Goal: Task Accomplishment & Management: Manage account settings

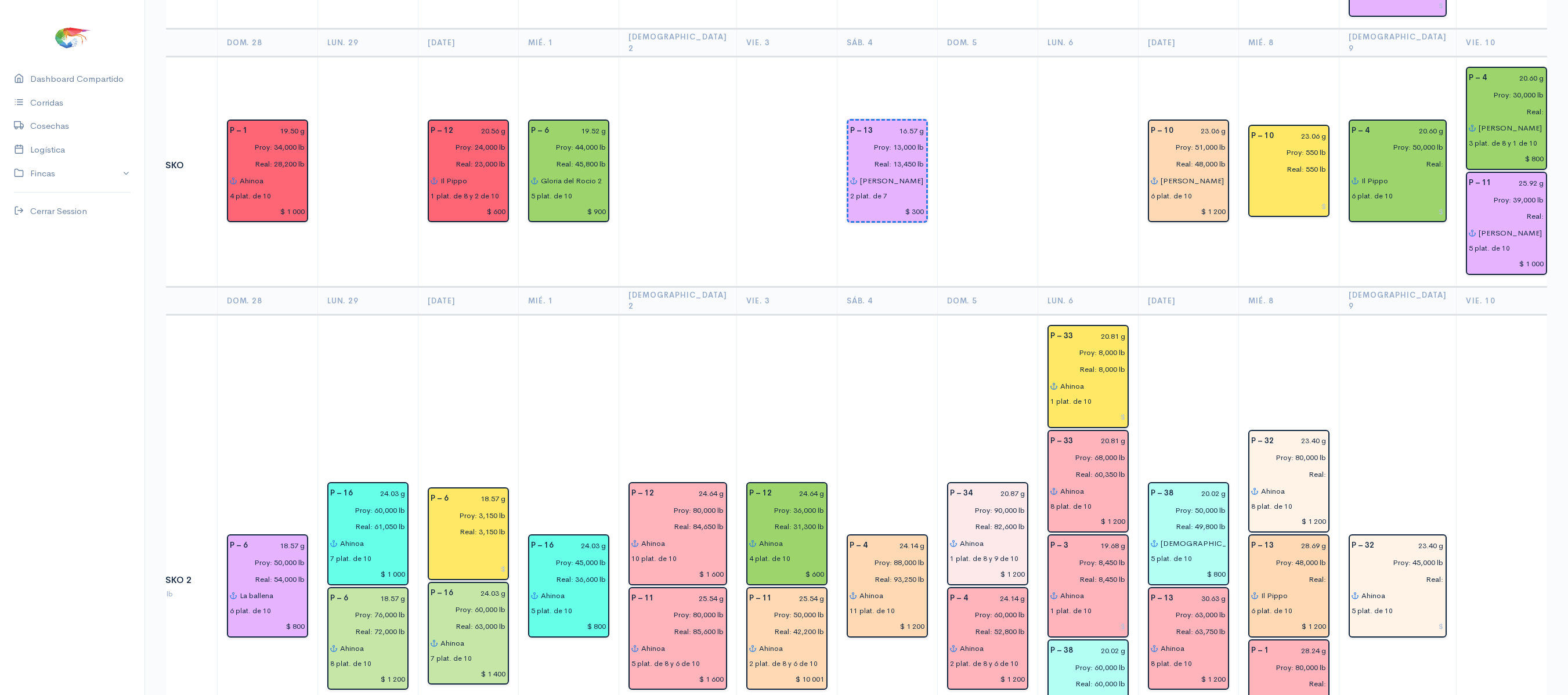
scroll to position [1693, 0]
click at [1301, 448] on input "Proy: 80,000 lb" at bounding box center [1285, 456] width 82 height 17
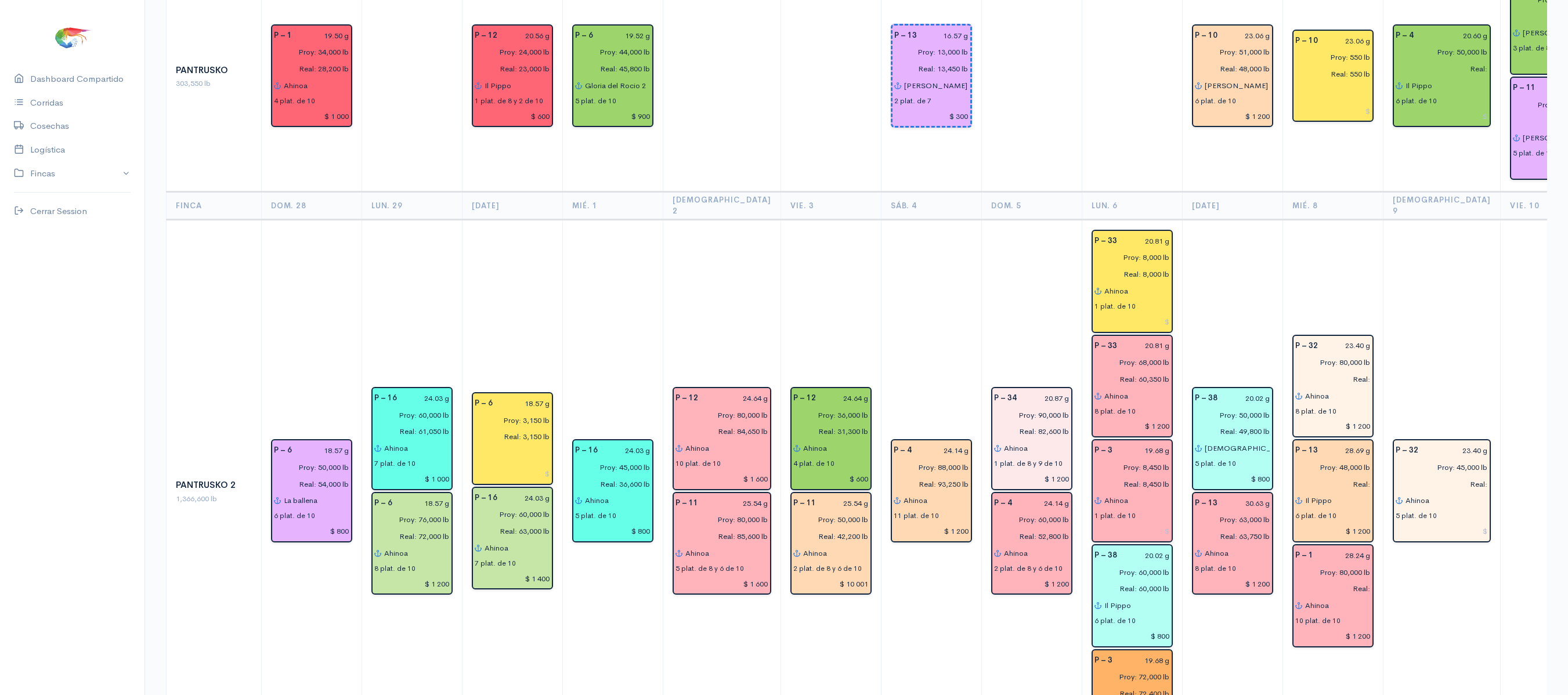
scroll to position [1789, 0]
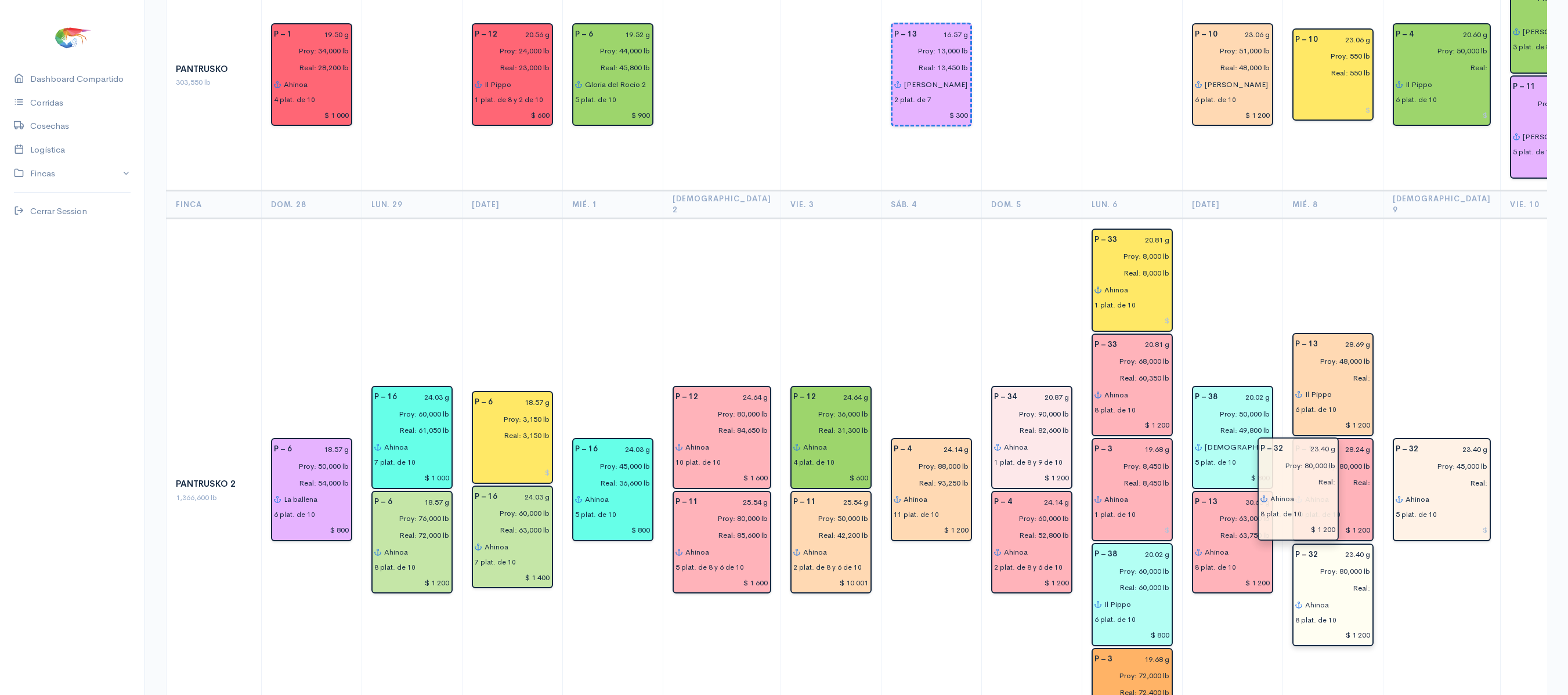
drag, startPoint x: 1314, startPoint y: 322, endPoint x: 1301, endPoint y: 512, distance: 190.4
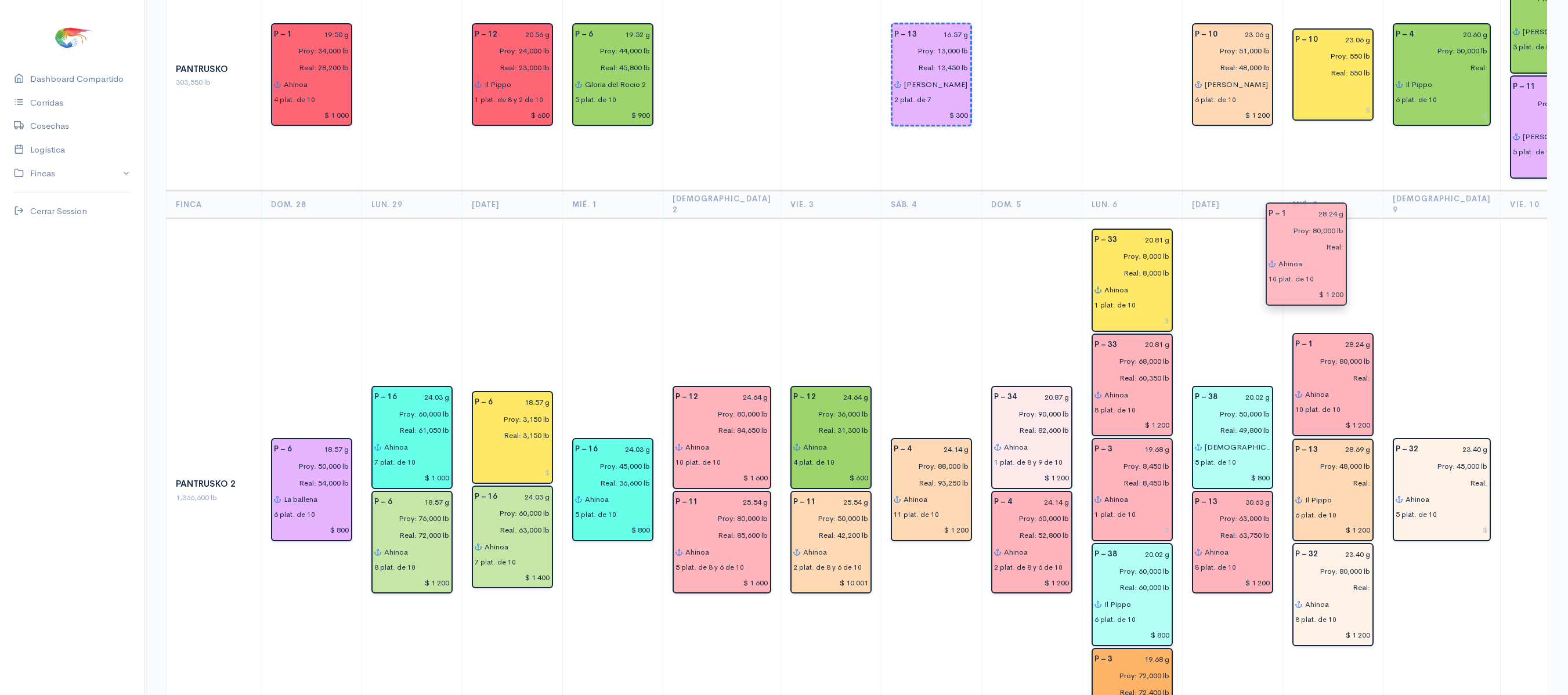
drag, startPoint x: 1311, startPoint y: 391, endPoint x: 1307, endPoint y: 240, distance: 151.1
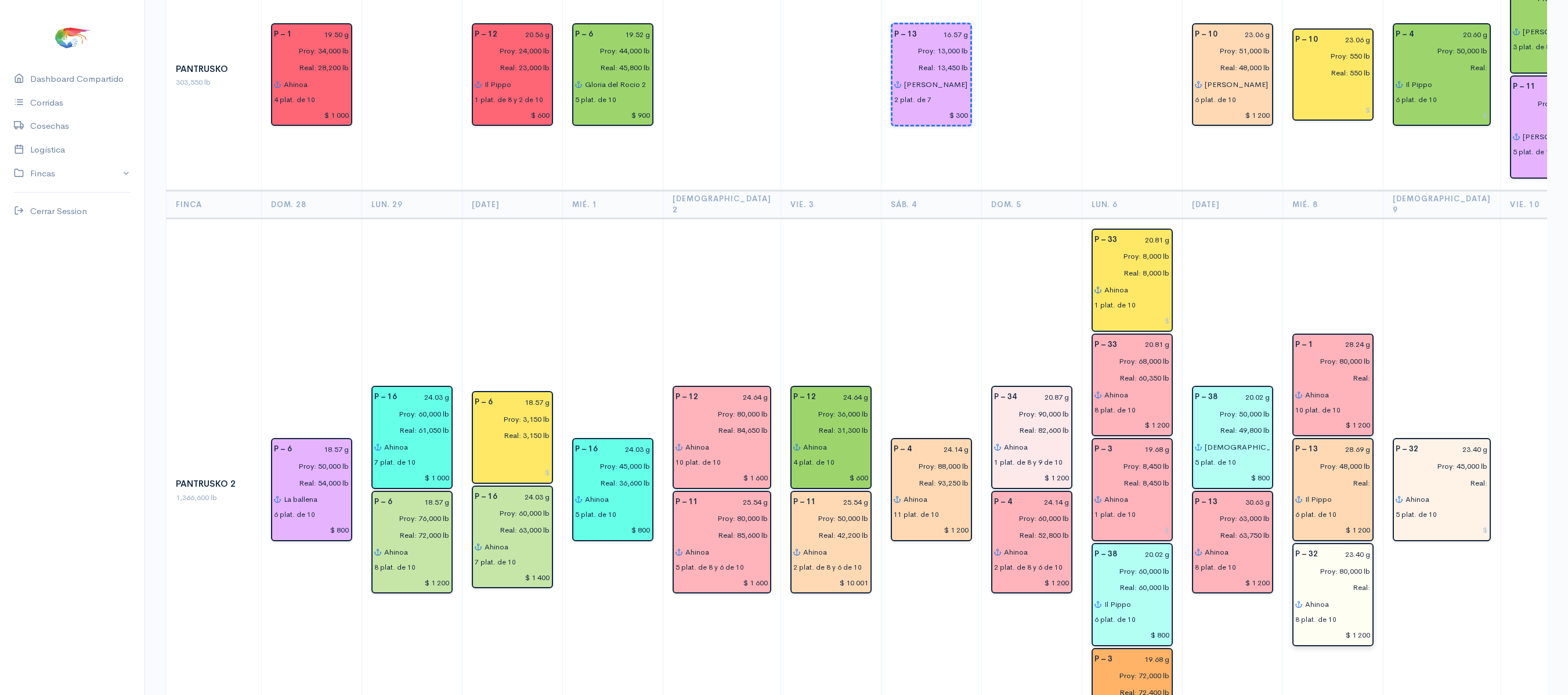
click at [1340, 579] on input "Real:" at bounding box center [1329, 588] width 82 height 17
type input "Real: 79,100 lb"
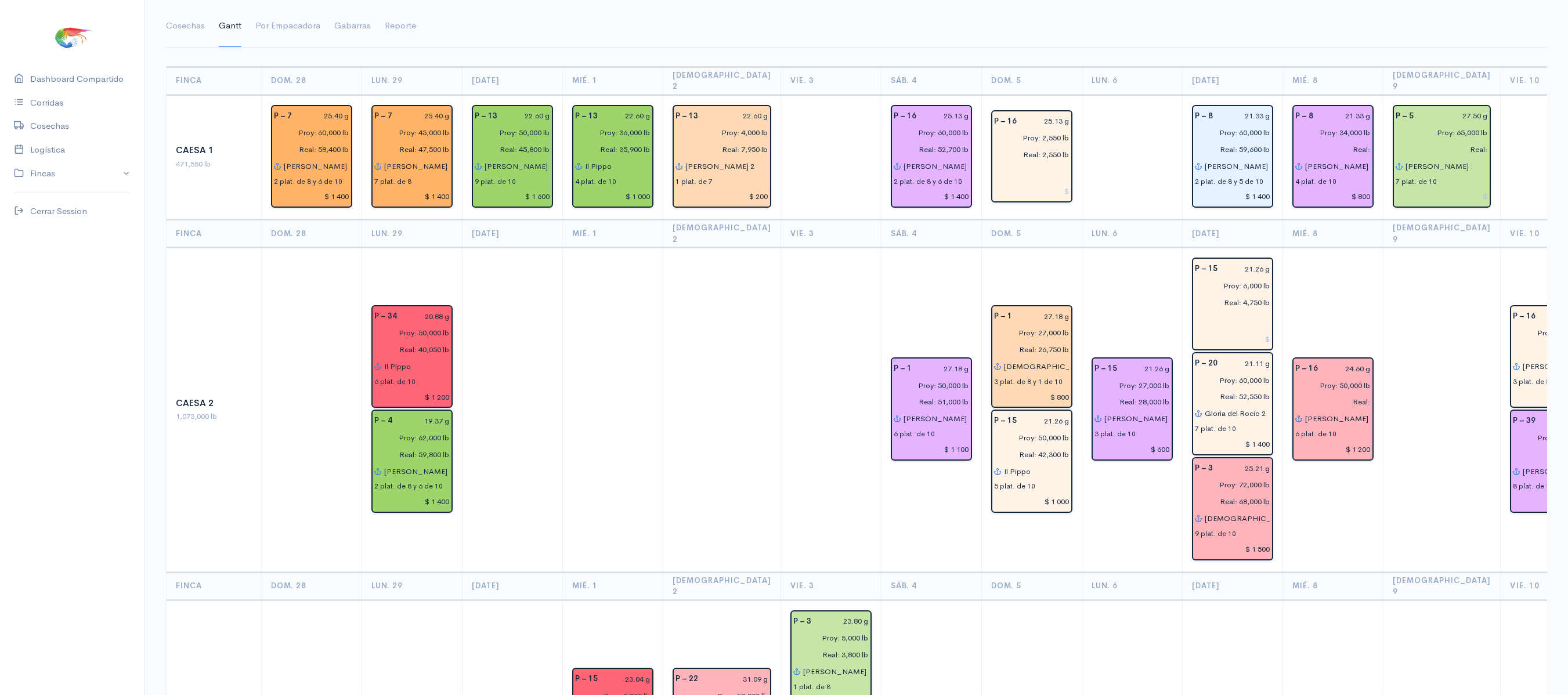
scroll to position [0, 0]
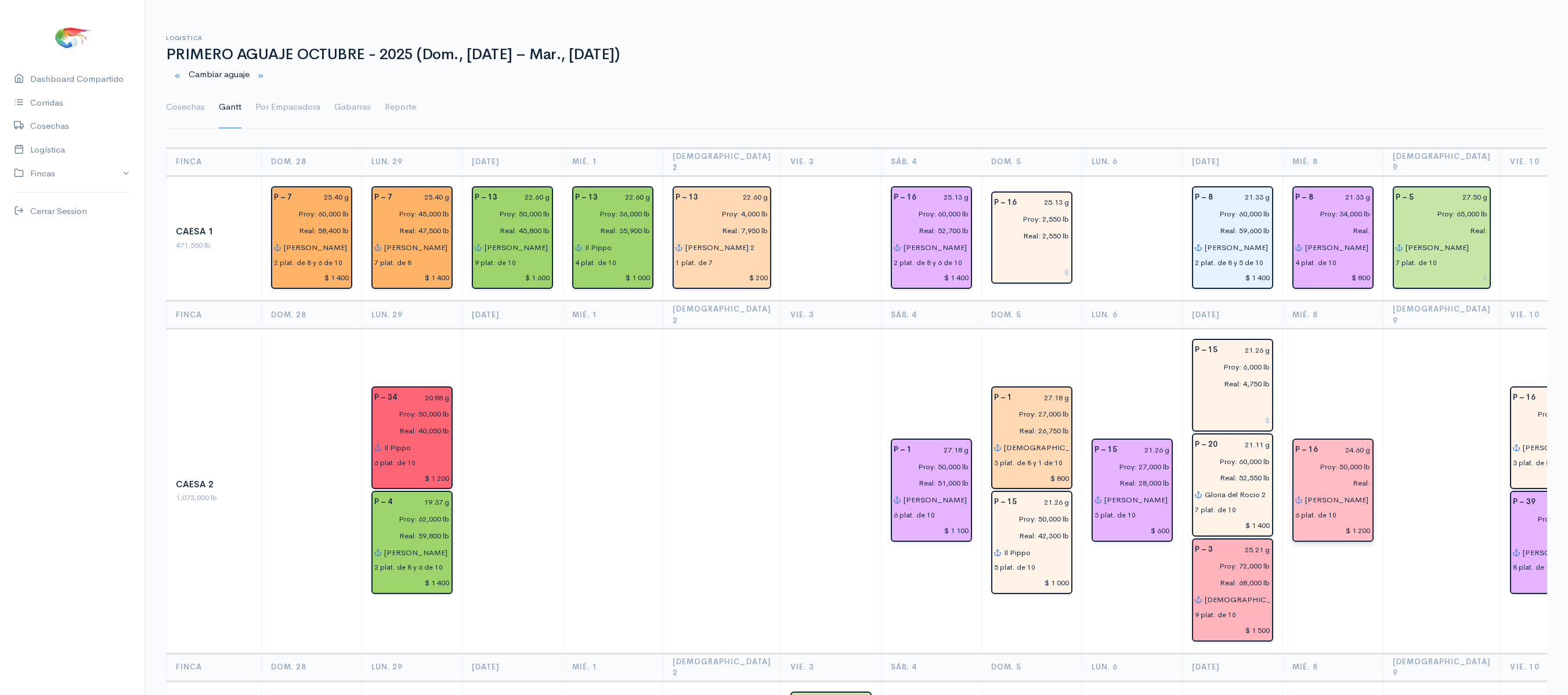
click at [1338, 476] on input "Real:" at bounding box center [1329, 484] width 82 height 17
type input "Real: 46,000 lb"
click at [1322, 458] on input "Proy: 50,000 lb" at bounding box center [1329, 466] width 82 height 17
type input "Proy: 50,000 lb"
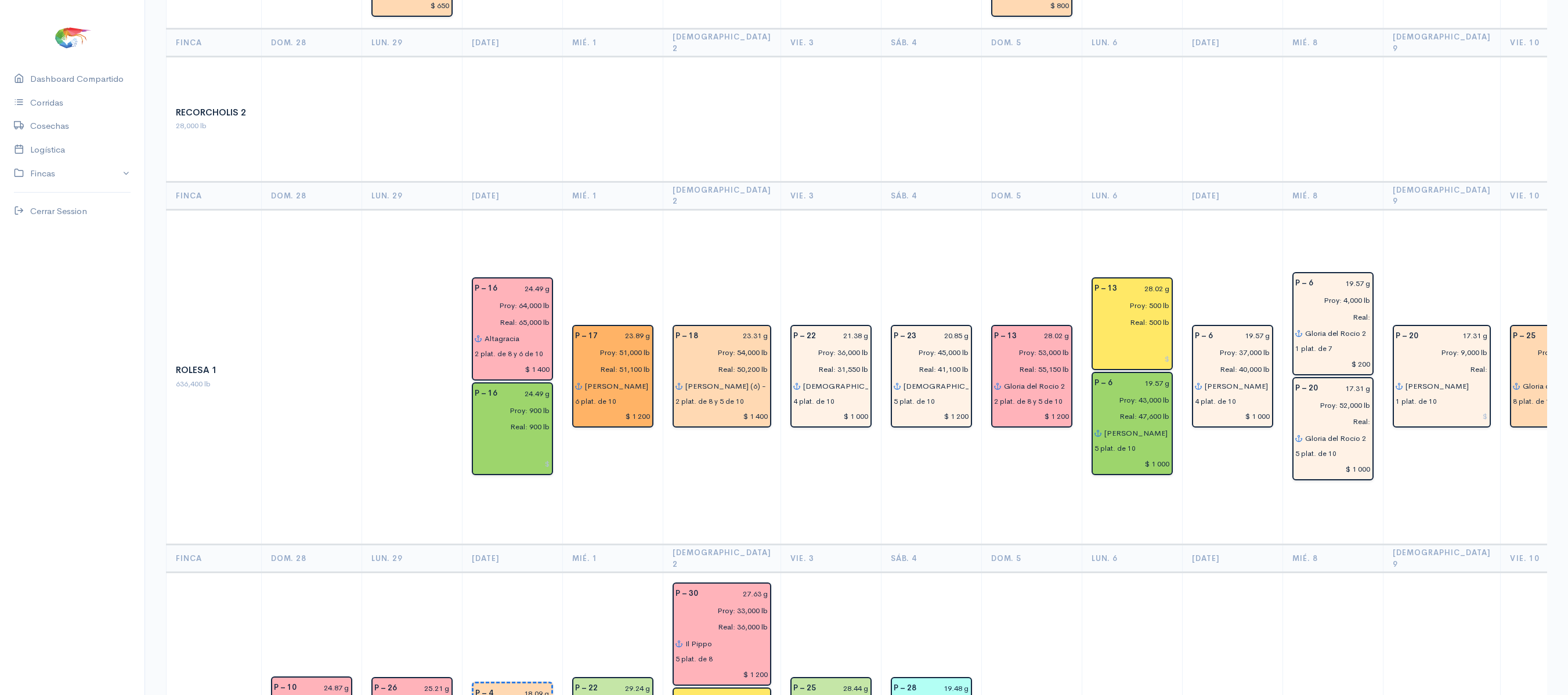
scroll to position [2782, 0]
click at [1338, 412] on input "Real:" at bounding box center [1329, 420] width 82 height 17
type input "Real: 45,000 lb"
click at [1320, 396] on input "Proy: 52,000 lb" at bounding box center [1329, 404] width 82 height 17
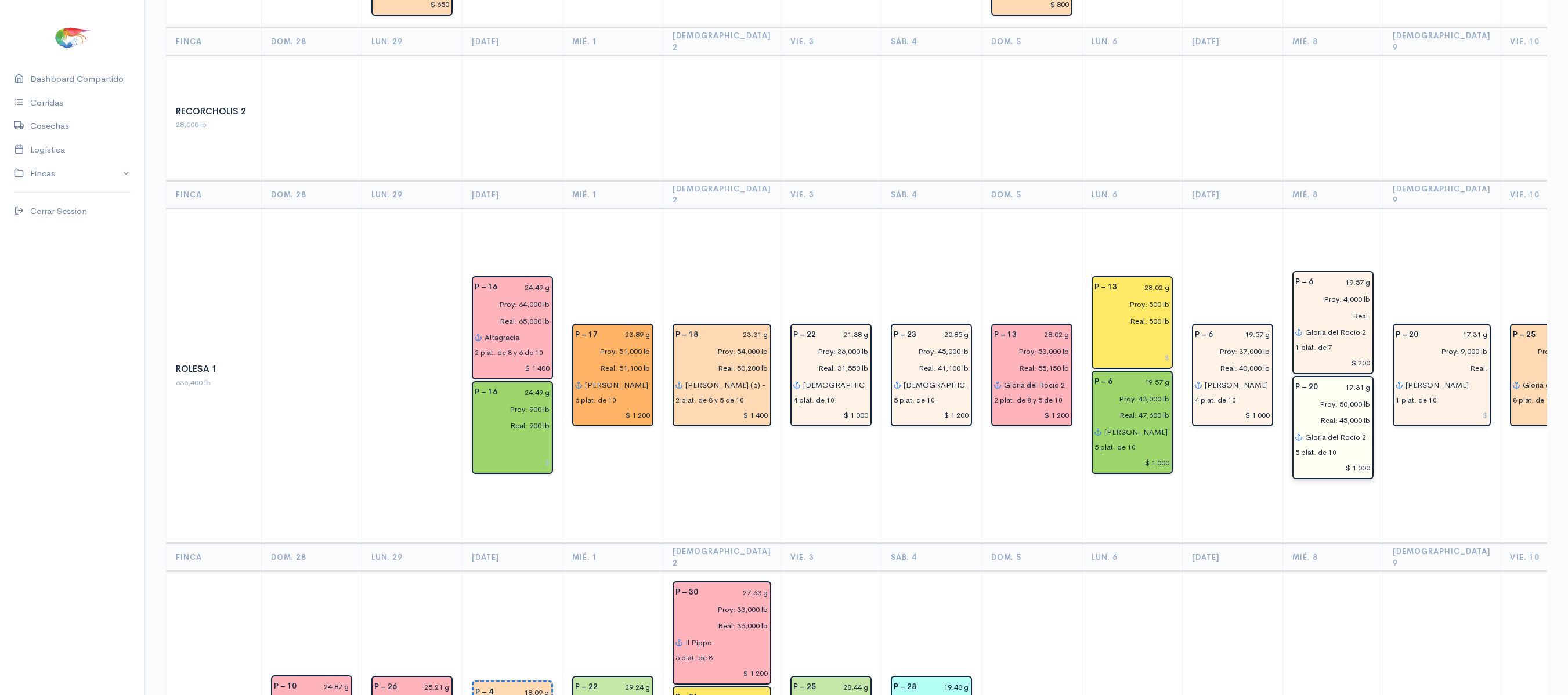
type input "Proy: 50,000 lb"
click at [1340, 379] on input "17.31 g" at bounding box center [1347, 388] width 46 height 17
type input "17.25 g"
click at [1341, 307] on input "Real:" at bounding box center [1329, 316] width 82 height 17
type input "Real: 7,000 lb"
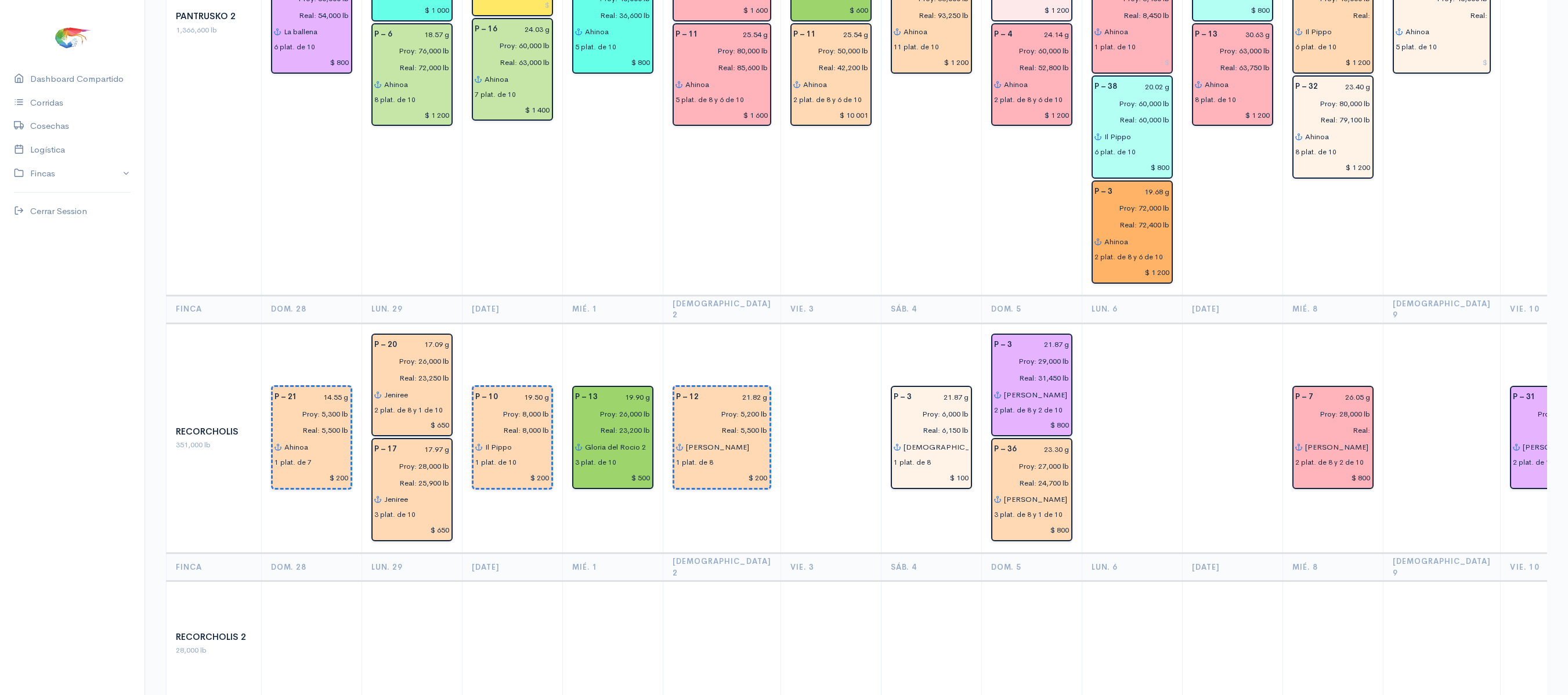
scroll to position [2237, 0]
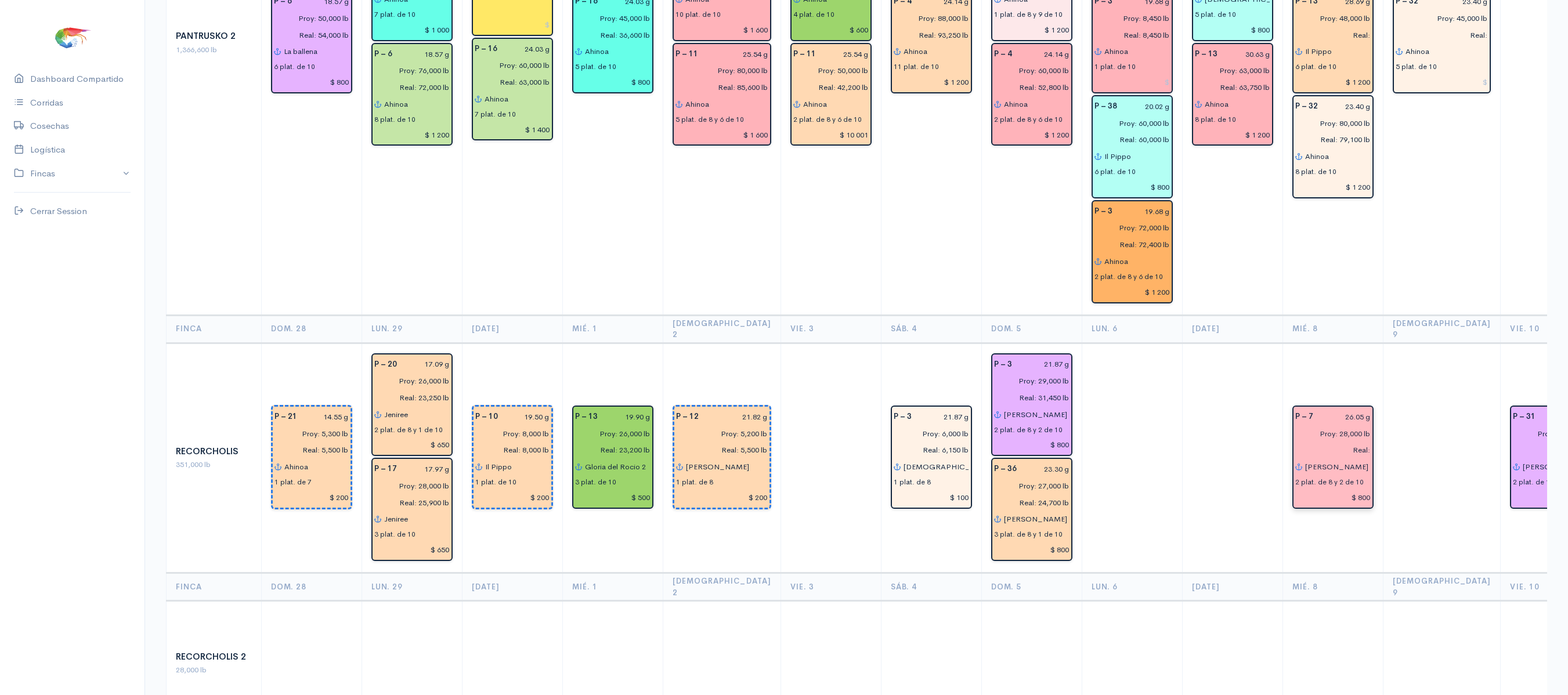
click at [1343, 441] on input "Real:" at bounding box center [1329, 450] width 82 height 17
type input "Real: 30,500 lb"
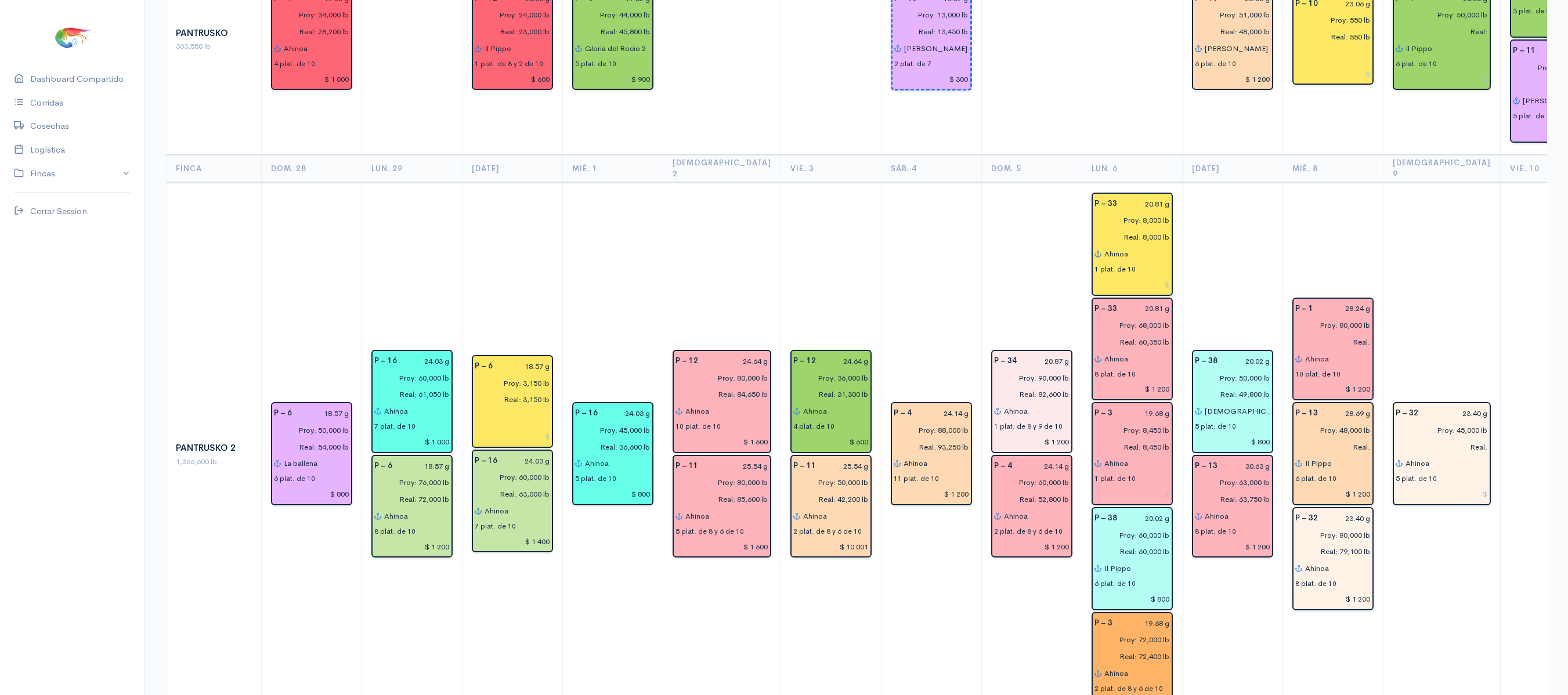
scroll to position [1808, 0]
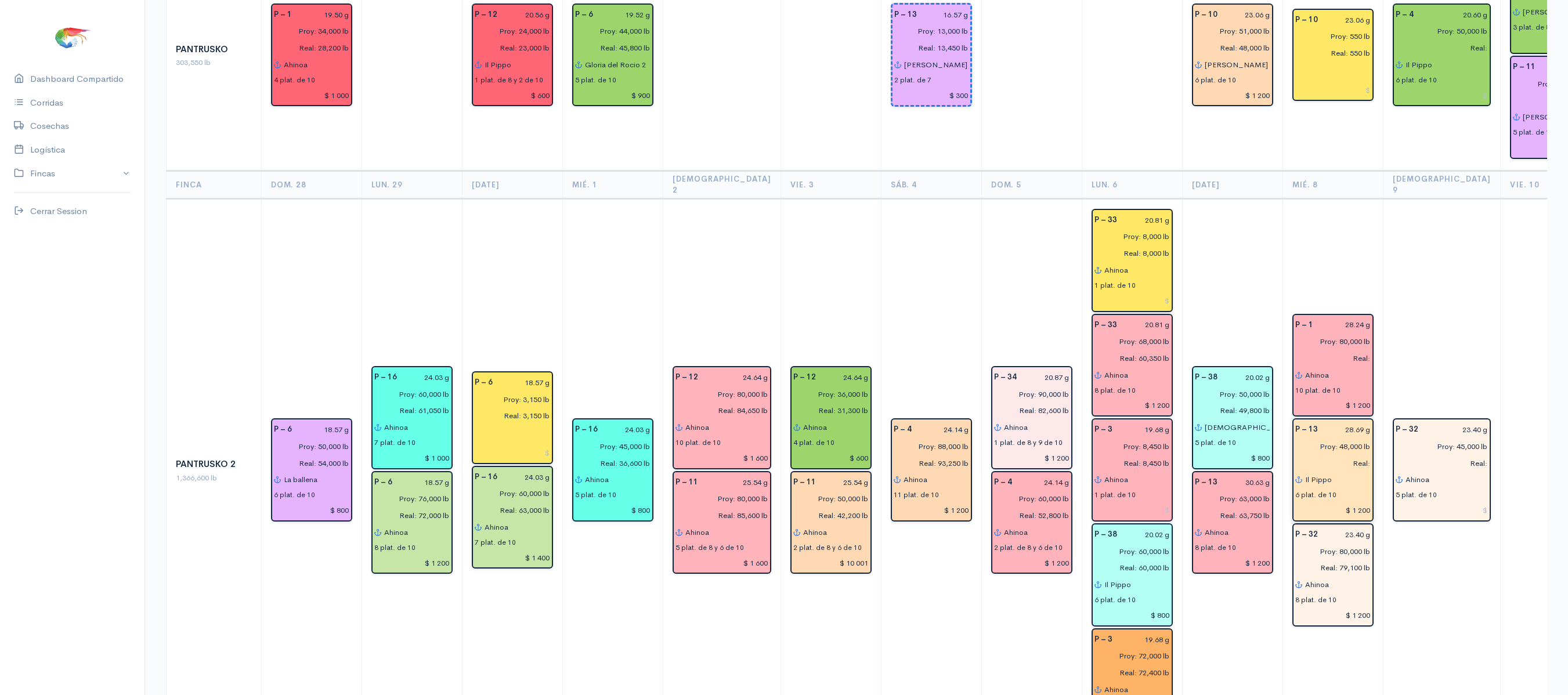
click at [1334, 455] on input "Real:" at bounding box center [1329, 463] width 82 height 17
type input "Real: 45,800 lb"
click at [1344, 421] on input "28.69 g" at bounding box center [1347, 430] width 46 height 17
type input "2 g"
type input "30.63 g"
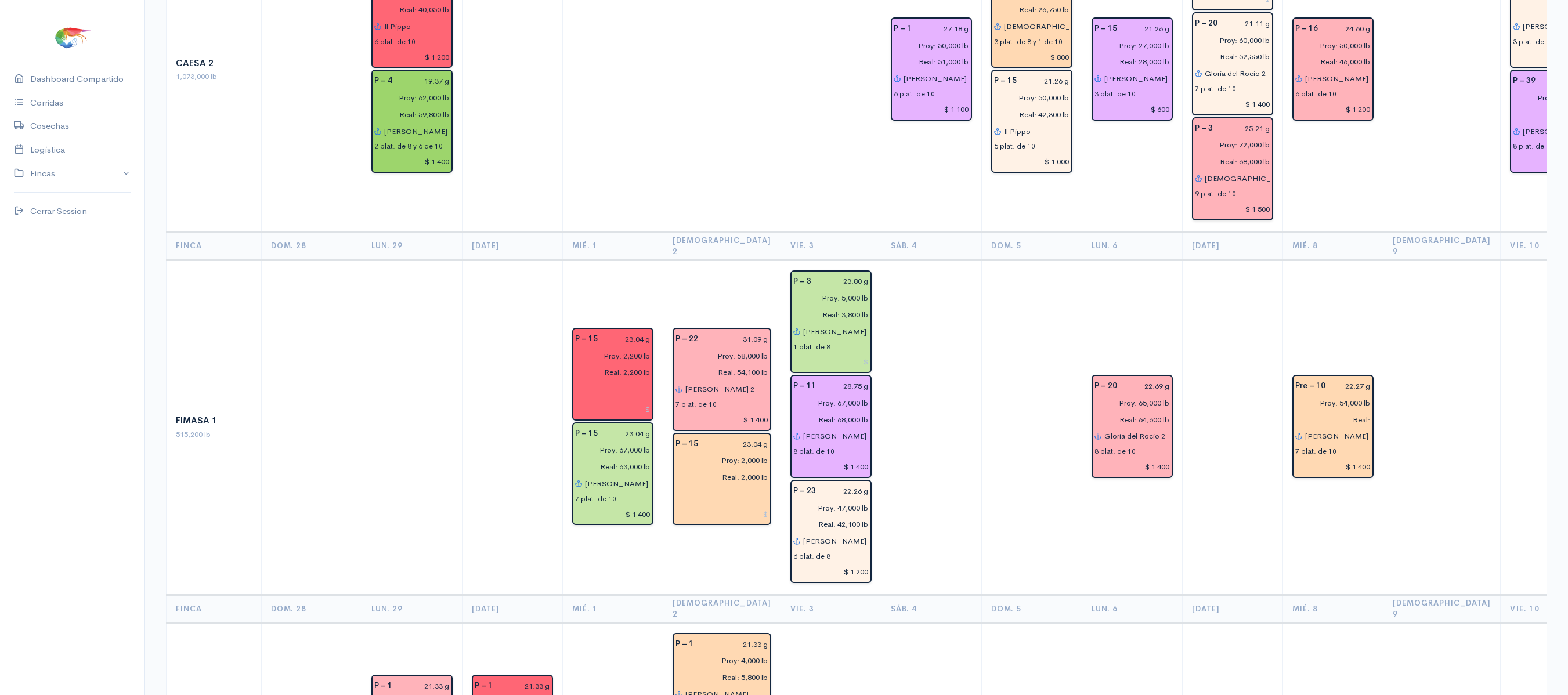
scroll to position [0, 0]
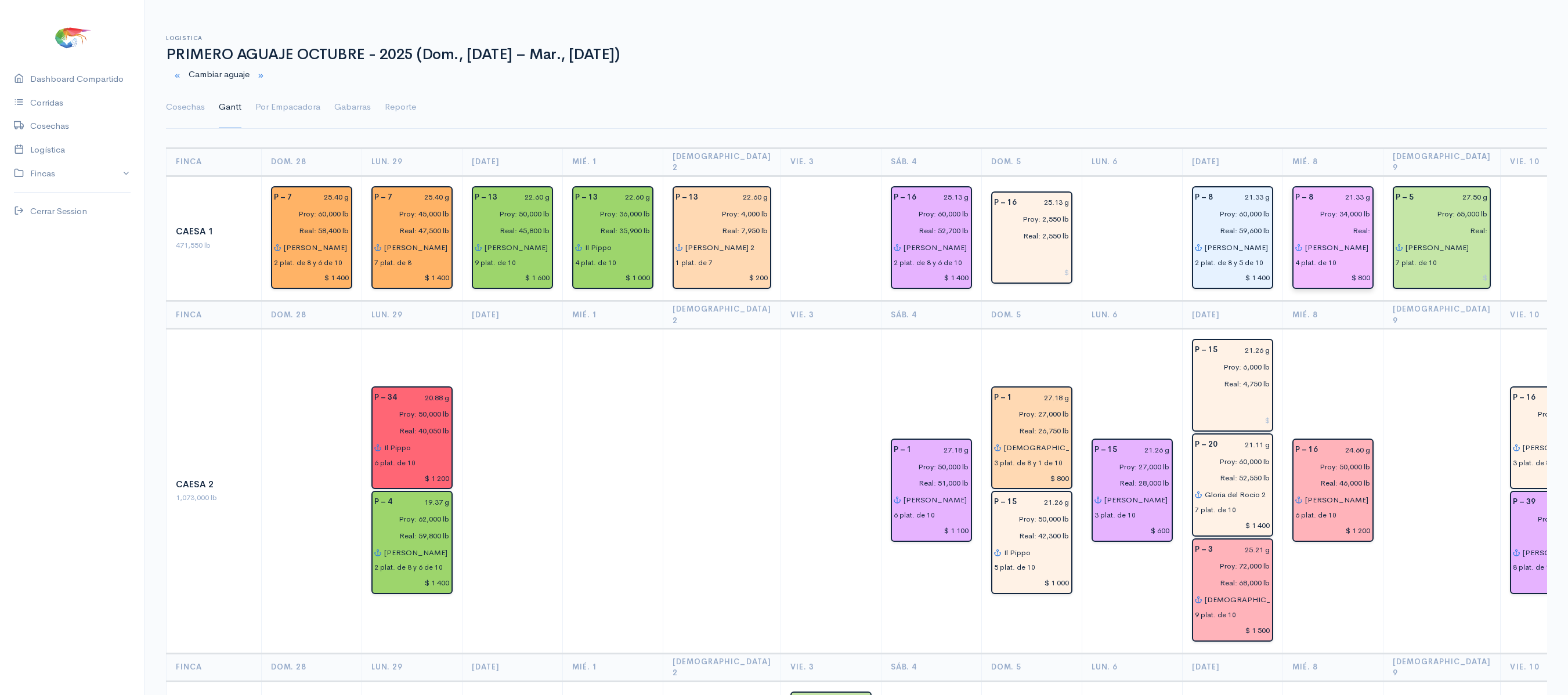
click at [1339, 222] on input "Real:" at bounding box center [1329, 230] width 82 height 17
type input "Real: 36,400 lb"
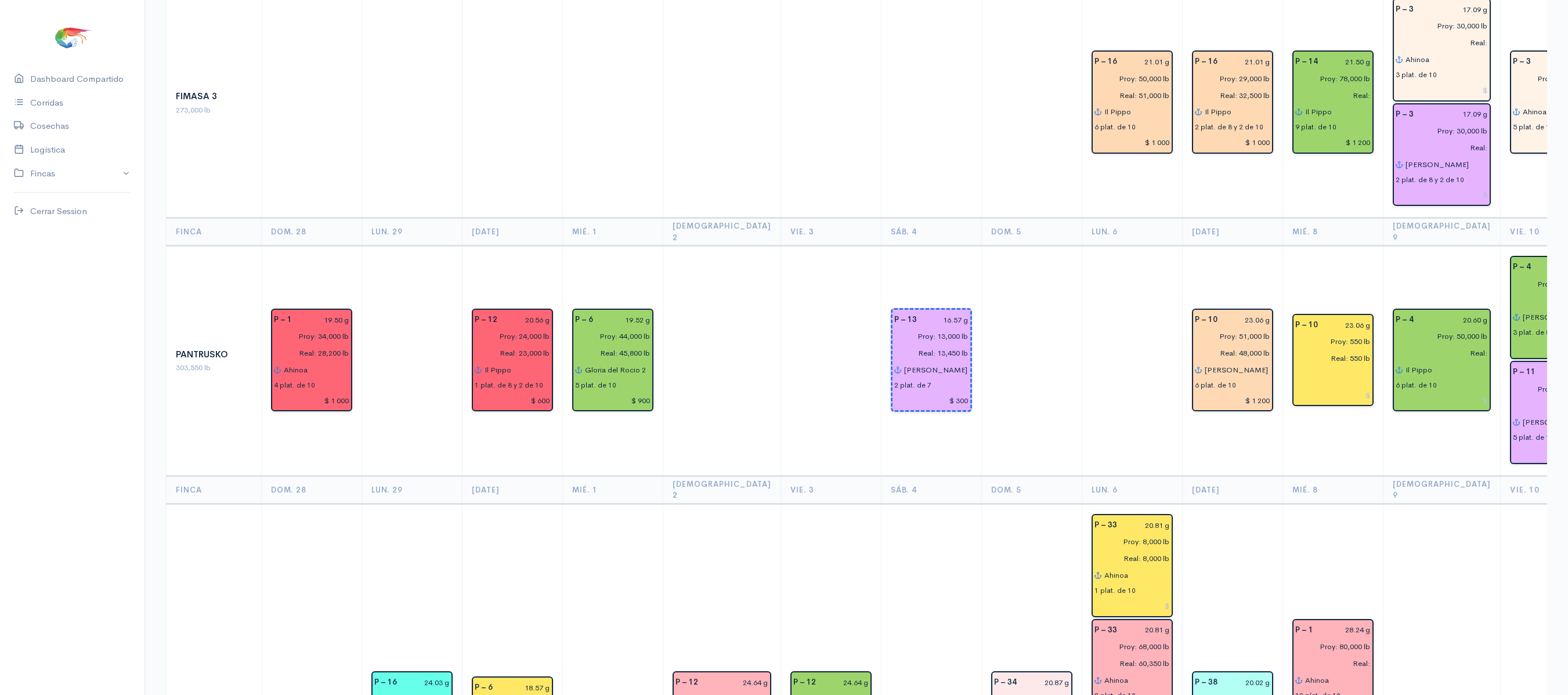
scroll to position [1317, 0]
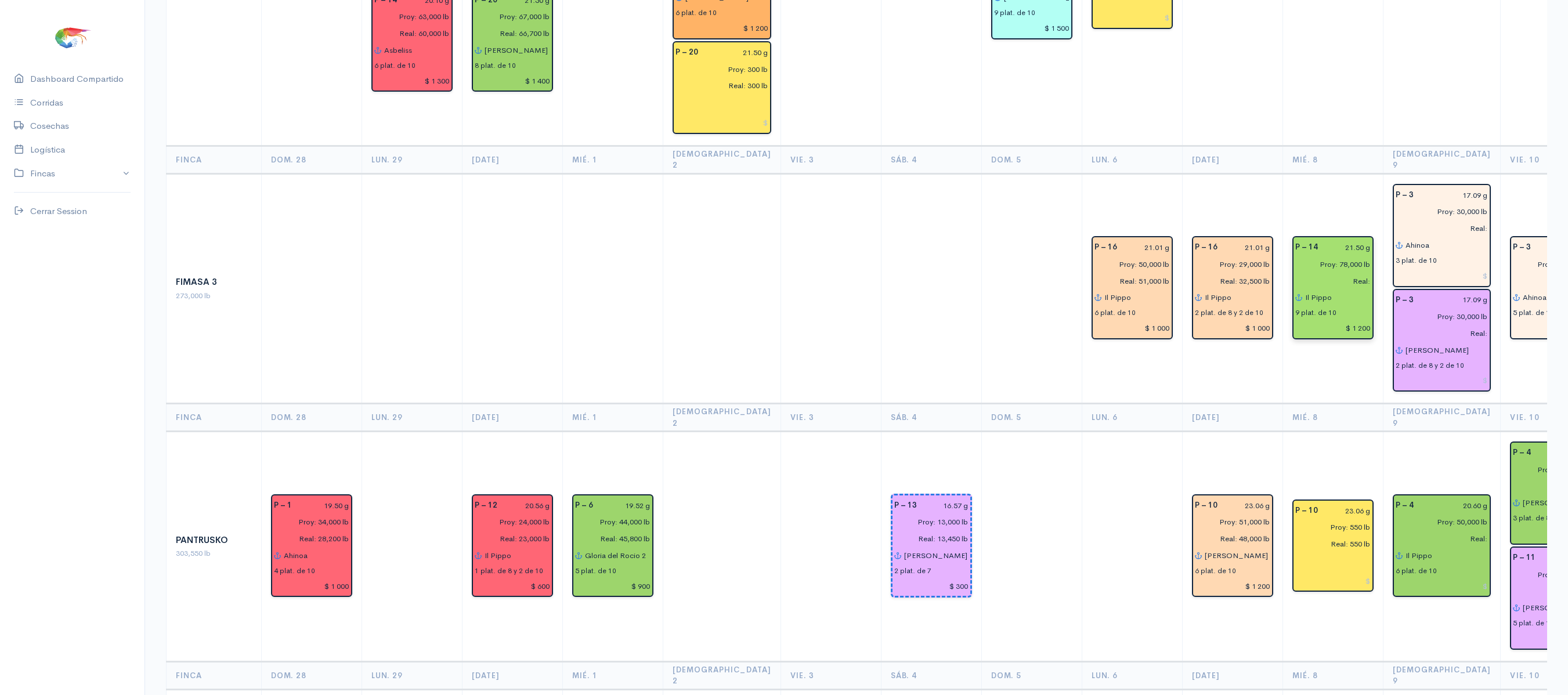
click at [1341, 273] on input "Real:" at bounding box center [1329, 281] width 82 height 17
type input "Real: 68,600 lb"
click at [1320, 256] on input "Proy: 78,000 lb" at bounding box center [1329, 265] width 82 height 17
type input "Proy: 75,000 lb"
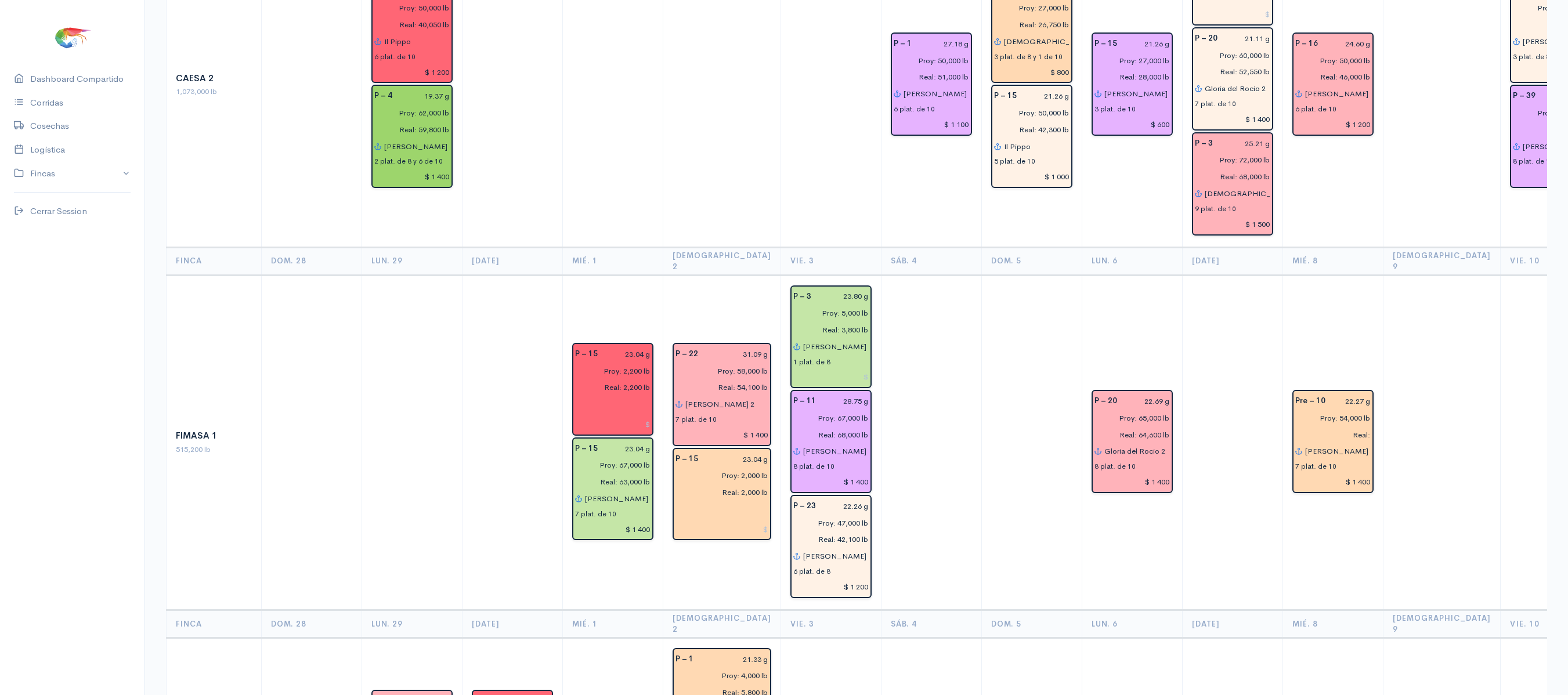
scroll to position [373, 0]
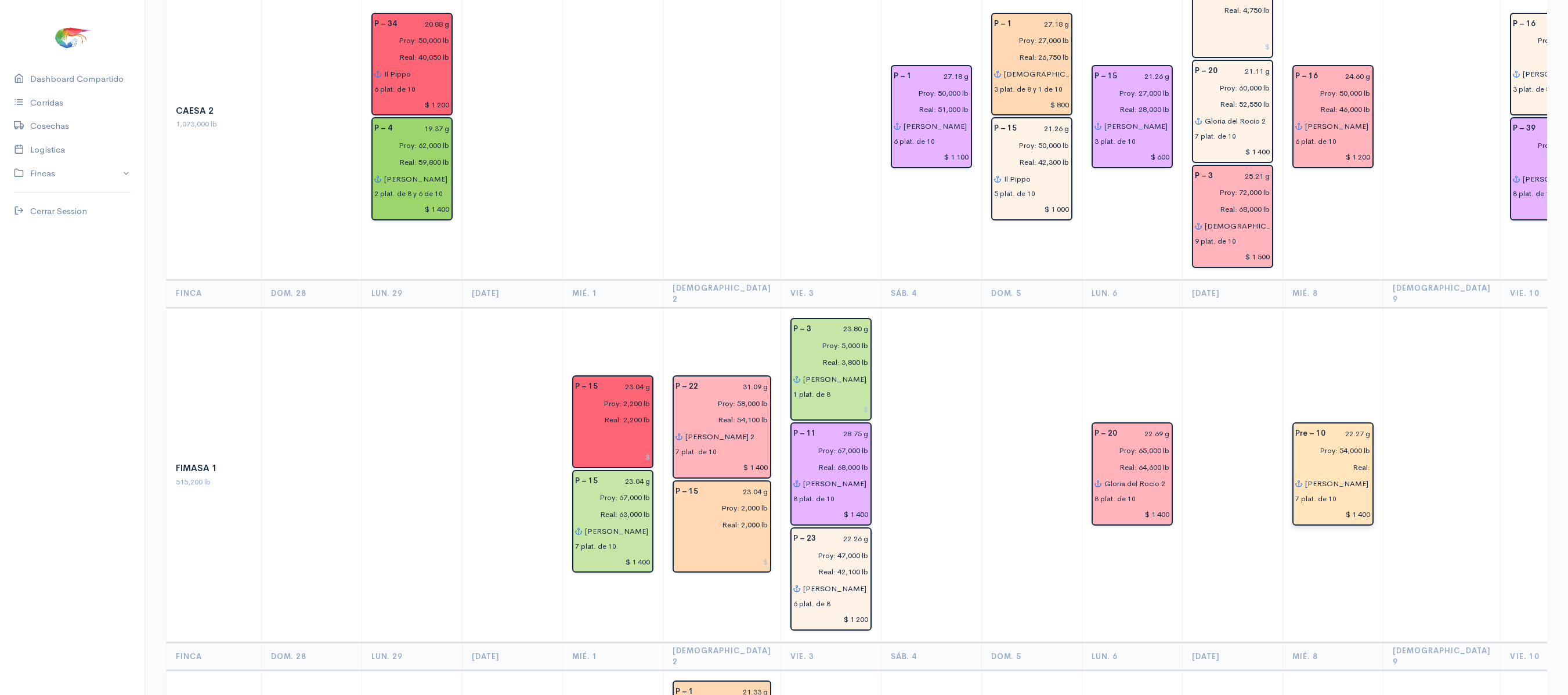
click at [1338, 459] on input "Real:" at bounding box center [1329, 467] width 82 height 17
type input "Real: 48,050 lb"
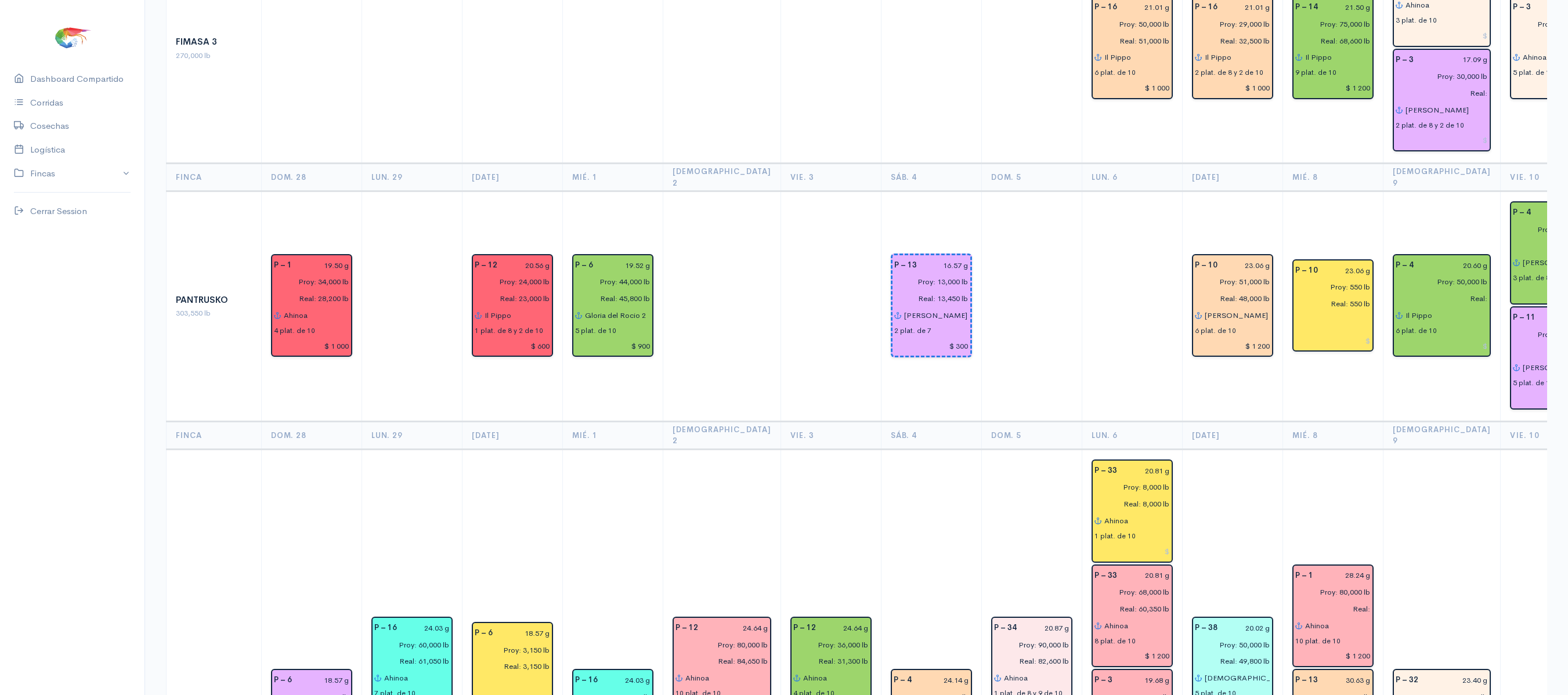
scroll to position [1564, 0]
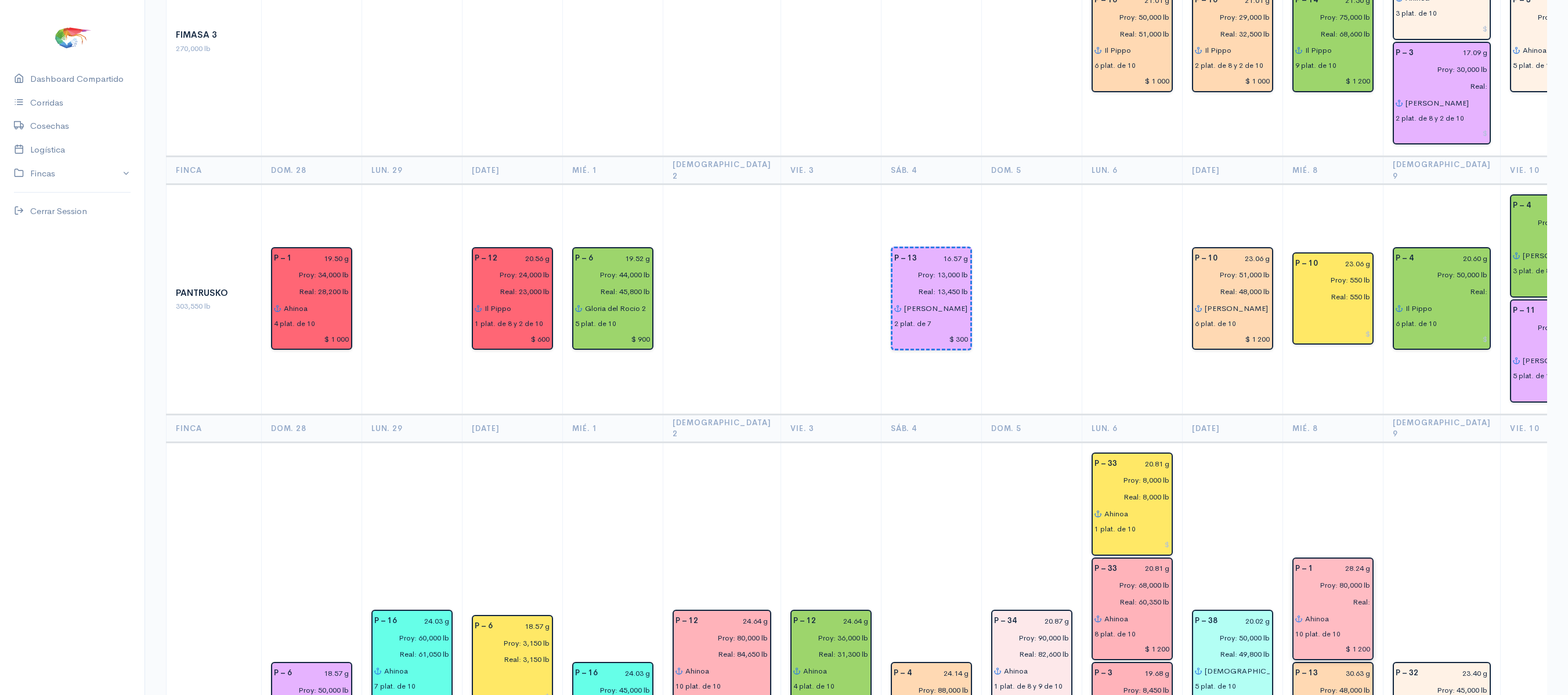
click at [1337, 594] on input "Real:" at bounding box center [1329, 602] width 82 height 17
type input "Real: 80,350 lb"
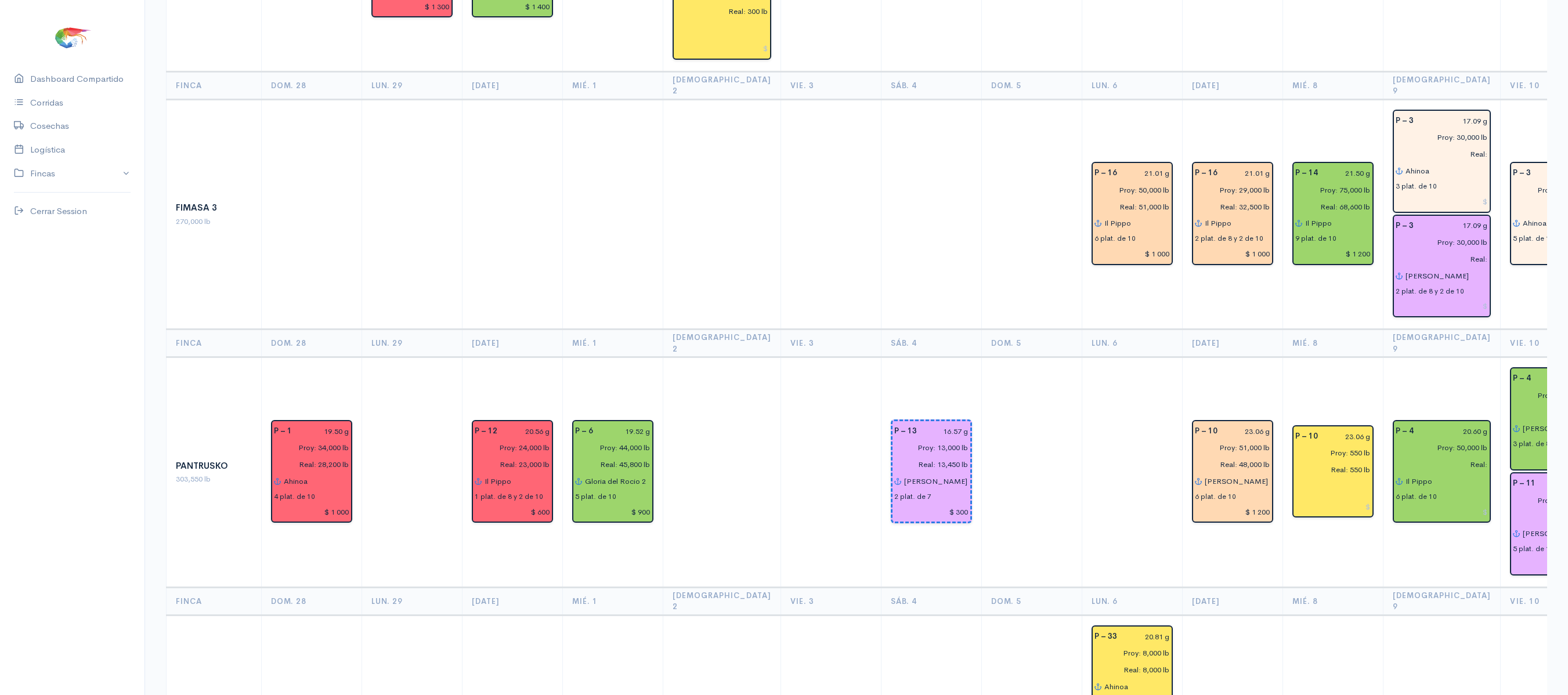
scroll to position [1390, 0]
click at [1447, 457] on input "Real:" at bounding box center [1437, 466] width 100 height 17
type input "Real: 54,000 lb"
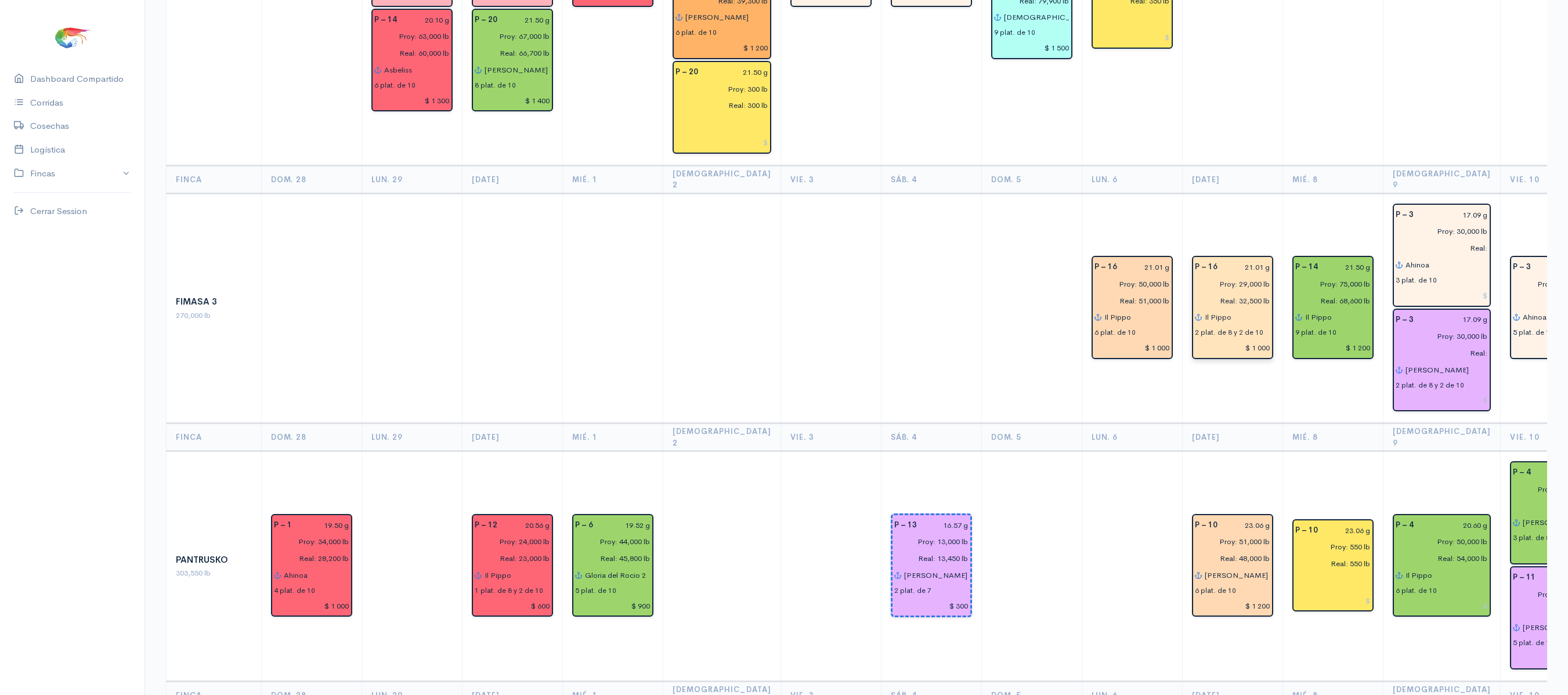
scroll to position [1296, 0]
click at [1446, 241] on input "Real:" at bounding box center [1437, 250] width 100 height 17
type input "Real:"
click at [1448, 346] on input "Real:" at bounding box center [1437, 354] width 100 height 17
type input "Real: 34,200 lb"
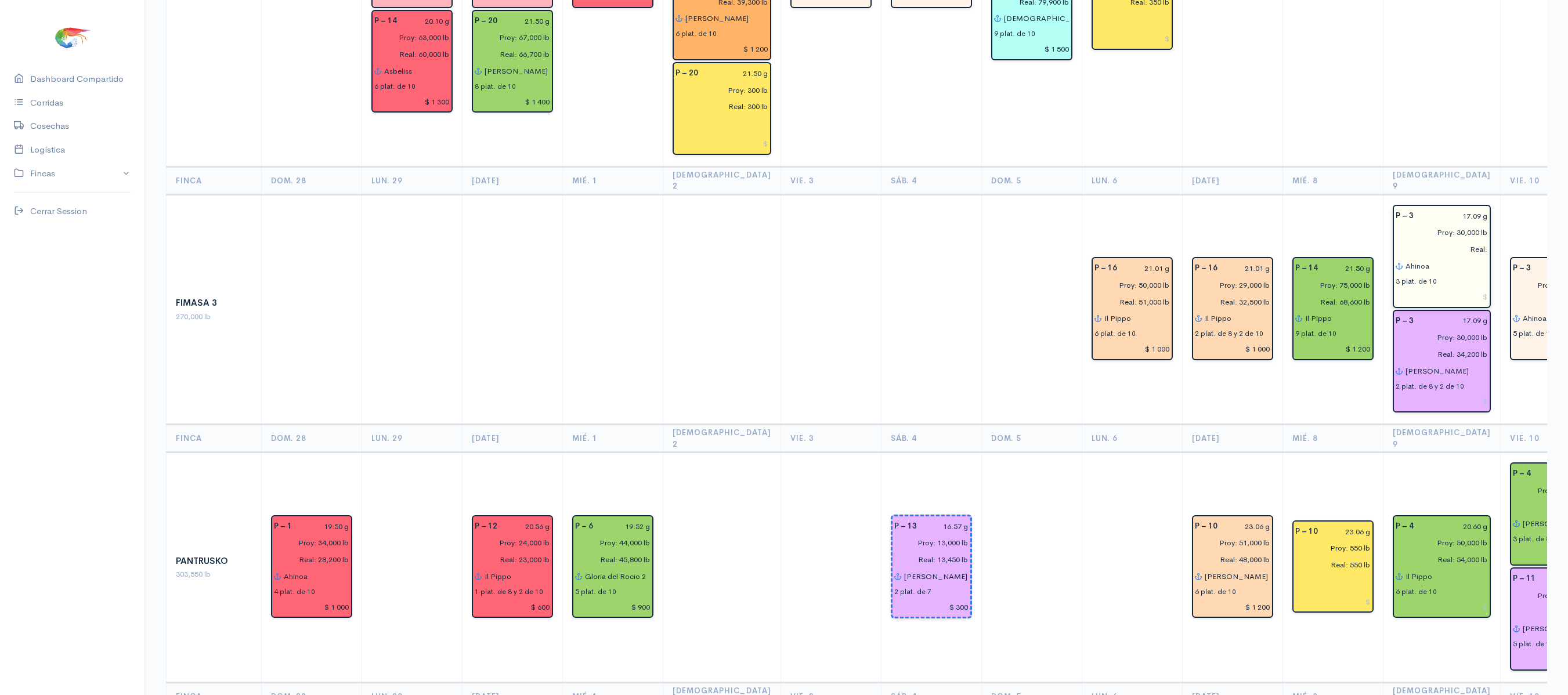
click at [1437, 241] on input "Real:" at bounding box center [1437, 250] width 100 height 17
type input "Real: 27,000 lb"
click at [1440, 208] on input "17.09 g" at bounding box center [1454, 216] width 68 height 17
type input "17.06 g"
click at [1442, 313] on input "17.09 g" at bounding box center [1454, 322] width 68 height 17
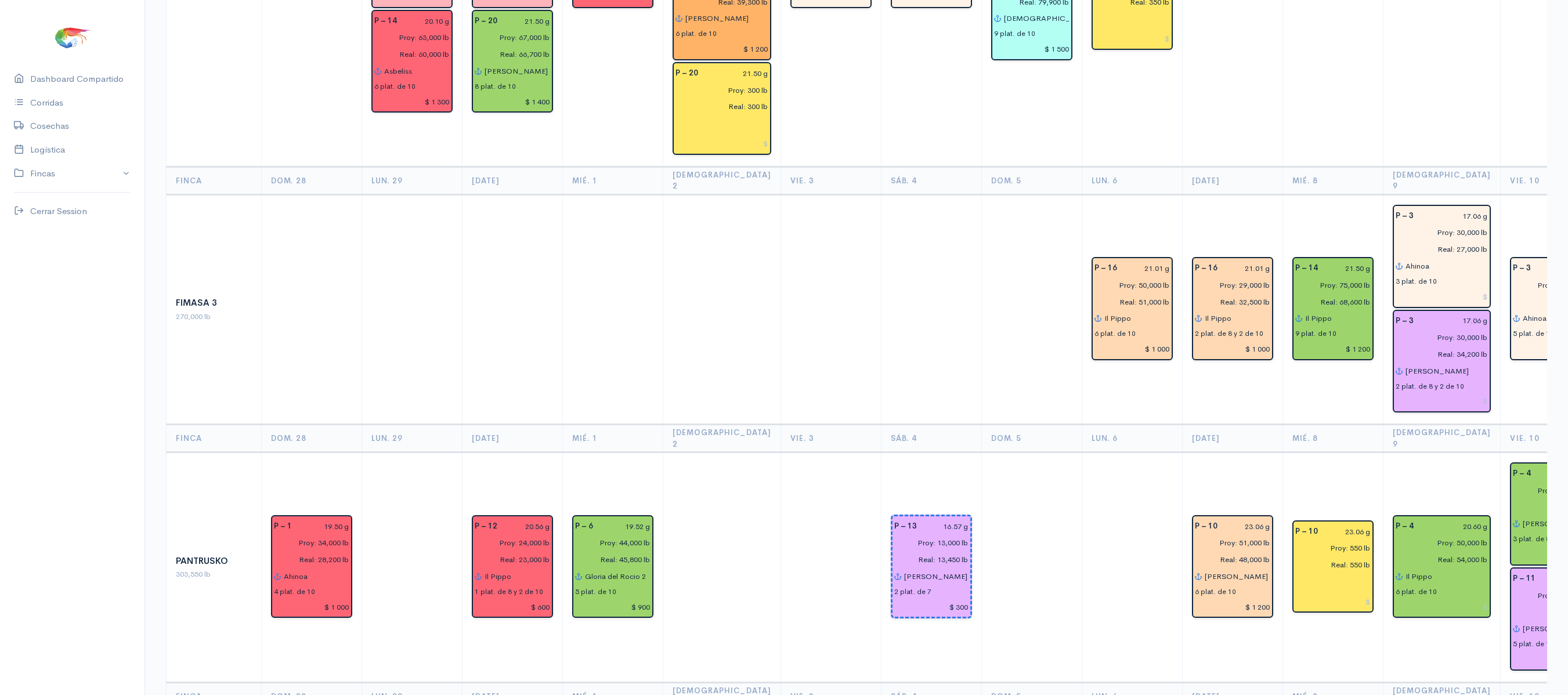
type input "17.06 g"
click at [1334, 355] on td "P – 14 21.50 g Proy: 75,000 lb Real: 68,600 lb Il Pippo 9 plat. de 10 $ 1 200" at bounding box center [1333, 309] width 100 height 230
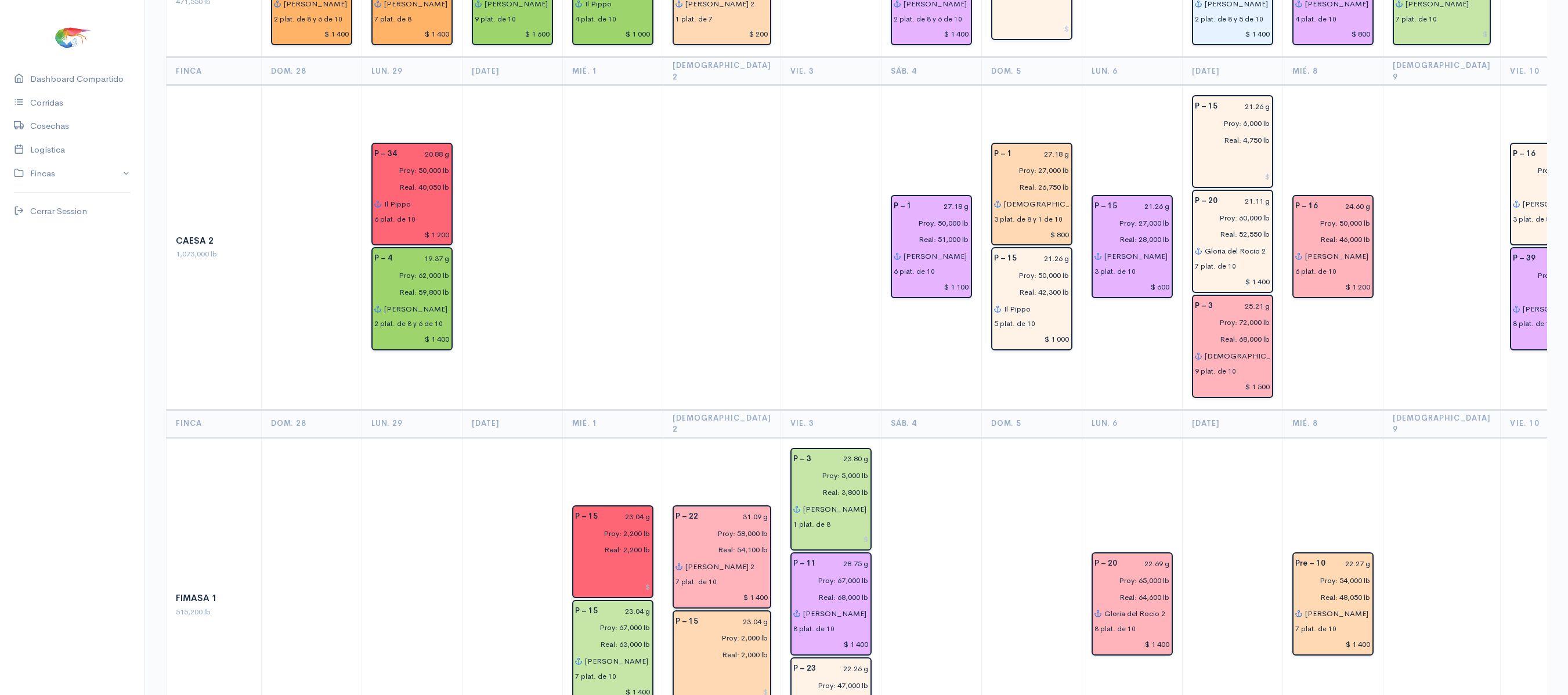
scroll to position [0, 0]
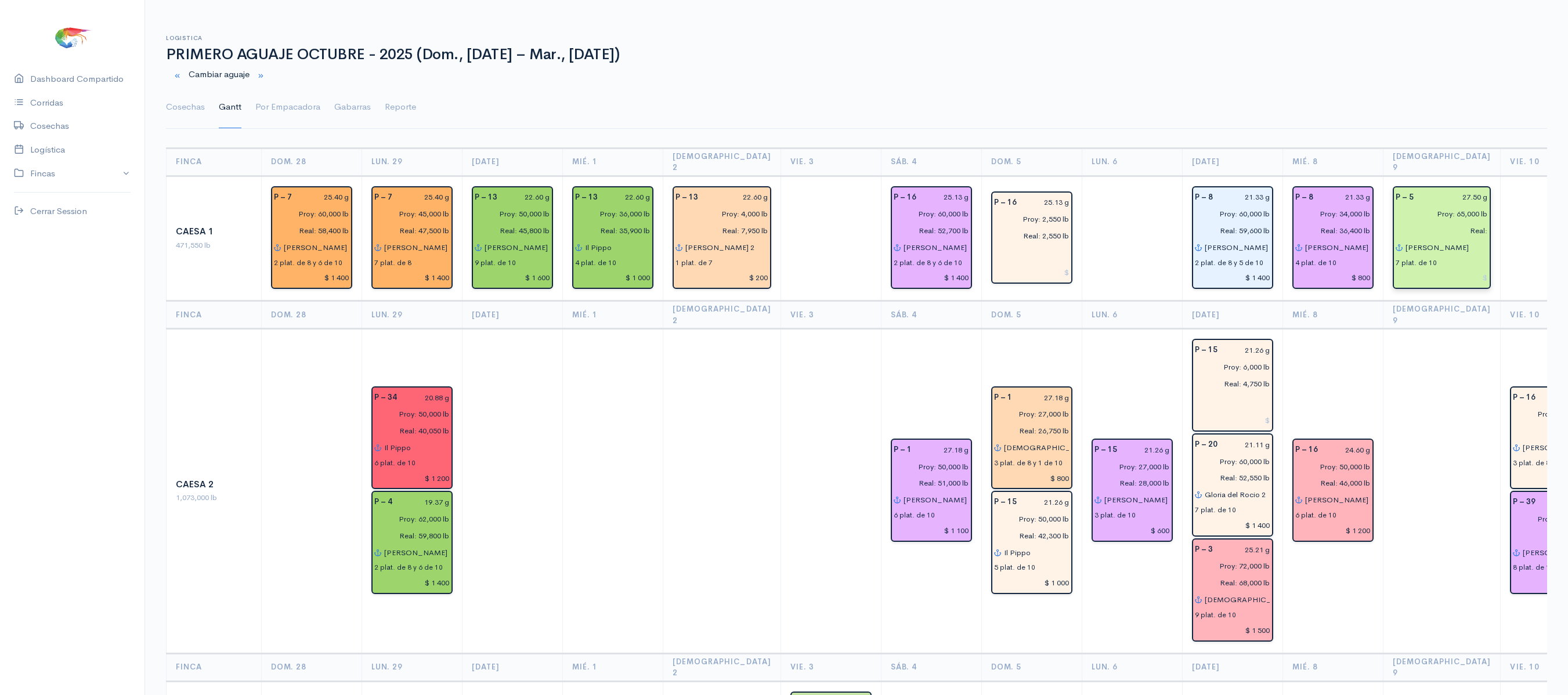
click at [1437, 223] on input "Real:" at bounding box center [1437, 230] width 100 height 17
type input "Real: 66,060 lb"
click at [189, 114] on link "Cosechas" at bounding box center [185, 107] width 39 height 42
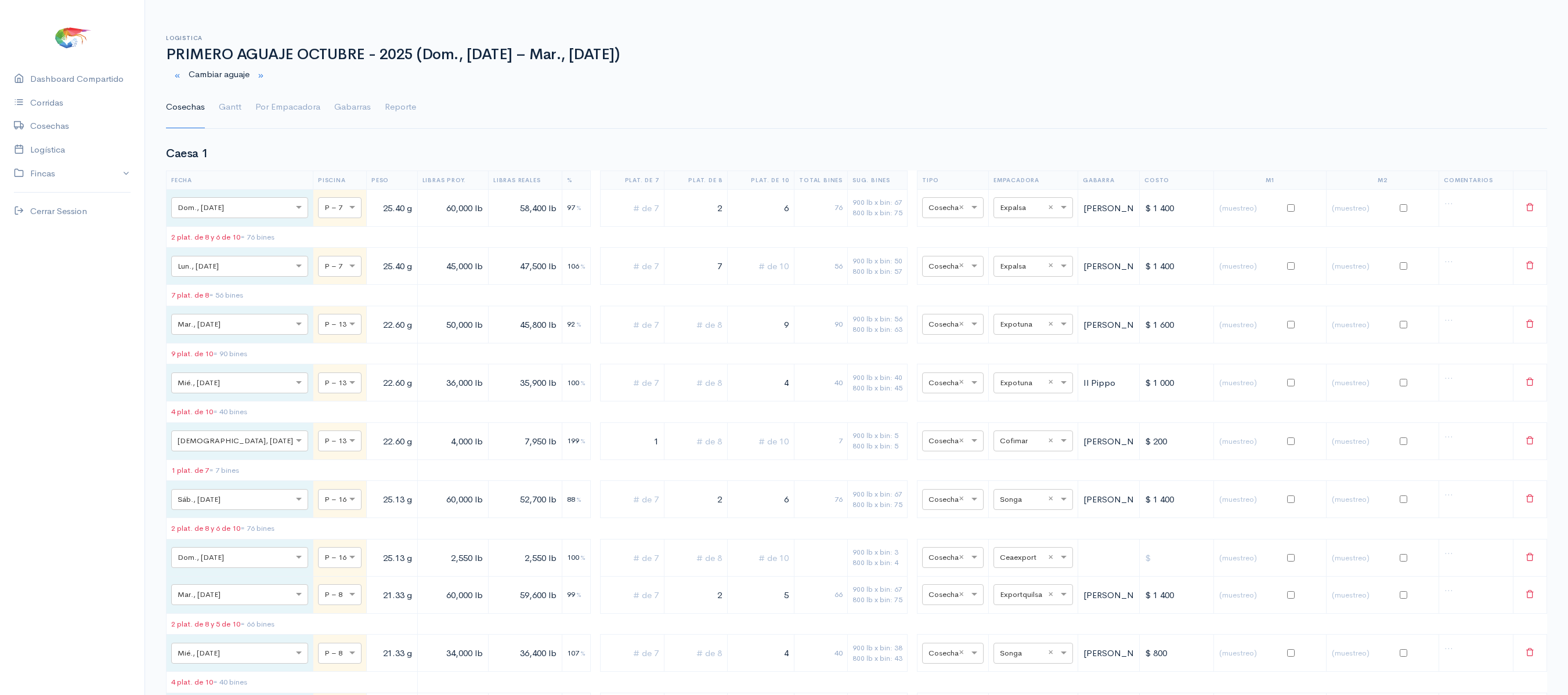
scroll to position [502, 0]
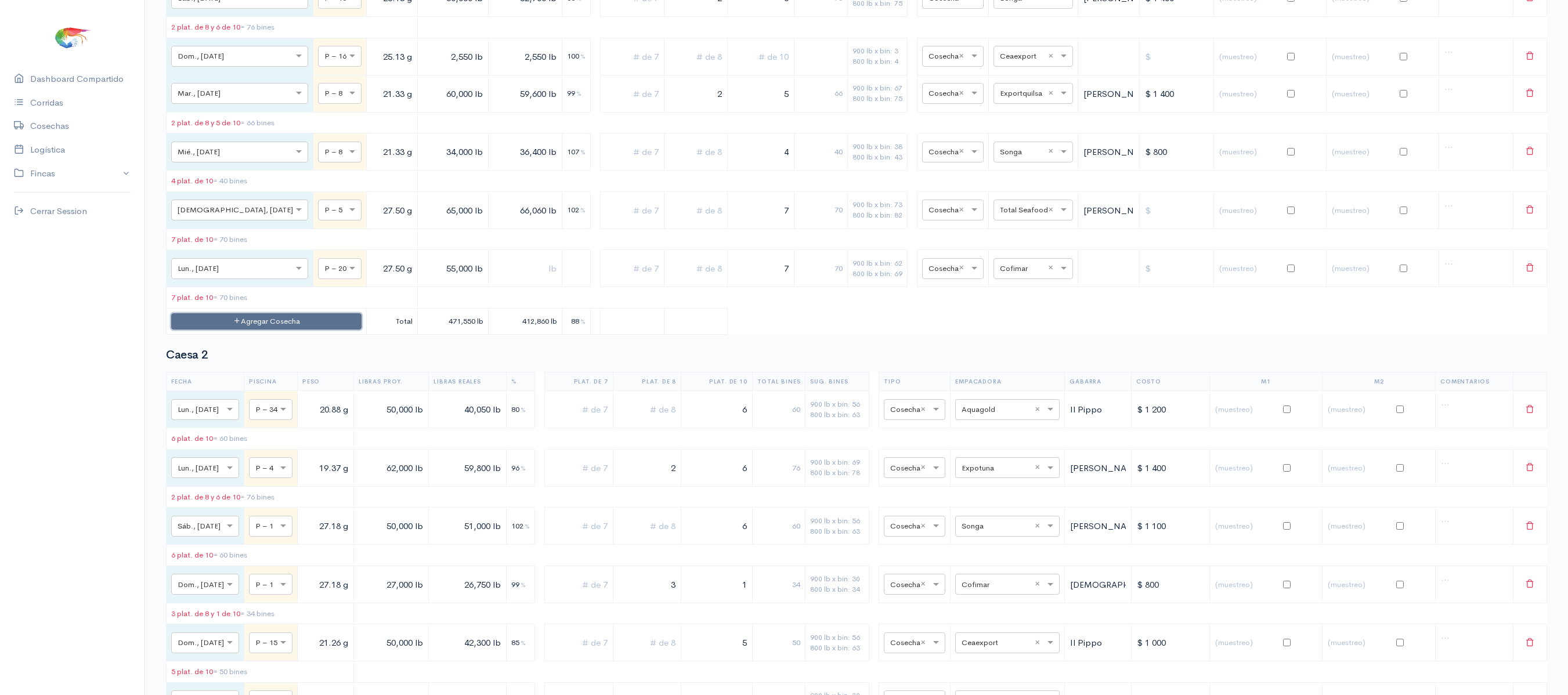
click at [254, 330] on button "Agregar Cosecha" at bounding box center [265, 322] width 190 height 17
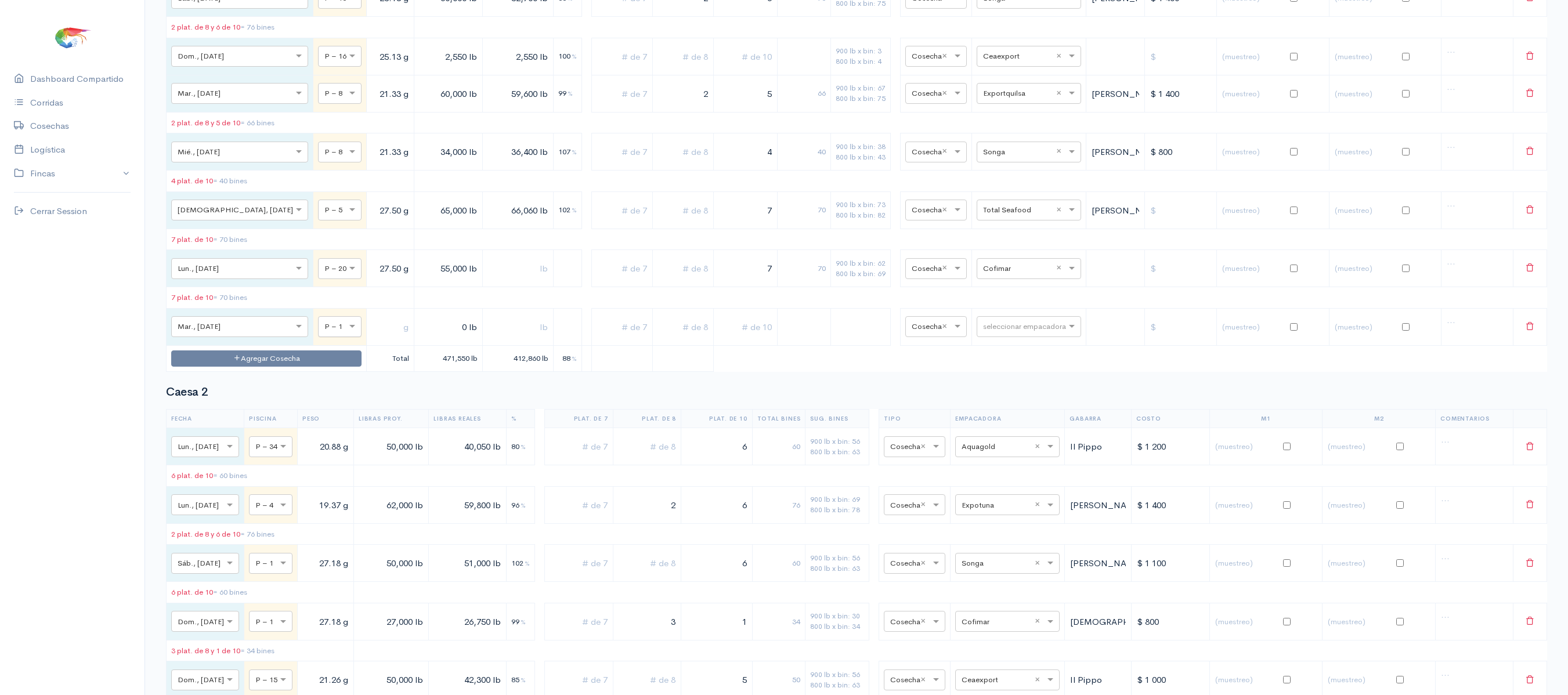
click at [318, 337] on div "× P – 1" at bounding box center [340, 327] width 44 height 21
type input "/"
type input "8"
click at [372, 339] on input "text" at bounding box center [390, 327] width 38 height 23
type input "3 g"
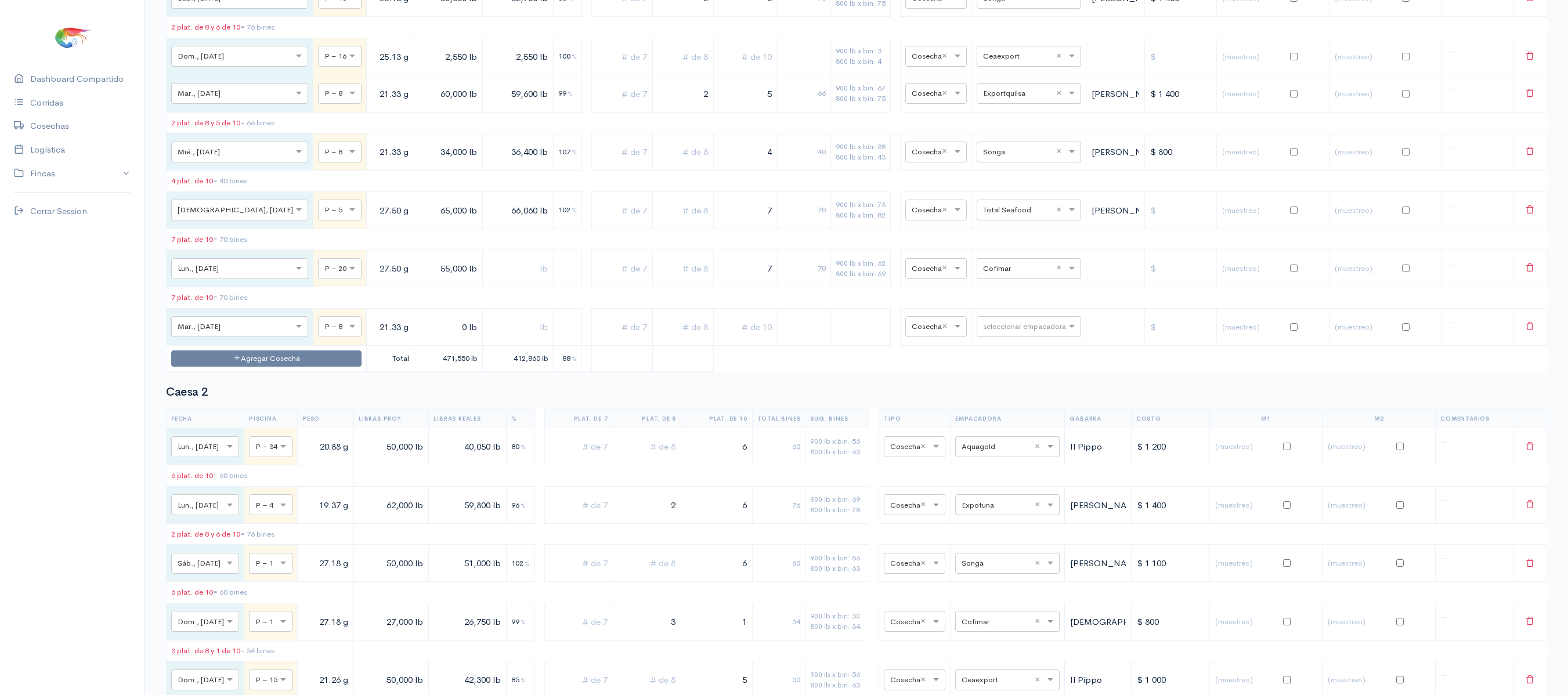
type input "21.33 g"
click at [419, 339] on input "0 lb" at bounding box center [448, 327] width 59 height 23
type input "2,750 lb"
click at [487, 339] on input "text" at bounding box center [517, 327] width 61 height 23
type input "2,750 lb"
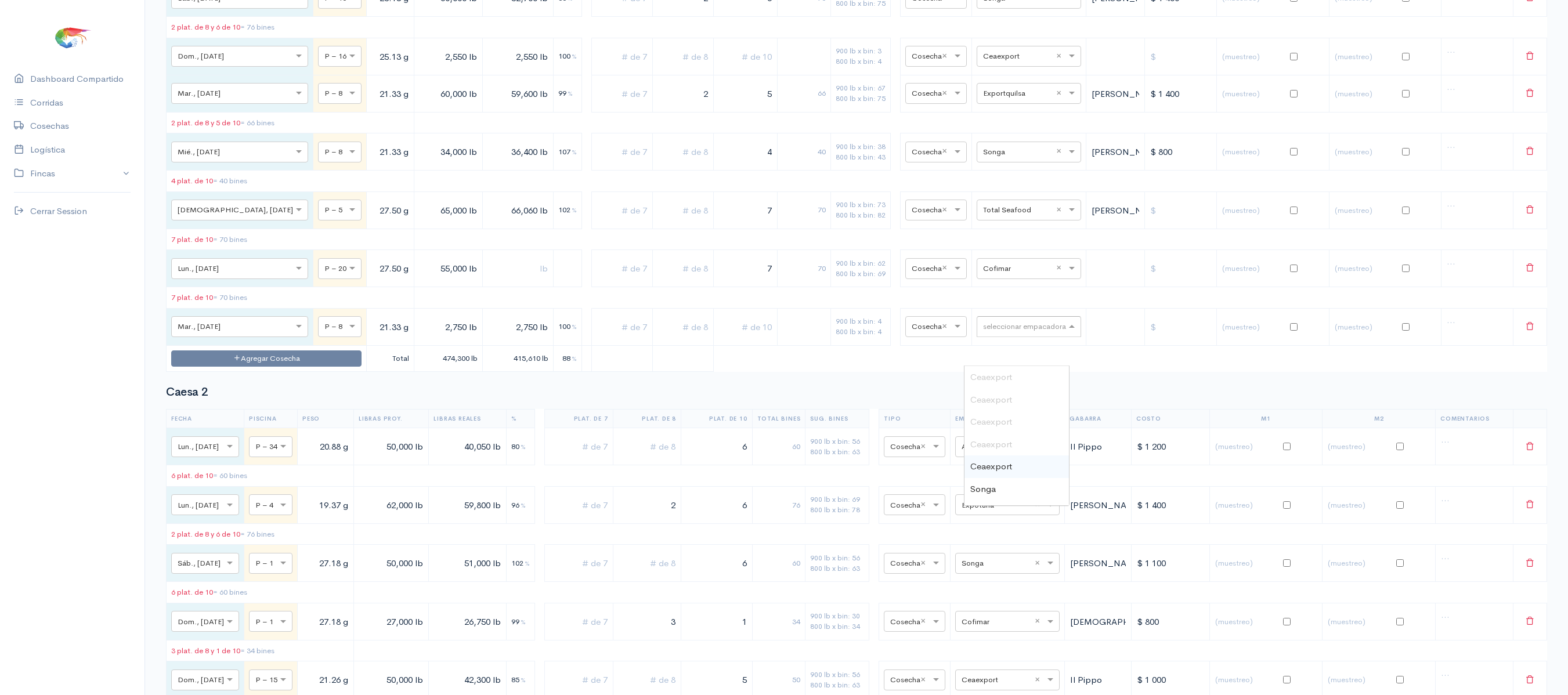
click at [983, 332] on input "text" at bounding box center [1018, 326] width 71 height 13
type input "t"
click at [1022, 487] on span "Total Seafood" at bounding box center [998, 488] width 55 height 11
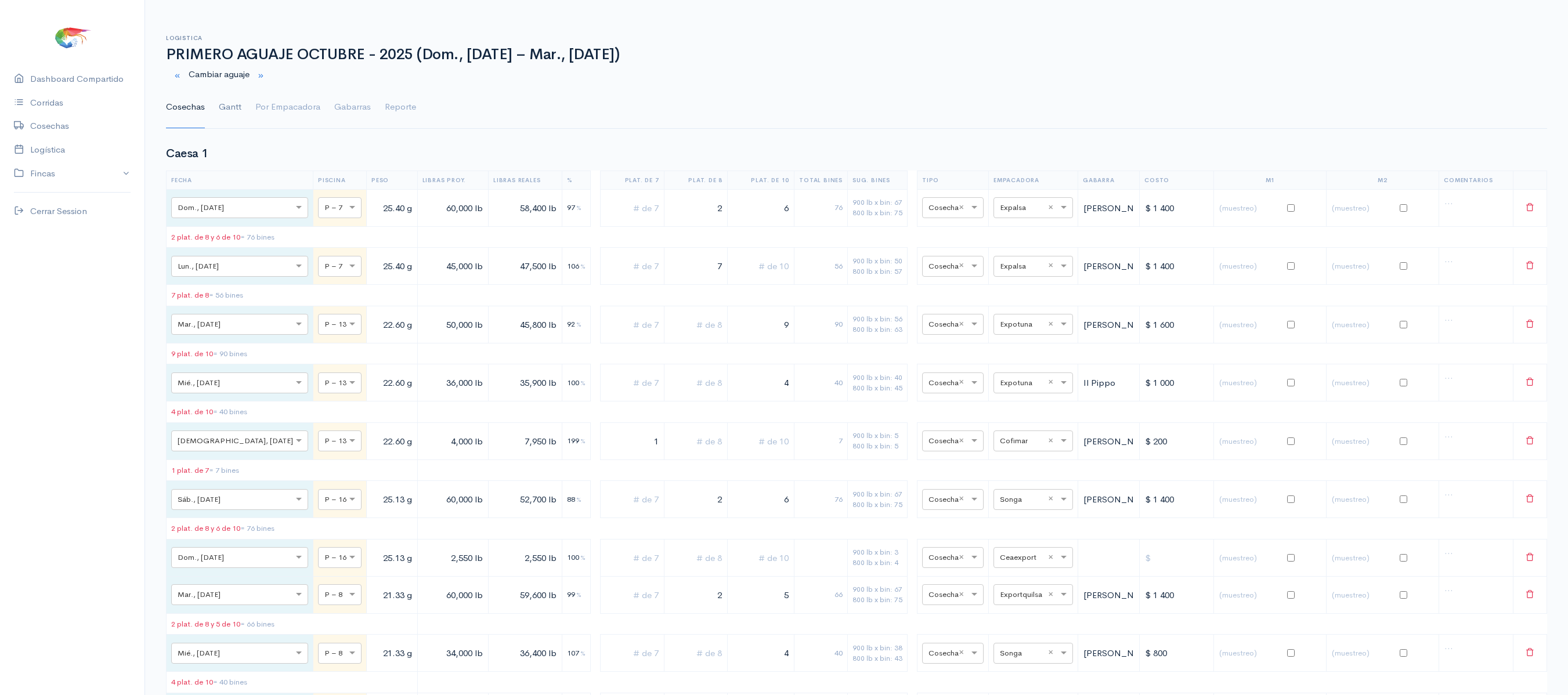
click at [228, 103] on link "Gantt" at bounding box center [229, 107] width 23 height 42
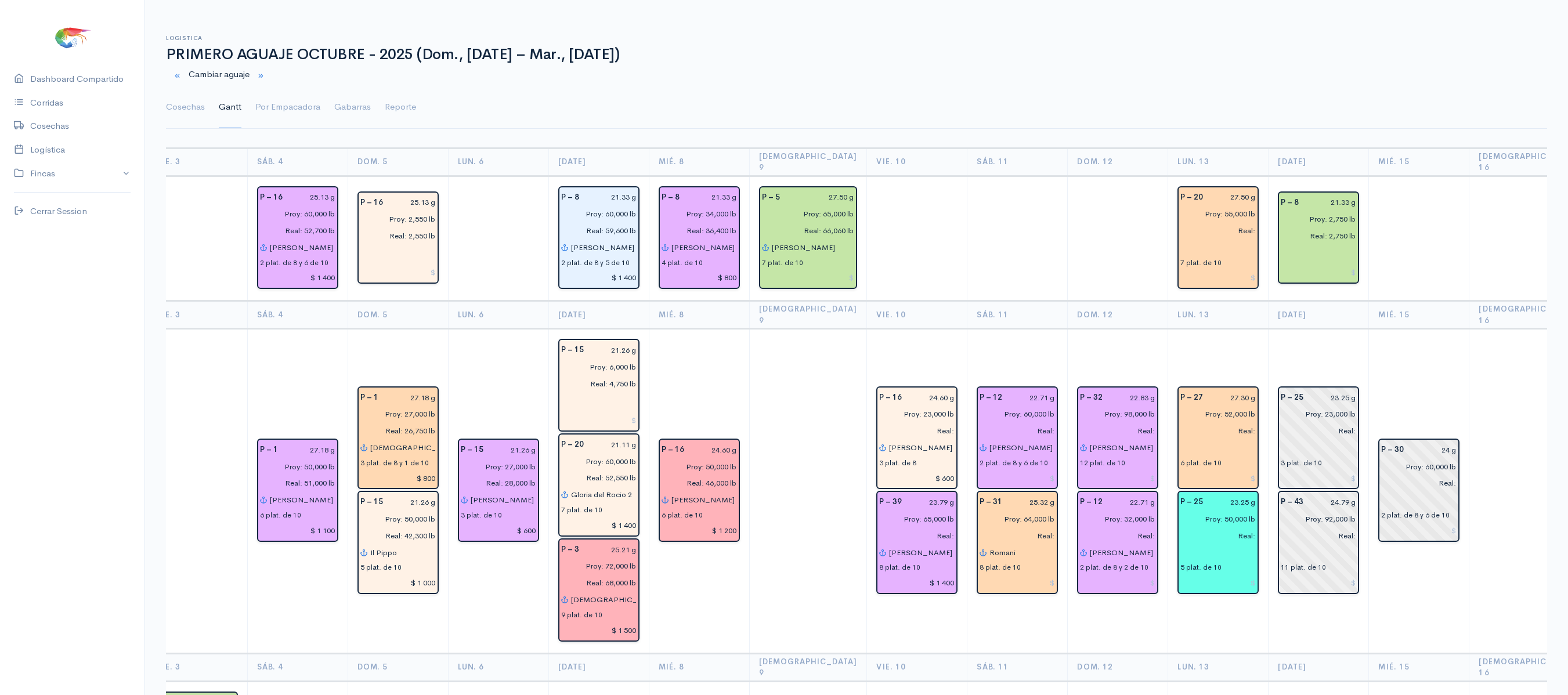
scroll to position [0, 635]
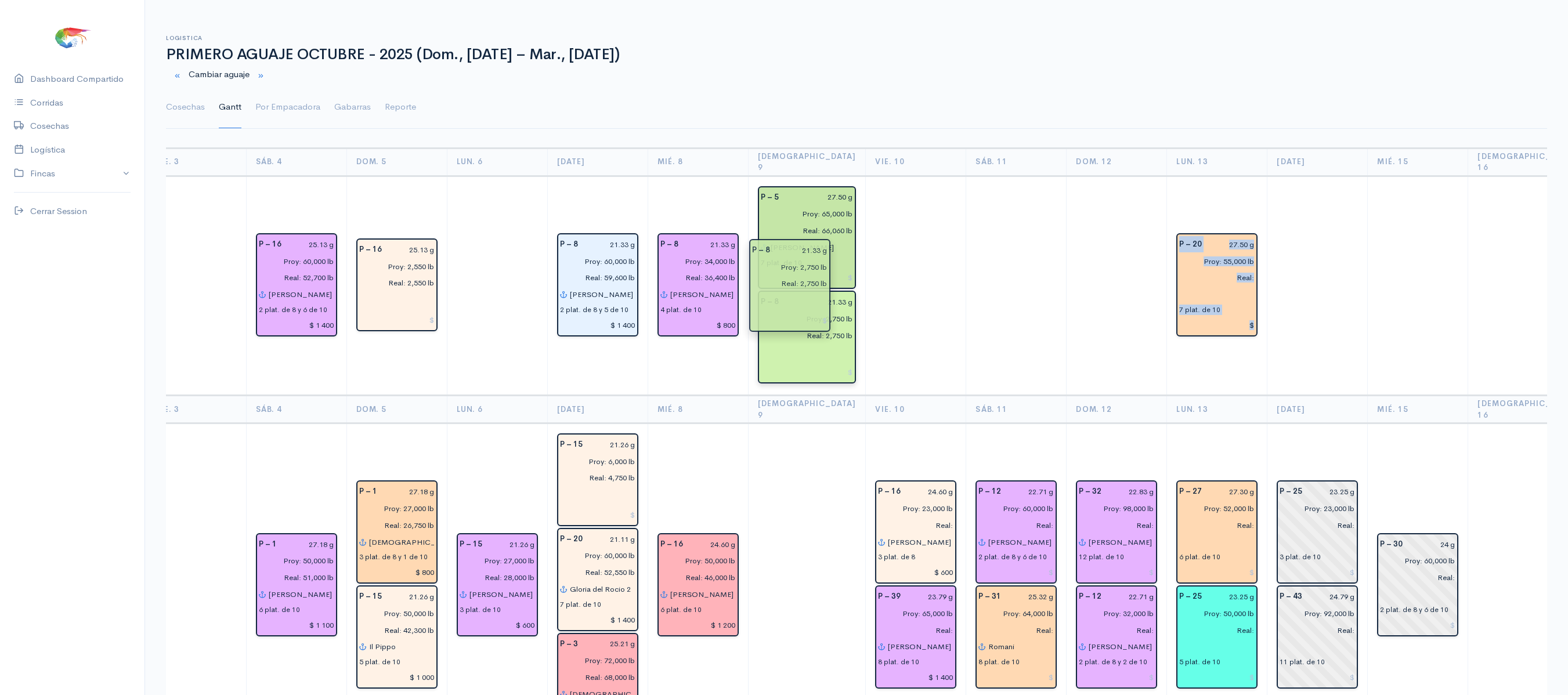
drag, startPoint x: 1295, startPoint y: 224, endPoint x: 803, endPoint y: 281, distance: 495.3
click at [874, 277] on td at bounding box center [916, 286] width 100 height 220
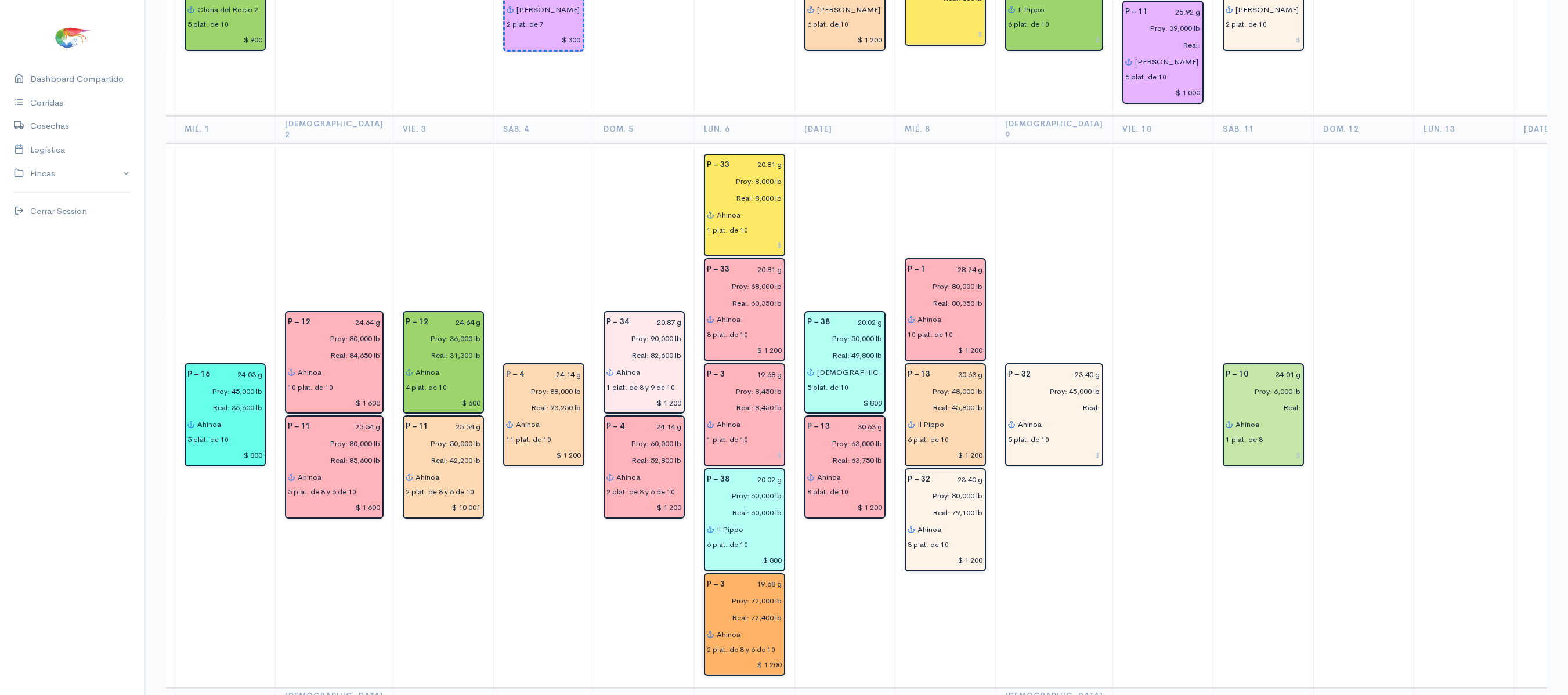
scroll to position [0, 388]
click at [1057, 399] on input "Real:" at bounding box center [1050, 408] width 100 height 17
type input "Real: 35,300 lb"
click at [1037, 383] on input "Proy: 45,000 lb" at bounding box center [1050, 391] width 100 height 17
type input "Proy: 40,000 lb"
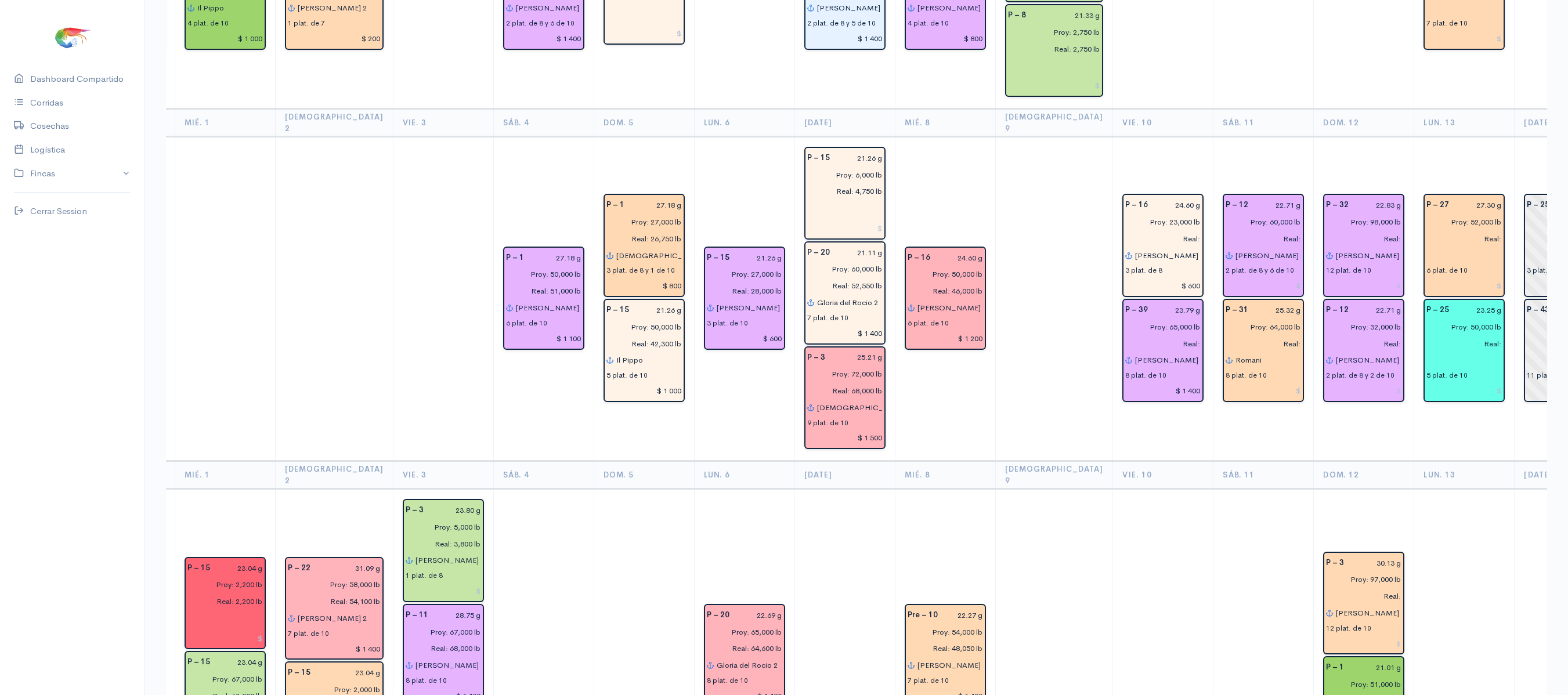
scroll to position [0, 0]
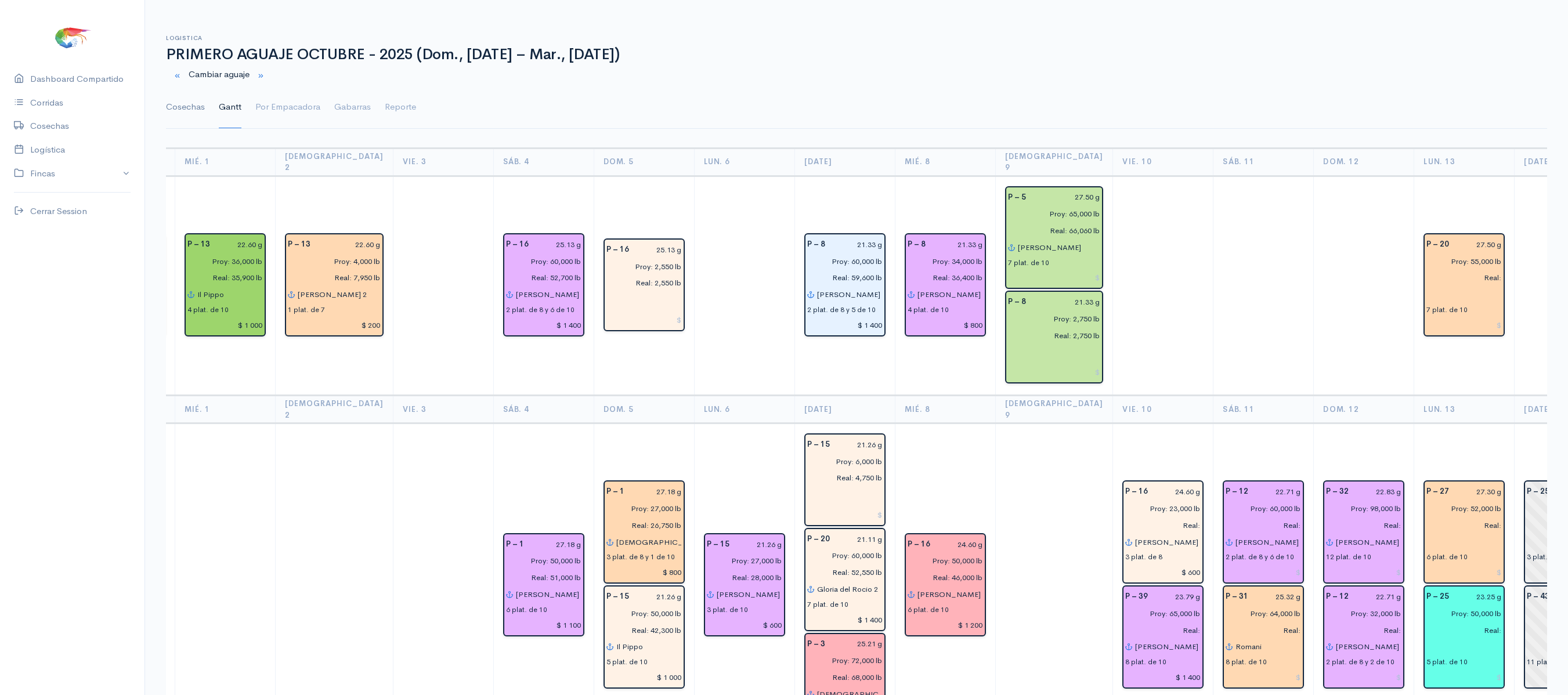
click at [178, 109] on link "Cosechas" at bounding box center [185, 107] width 39 height 42
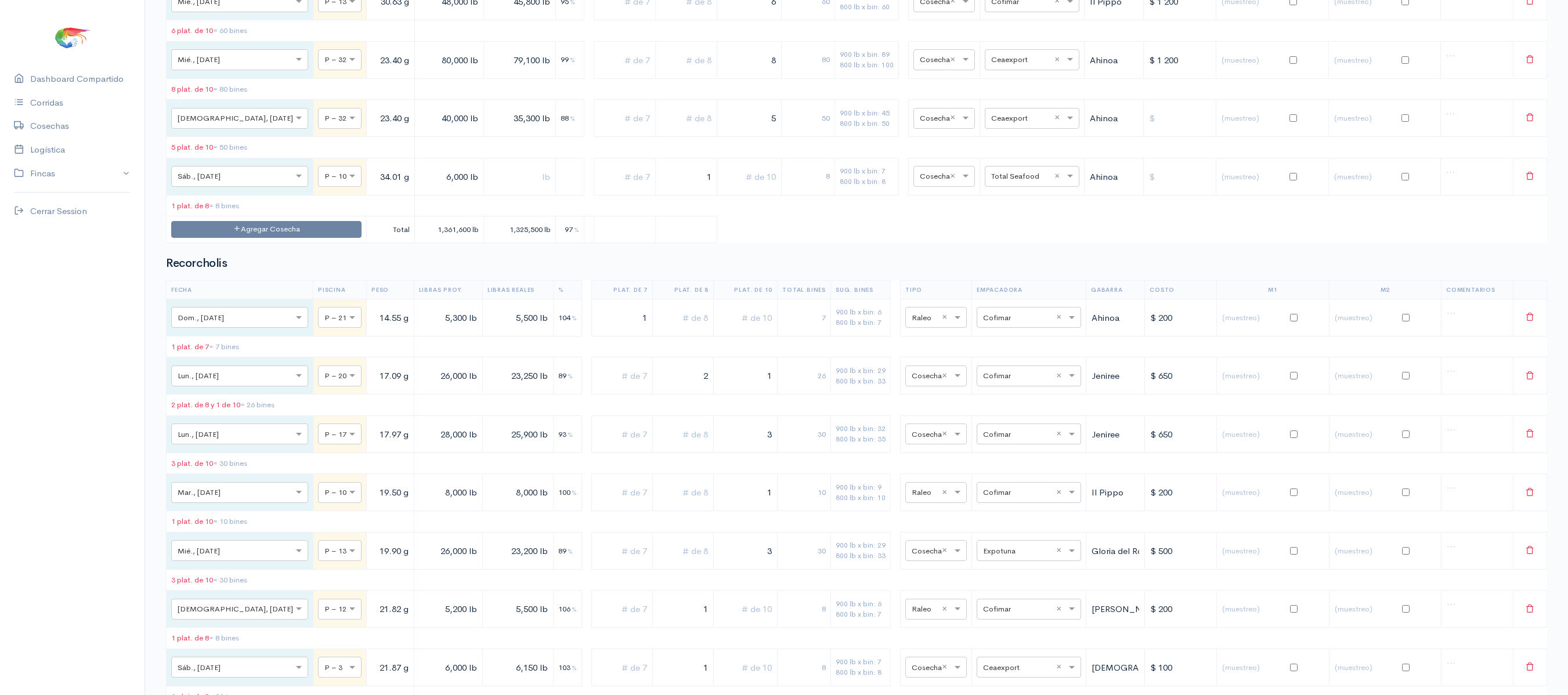
scroll to position [6247, 0]
click at [244, 234] on button "Agregar Cosecha" at bounding box center [265, 226] width 190 height 17
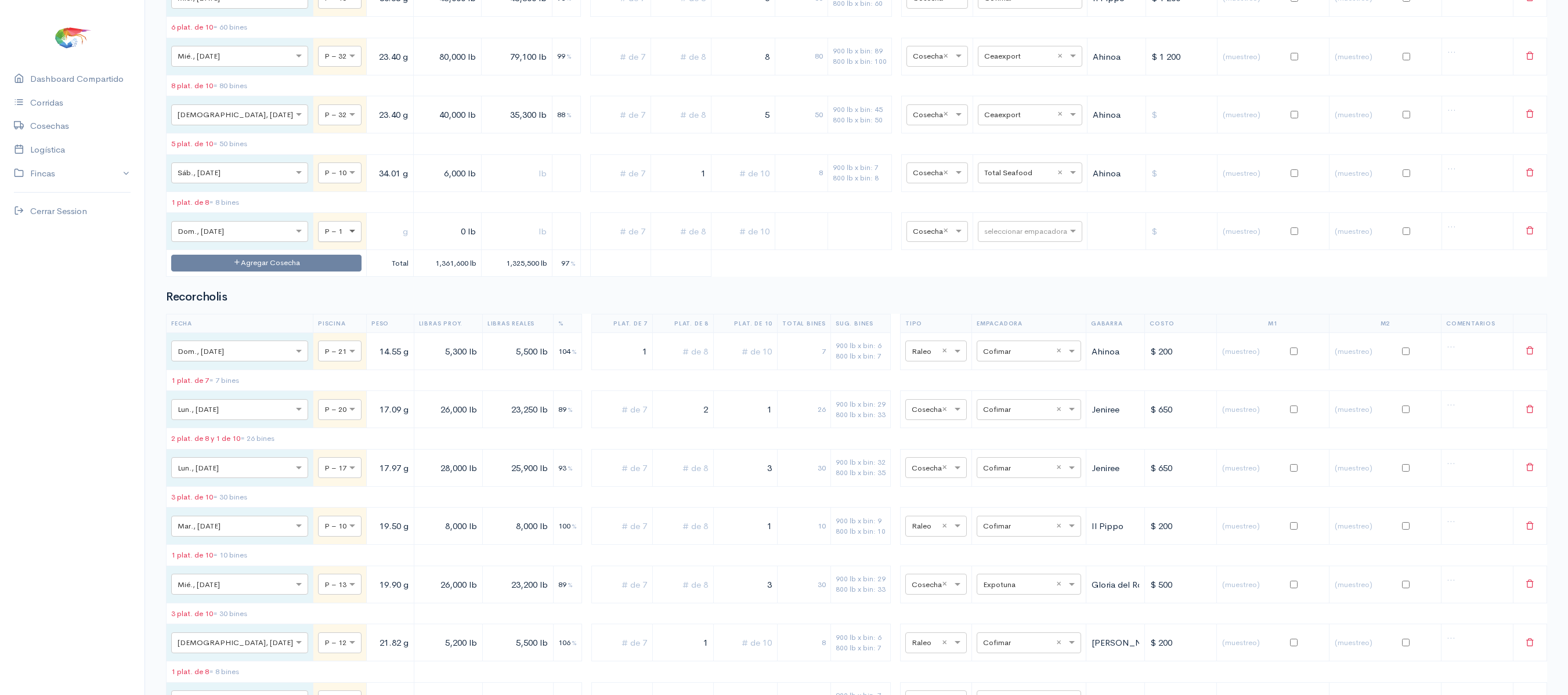
click at [347, 237] on span at bounding box center [353, 232] width 14 height 12
type input "1"
click at [372, 243] on input "text" at bounding box center [390, 231] width 37 height 23
type input "28.24 g"
click at [419, 243] on input "0 lb" at bounding box center [447, 231] width 58 height 23
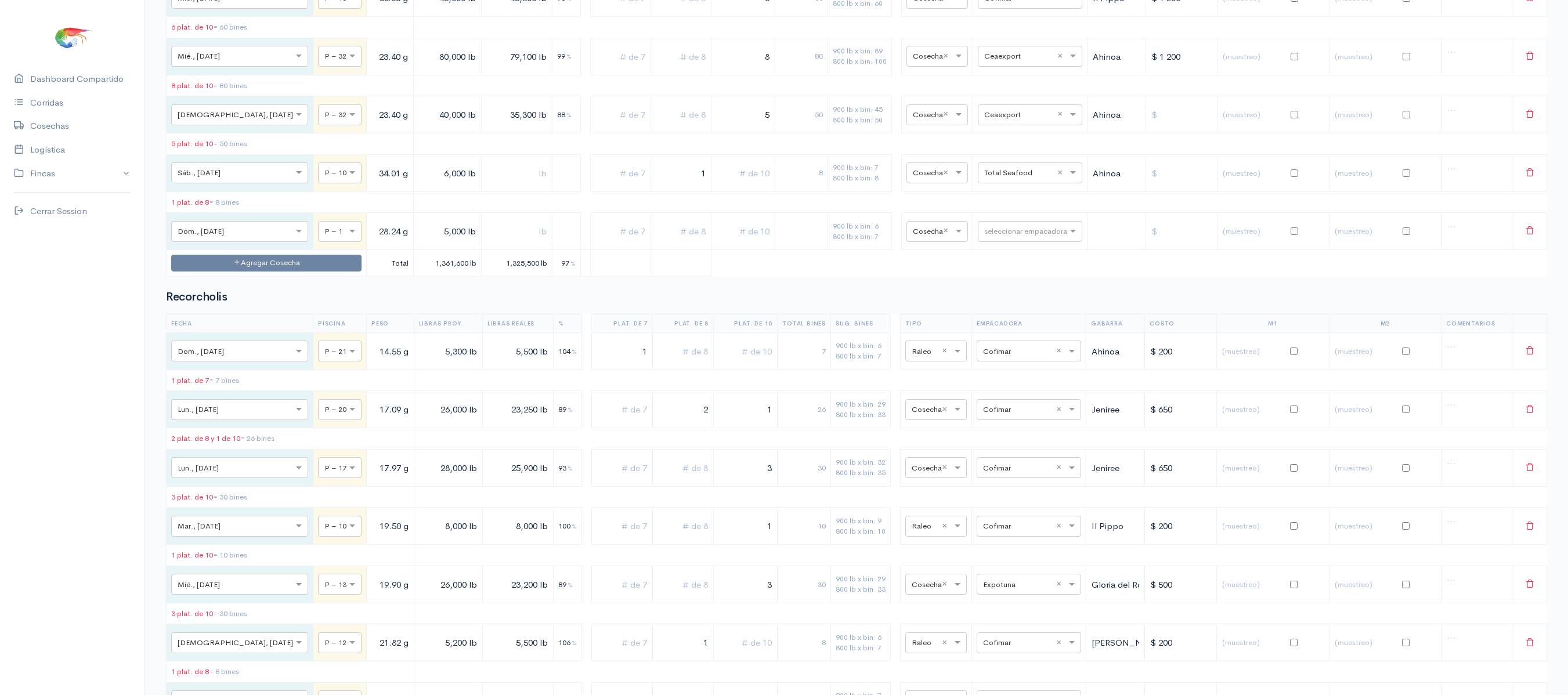
type input "5,000 lb"
click at [486, 243] on input "text" at bounding box center [517, 231] width 61 height 23
type input "3,500 lb"
click at [1001, 237] on input "text" at bounding box center [1019, 230] width 71 height 13
type input "ce"
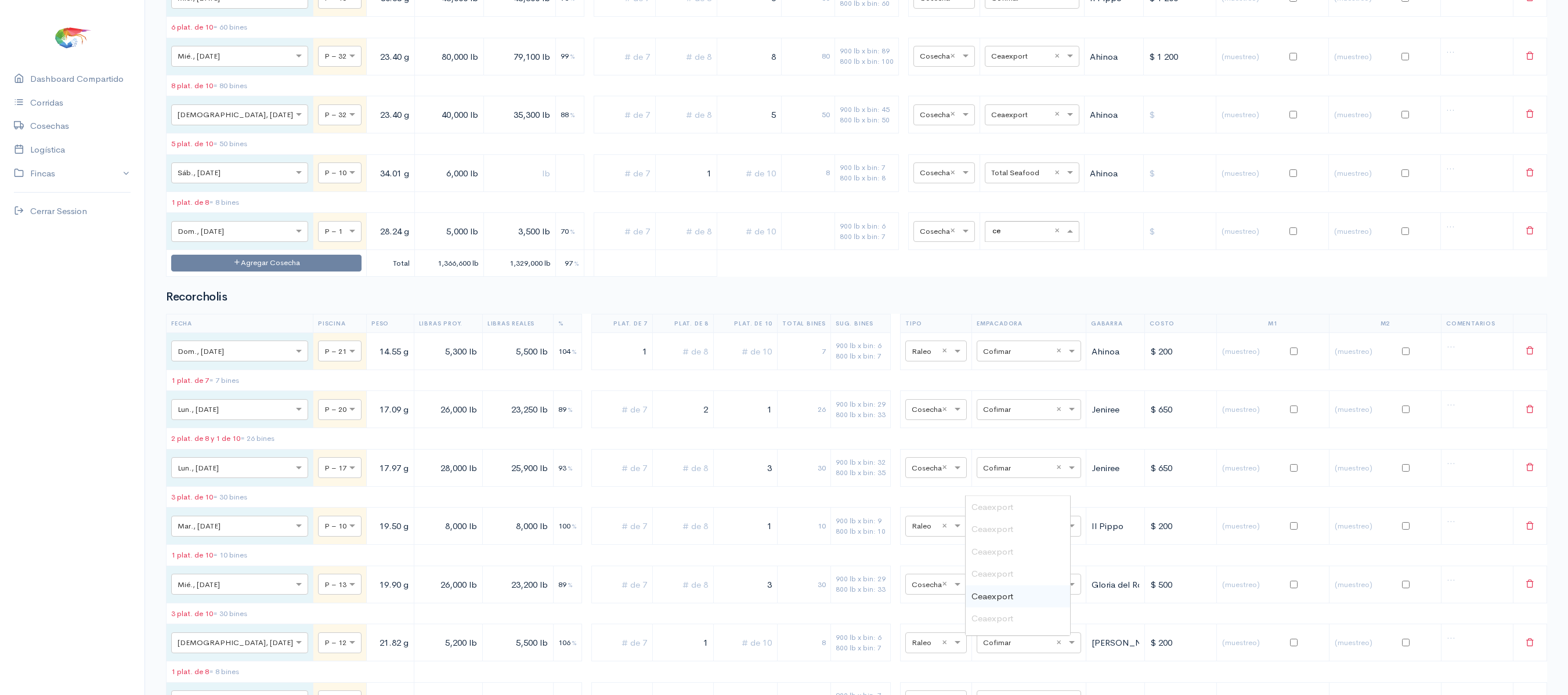
click at [1004, 595] on span "Ceaexport" at bounding box center [992, 596] width 42 height 11
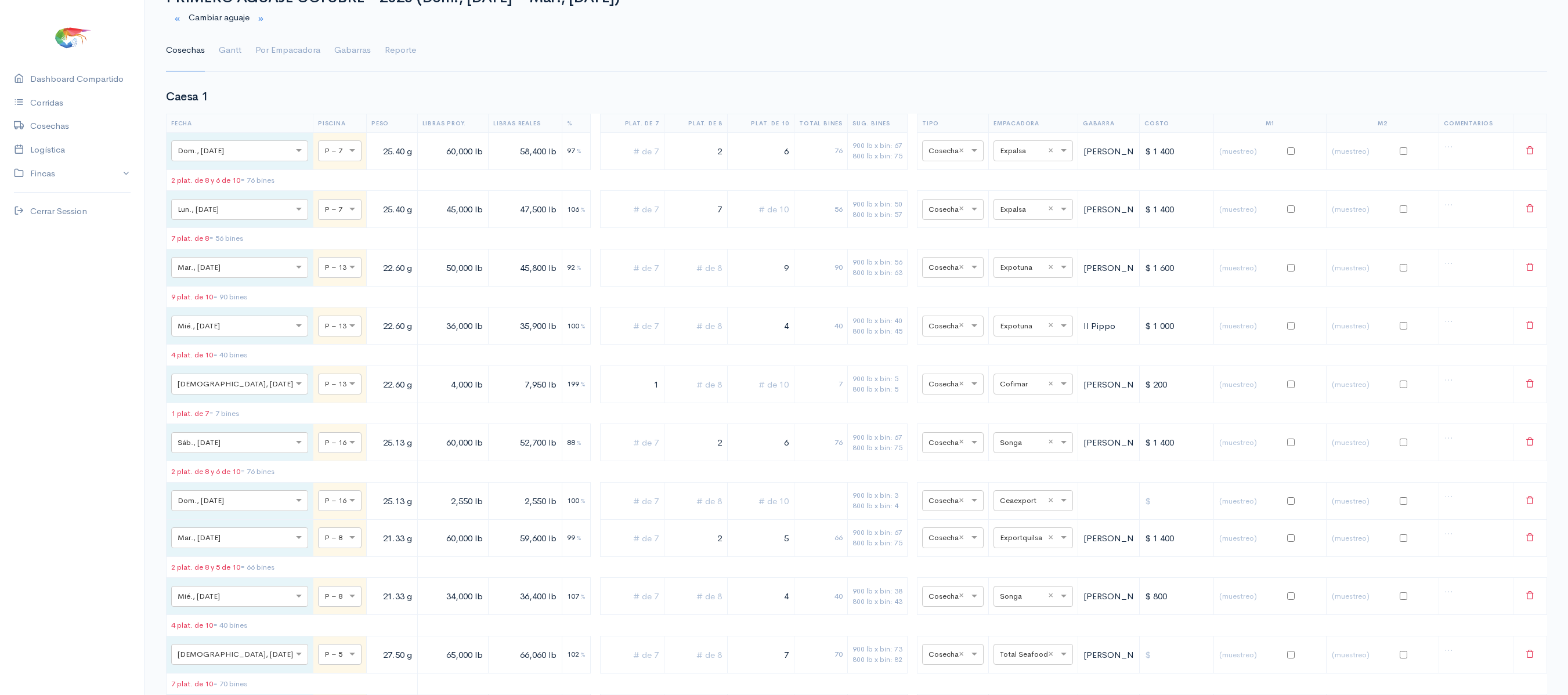
scroll to position [0, 0]
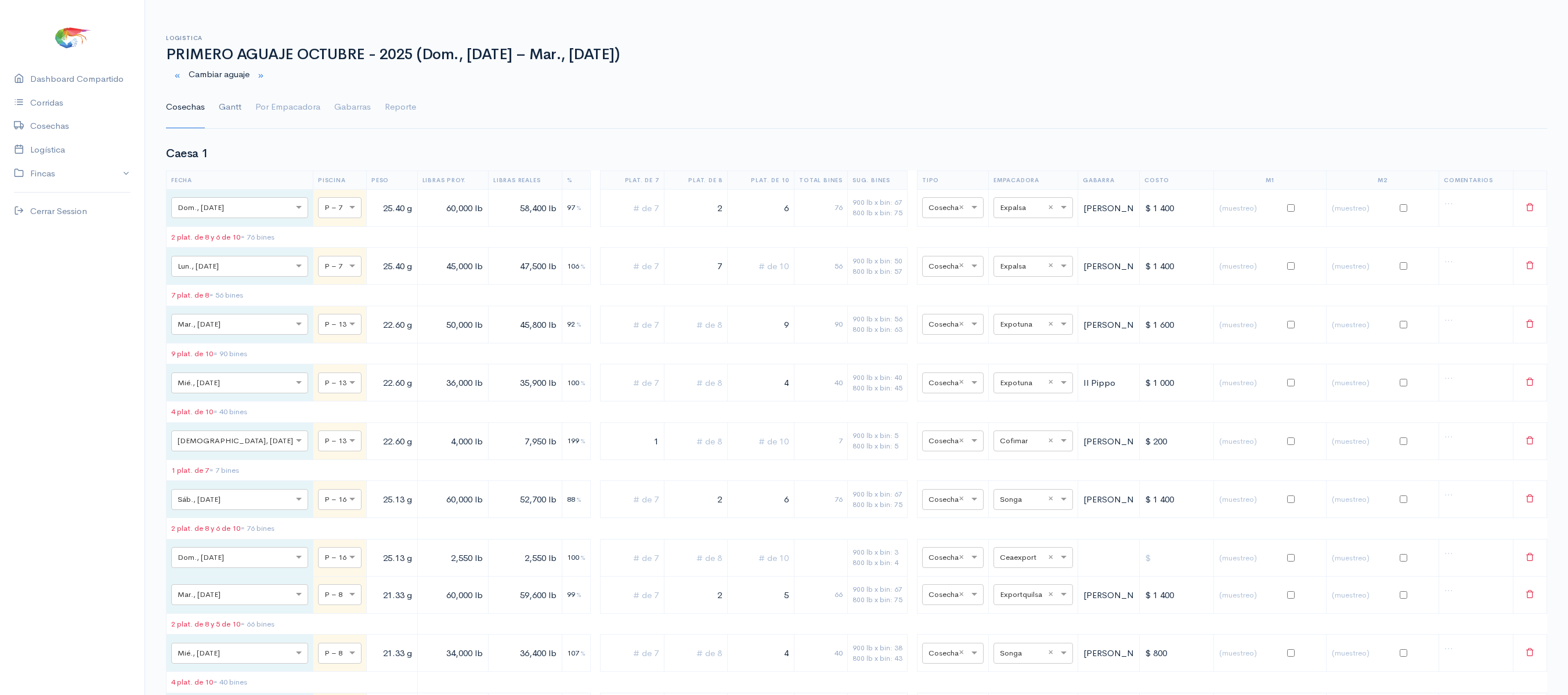
click at [226, 106] on link "Gantt" at bounding box center [229, 107] width 23 height 42
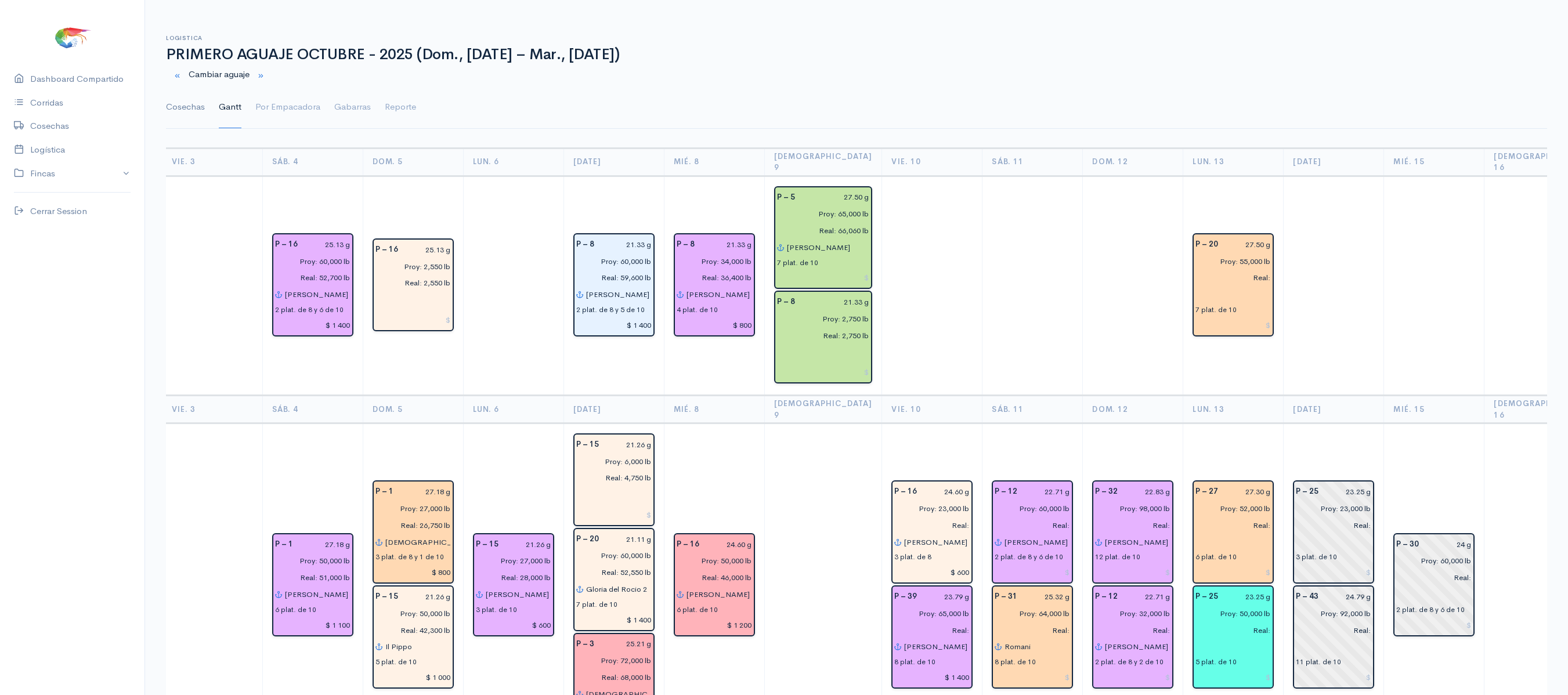
click at [184, 112] on link "Cosechas" at bounding box center [185, 107] width 39 height 42
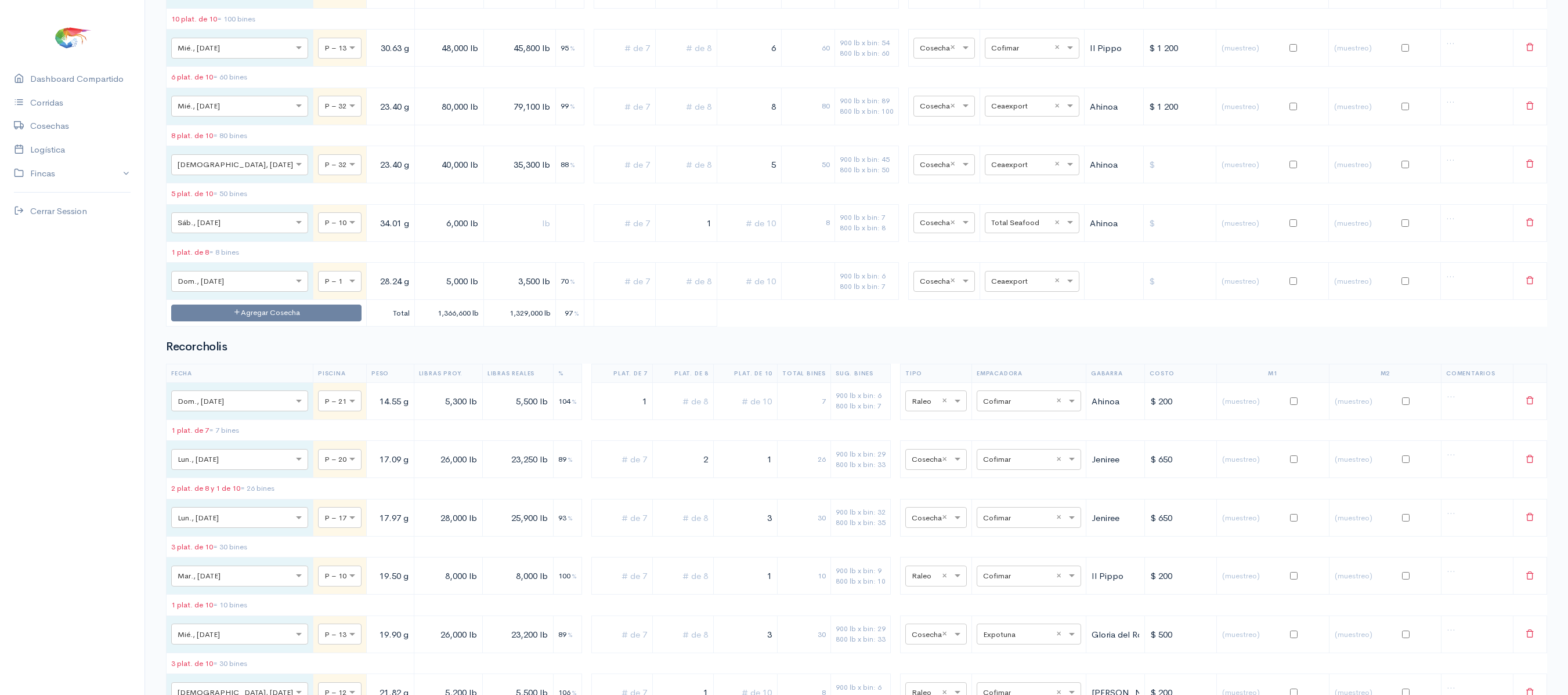
scroll to position [6199, 0]
click at [1000, 286] on input "text" at bounding box center [1021, 279] width 61 height 13
type input "ce"
click at [1012, 643] on div "Ceaexport" at bounding box center [1022, 651] width 78 height 23
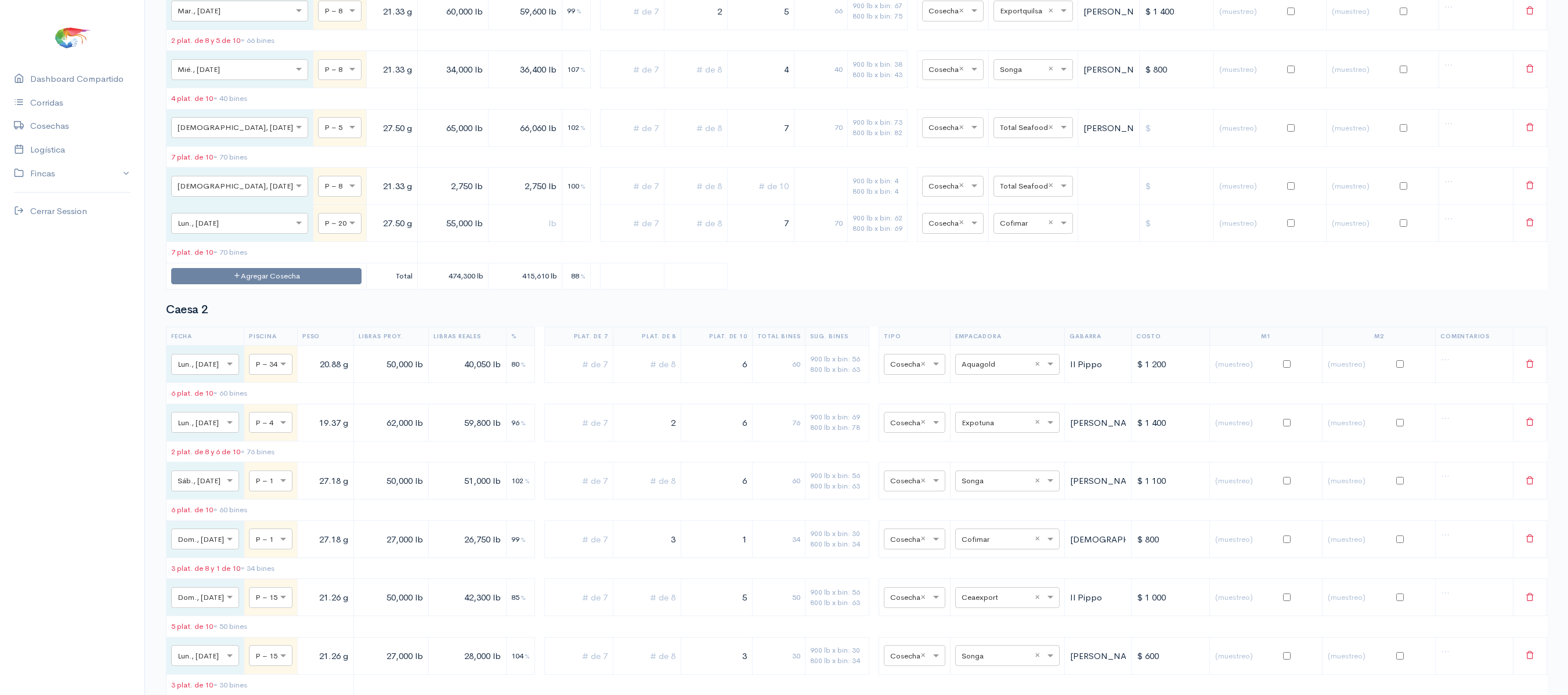
scroll to position [0, 0]
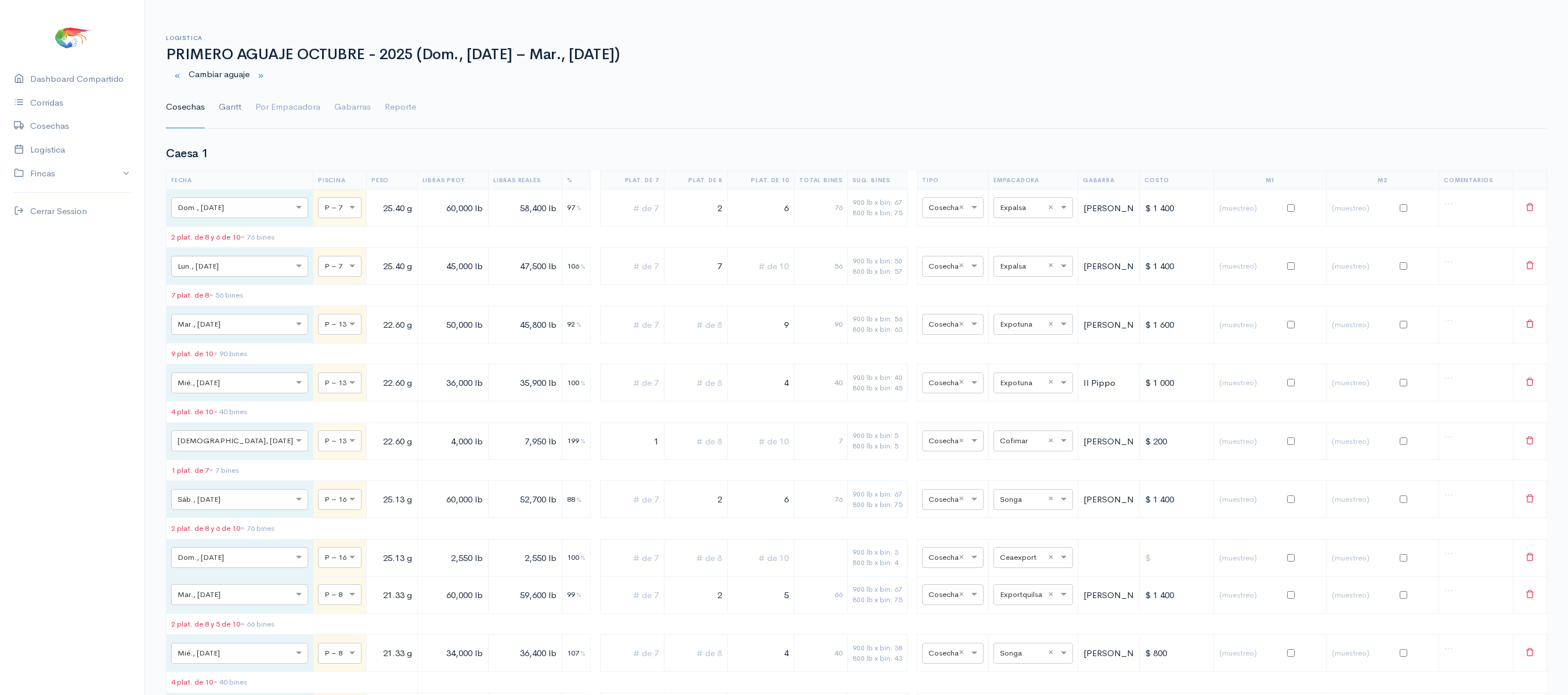
click at [232, 108] on link "Gantt" at bounding box center [229, 107] width 23 height 42
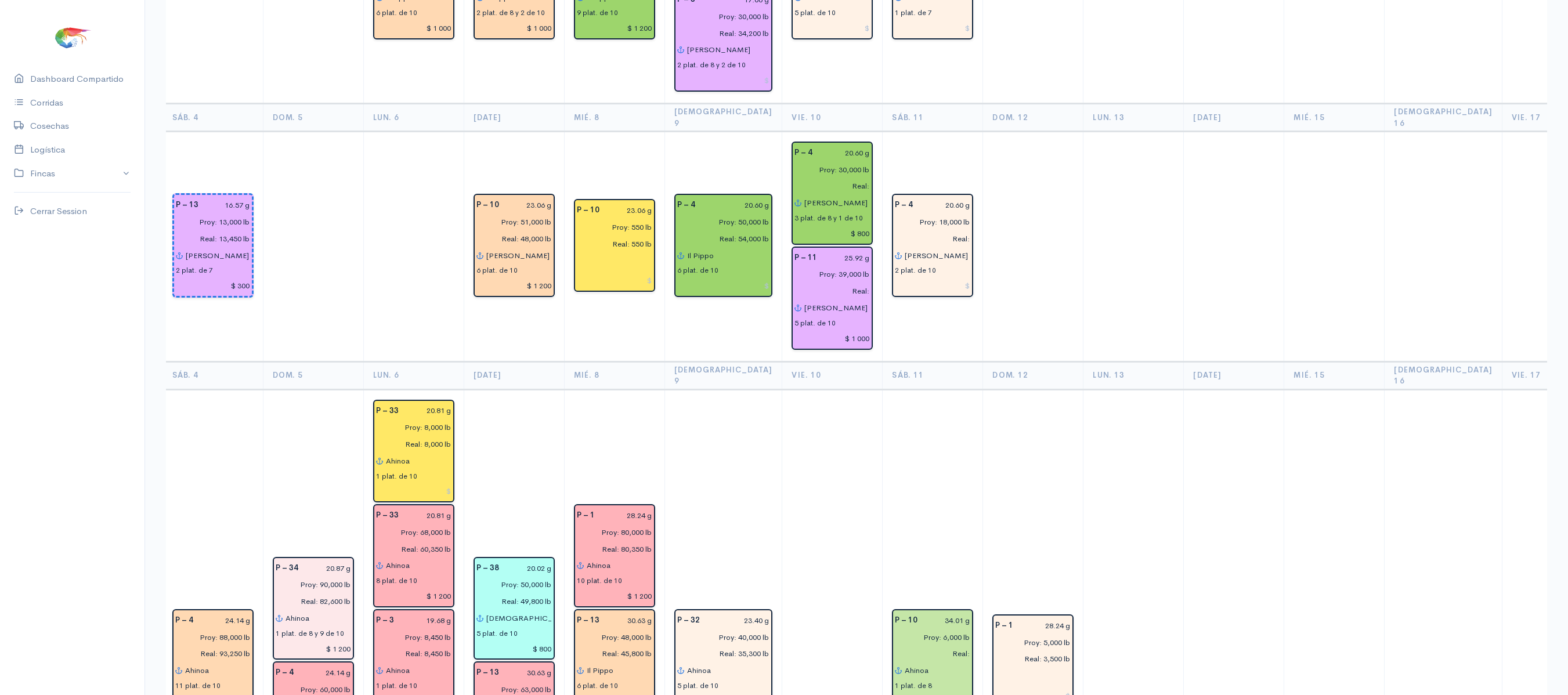
scroll to position [1711, 0]
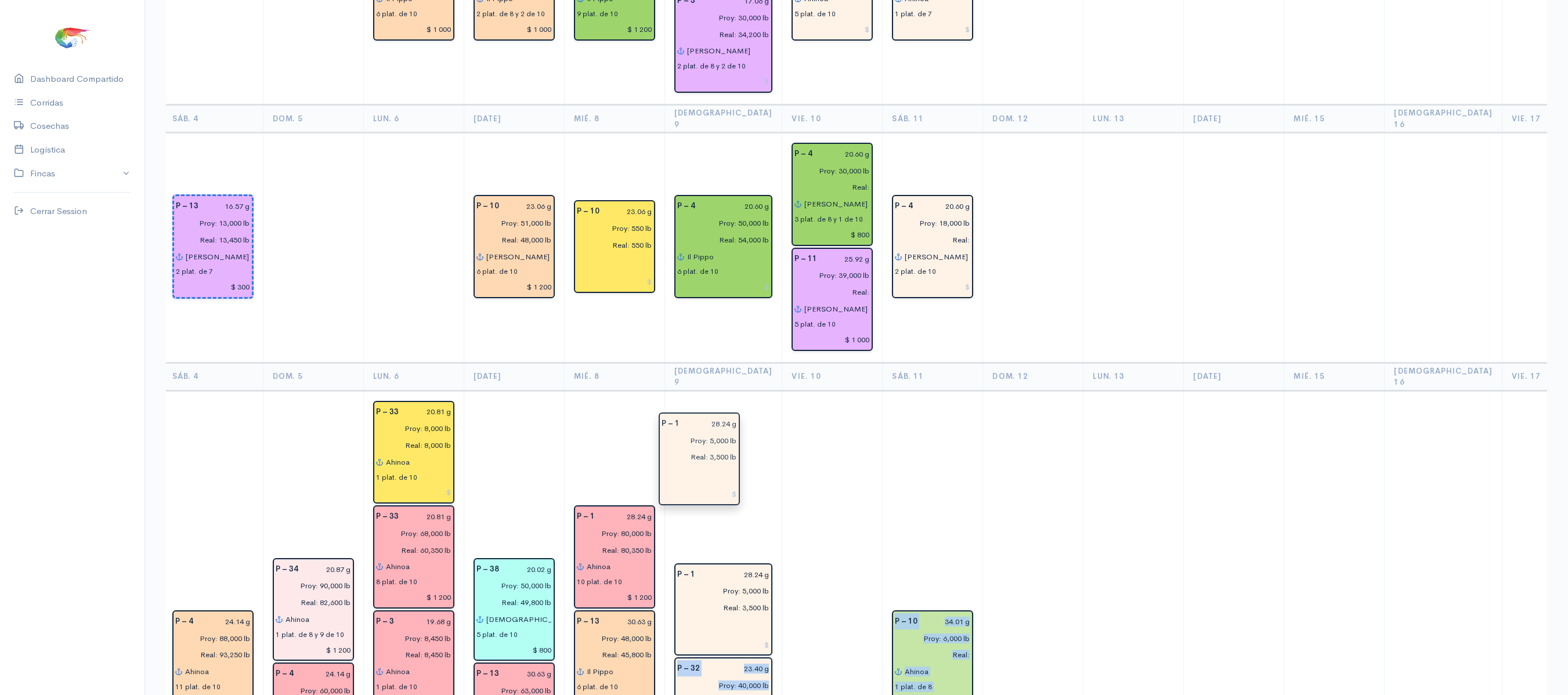
drag, startPoint x: 964, startPoint y: 595, endPoint x: 667, endPoint y: 477, distance: 319.6
click at [782, 404] on td at bounding box center [832, 662] width 100 height 545
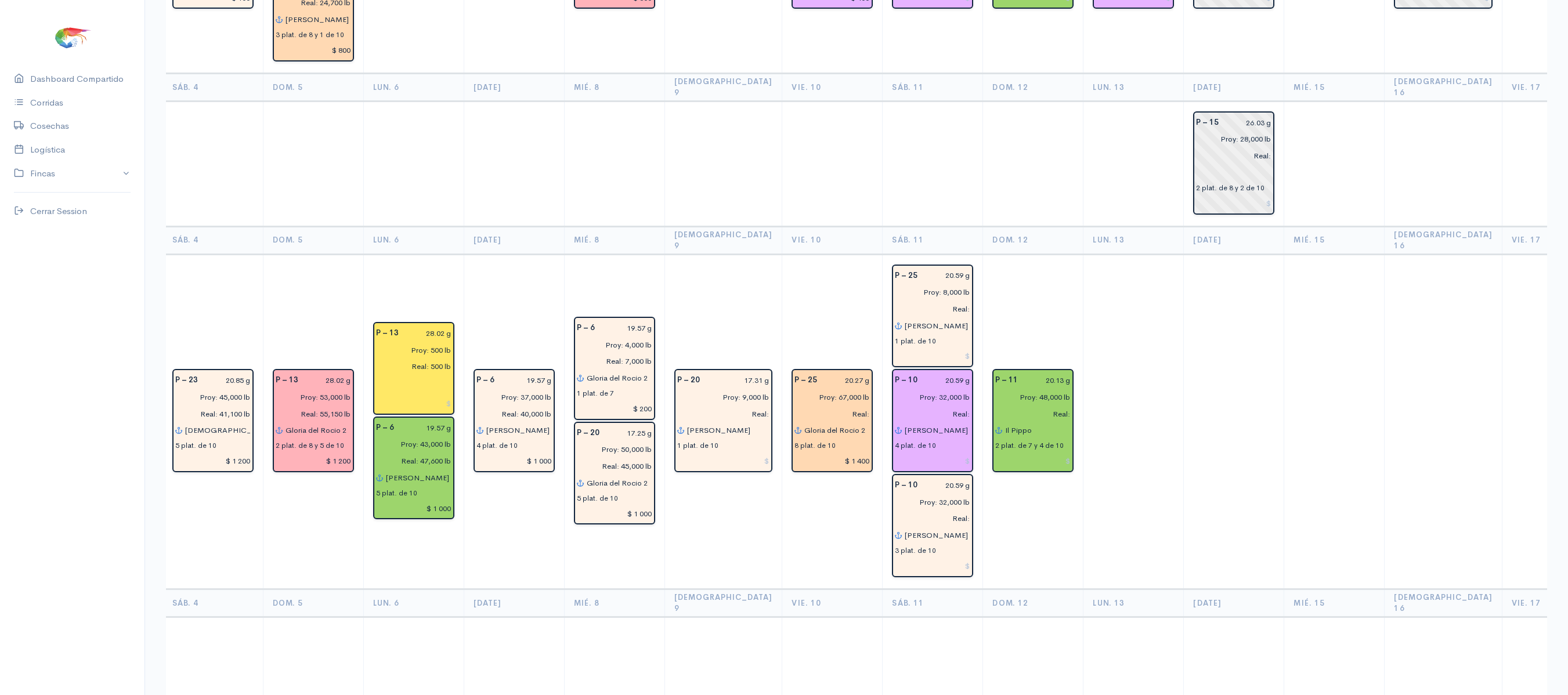
scroll to position [2825, 0]
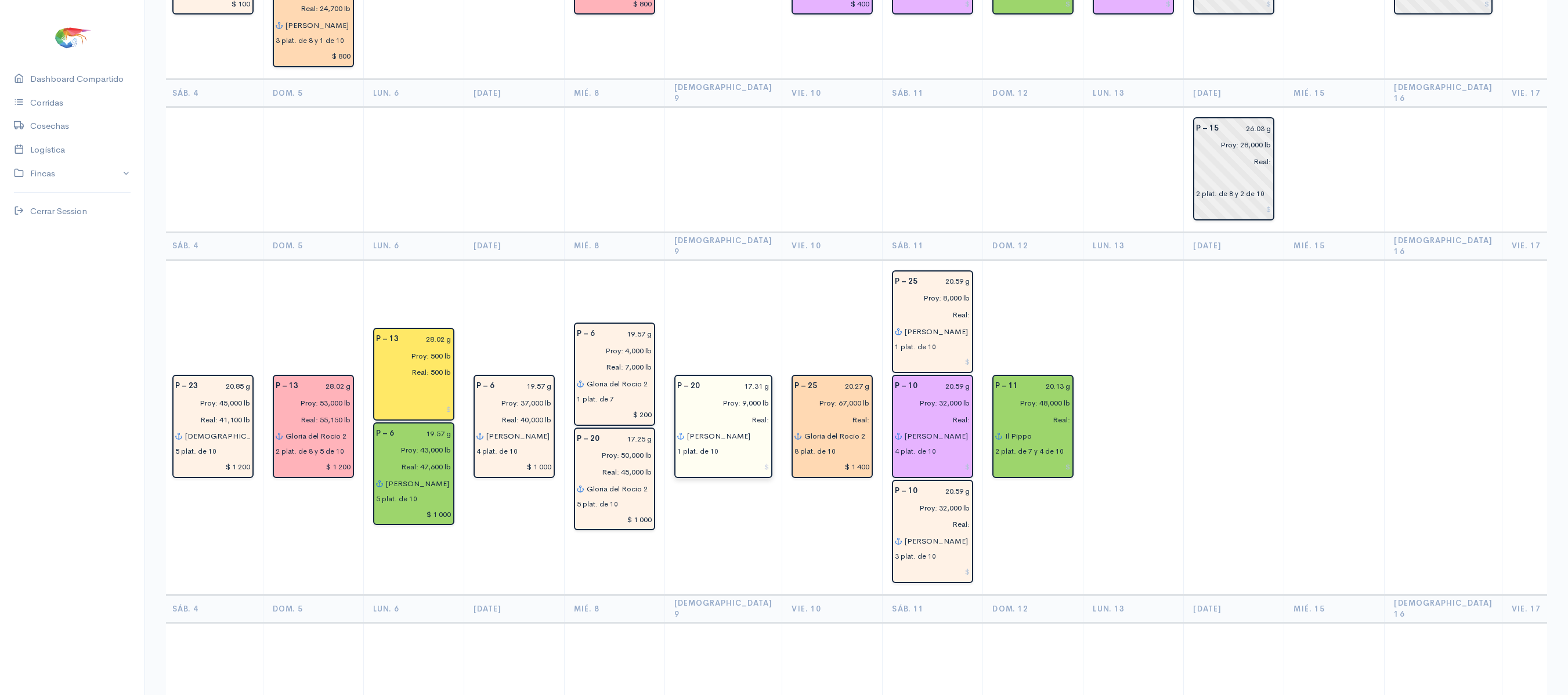
click at [724, 411] on input "Real:" at bounding box center [719, 420] width 100 height 17
type input "Real: 7,000 lb"
click at [724, 378] on input "17.31 g" at bounding box center [738, 386] width 64 height 17
type input "17.25 g"
click at [731, 260] on td "P – 20 17.25 g Proy: 9,000 lb Real: 7,000 lb [PERSON_NAME] 1 plat. de 10" at bounding box center [723, 427] width 118 height 335
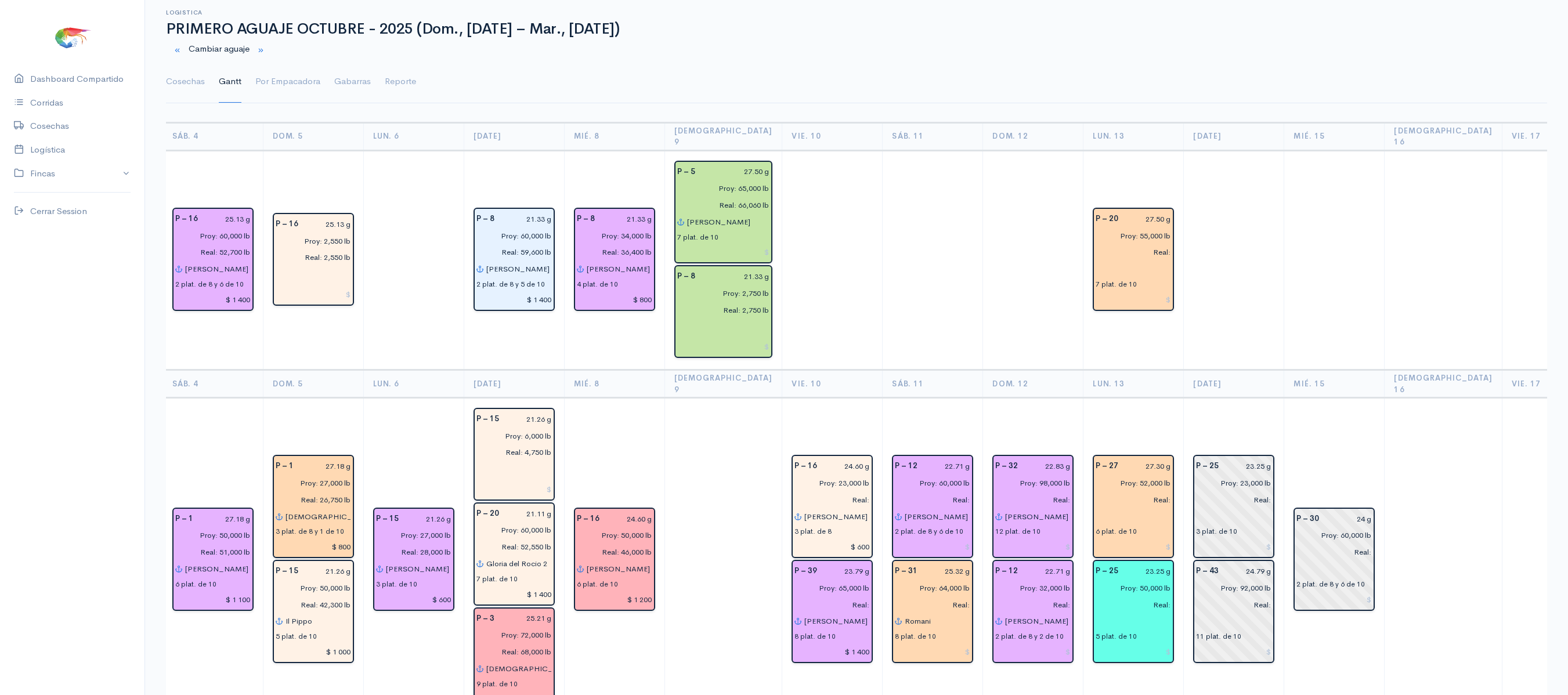
scroll to position [0, 0]
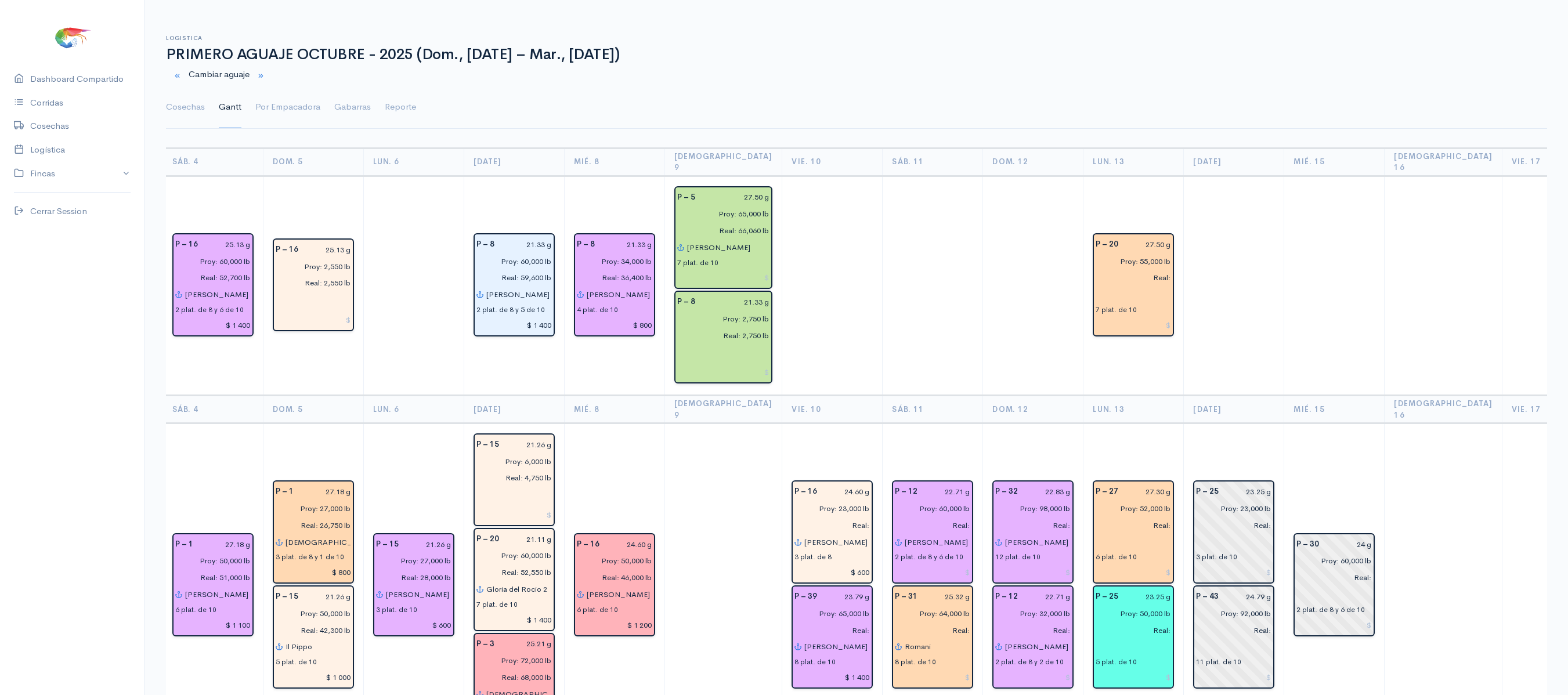
drag, startPoint x: 181, startPoint y: 109, endPoint x: 244, endPoint y: 103, distance: 63.3
click at [181, 109] on link "Cosechas" at bounding box center [185, 107] width 39 height 42
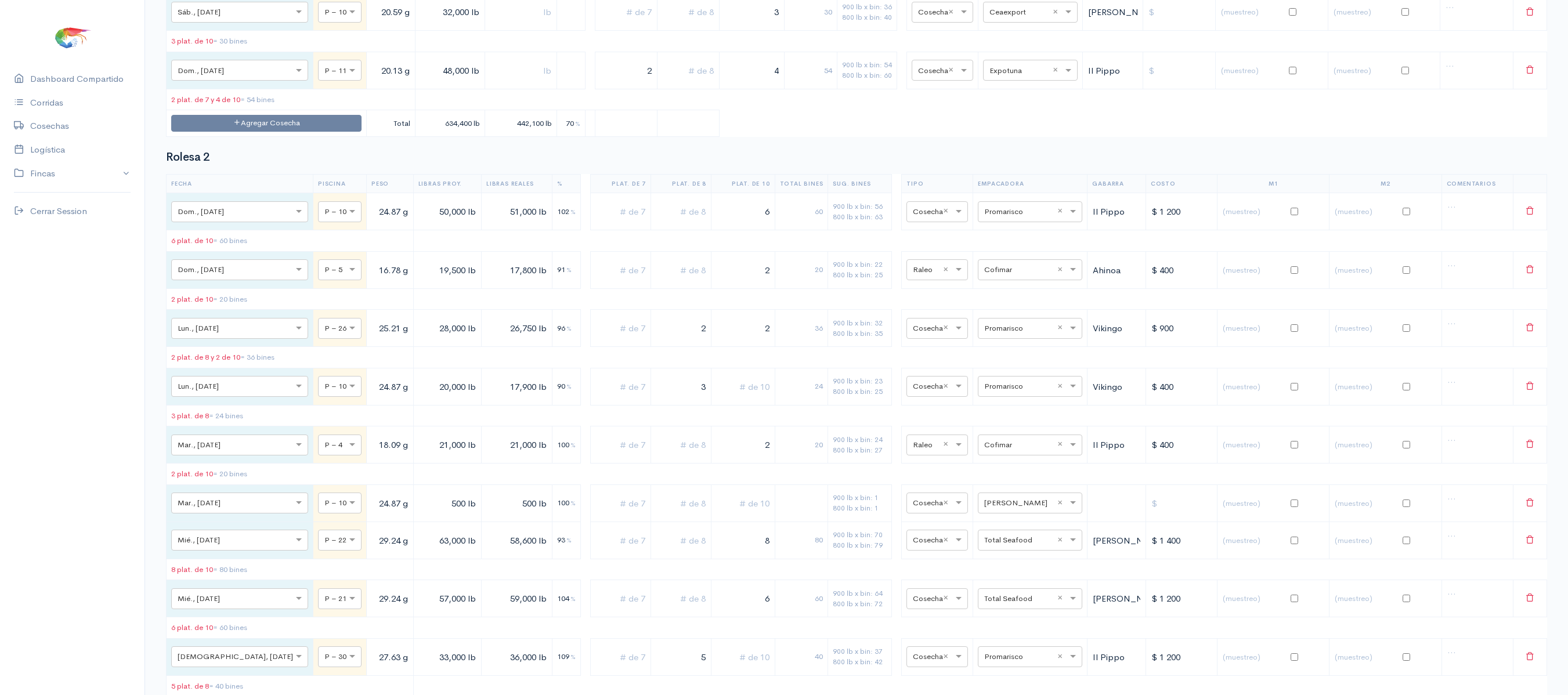
scroll to position [8694, 0]
click at [276, 131] on button "Agregar Cosecha" at bounding box center [265, 122] width 190 height 17
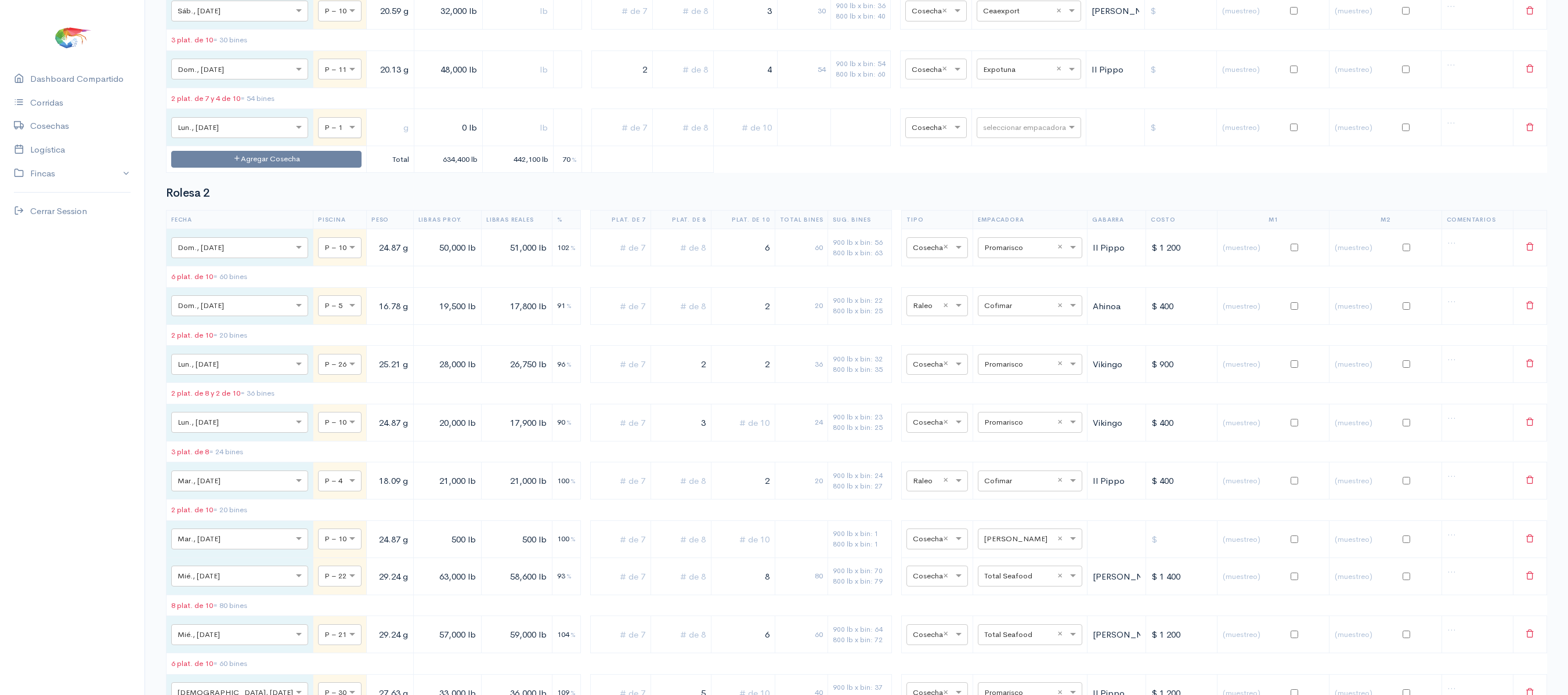
click at [324, 133] on input "text" at bounding box center [329, 126] width 10 height 13
type input "6"
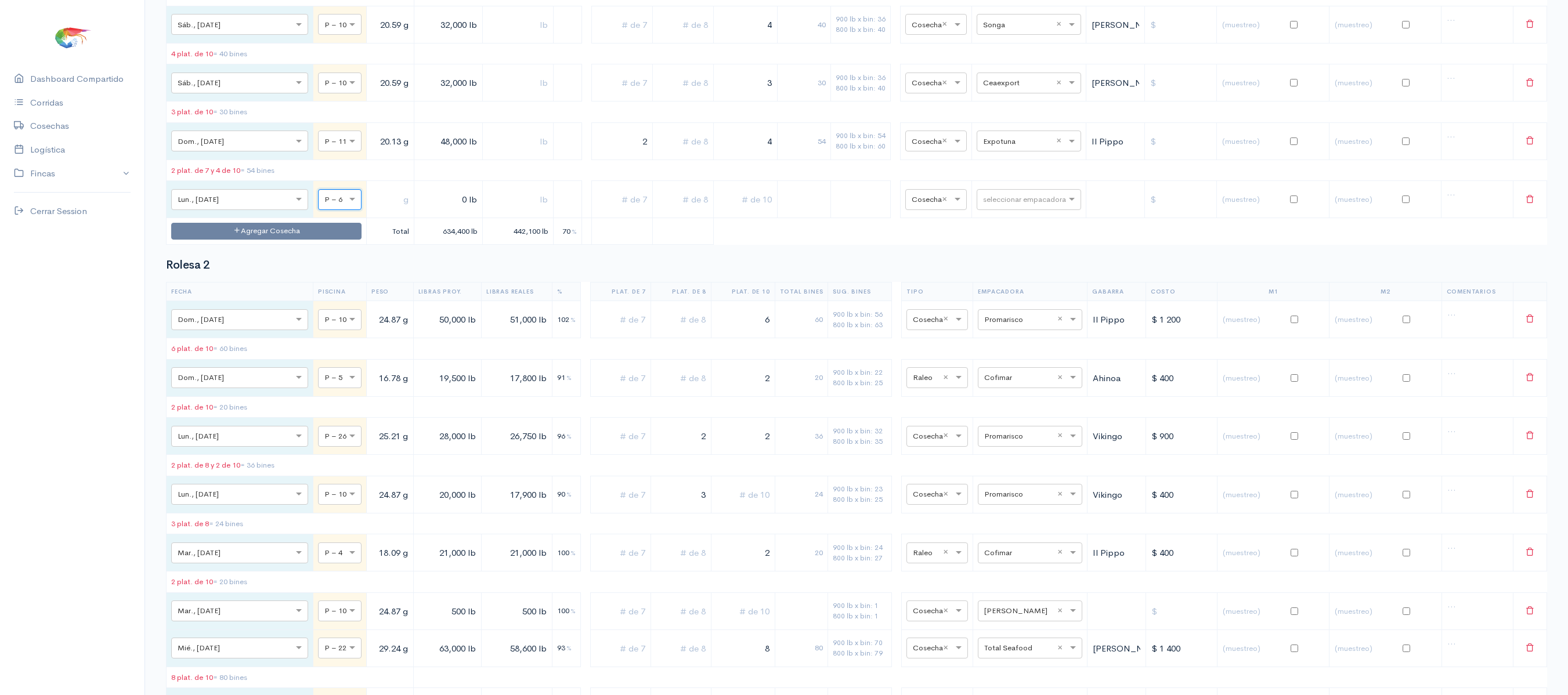
scroll to position [8621, 0]
click at [372, 213] on input "text" at bounding box center [390, 201] width 38 height 23
type input "19.57 g"
click at [419, 213] on input "0 lb" at bounding box center [448, 201] width 59 height 23
type input "500 lb"
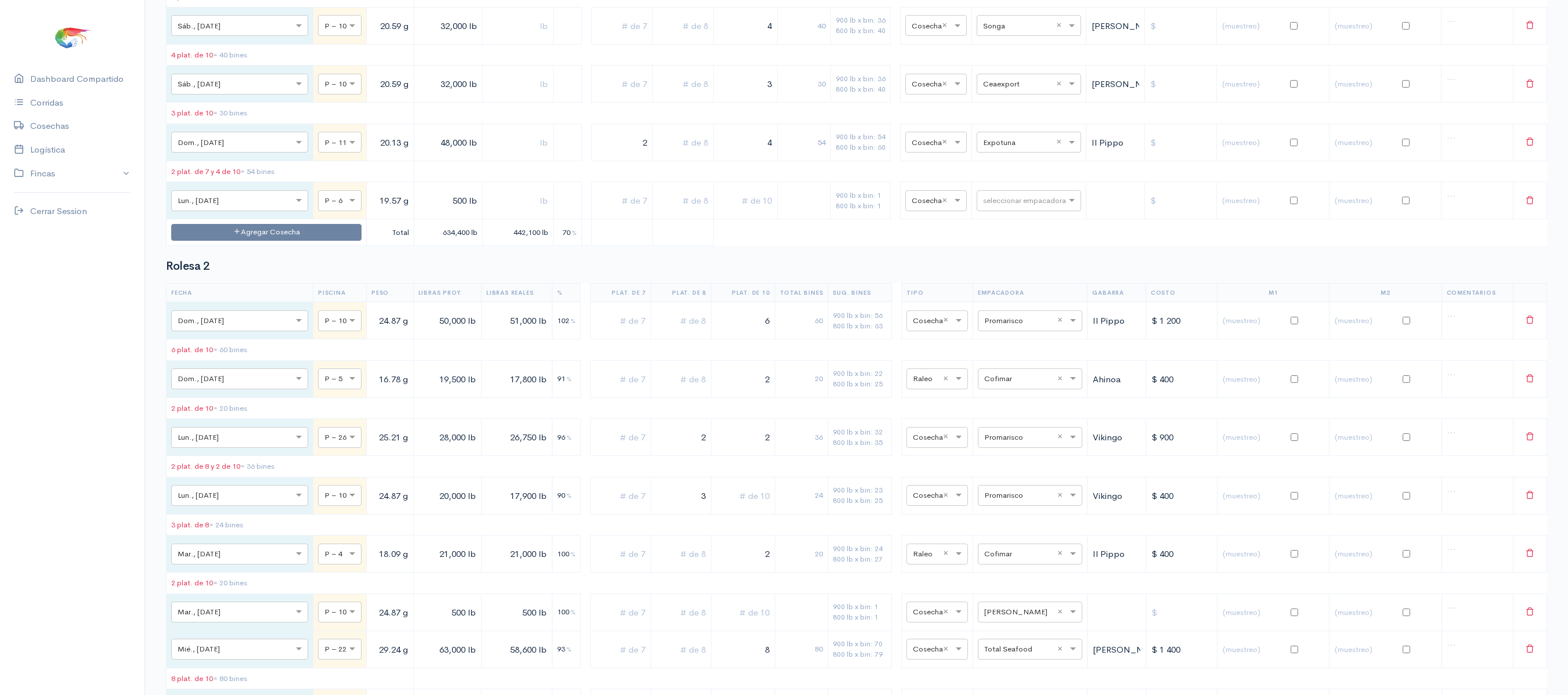
click at [490, 219] on td at bounding box center [517, 201] width 71 height 37
click at [491, 213] on input "text" at bounding box center [517, 201] width 61 height 23
type input "500 lb"
click at [993, 207] on input "text" at bounding box center [1018, 199] width 71 height 13
type input "ce"
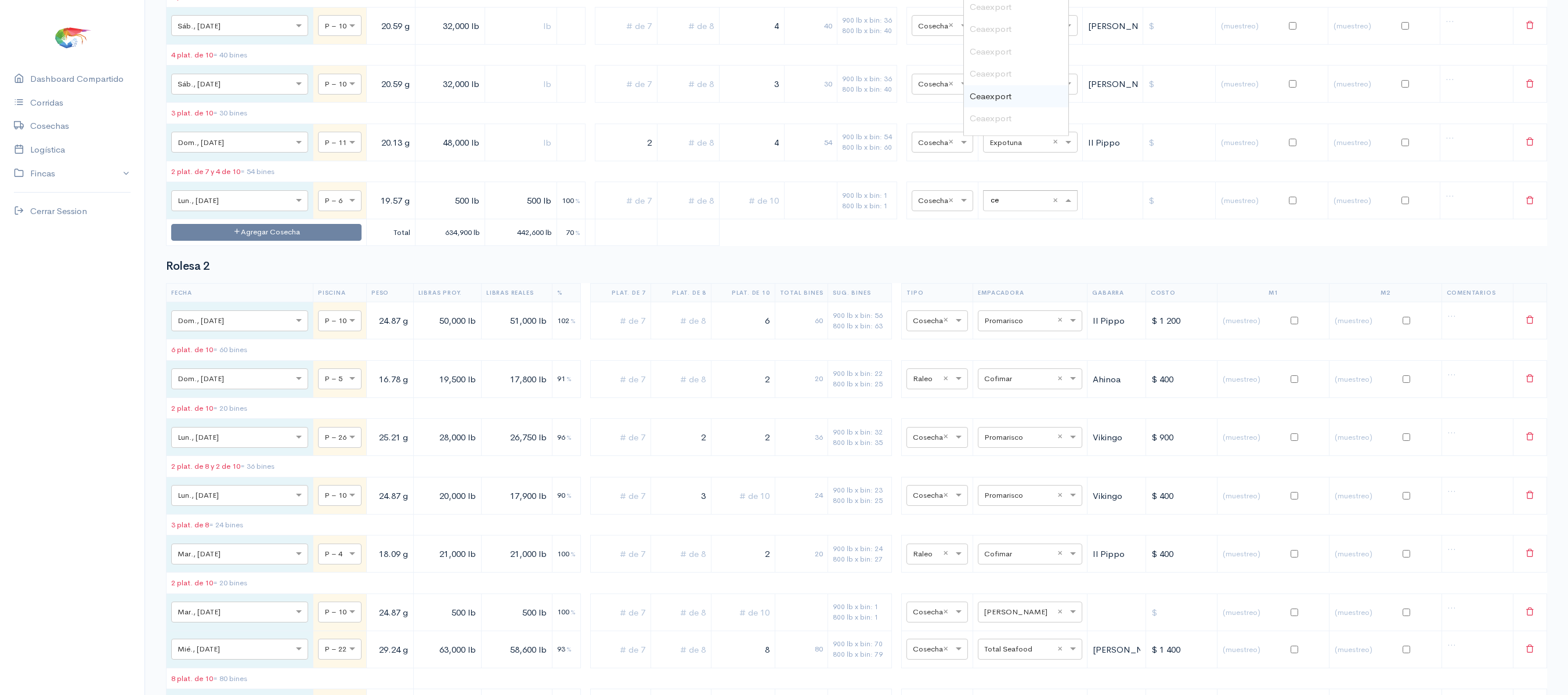
scroll to position [85, 0]
click at [1000, 107] on span "Ceaexport" at bounding box center [990, 100] width 42 height 11
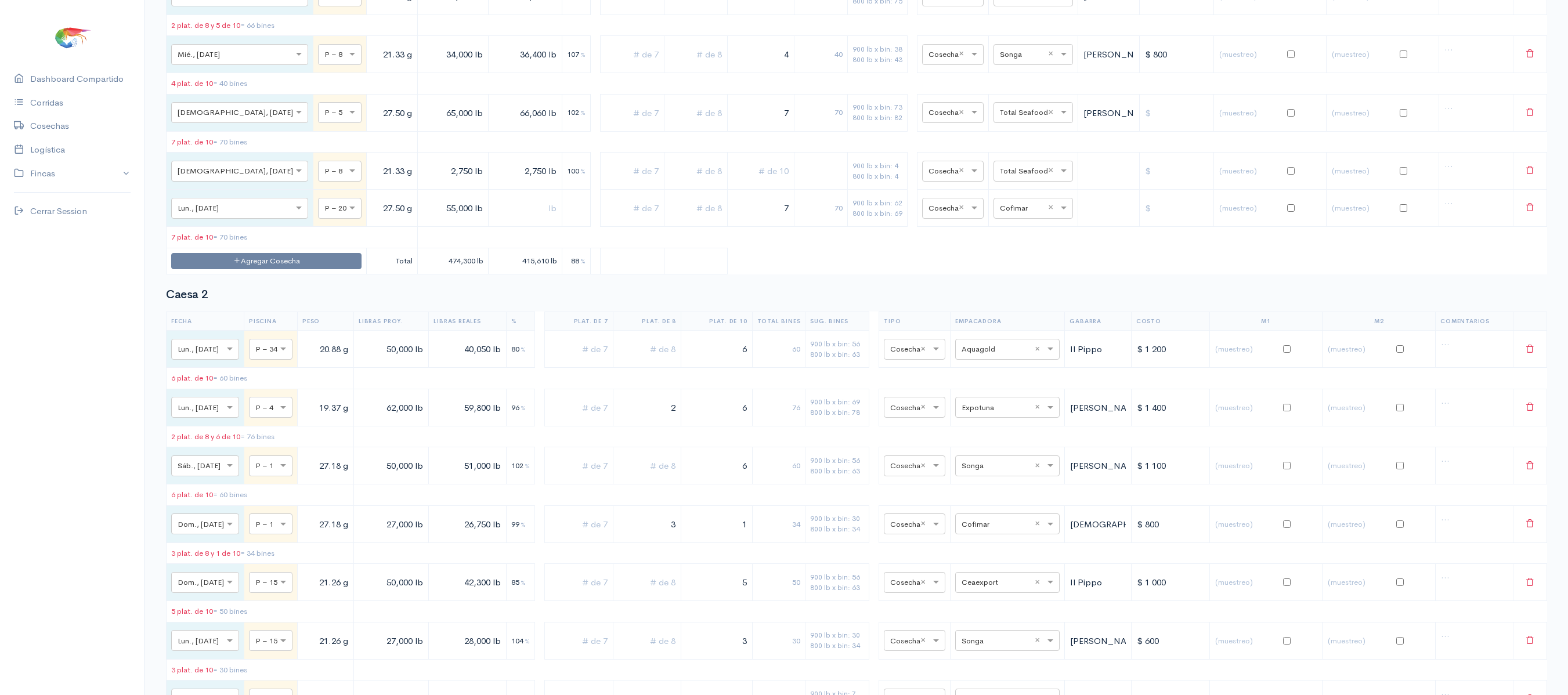
scroll to position [0, 0]
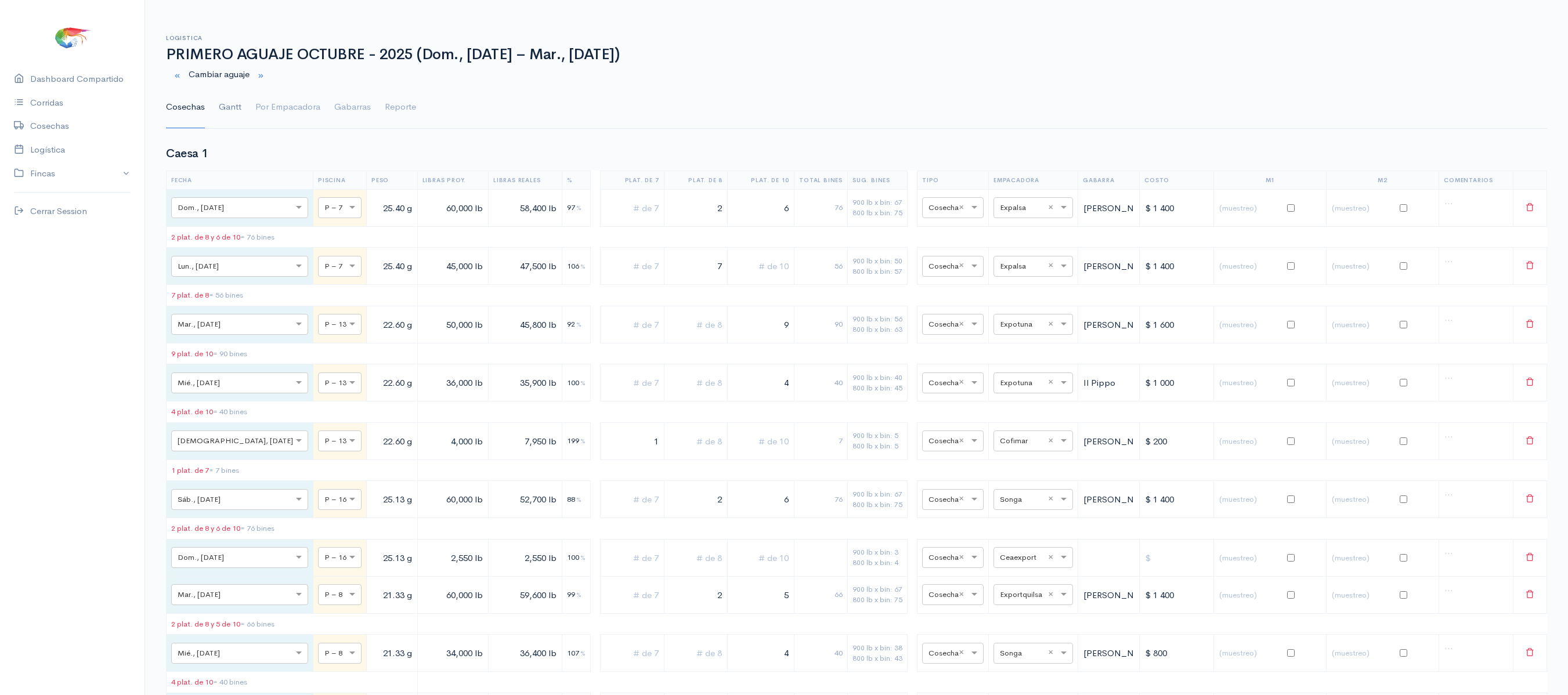
click at [222, 109] on link "Gantt" at bounding box center [229, 107] width 23 height 42
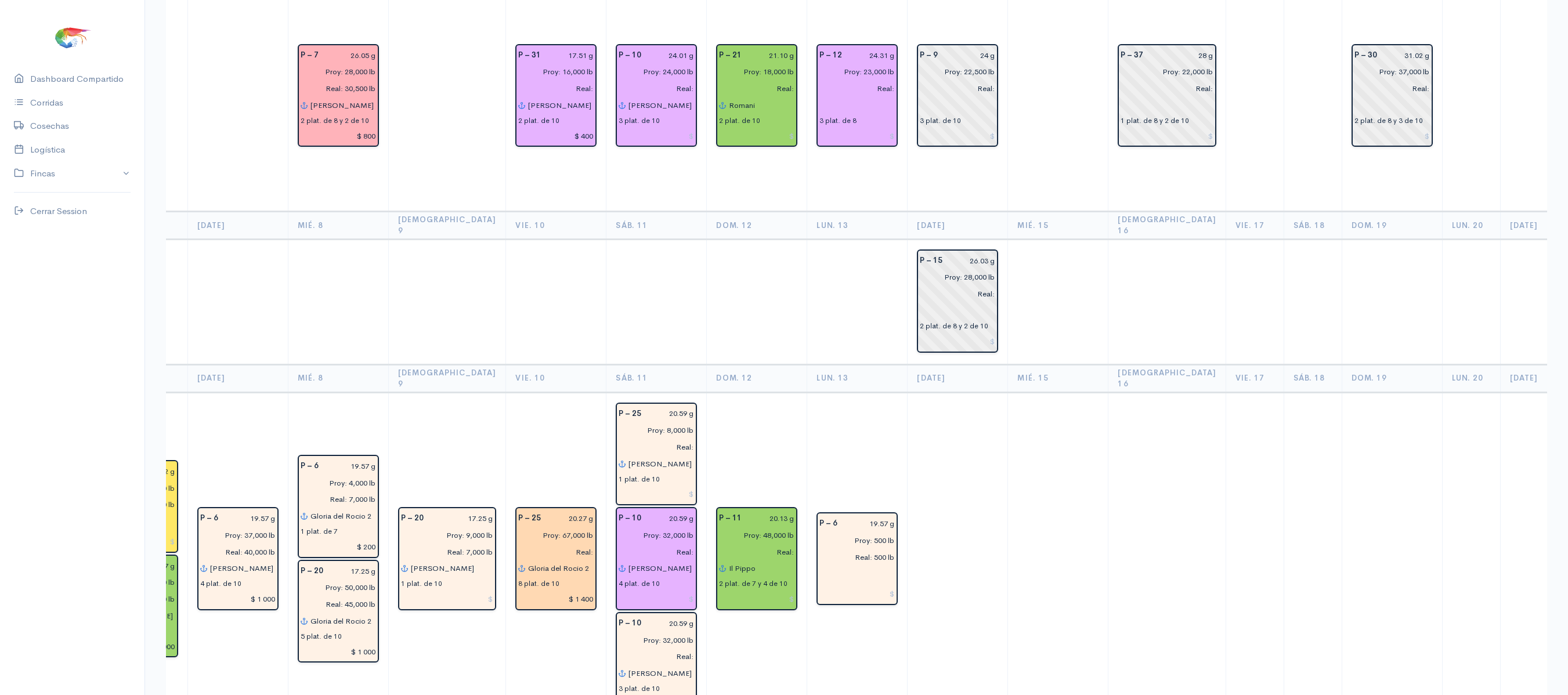
scroll to position [2721, 0]
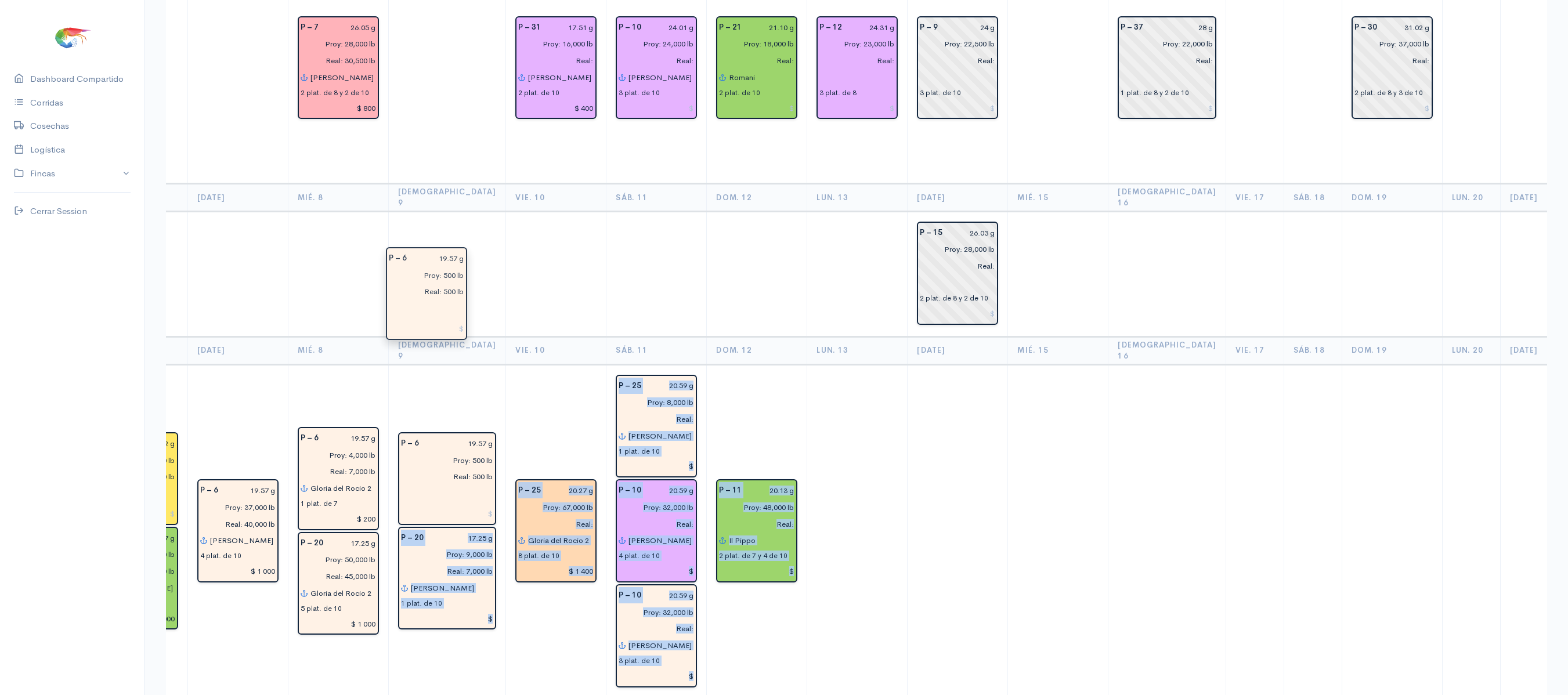
drag, startPoint x: 820, startPoint y: 419, endPoint x: 424, endPoint y: 304, distance: 412.4
click at [506, 364] on td "P – 25 20.27 g Proy: 67,000 lb Real: [PERSON_NAME] del [PERSON_NAME] 2 8 plat. …" at bounding box center [556, 532] width 100 height 335
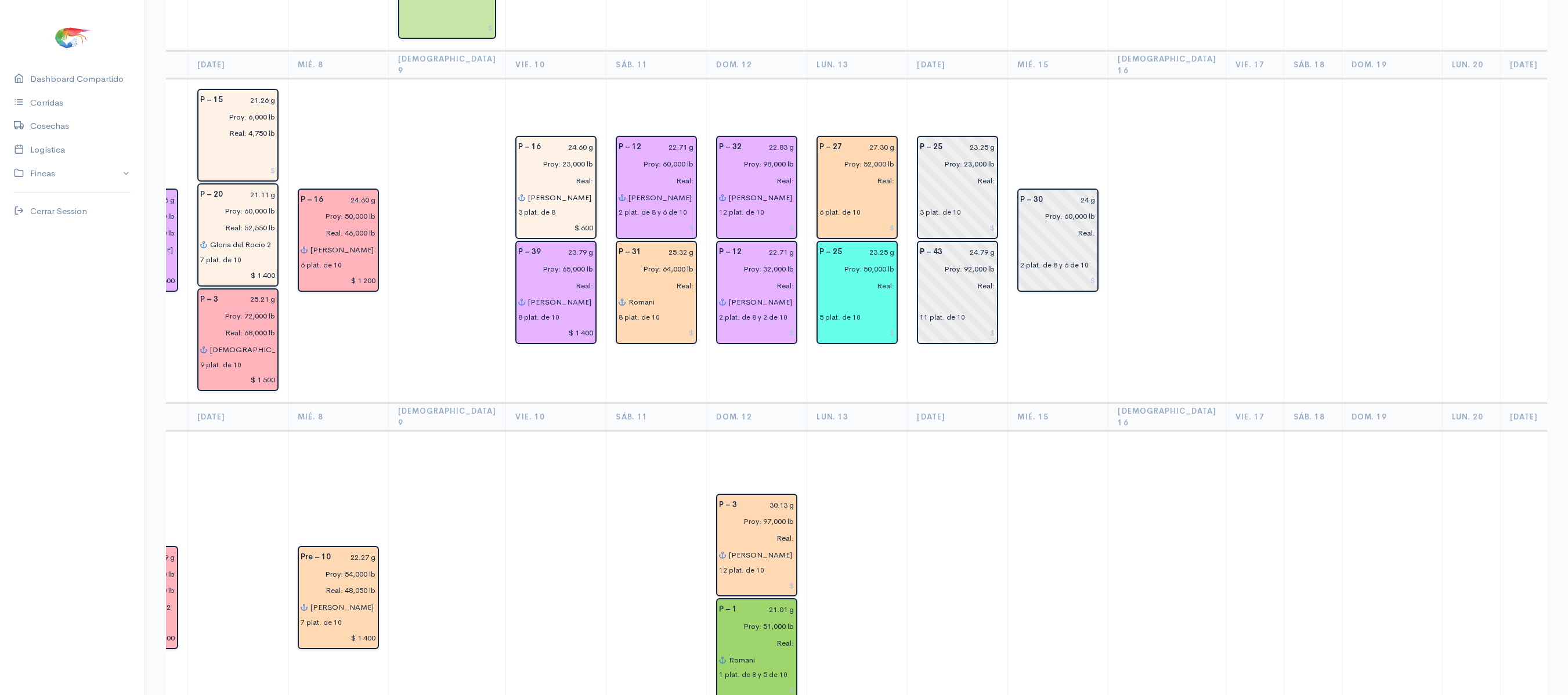
scroll to position [0, 0]
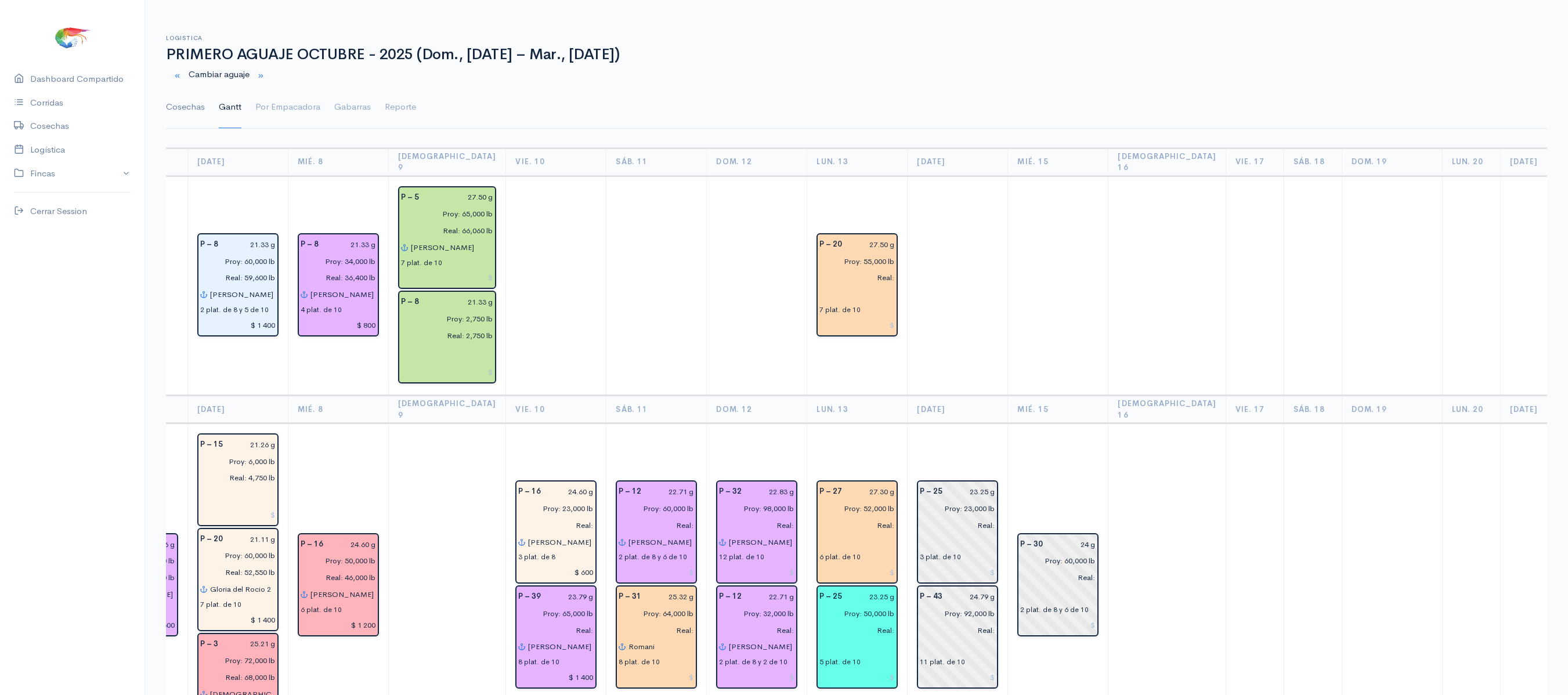
click at [201, 105] on link "Cosechas" at bounding box center [185, 107] width 39 height 42
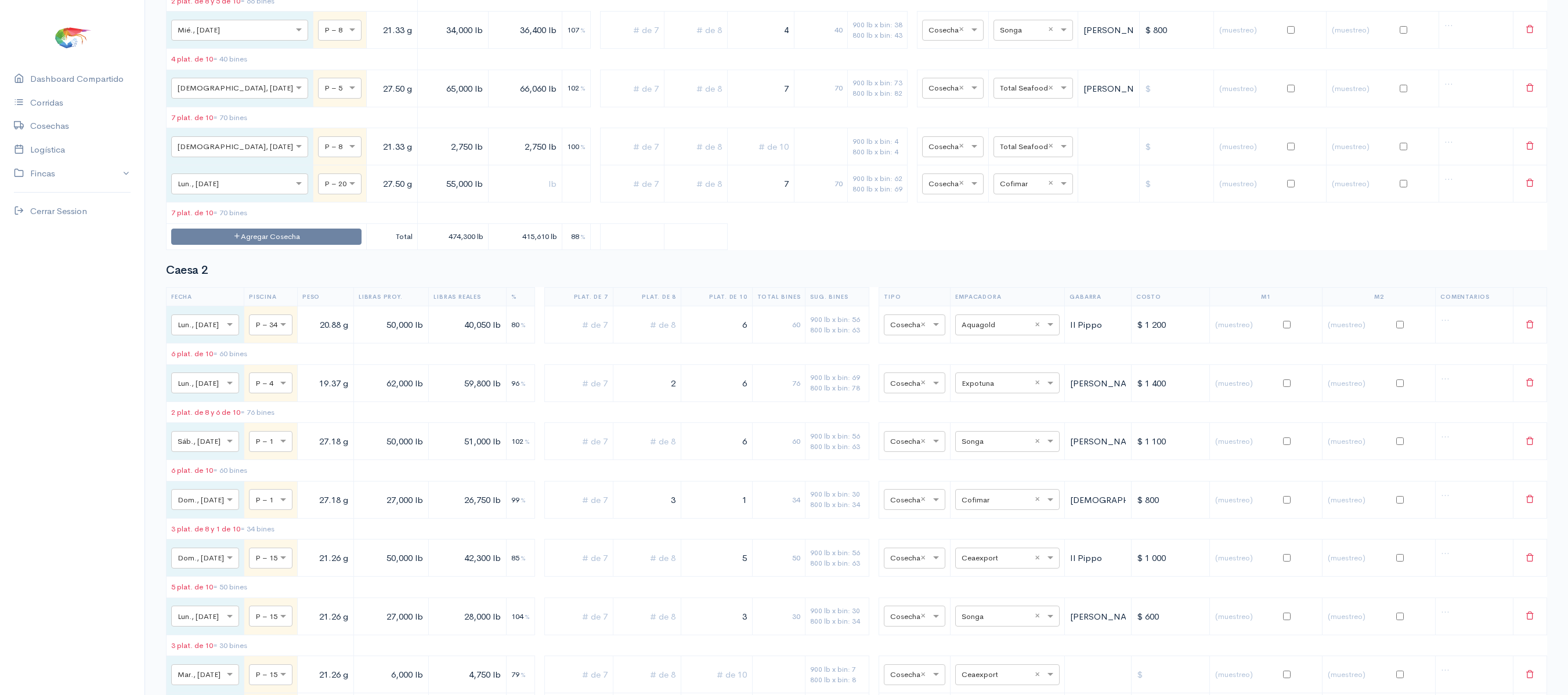
scroll to position [586, 0]
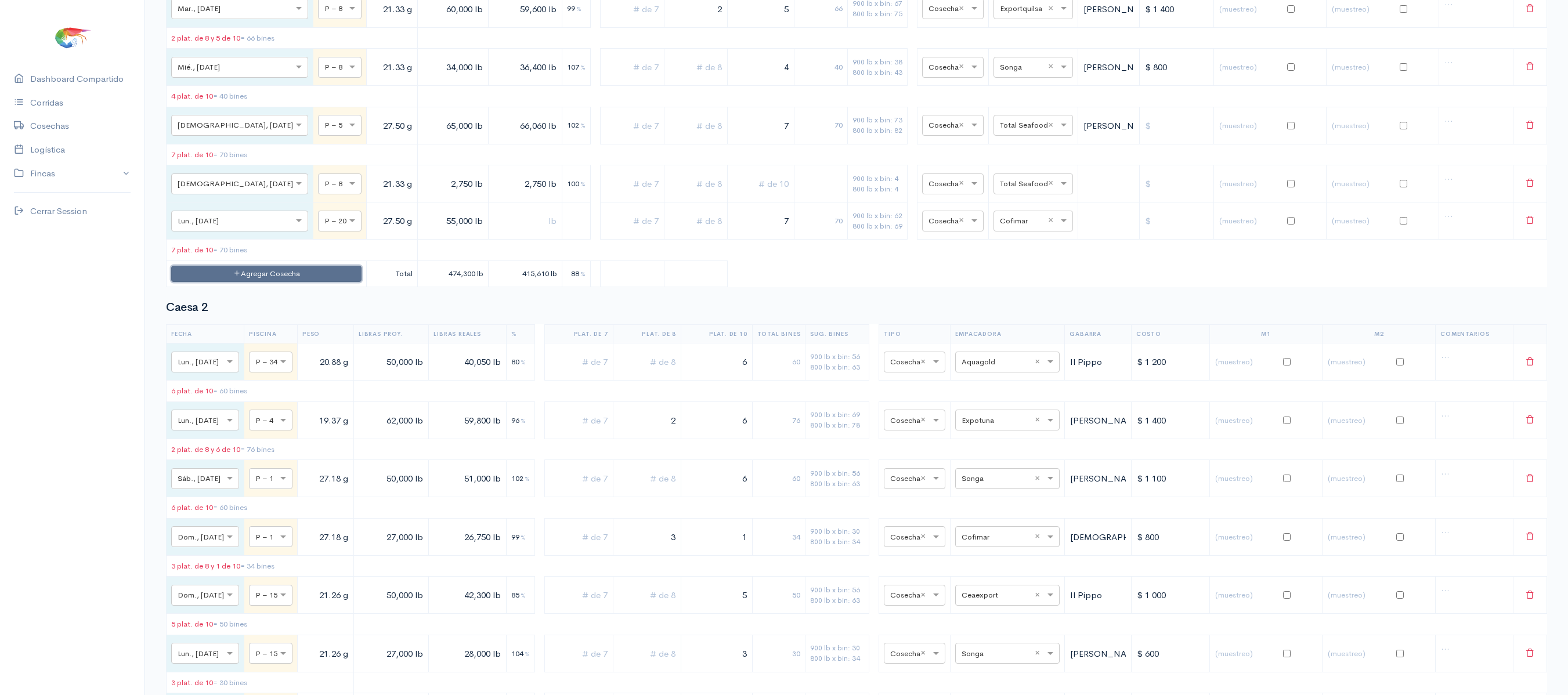
click at [274, 283] on button "Agregar Cosecha" at bounding box center [265, 274] width 190 height 17
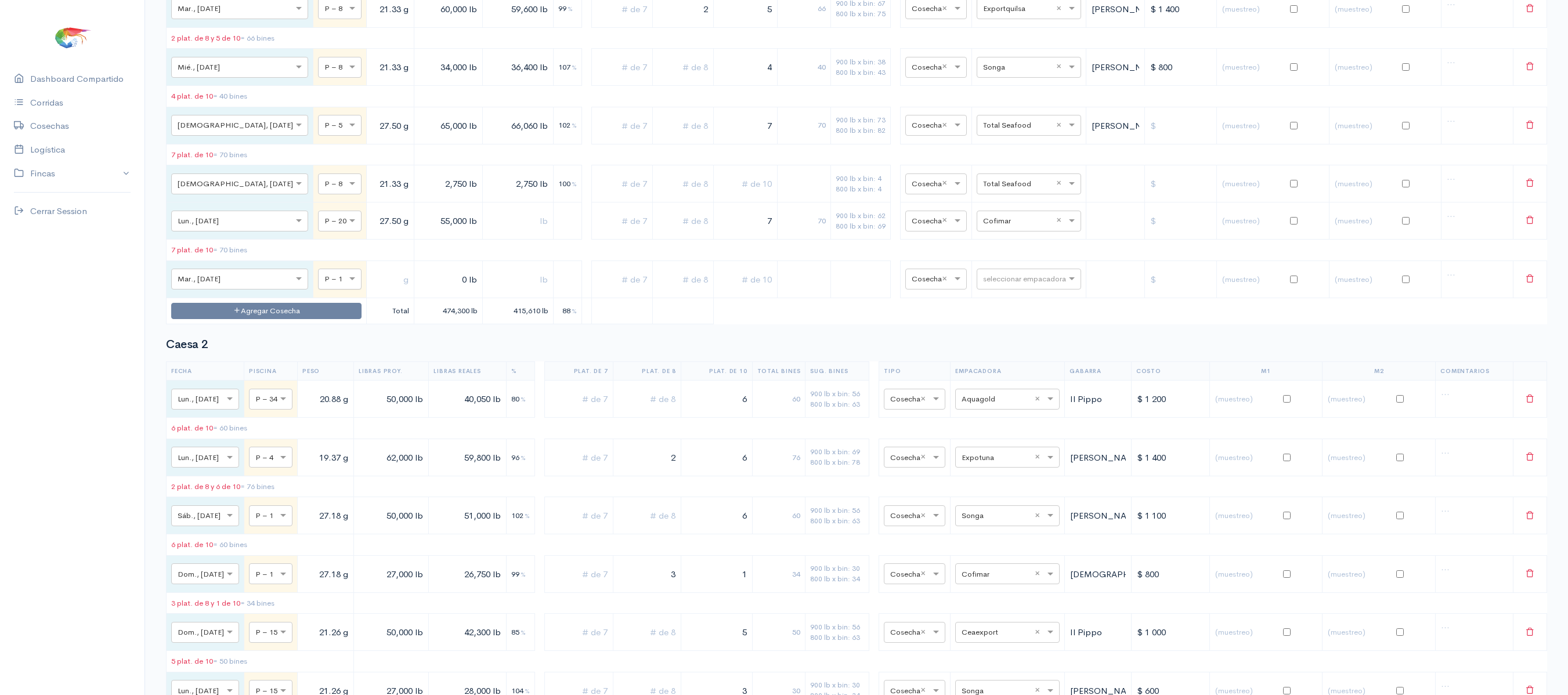
click at [318, 285] on div at bounding box center [339, 278] width 43 height 13
type input "5"
click at [367, 296] on td at bounding box center [390, 279] width 48 height 37
click at [372, 291] on input "text" at bounding box center [390, 279] width 38 height 23
type input "27.50 g"
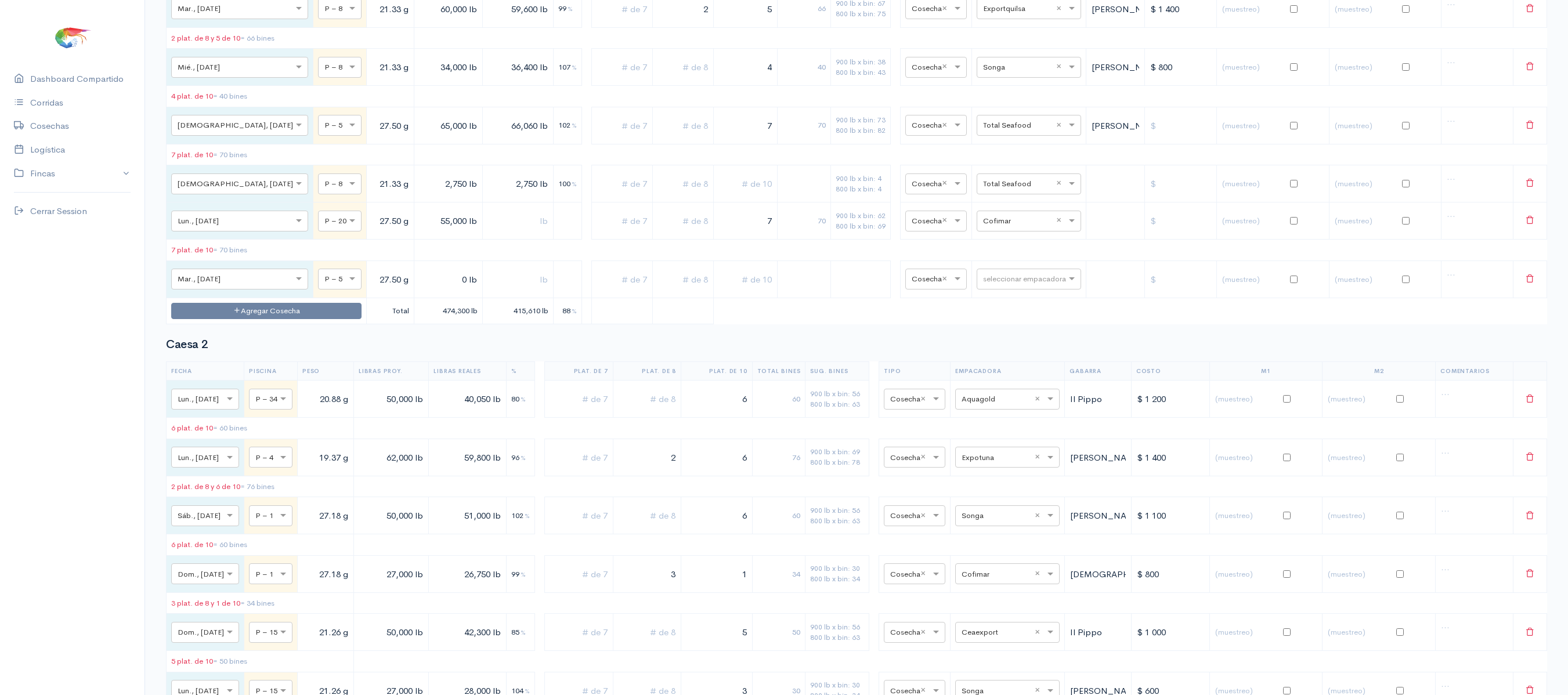
click at [419, 291] on input "0 lb" at bounding box center [448, 279] width 59 height 23
type input "900 lb"
click at [487, 291] on input "text" at bounding box center [517, 279] width 61 height 23
type input "900 lb"
click at [983, 285] on input "text" at bounding box center [1018, 278] width 71 height 13
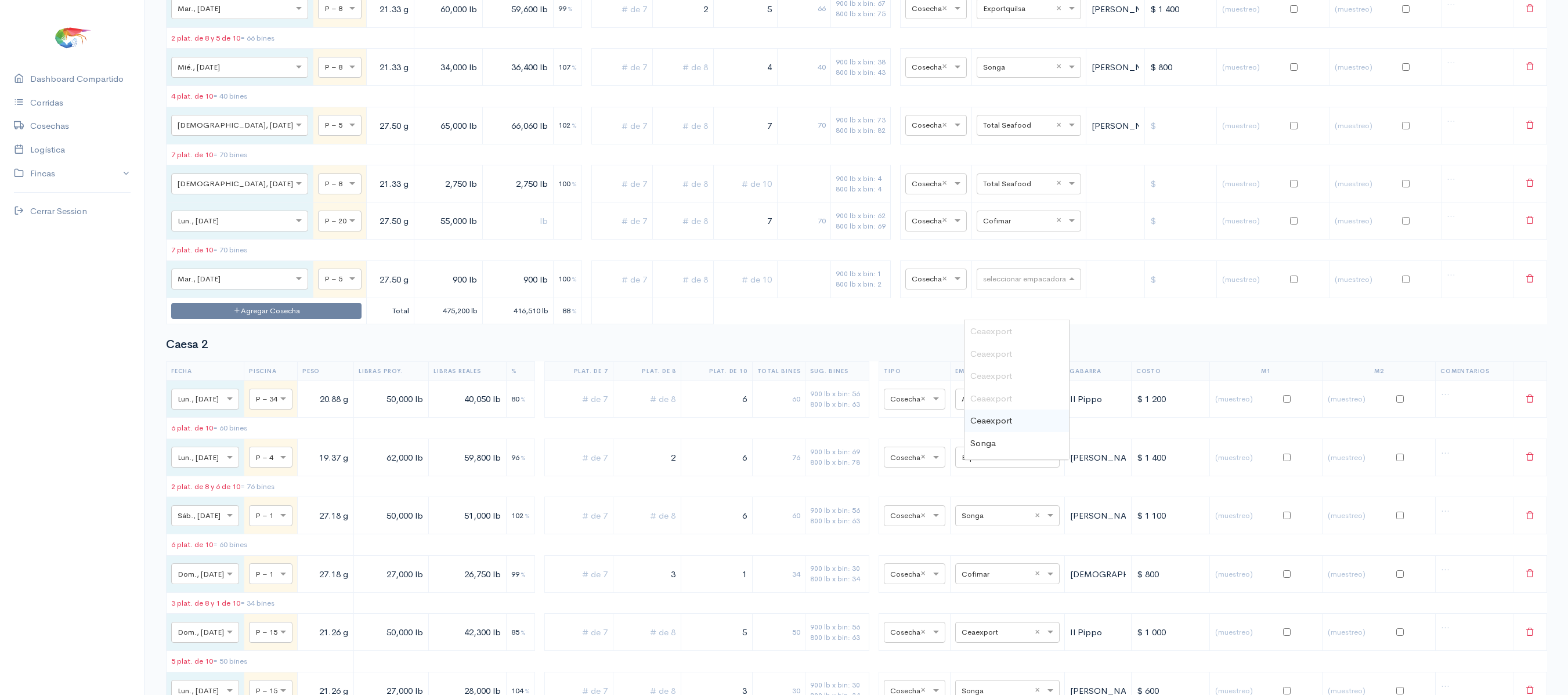
type input "c"
type input "v"
click at [1005, 324] on div "[PERSON_NAME]" at bounding box center [1016, 332] width 105 height 23
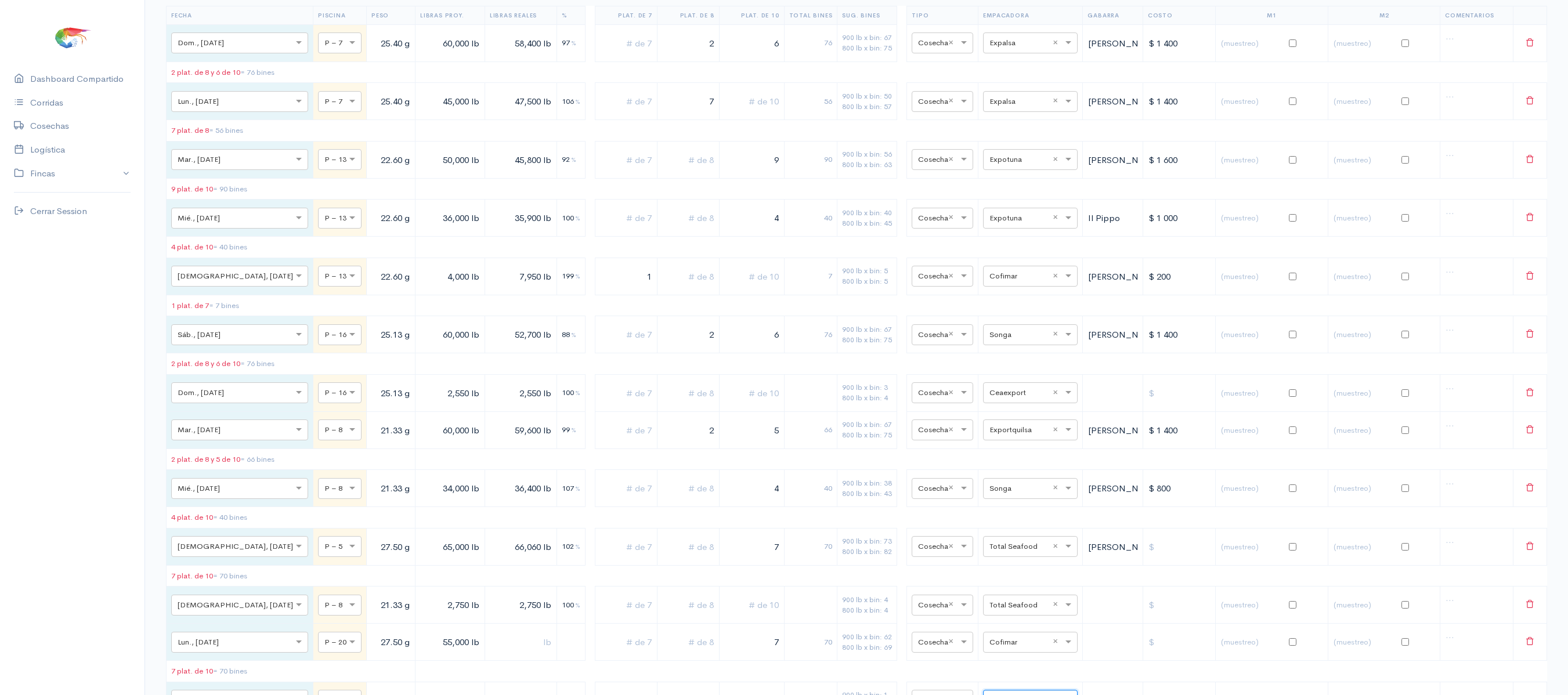
scroll to position [0, 0]
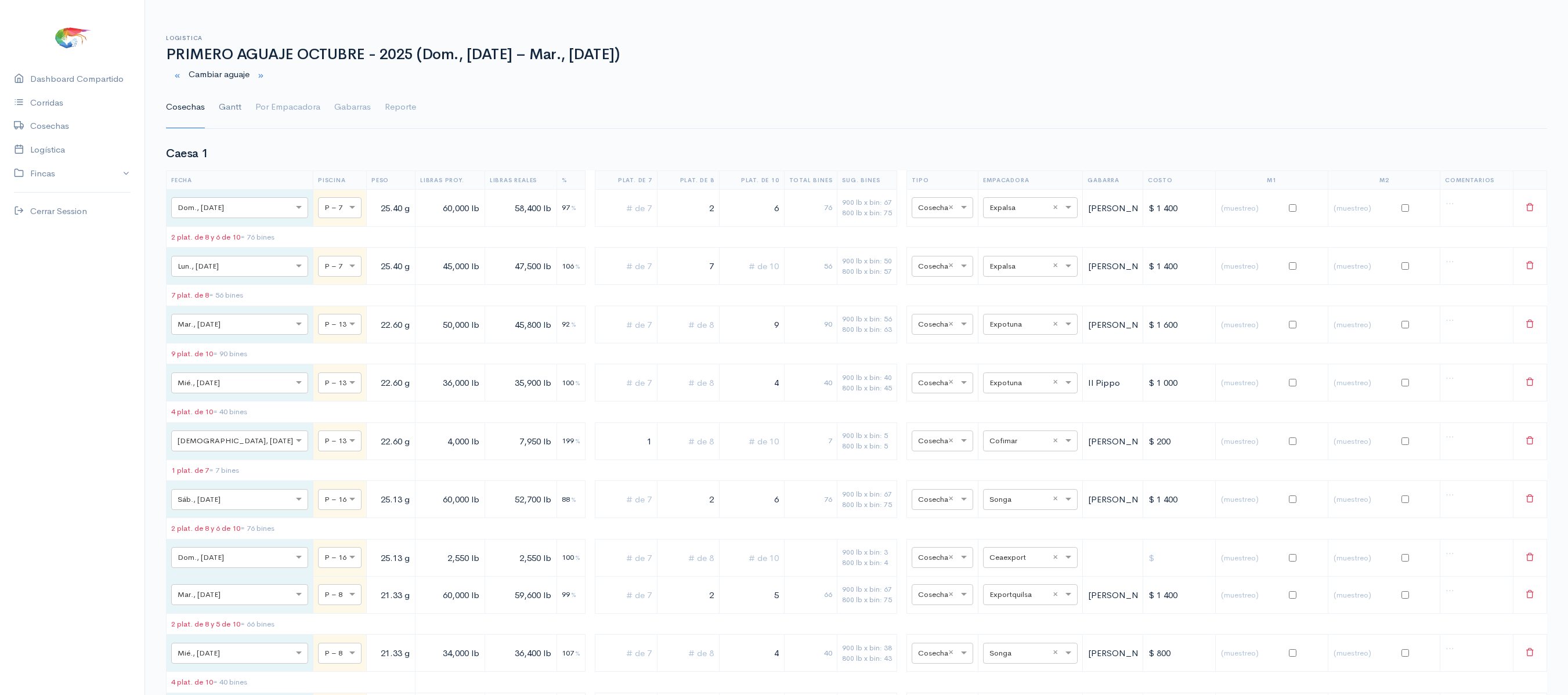
click at [223, 109] on link "Gantt" at bounding box center [229, 107] width 23 height 42
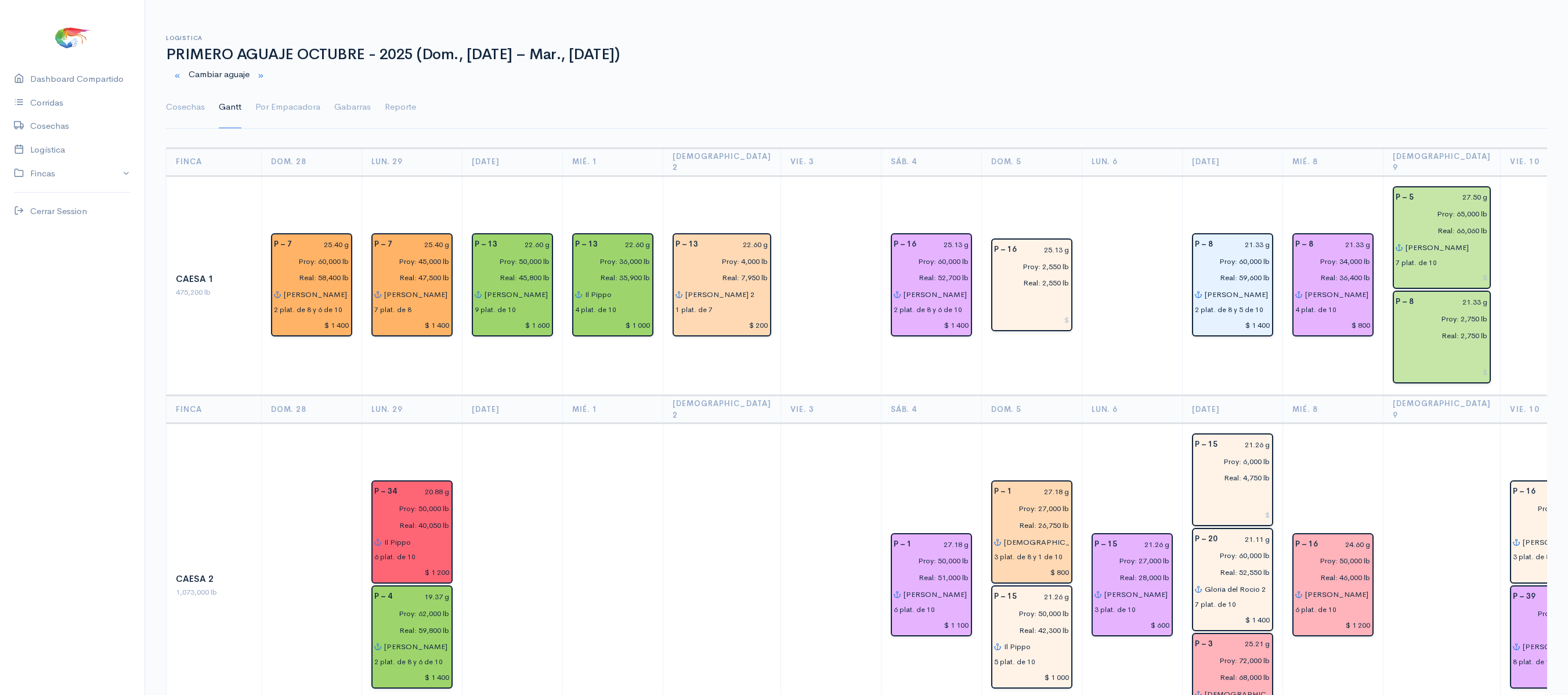
click at [1283, 343] on td "P – 8 21.33 g Proy: 34,000 lb Real: 36,400 lb [PERSON_NAME] 4 plat. de 10 $ 800" at bounding box center [1333, 286] width 100 height 220
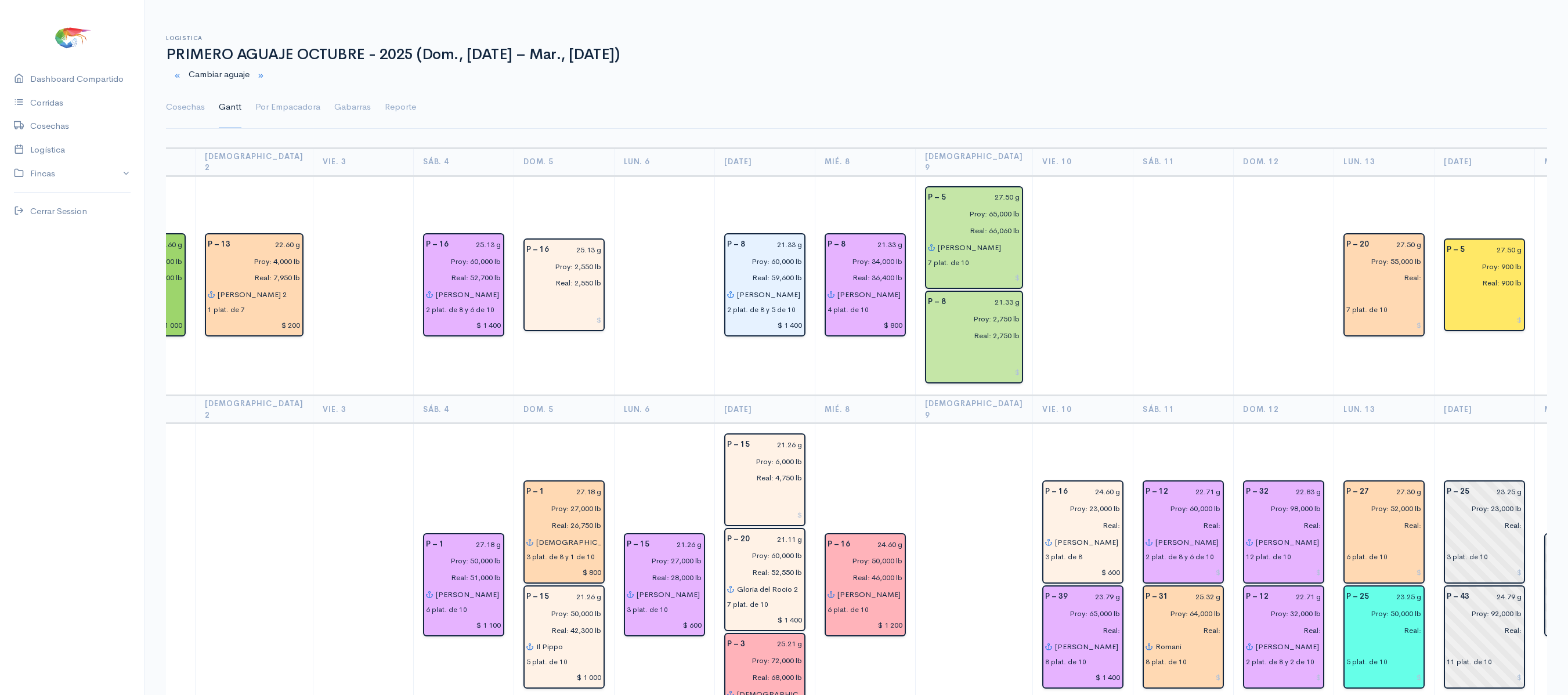
scroll to position [0, 469]
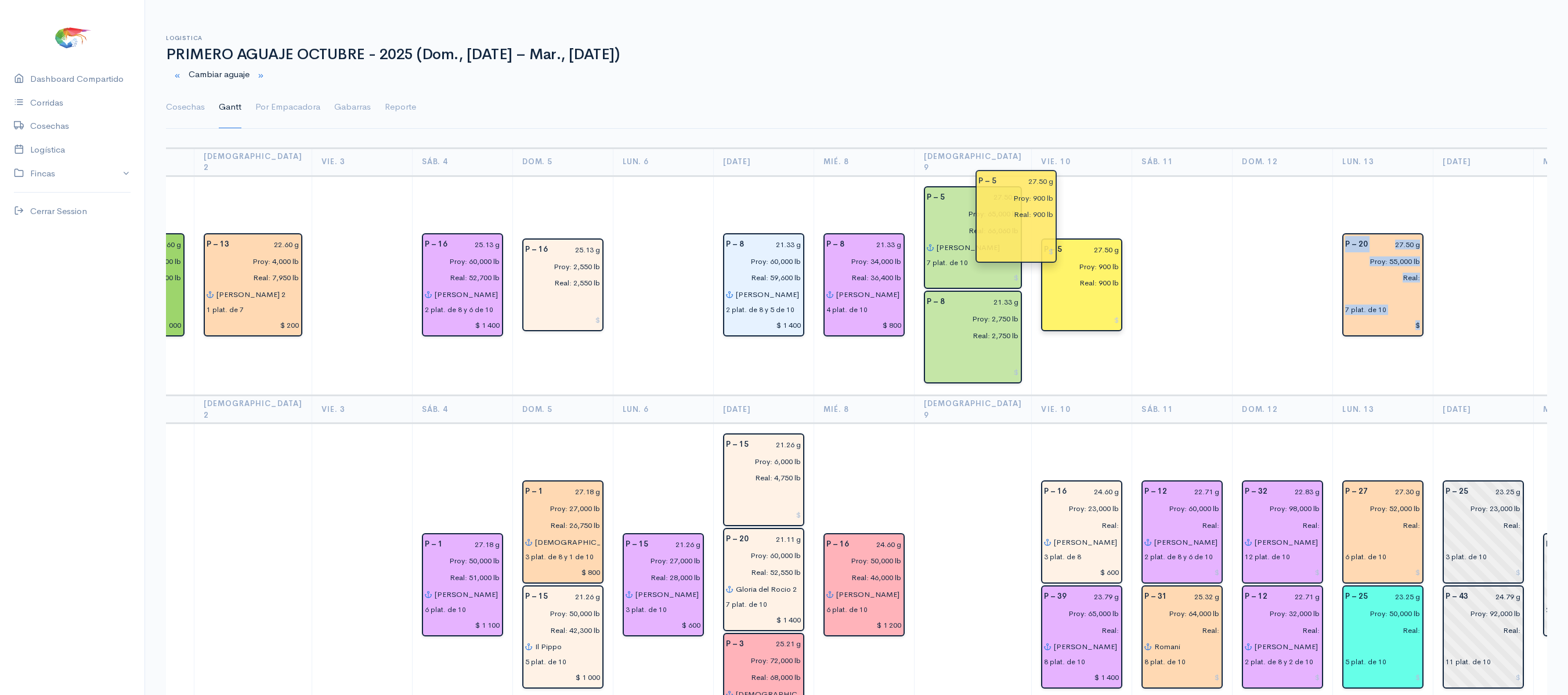
drag, startPoint x: 1463, startPoint y: 285, endPoint x: 1033, endPoint y: 228, distance: 433.8
click at [1041, 239] on div "P – 5 27.50 g Proy: 900 lb Real: 900 lb" at bounding box center [1081, 285] width 81 height 93
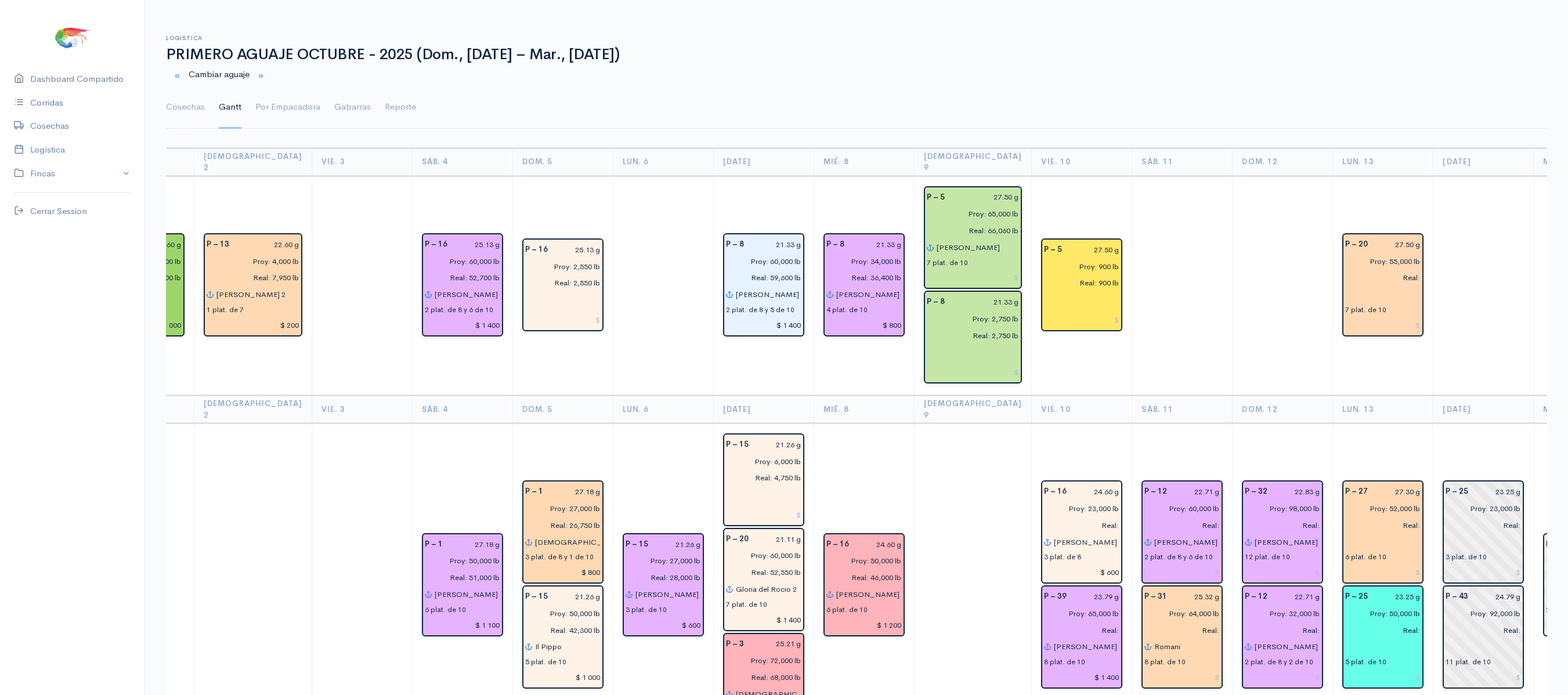
click at [1055, 188] on td "P – 5 27.50 g Proy: 900 lb Real: 900 lb" at bounding box center [1082, 286] width 100 height 220
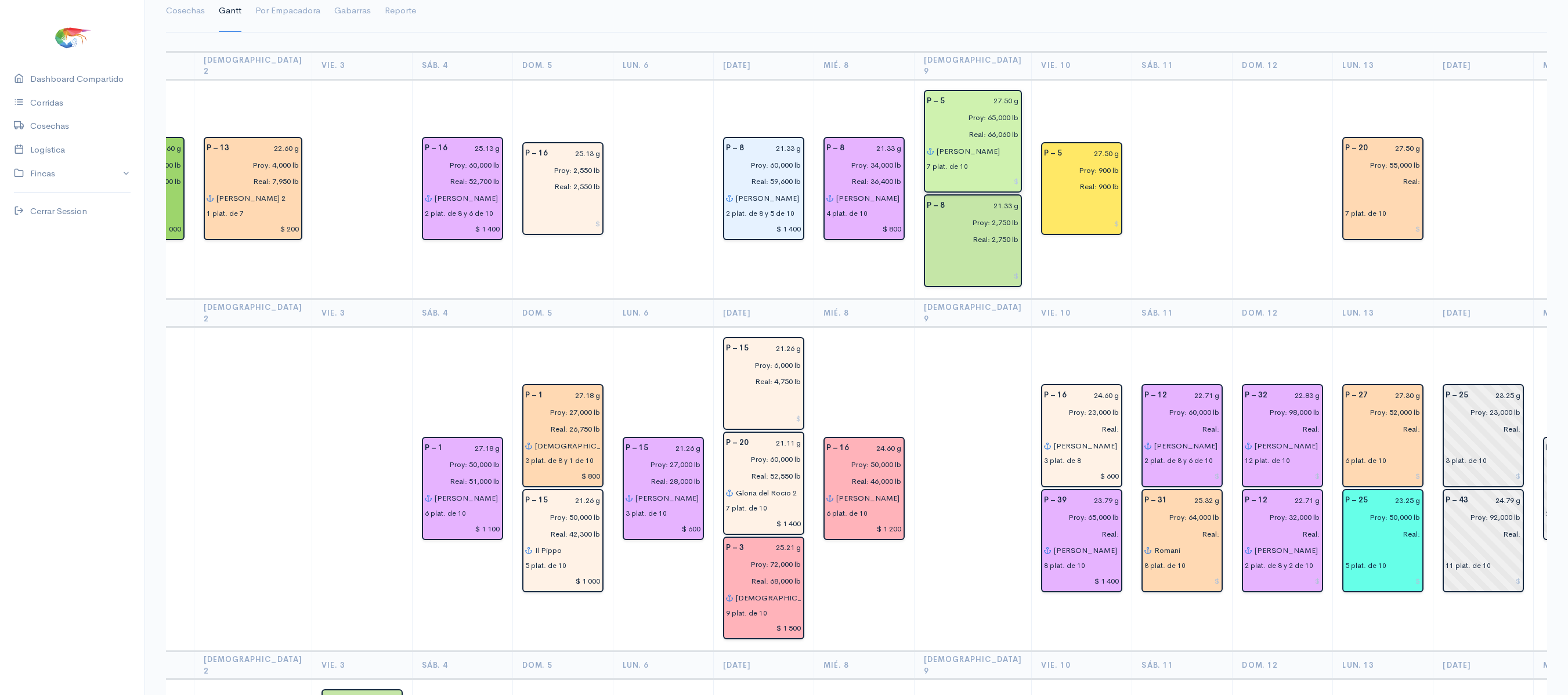
scroll to position [97, 0]
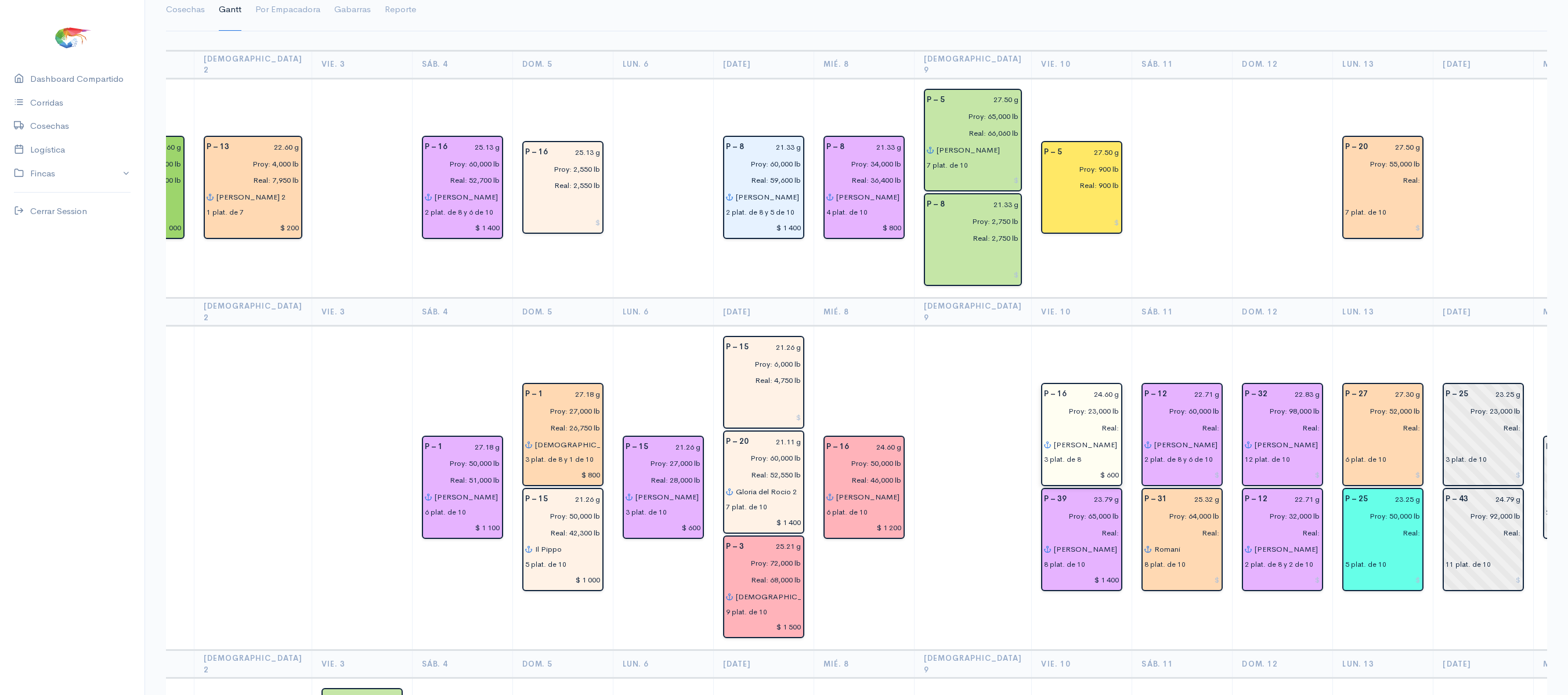
click at [1076, 420] on input "Real:" at bounding box center [1077, 428] width 82 height 17
type input "Real: 11,200 lb"
click at [1057, 403] on input "Proy: 23,000 lb" at bounding box center [1077, 411] width 82 height 17
type input "Proy: 20,000 lb"
click at [1092, 285] on td "P – 5 27.50 g Proy: 900 lb Real: 900 lb" at bounding box center [1082, 188] width 100 height 220
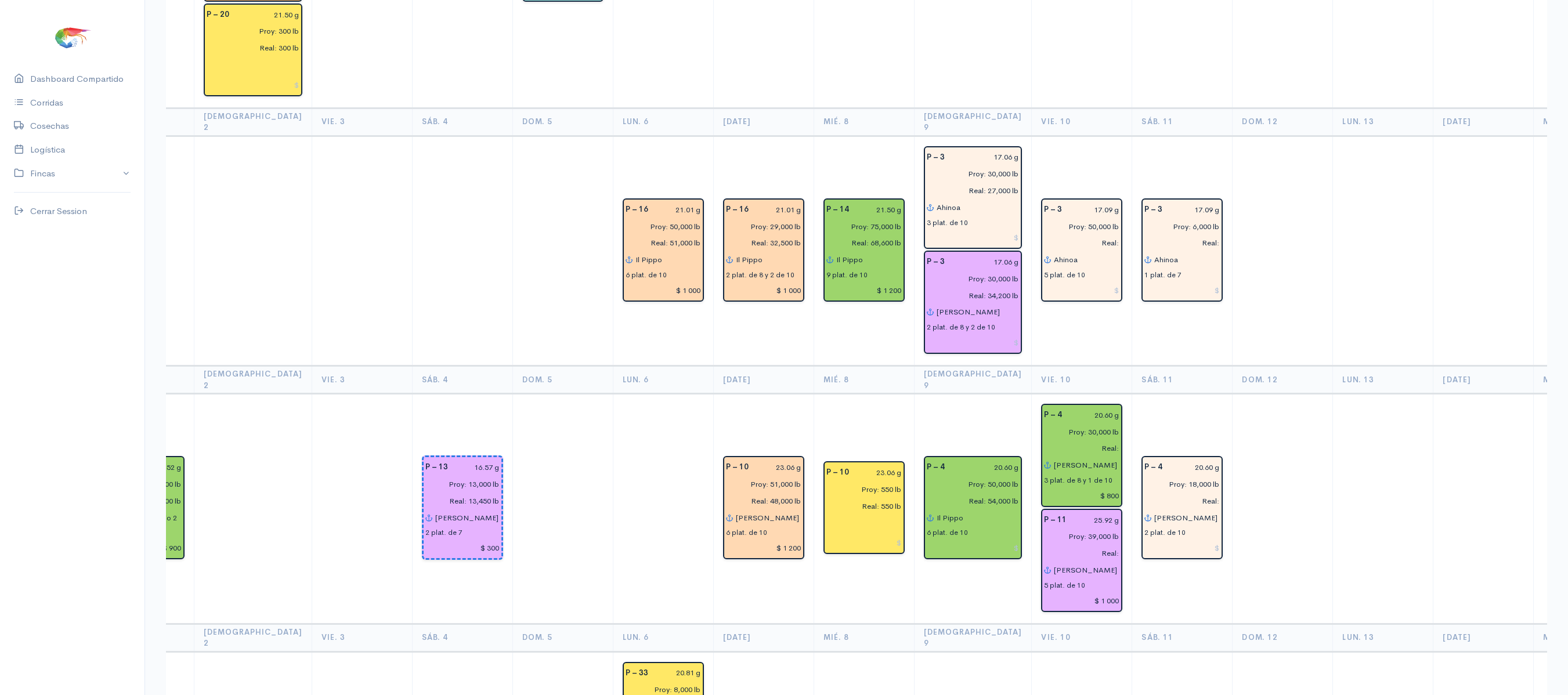
scroll to position [1449, 0]
click at [1076, 441] on input "Real:" at bounding box center [1077, 450] width 82 height 17
type input "Real: 31,450 lb"
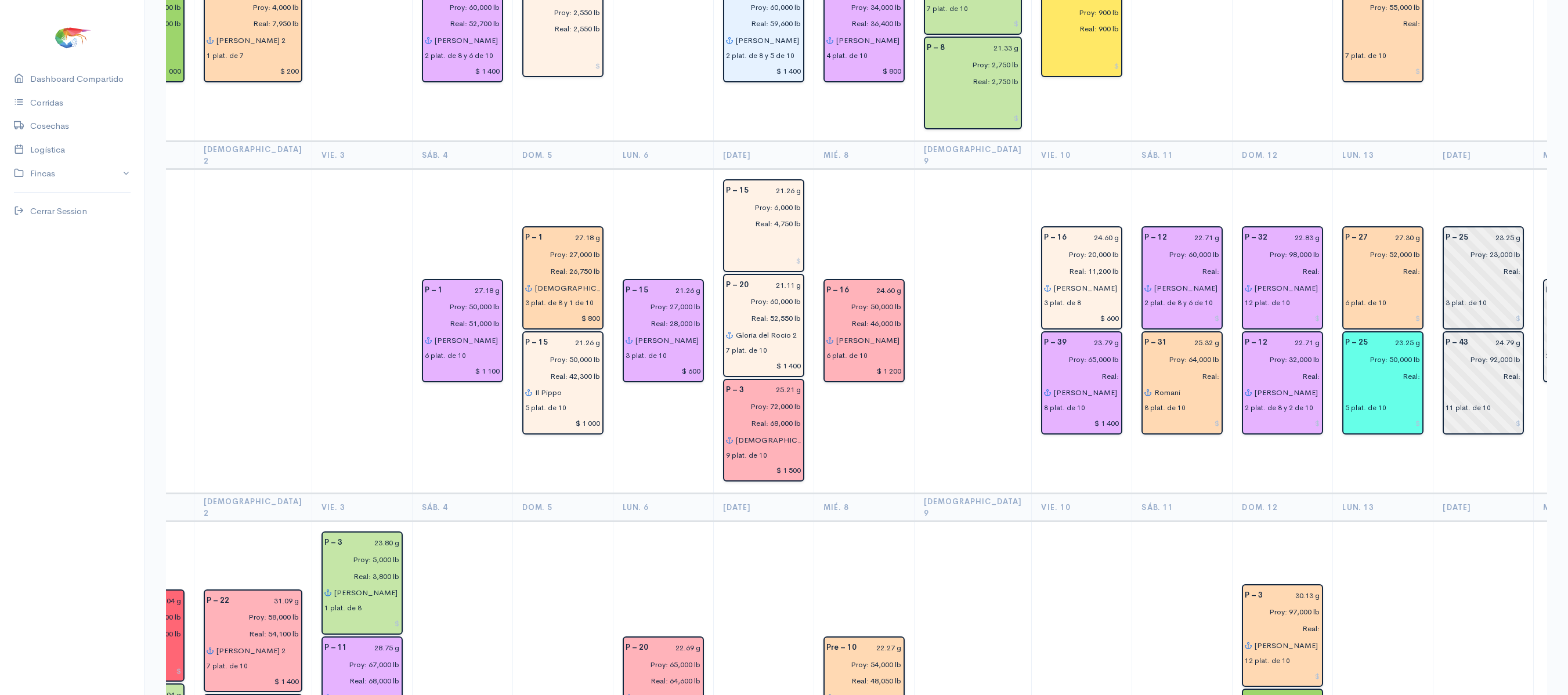
scroll to position [253, 0]
click at [1077, 369] on input "Real:" at bounding box center [1077, 378] width 82 height 17
type input "Real: 52,500 lb"
click at [1055, 353] on input "Proy: 65,000 lb" at bounding box center [1077, 361] width 82 height 17
type input "Proy: 60,000 lb"
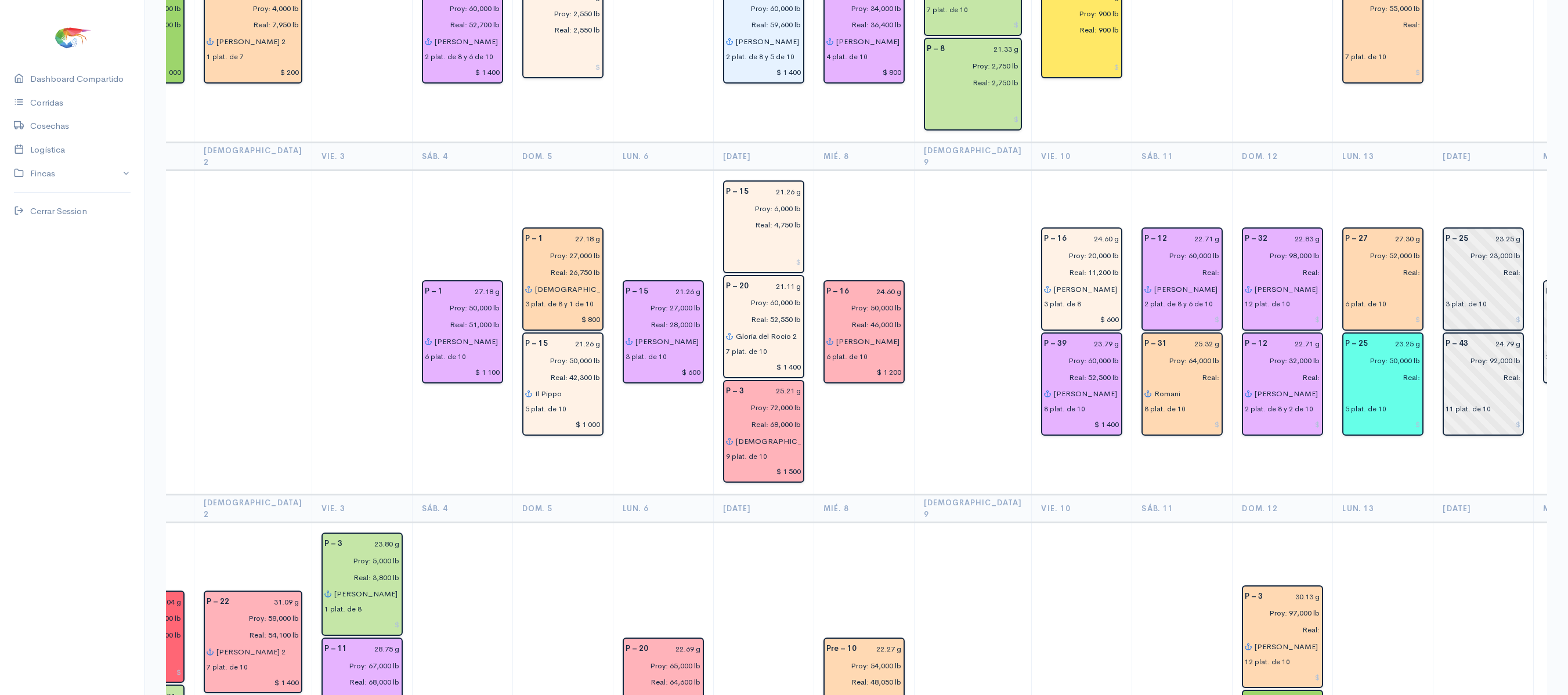
click at [914, 523] on td at bounding box center [973, 690] width 118 height 335
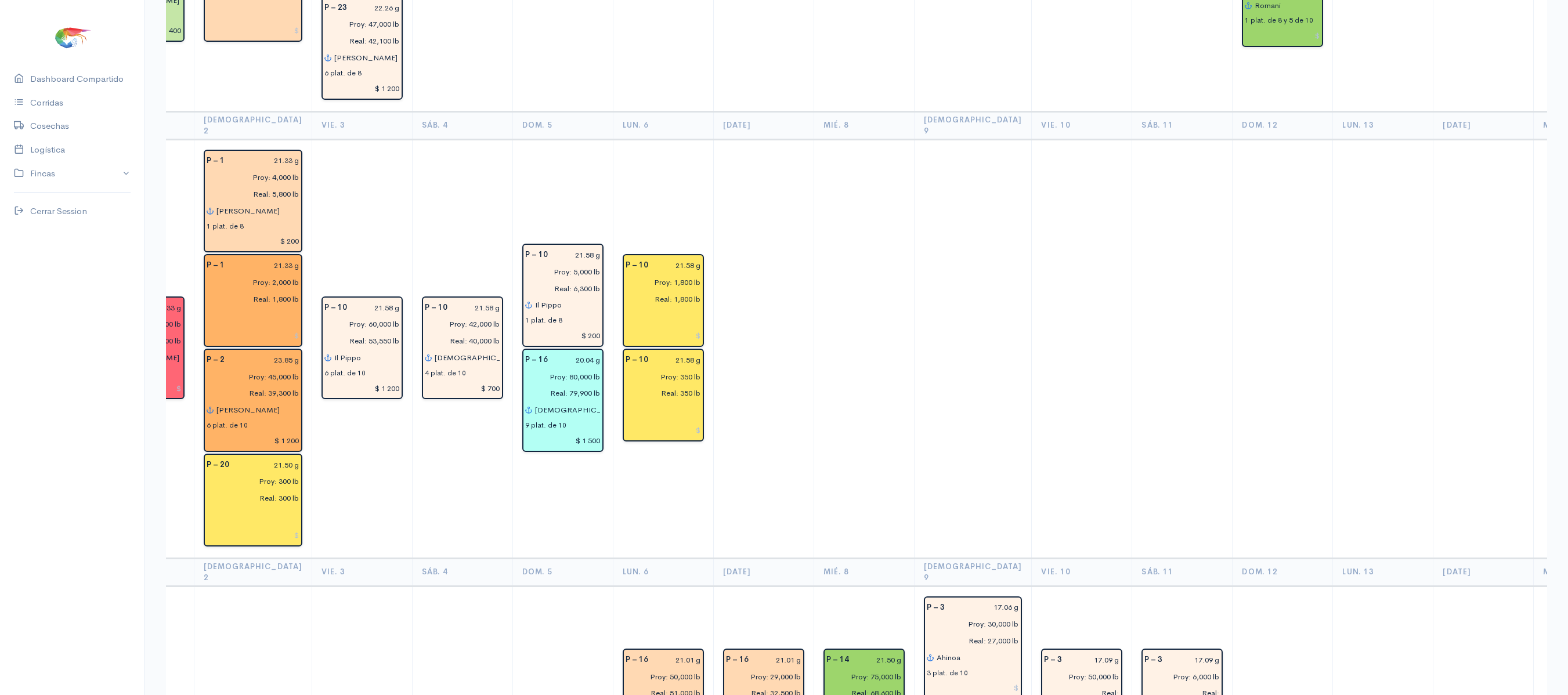
scroll to position [1099, 0]
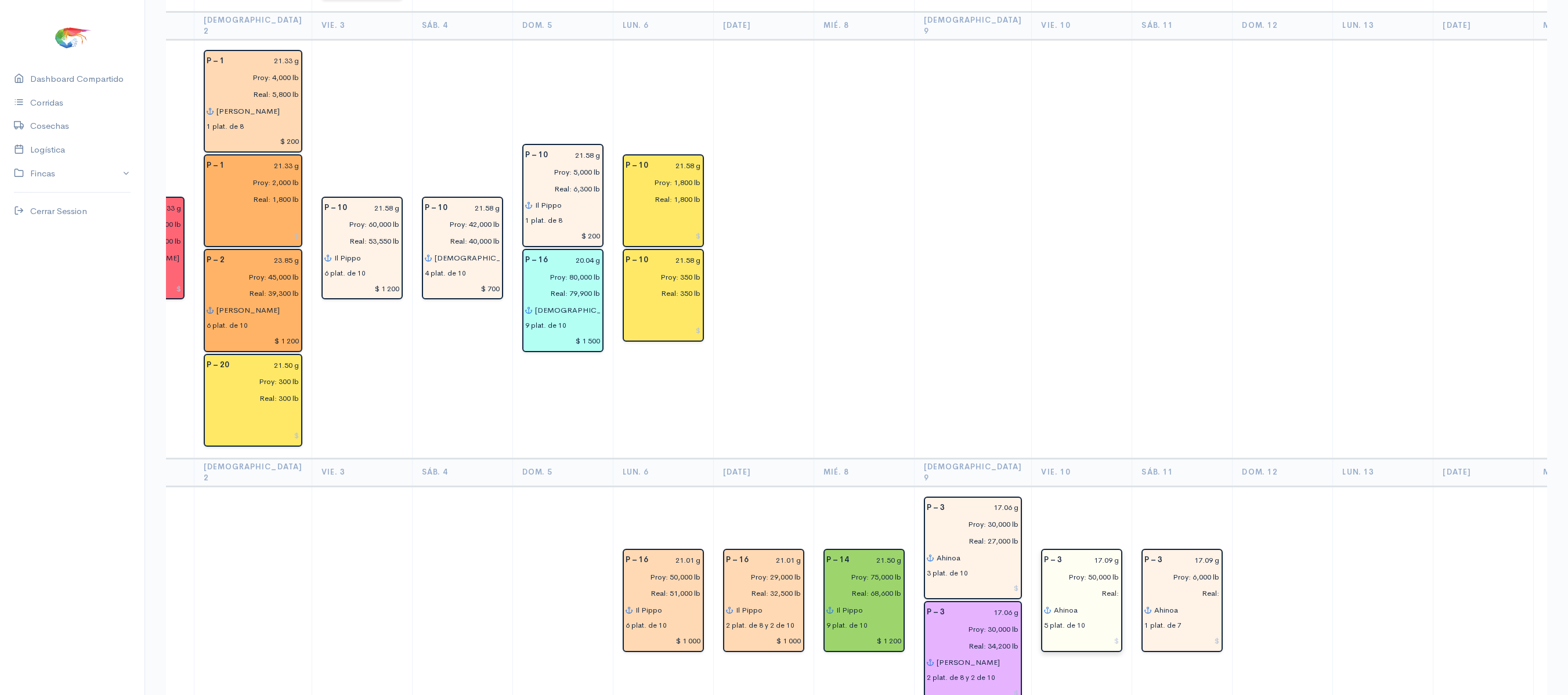
click at [1079, 585] on input "Real:" at bounding box center [1077, 594] width 82 height 17
type input "Real: 50,000 lb"
click at [1077, 552] on input "17.09 g" at bounding box center [1094, 560] width 50 height 17
type input "17.06 g"
click at [1034, 375] on td at bounding box center [1082, 249] width 100 height 419
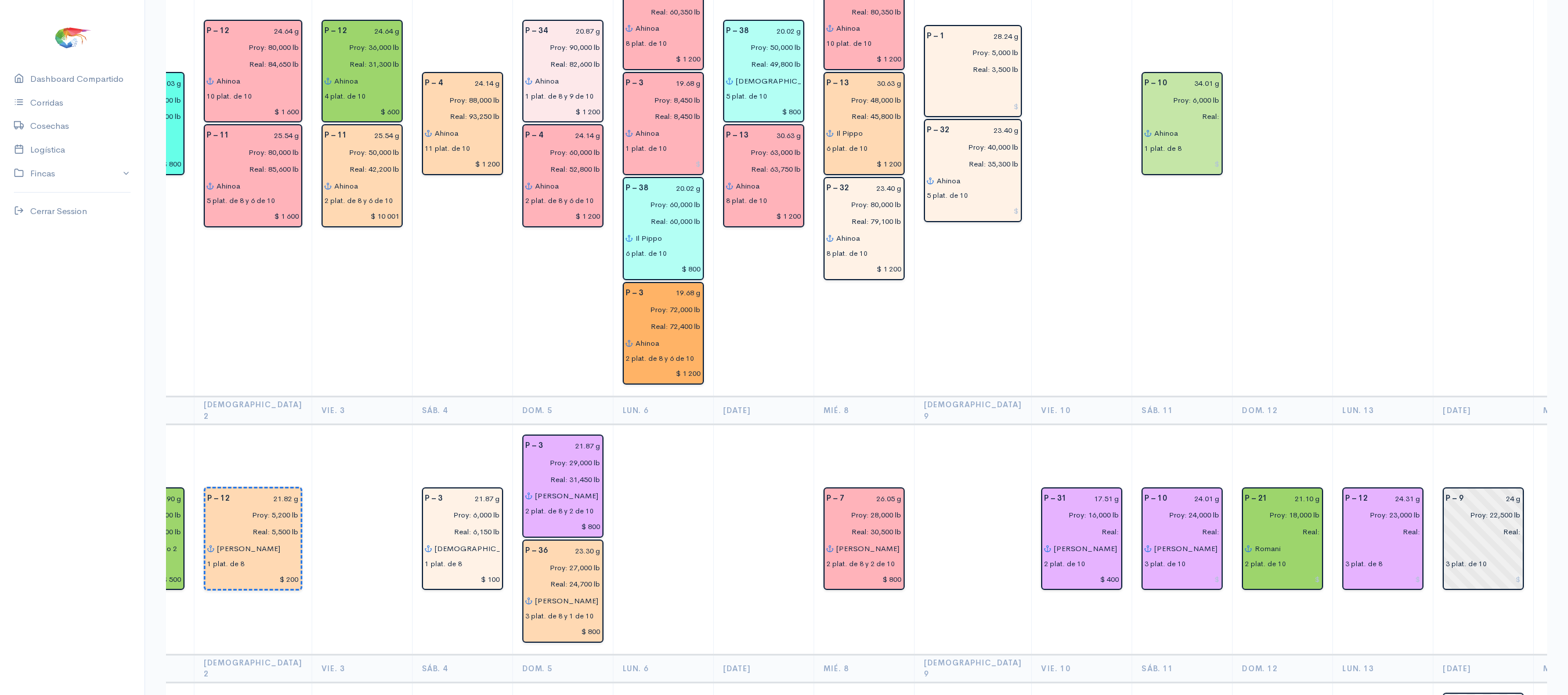
scroll to position [2249, 0]
click at [1073, 523] on input "Real:" at bounding box center [1077, 532] width 82 height 17
type input "Real: 17,100 lb"
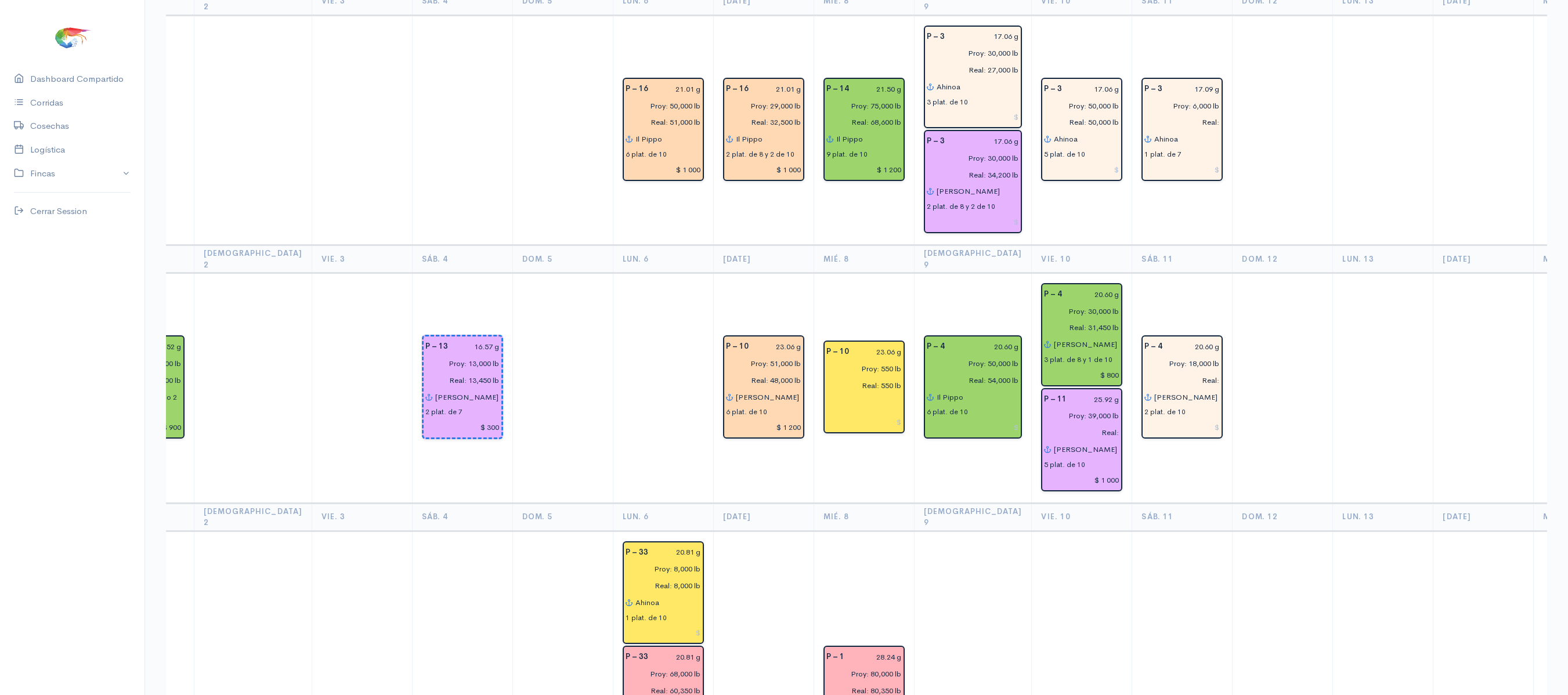
scroll to position [1560, 0]
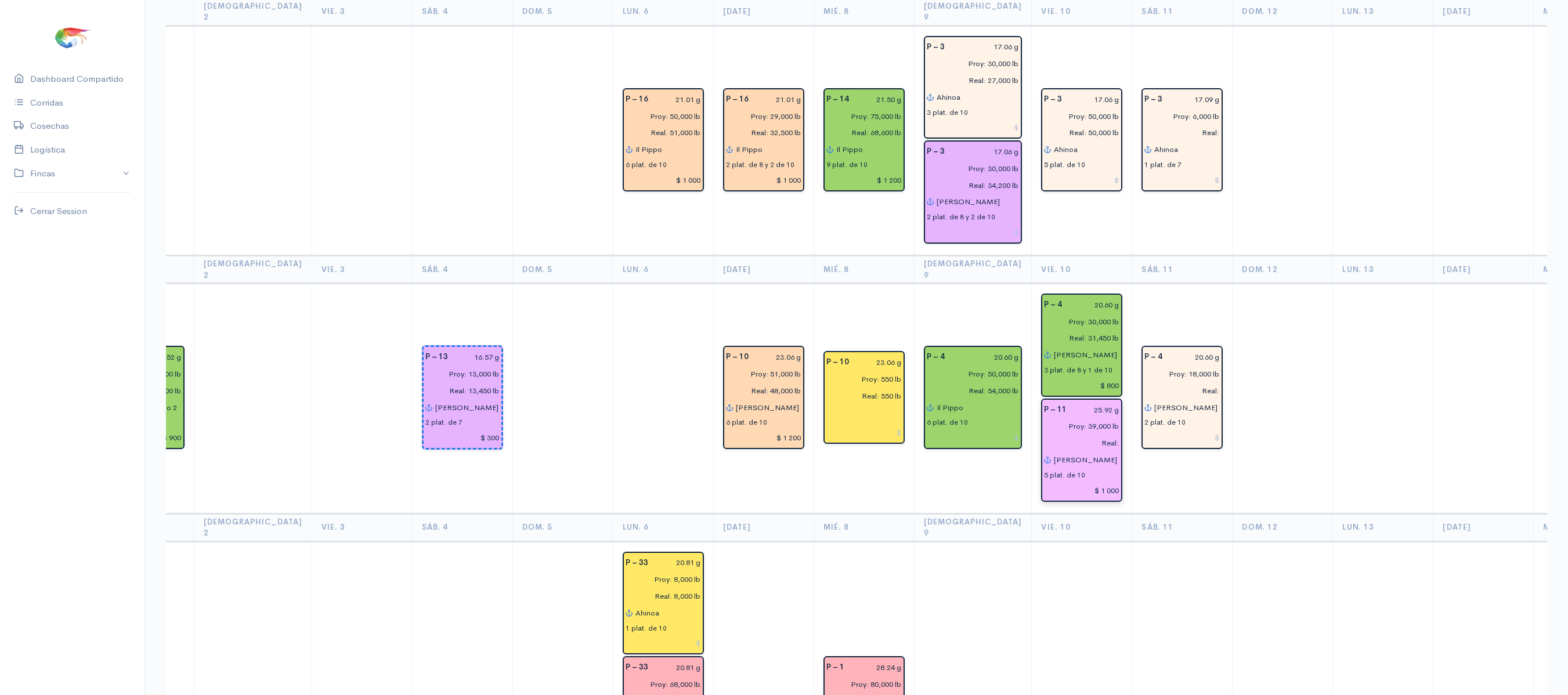
click at [1077, 435] on input "Real:" at bounding box center [1077, 443] width 82 height 17
type input "Real: 38,950 lb"
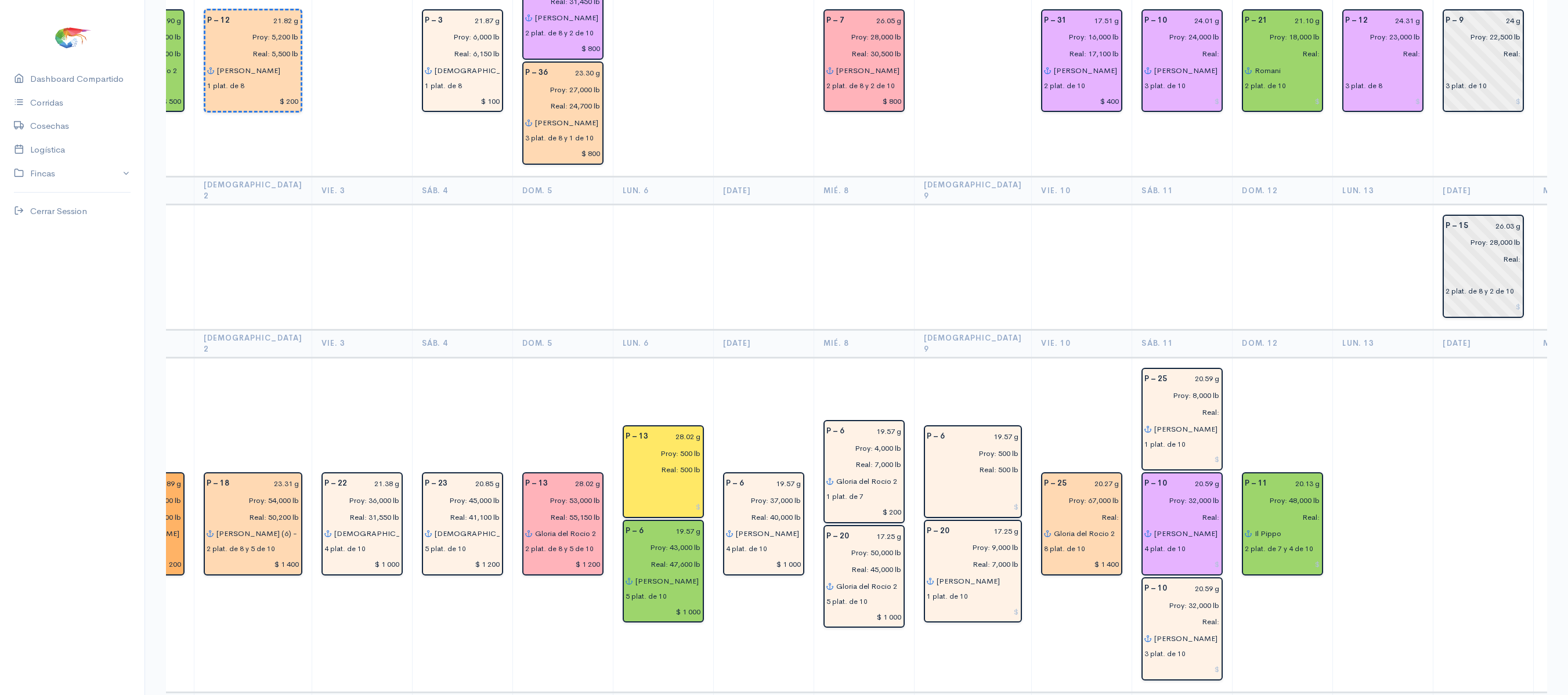
scroll to position [2736, 0]
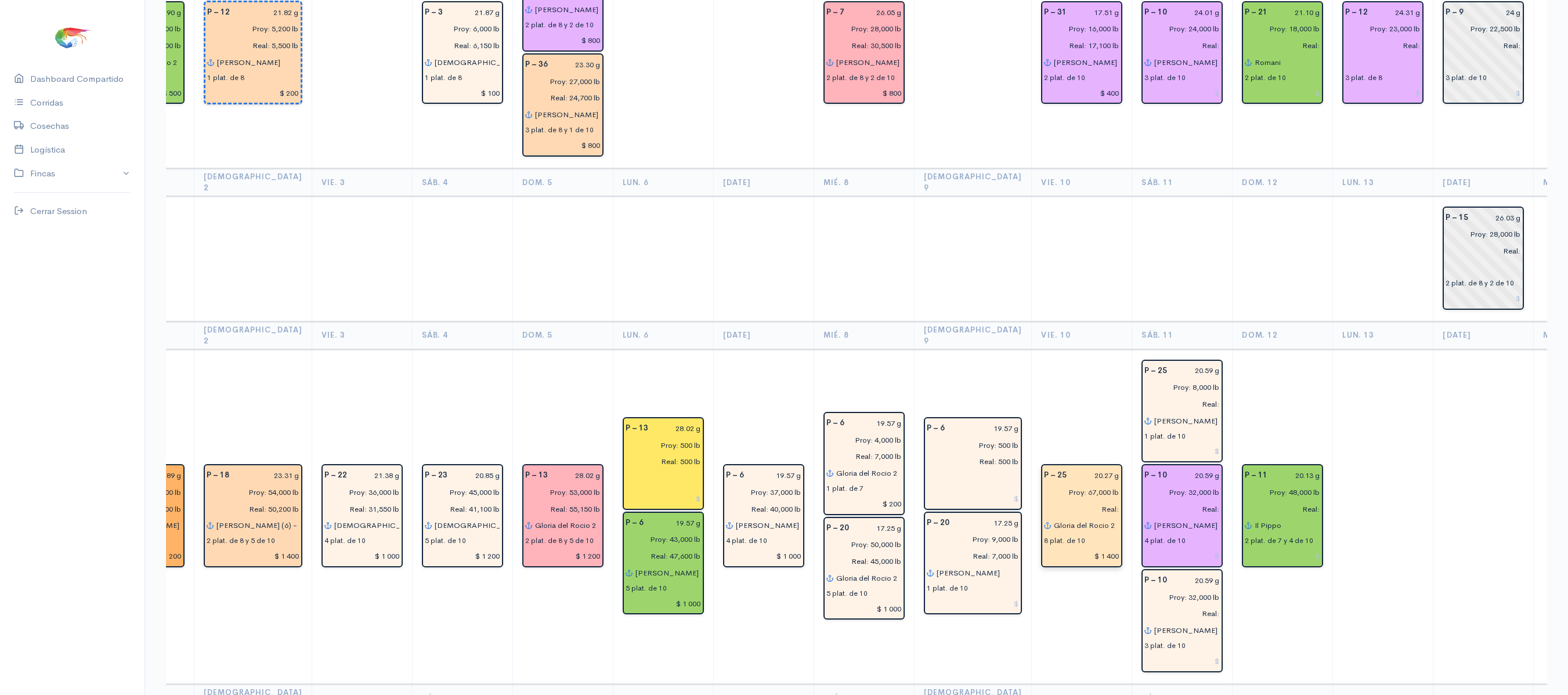
click at [1067, 501] on input "Real:" at bounding box center [1077, 509] width 82 height 17
type input "Real: 60,000 lb"
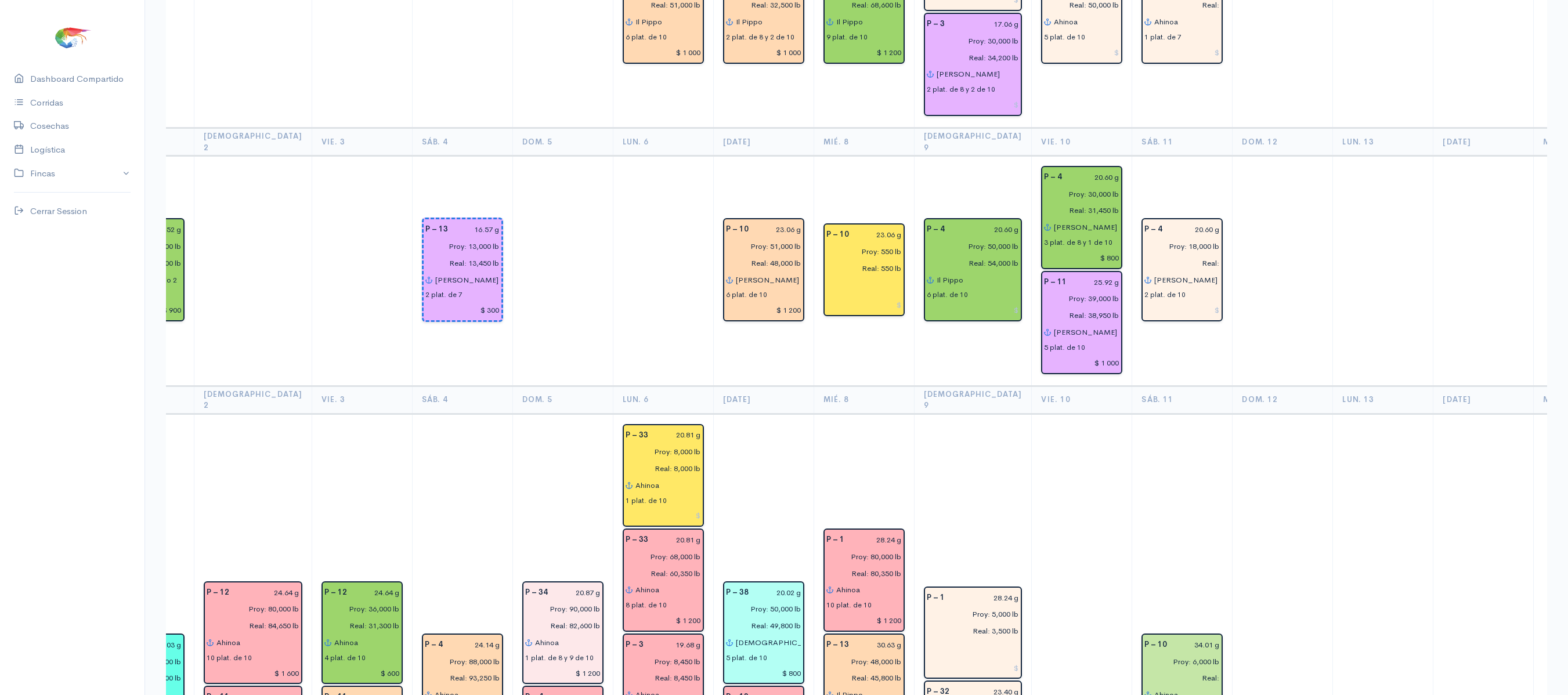
scroll to position [1686, 0]
click at [1175, 672] on input "Real:" at bounding box center [1178, 680] width 82 height 17
type input "Real: 5,600 lb"
click at [1175, 638] on input "34.01 g" at bounding box center [1196, 646] width 46 height 17
type input "35.47 g"
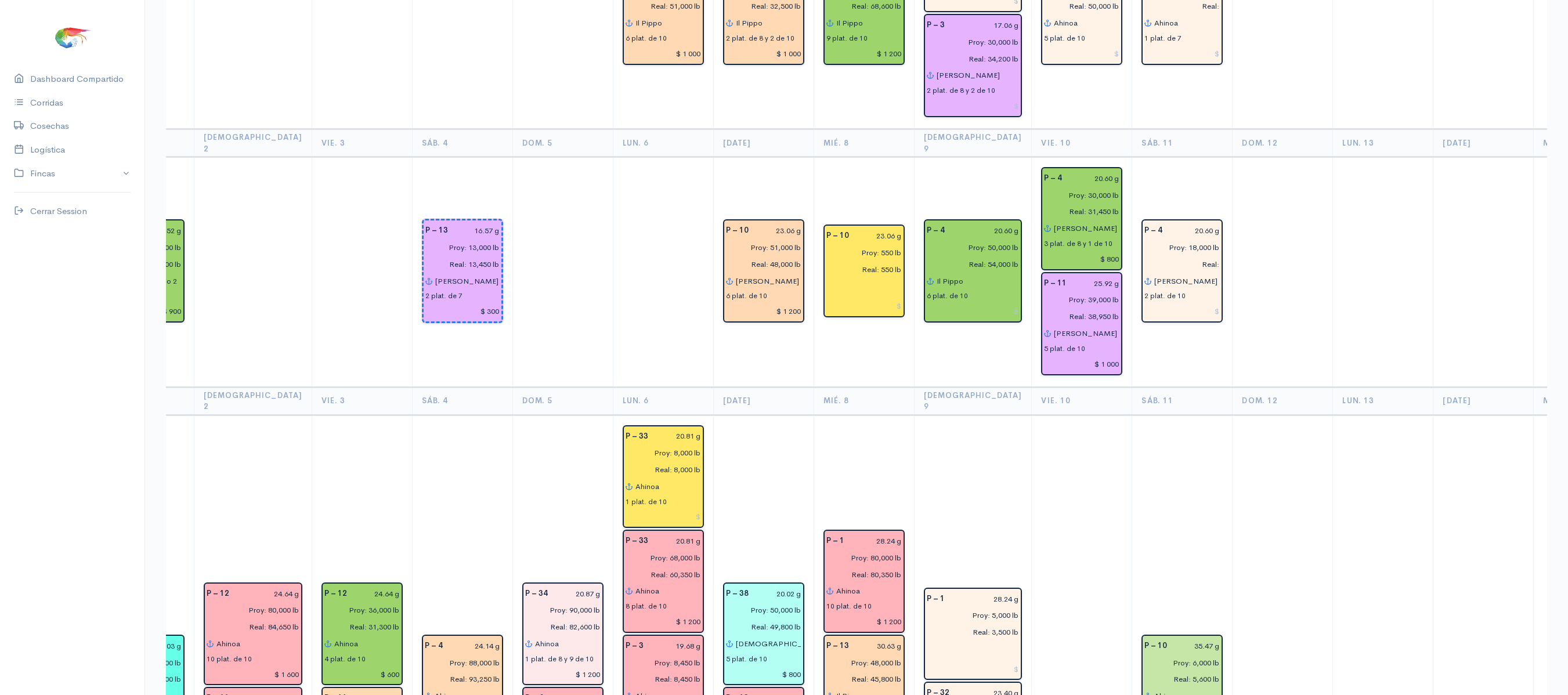
click at [1184, 415] on td "P – 10 35.47 g Proy: 6,000 lb Real: 5,600 lb Ahinoa 1 plat. de 8" at bounding box center [1182, 687] width 100 height 545
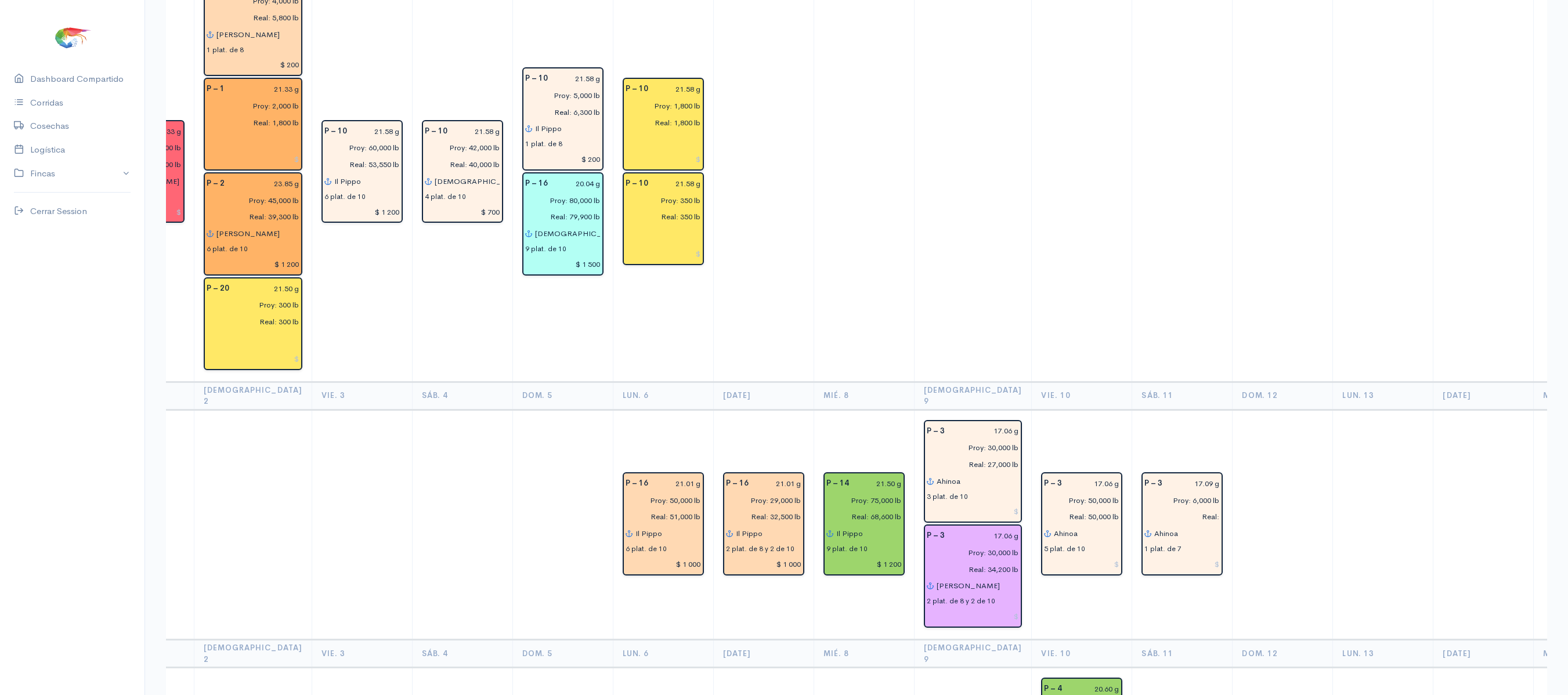
scroll to position [1175, 0]
click at [1178, 509] on input "Real:" at bounding box center [1178, 517] width 82 height 17
type input "Real: 5,450 lb"
click at [1175, 476] on input "17.09 g" at bounding box center [1194, 485] width 50 height 17
type input "17.06 g"
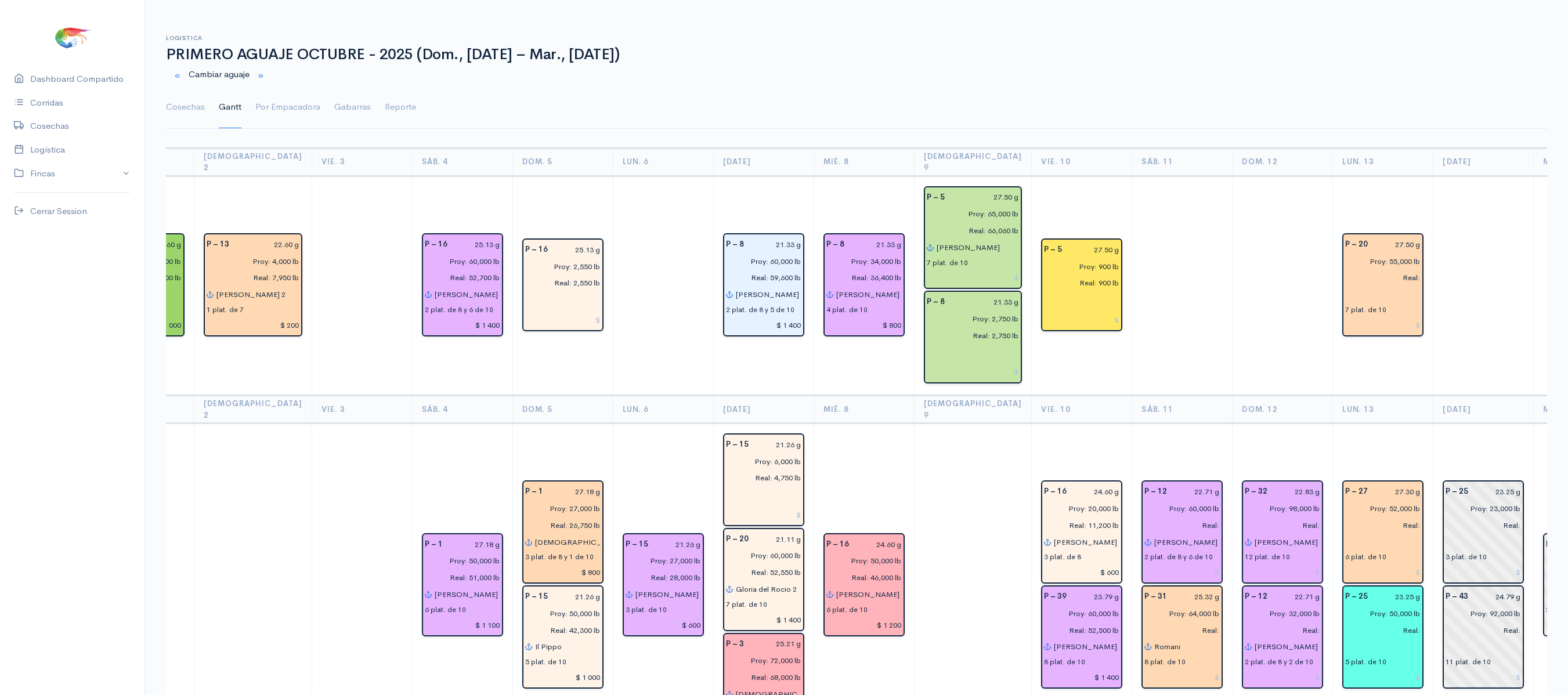
scroll to position [118, 0]
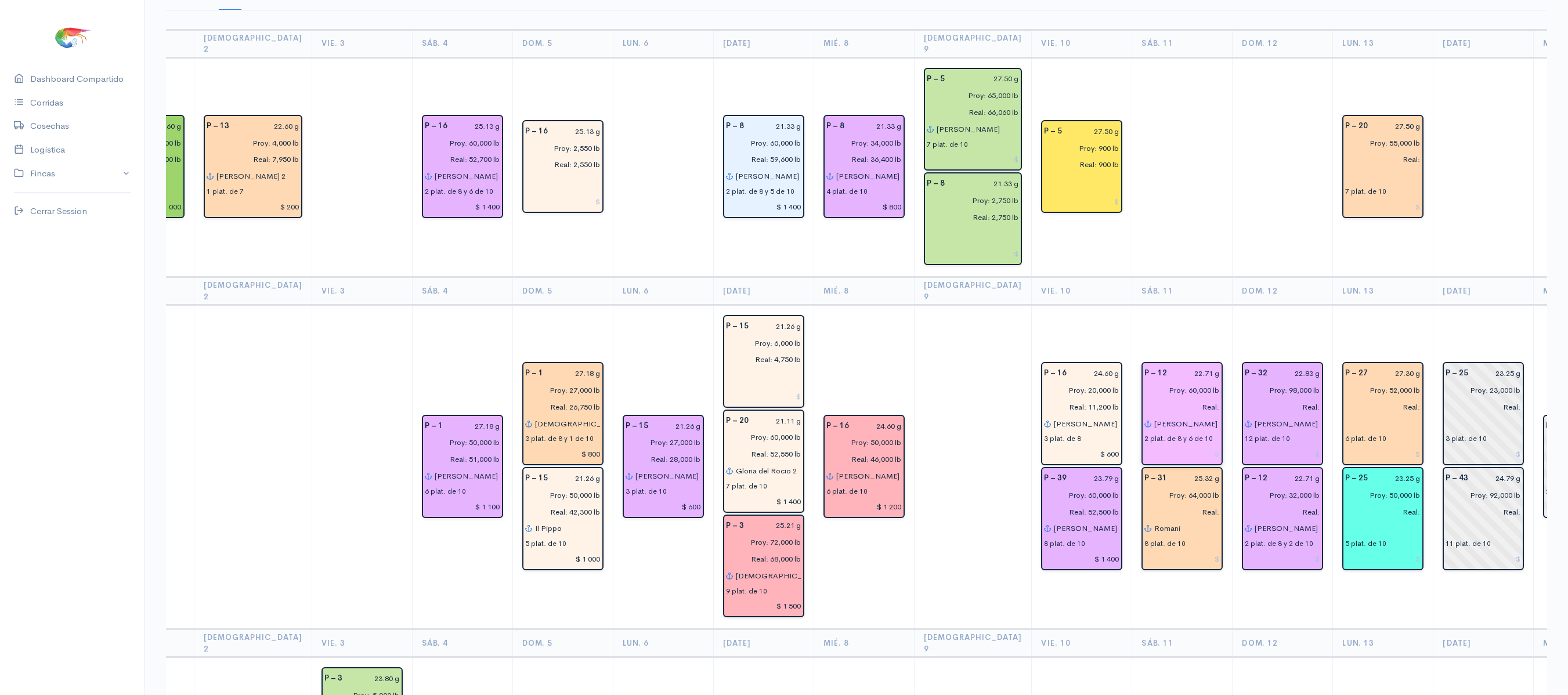
click at [1176, 399] on input "Real:" at bounding box center [1178, 407] width 82 height 17
type input "Real: 58,250 lb"
click at [1172, 504] on input "Real:" at bounding box center [1178, 512] width 82 height 17
type input "Real: 66,200 lb"
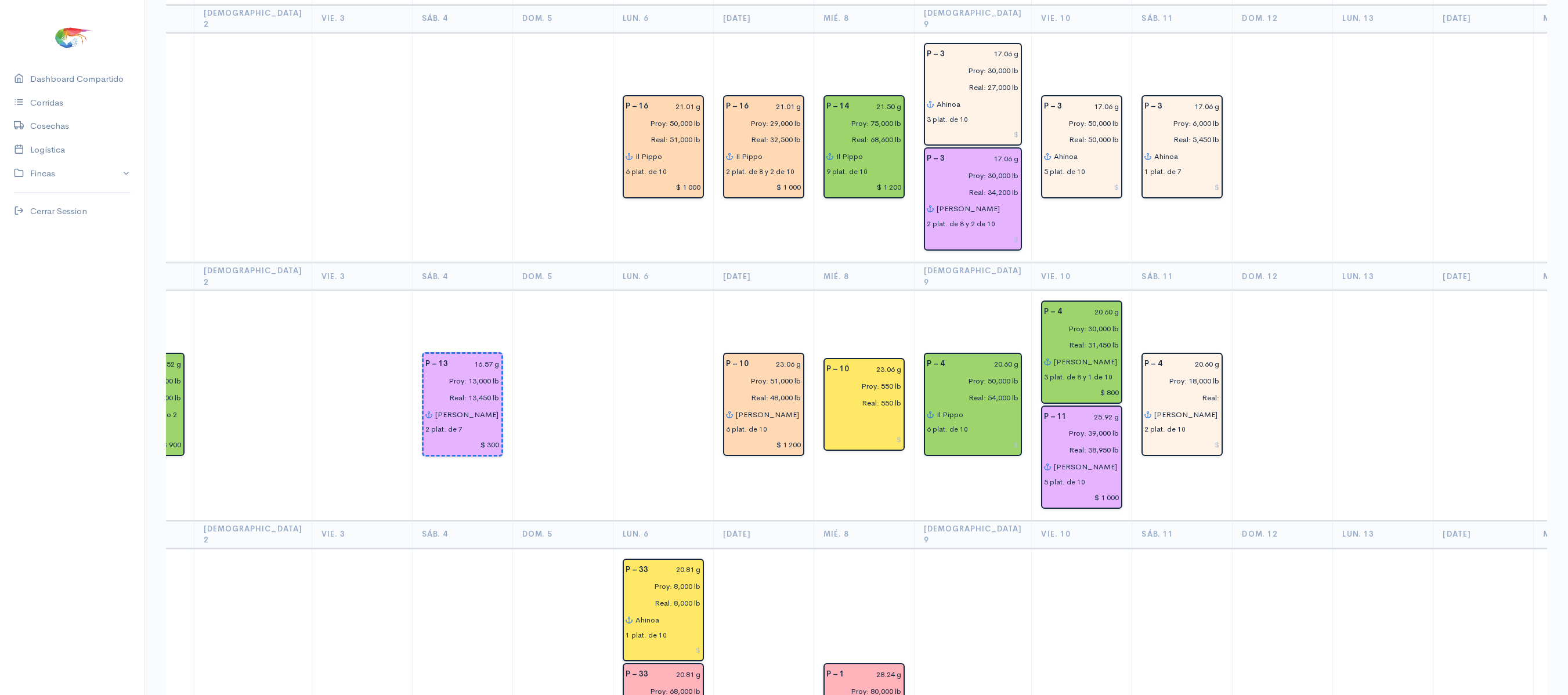
scroll to position [1552, 0]
click at [1181, 390] on input "Real:" at bounding box center [1178, 399] width 82 height 17
type input "Real: 15,700 lb"
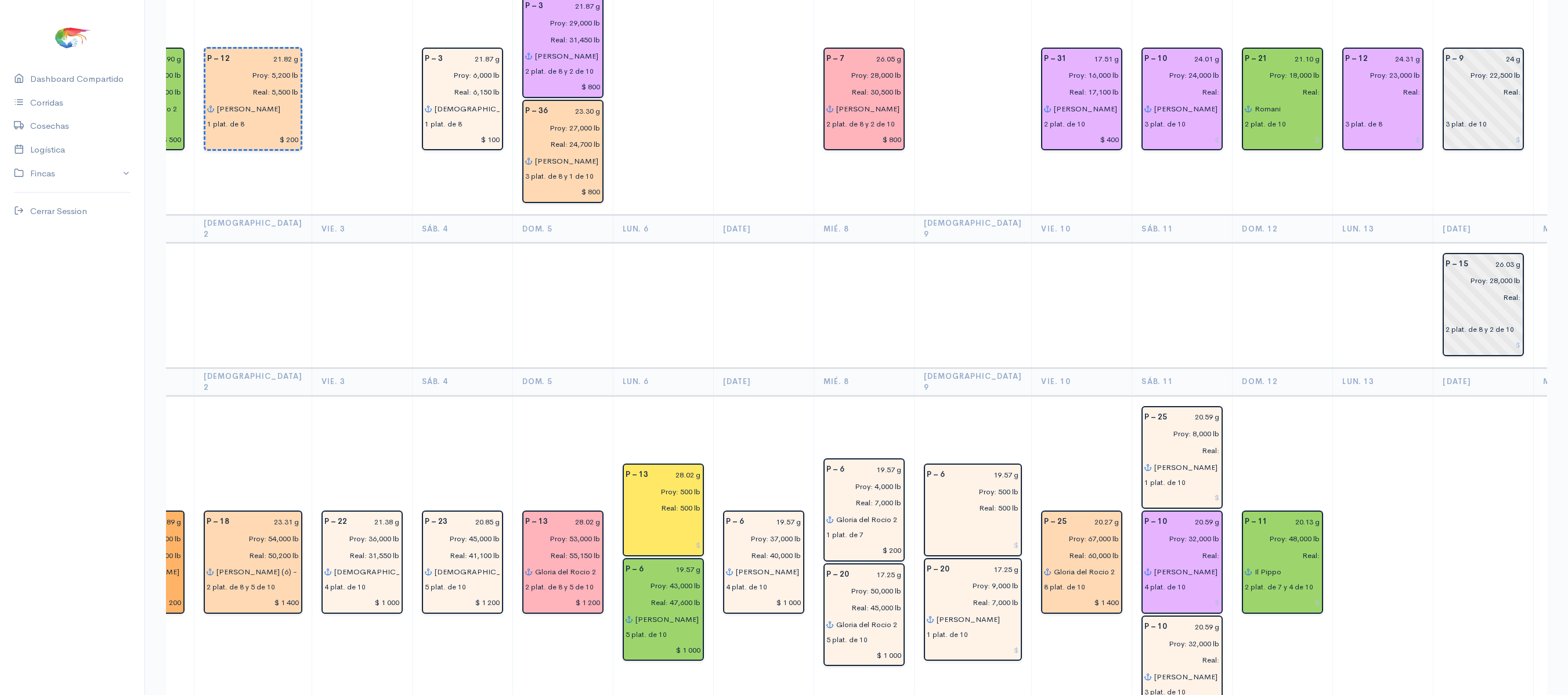
scroll to position [2690, 0]
click at [1176, 546] on input "Real:" at bounding box center [1178, 554] width 82 height 17
type input "Real: 36,000 lb"
click at [1176, 651] on input "Real:" at bounding box center [1178, 660] width 82 height 17
type input "Real: 28,600 lb"
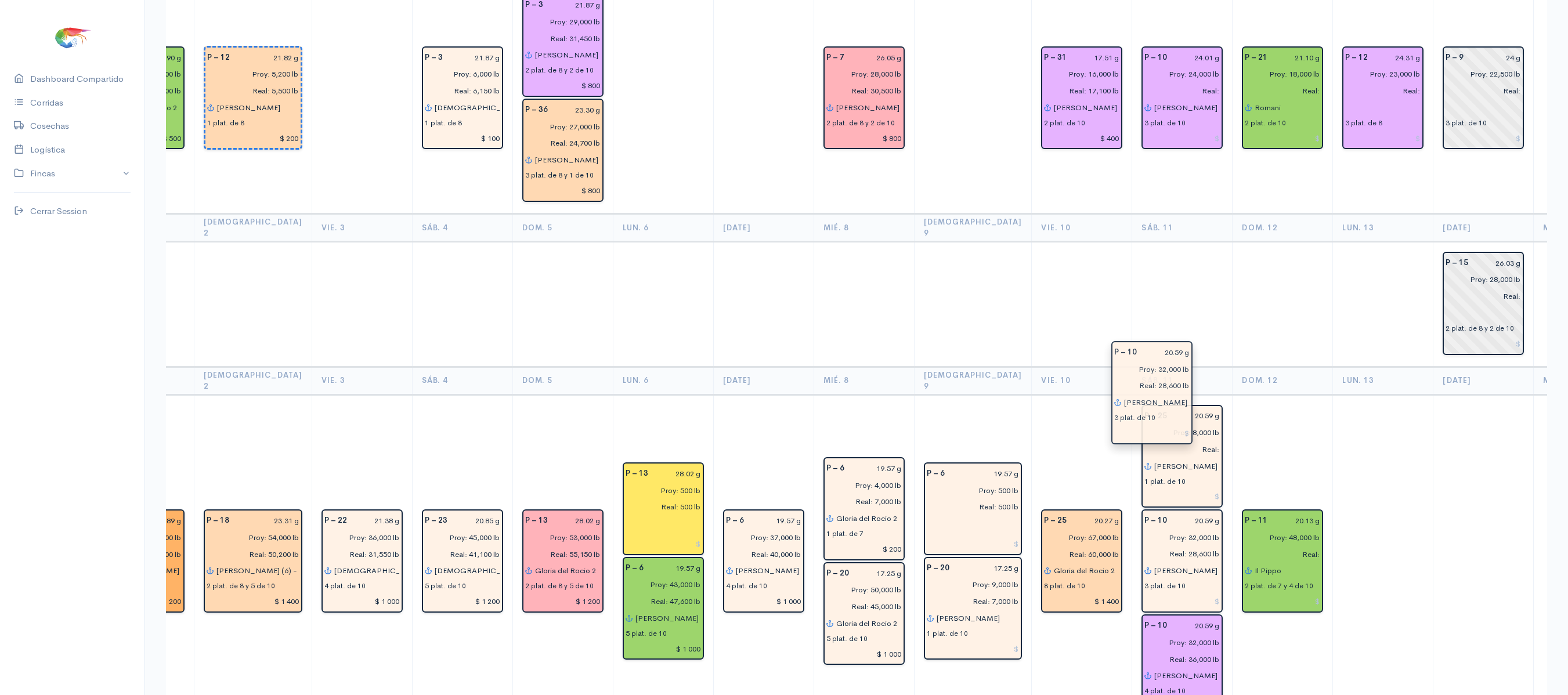
drag, startPoint x: 1176, startPoint y: 542, endPoint x: 1187, endPoint y: 345, distance: 197.3
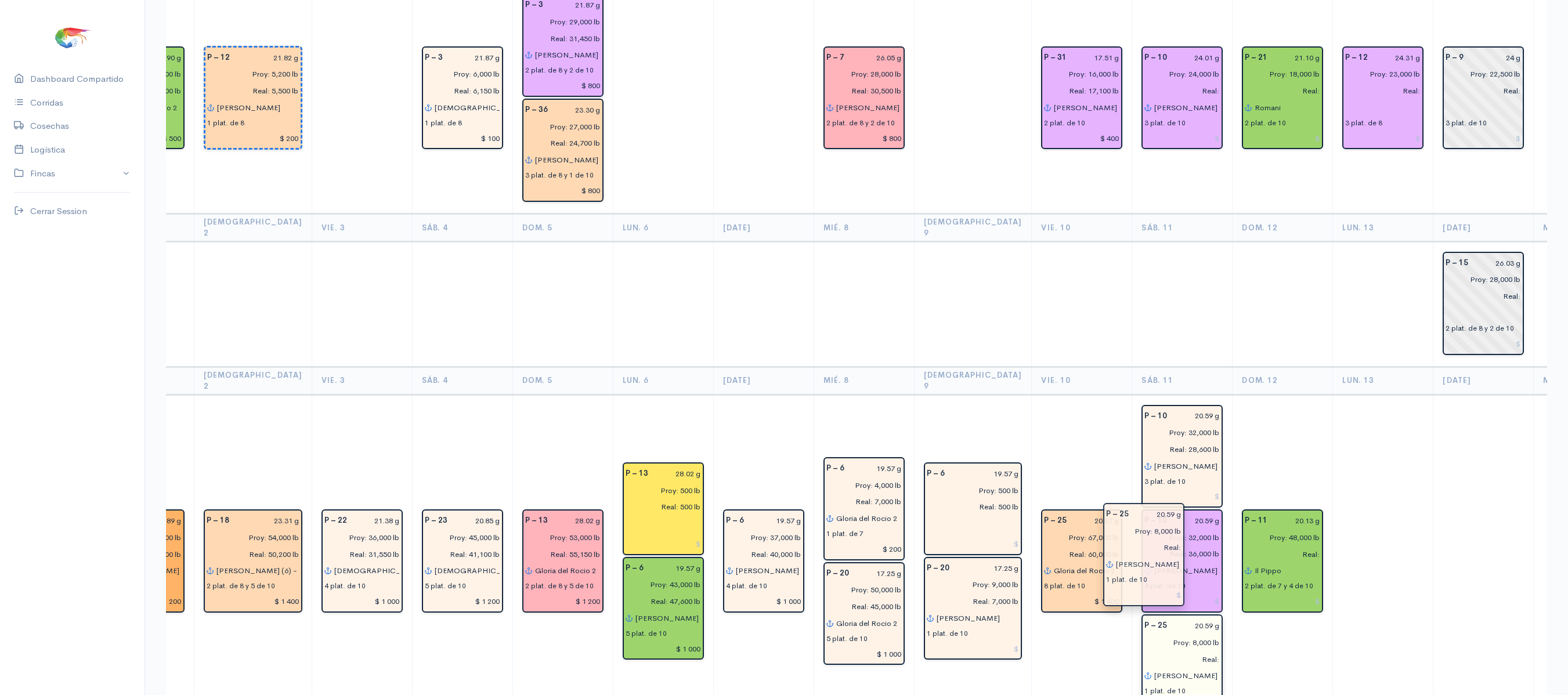
drag, startPoint x: 1154, startPoint y: 435, endPoint x: 1151, endPoint y: 550, distance: 115.0
click at [1176, 651] on input "Real:" at bounding box center [1178, 660] width 82 height 17
type input "Real: 8,450 lb"
click at [1179, 617] on input "20.59 g" at bounding box center [1196, 626] width 46 height 17
type input "20.27 g"
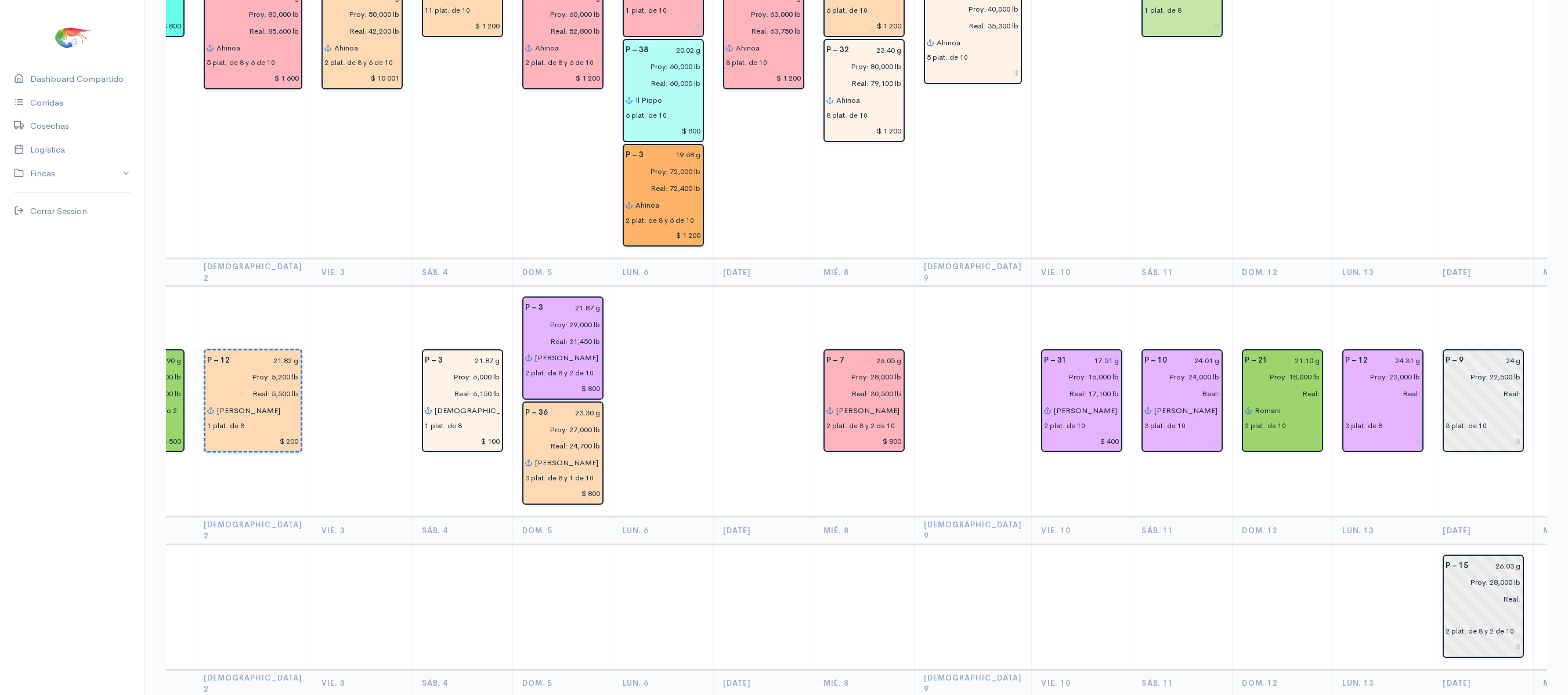
scroll to position [2384, 0]
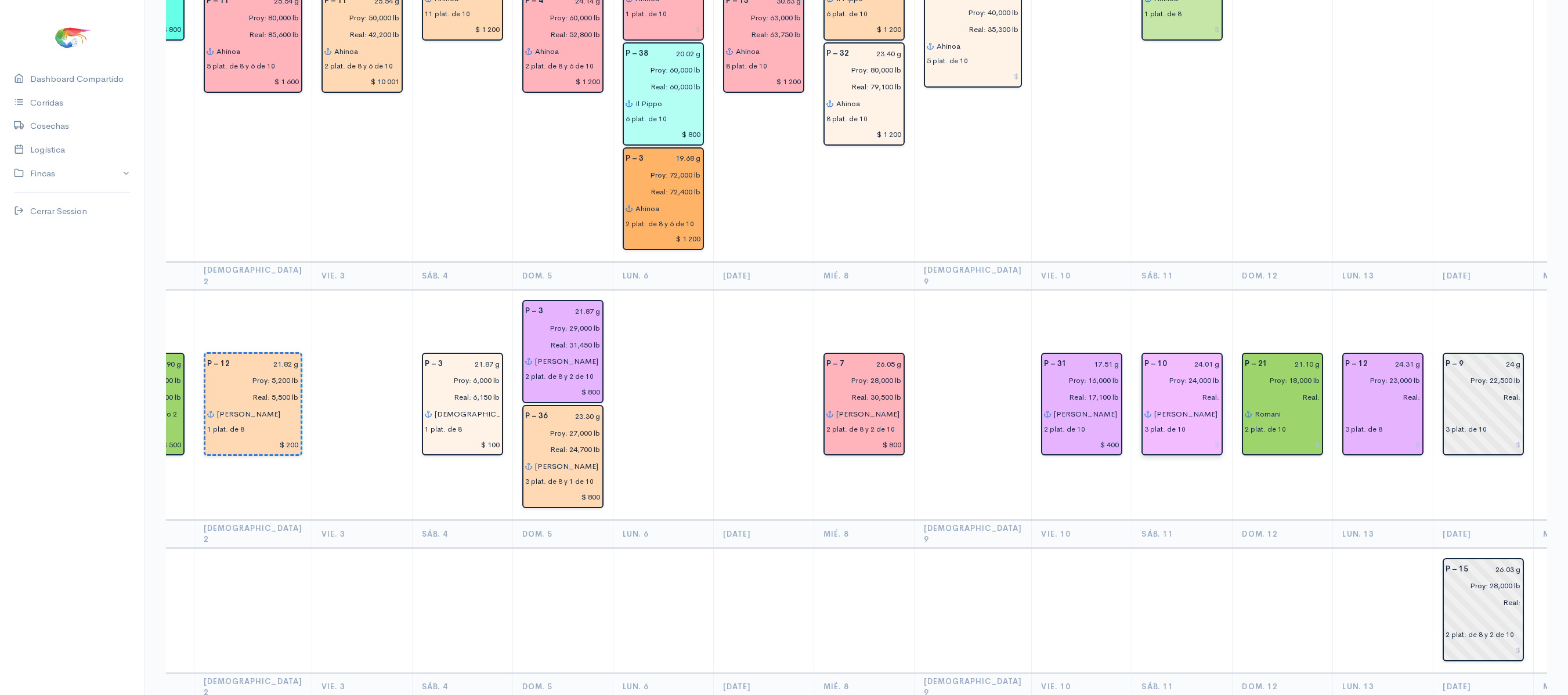
click at [1175, 389] on input "Real:" at bounding box center [1178, 397] width 82 height 17
type input "Real: 25,500 lb"
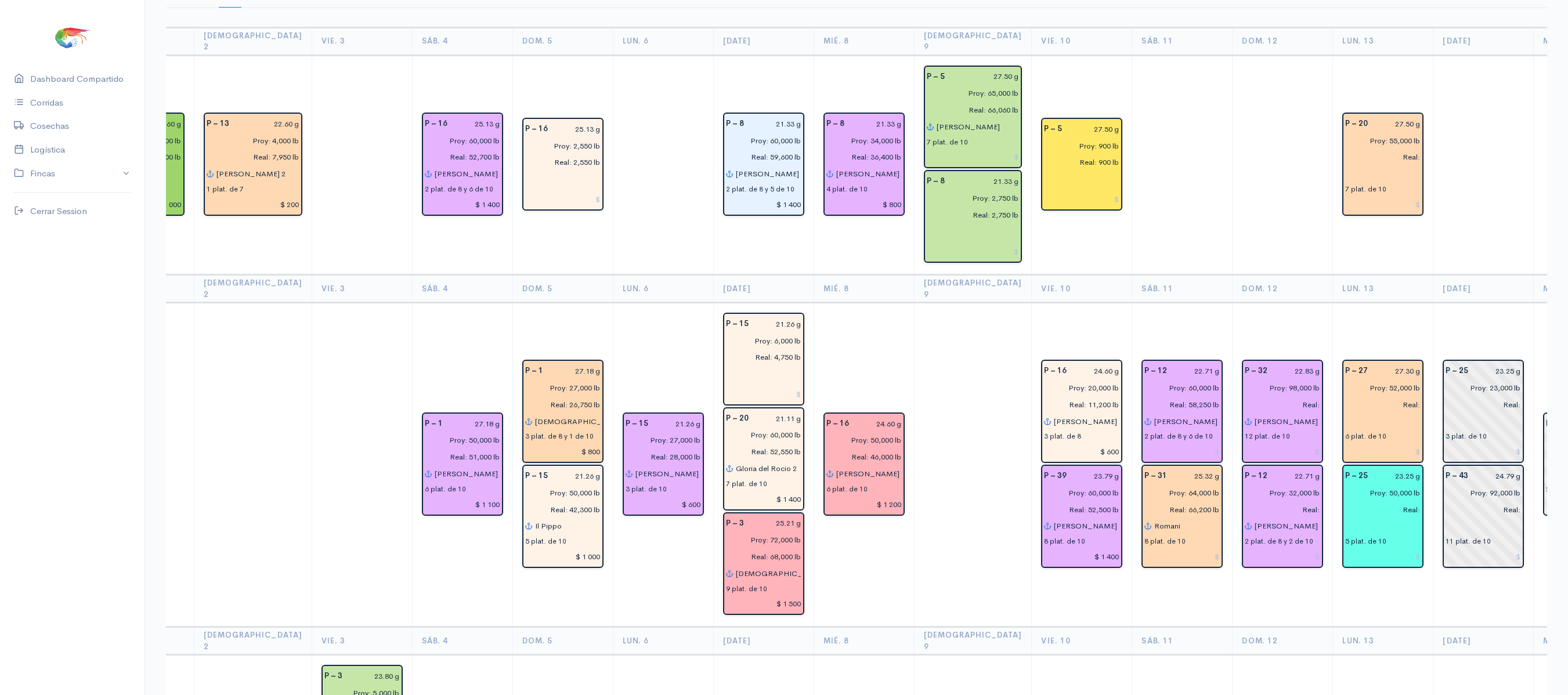
scroll to position [0, 0]
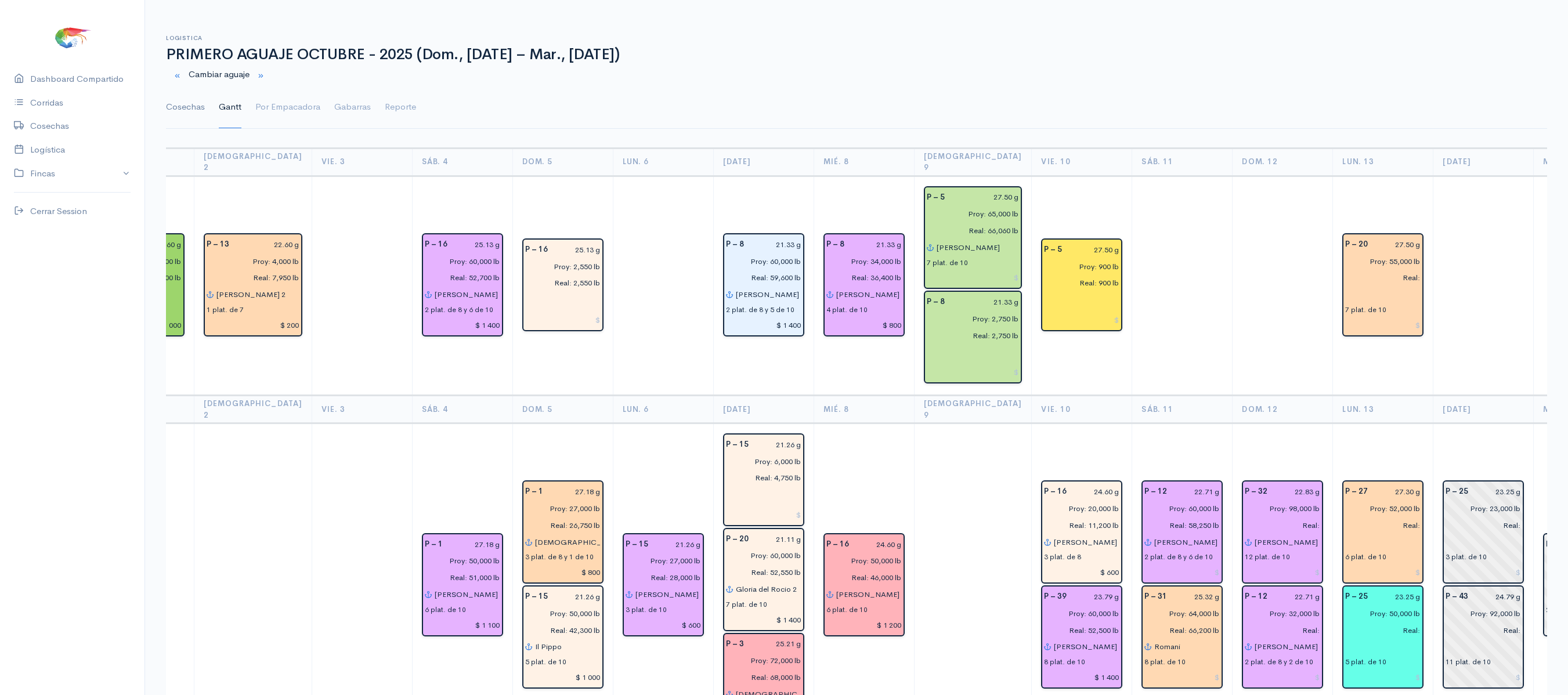
click at [188, 101] on link "Cosechas" at bounding box center [185, 107] width 39 height 42
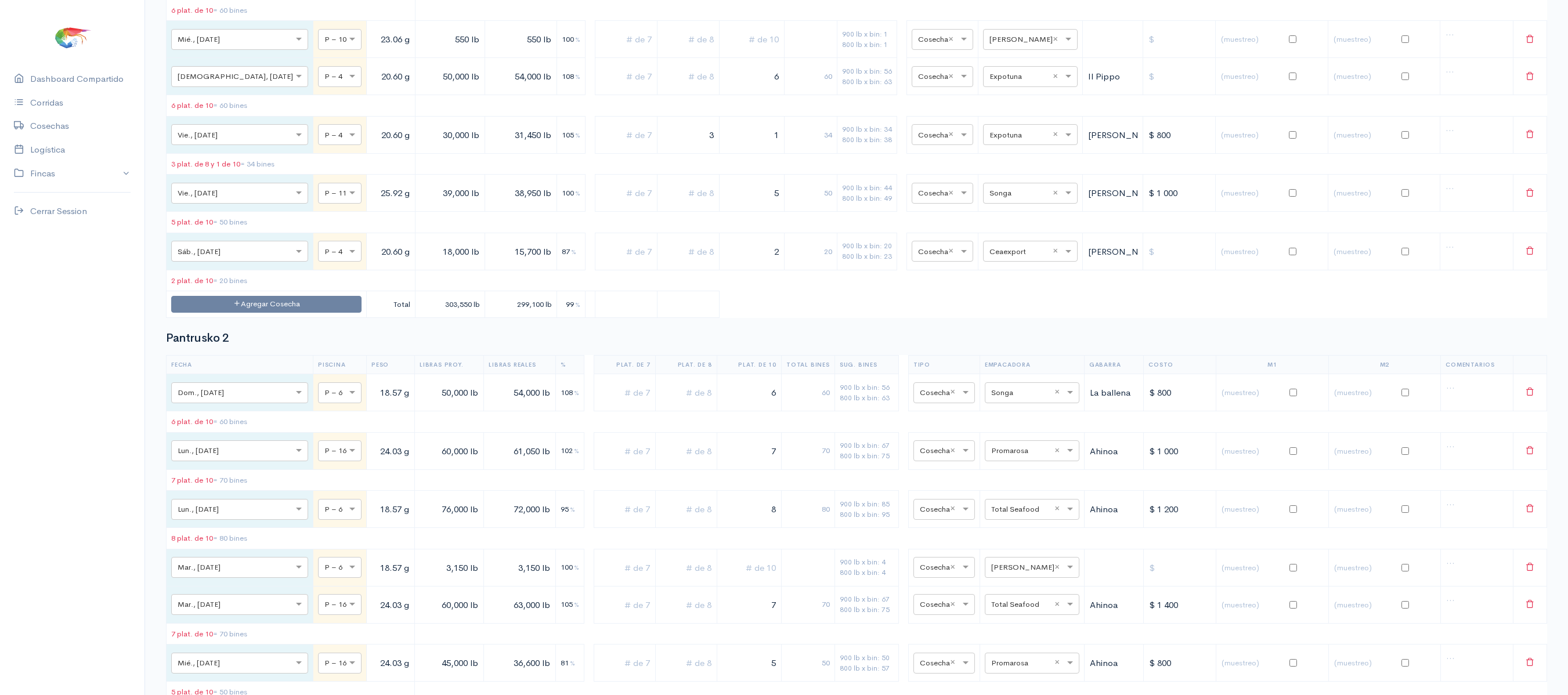
scroll to position [4684, 0]
click at [267, 315] on button "Agregar Cosecha" at bounding box center [265, 306] width 190 height 17
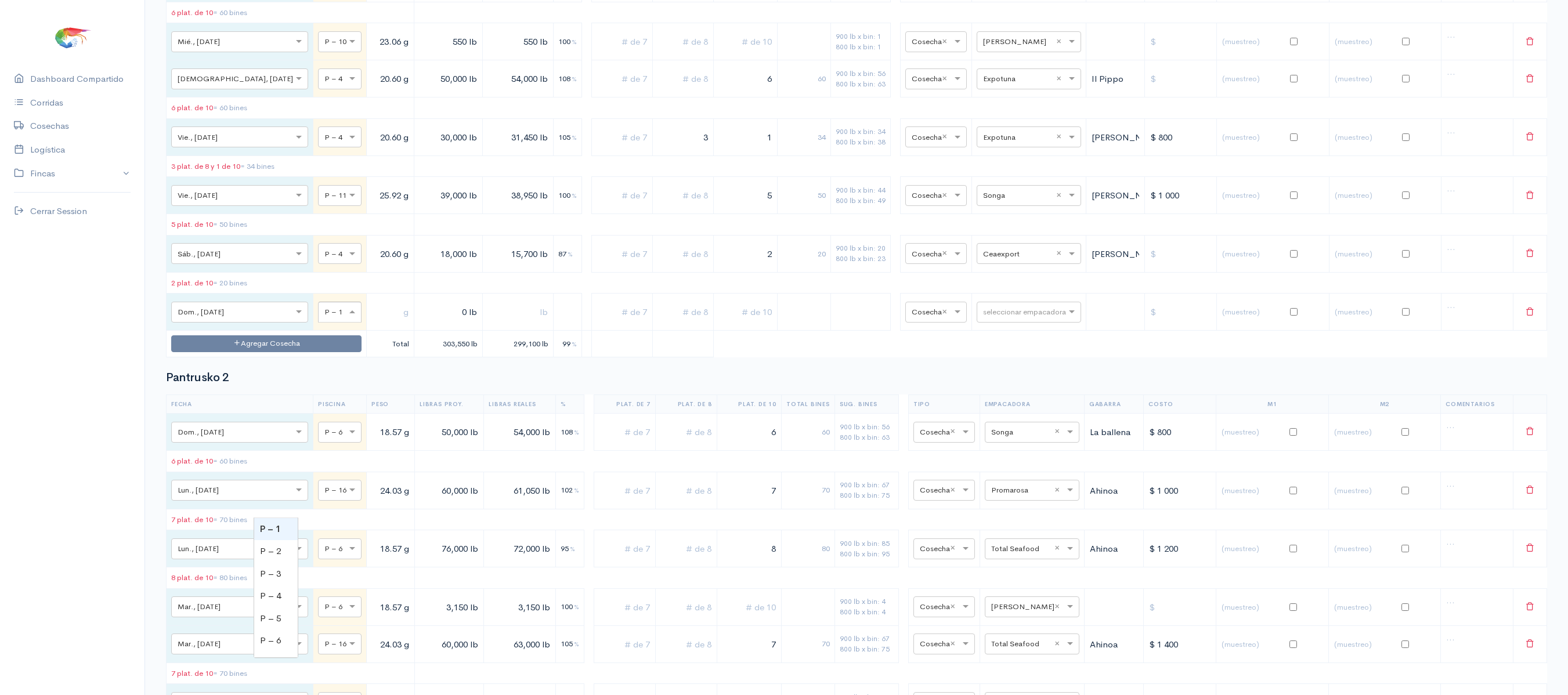
click at [318, 322] on div "× P – 1" at bounding box center [340, 311] width 44 height 21
type input "11"
click at [372, 324] on input "text" at bounding box center [390, 312] width 38 height 23
type input "25.92 g"
click at [419, 324] on input "0 lb" at bounding box center [448, 312] width 59 height 23
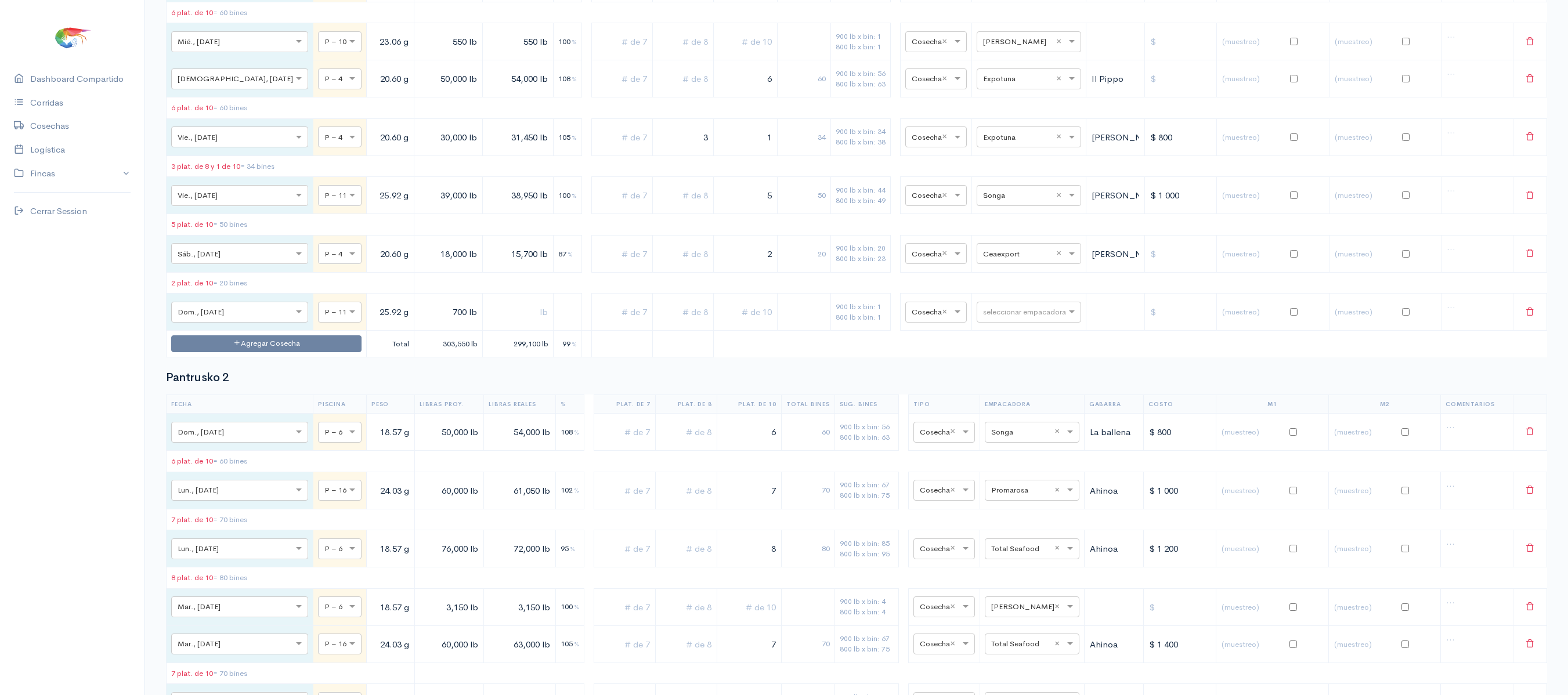
type input "700 lb"
click at [487, 324] on input "text" at bounding box center [517, 312] width 61 height 23
type input "700 lb"
click at [984, 318] on input "text" at bounding box center [1018, 311] width 71 height 13
type input "v"
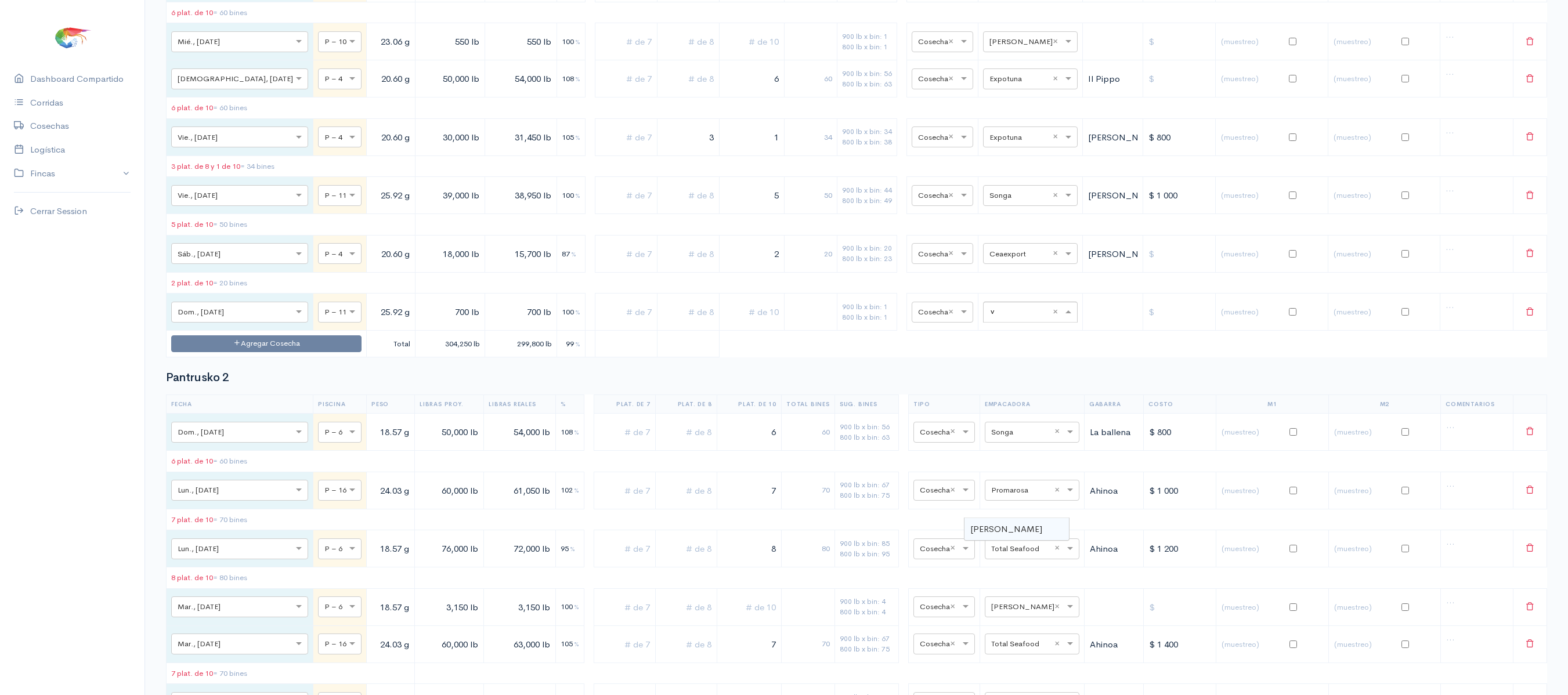
click at [986, 530] on span "[PERSON_NAME]" at bounding box center [1006, 528] width 72 height 11
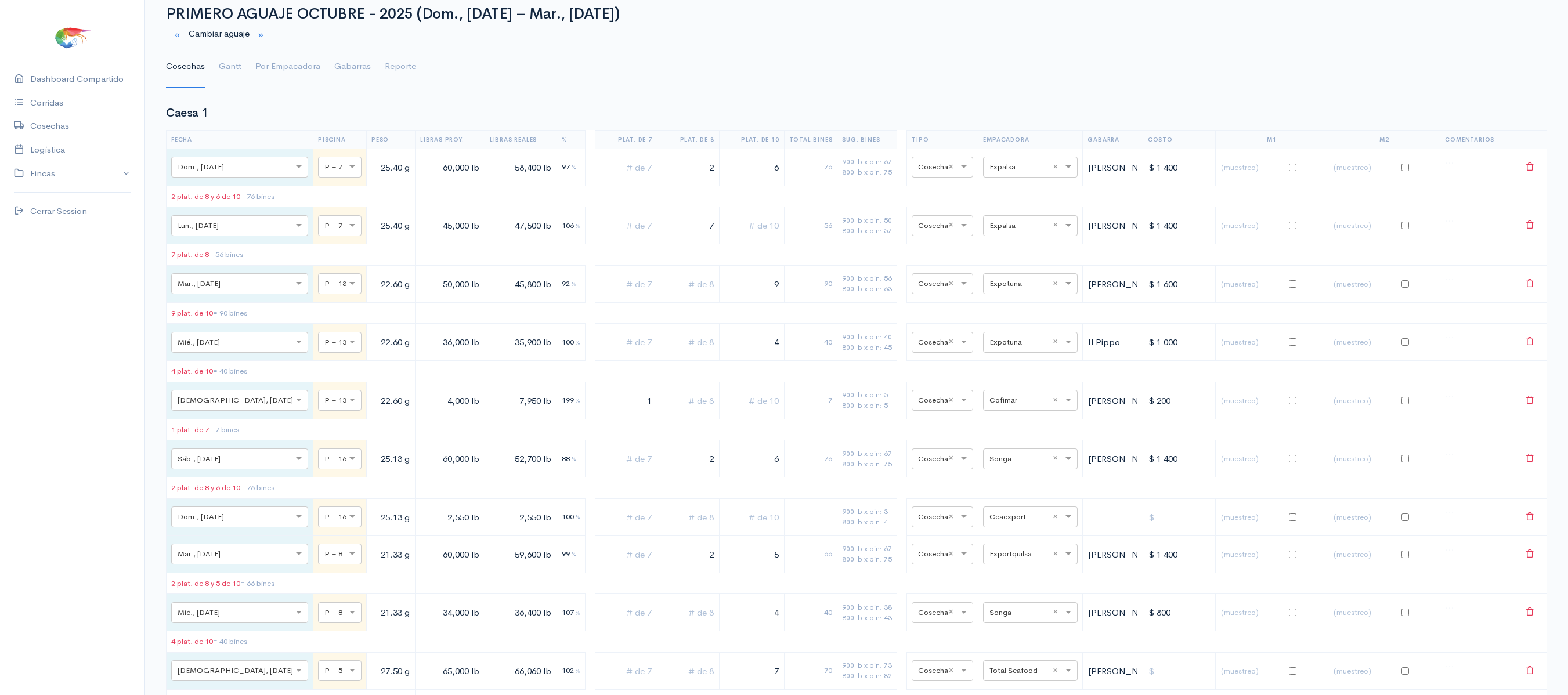
scroll to position [0, 0]
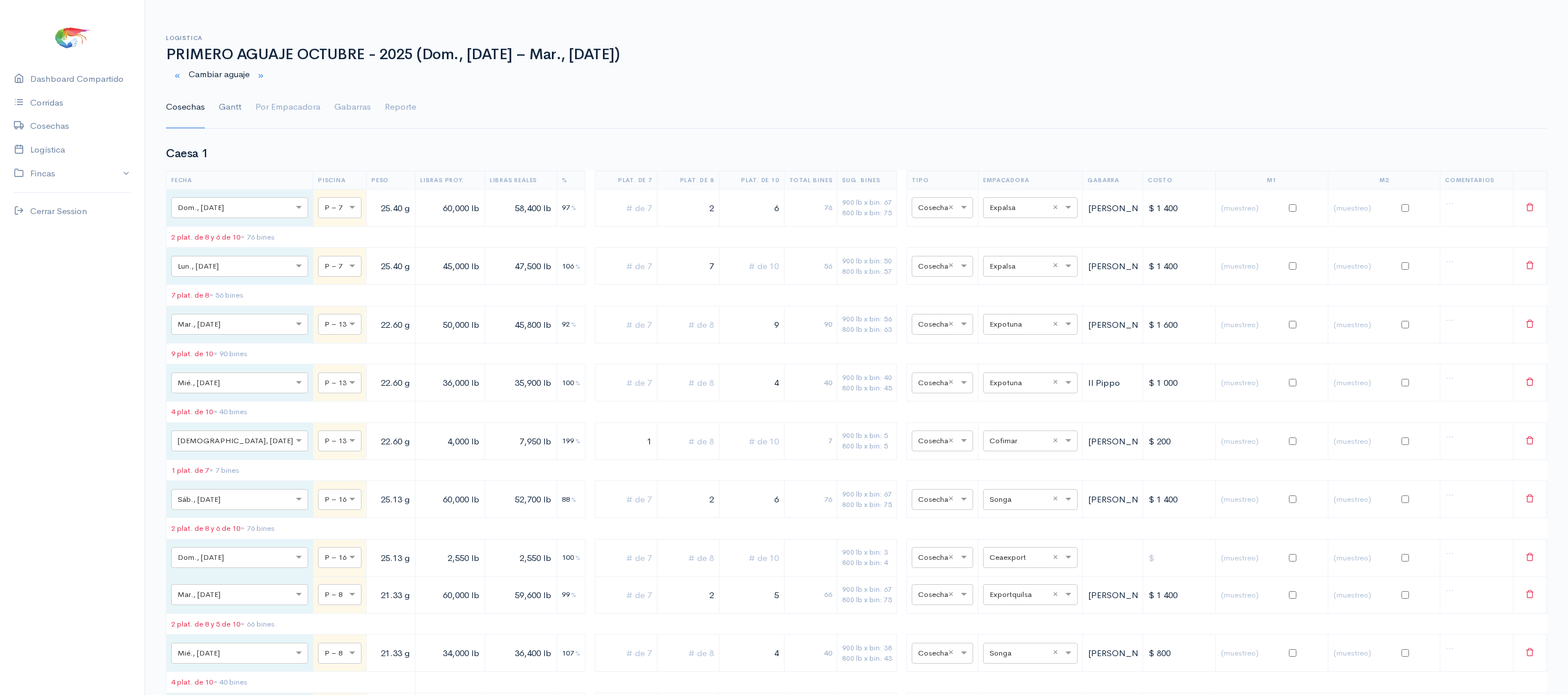
click at [229, 108] on link "Gantt" at bounding box center [229, 107] width 23 height 42
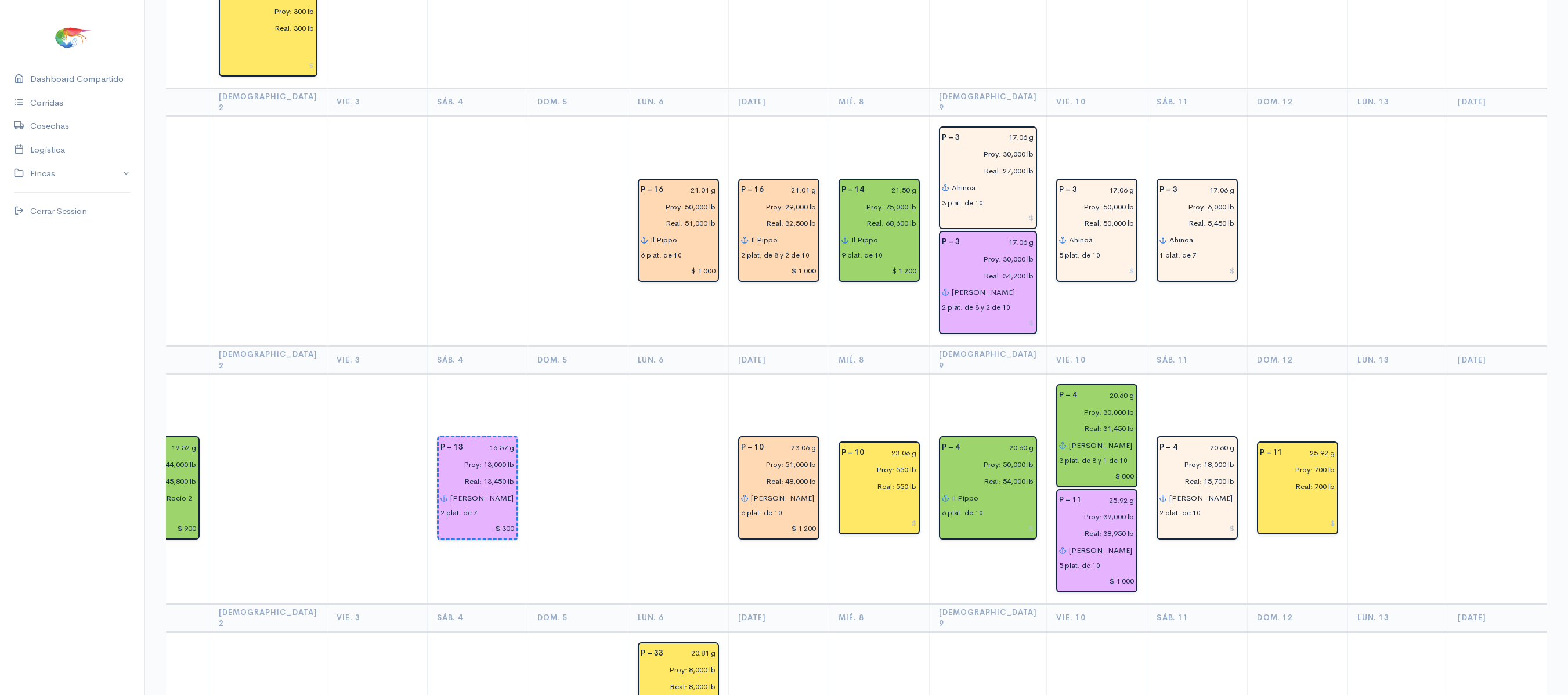
scroll to position [1470, 0]
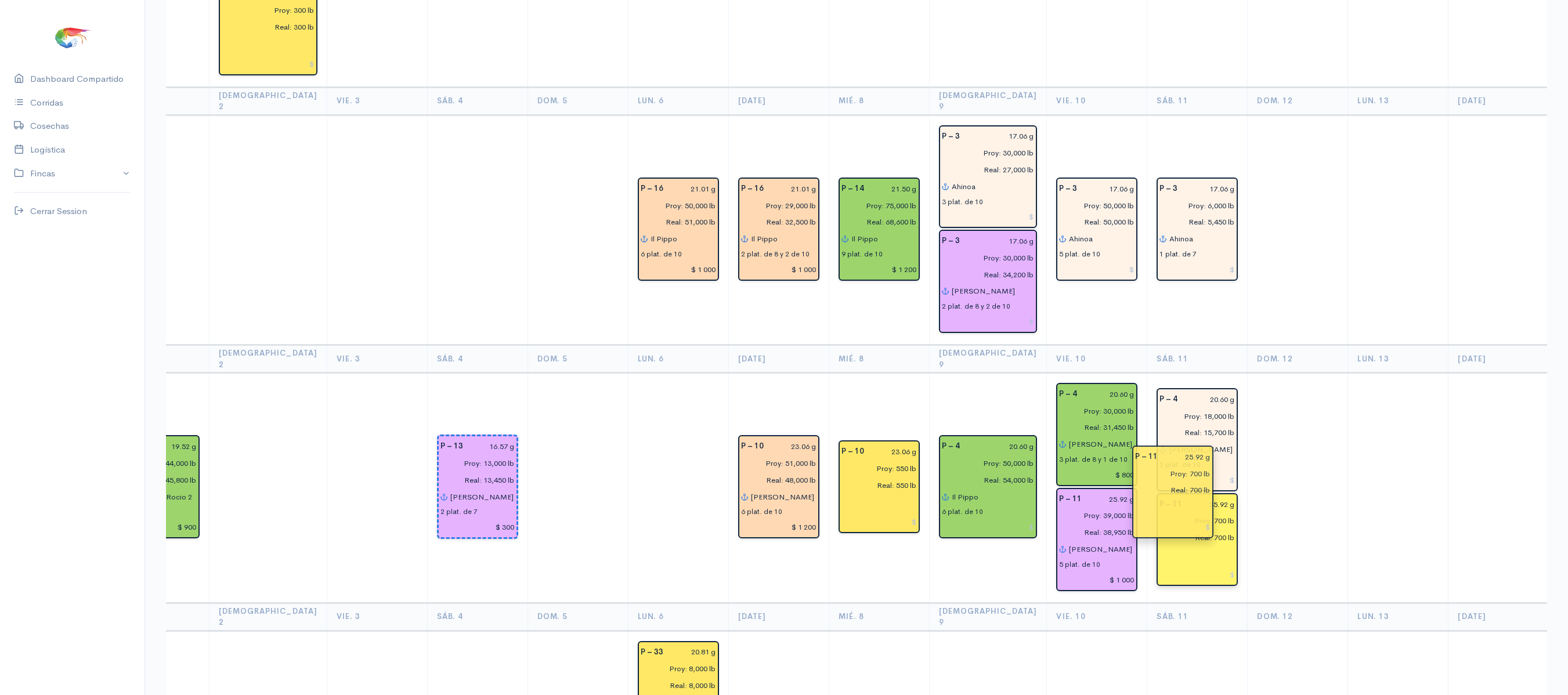
drag, startPoint x: 1266, startPoint y: 411, endPoint x: 1179, endPoint y: 485, distance: 114.2
click at [1269, 418] on td at bounding box center [1298, 488] width 100 height 230
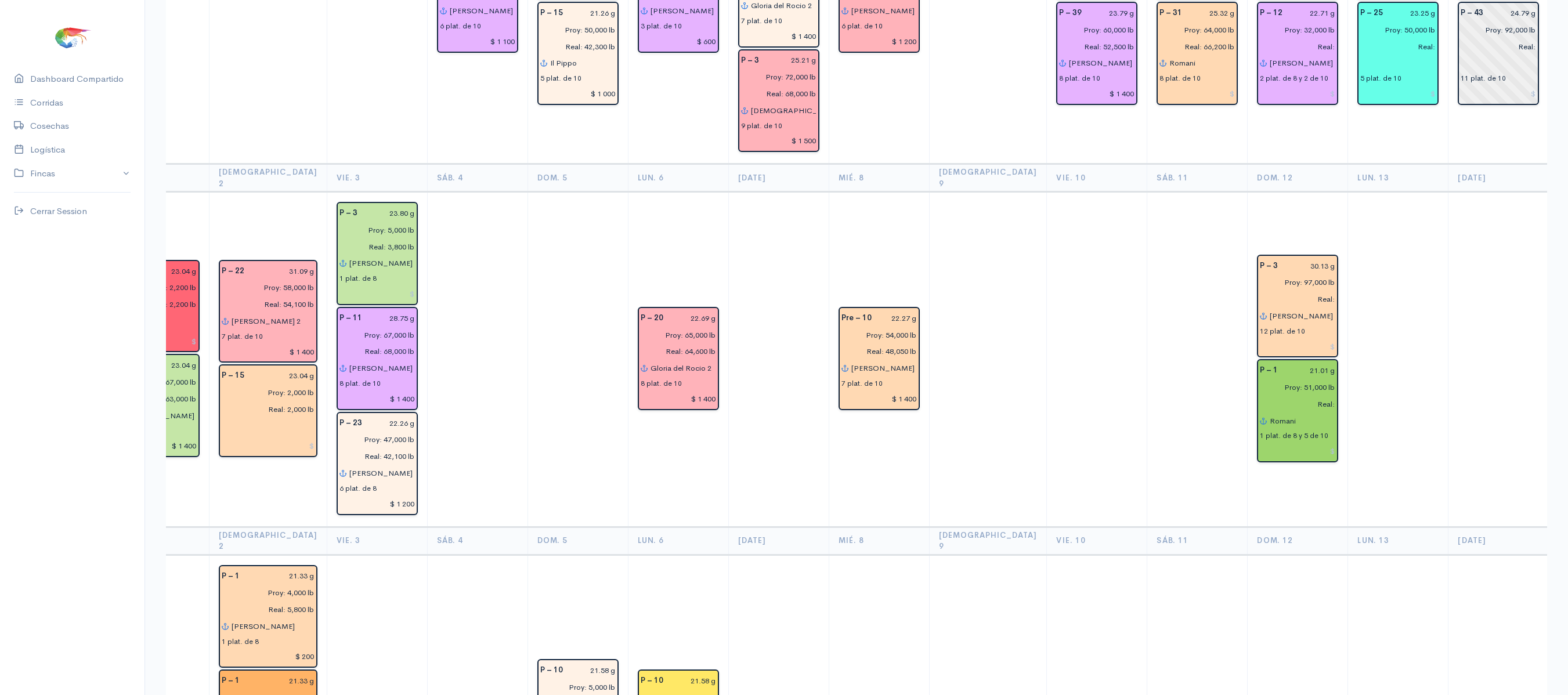
scroll to position [0, 0]
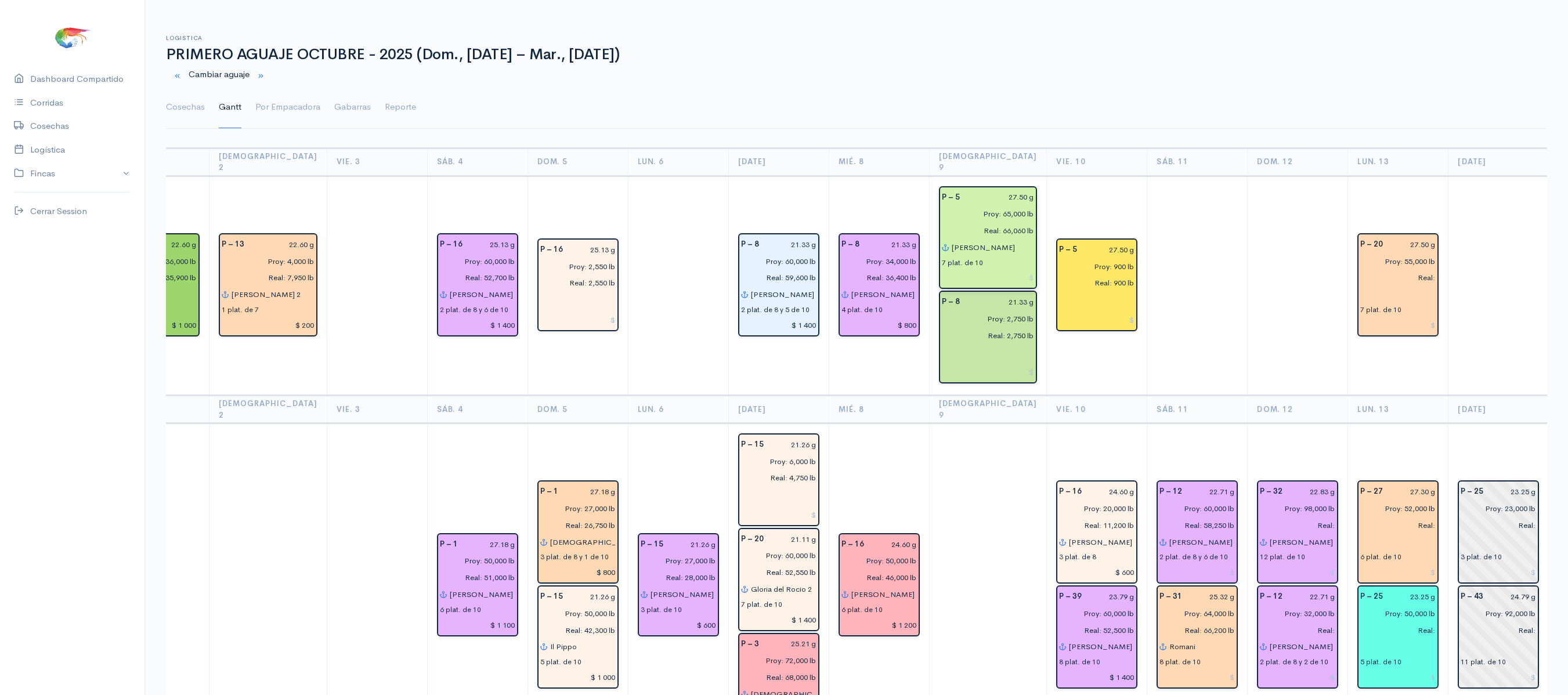
click at [991, 270] on input at bounding box center [988, 278] width 93 height 17
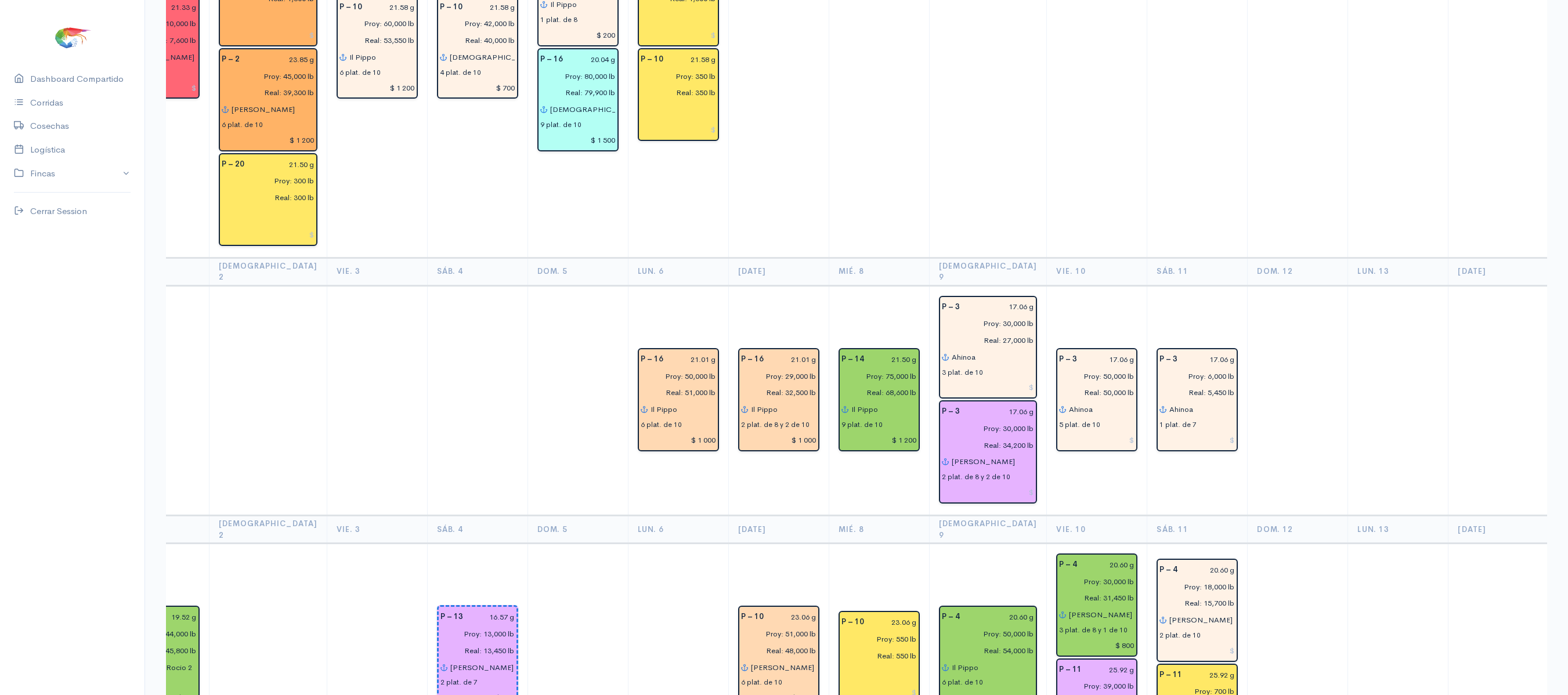
scroll to position [1299, 0]
type input "$ 1 400"
click at [980, 381] on input at bounding box center [988, 389] width 93 height 17
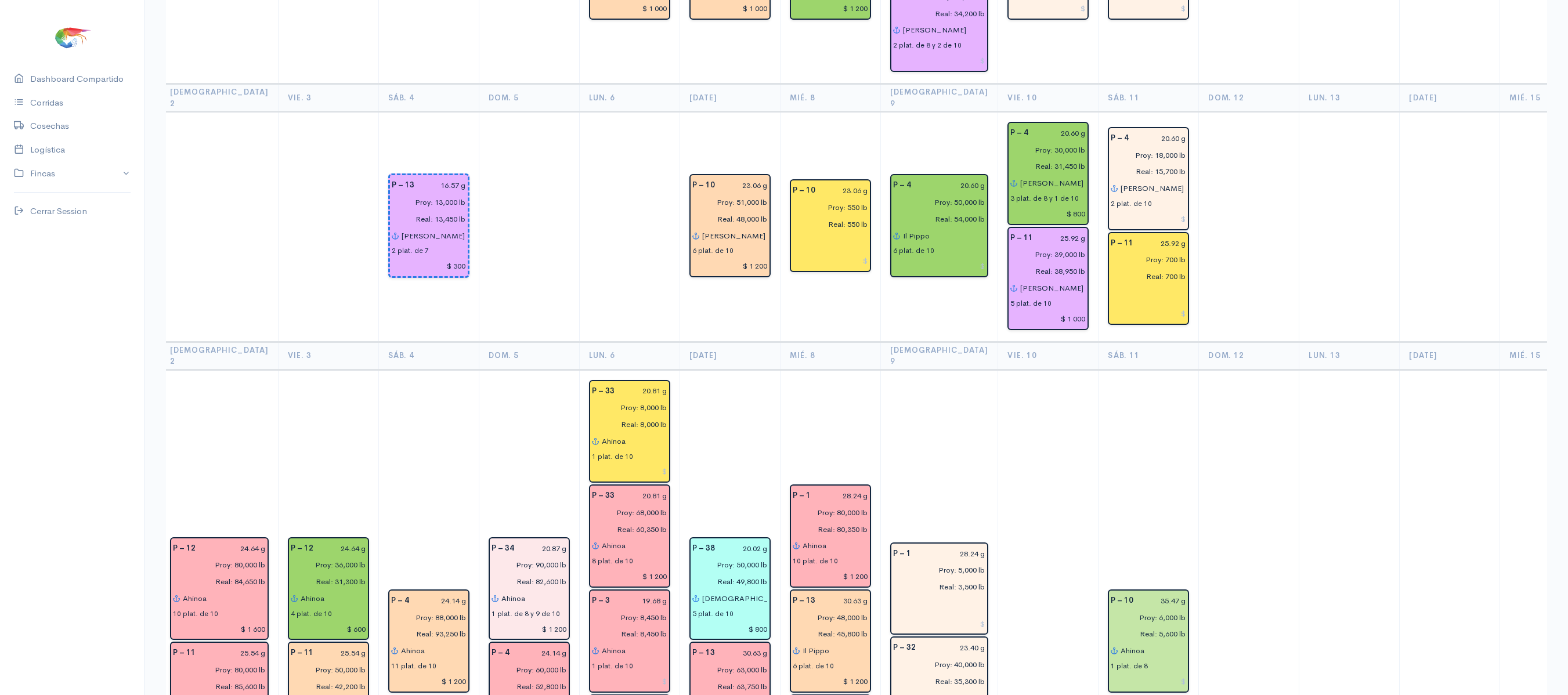
scroll to position [1735, 0]
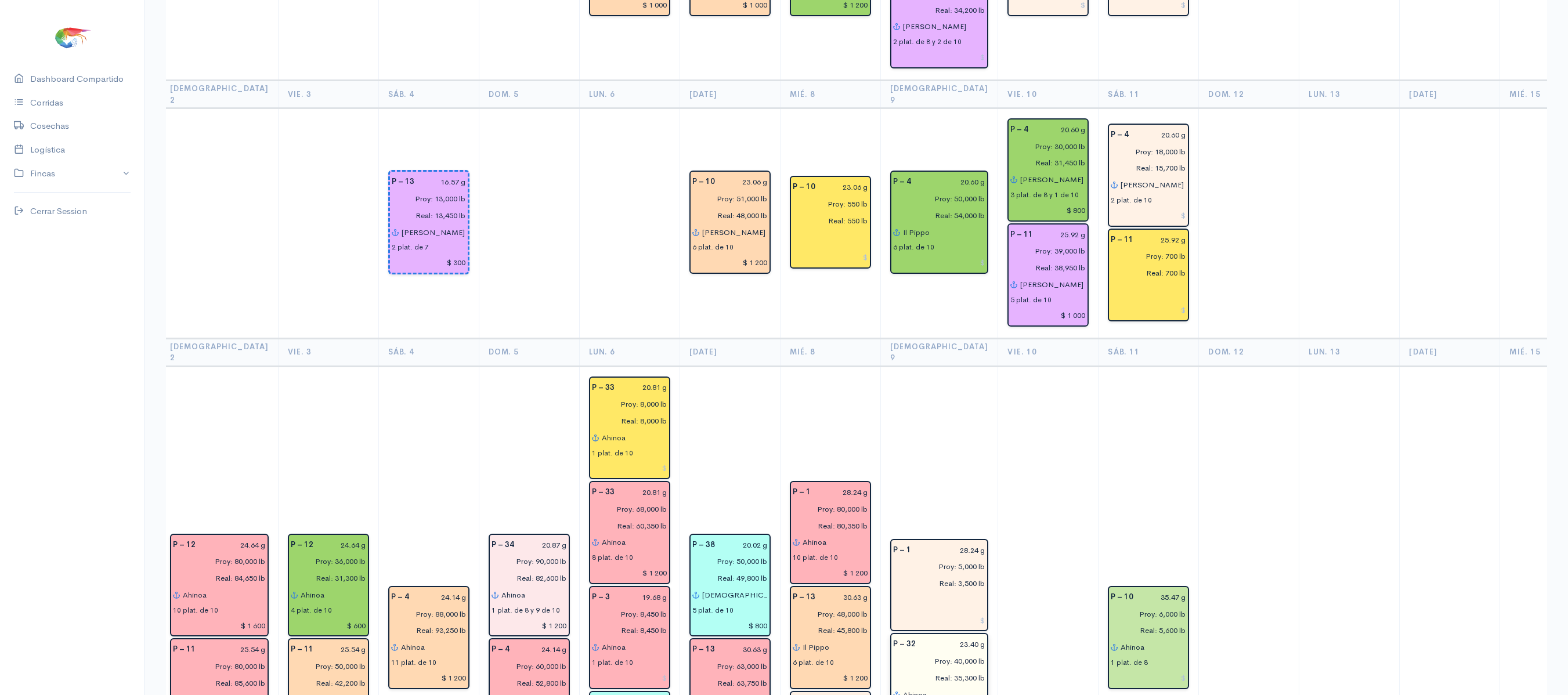
type input "$ 400"
type input "$ 1 000"
click at [933, 255] on input at bounding box center [939, 263] width 93 height 17
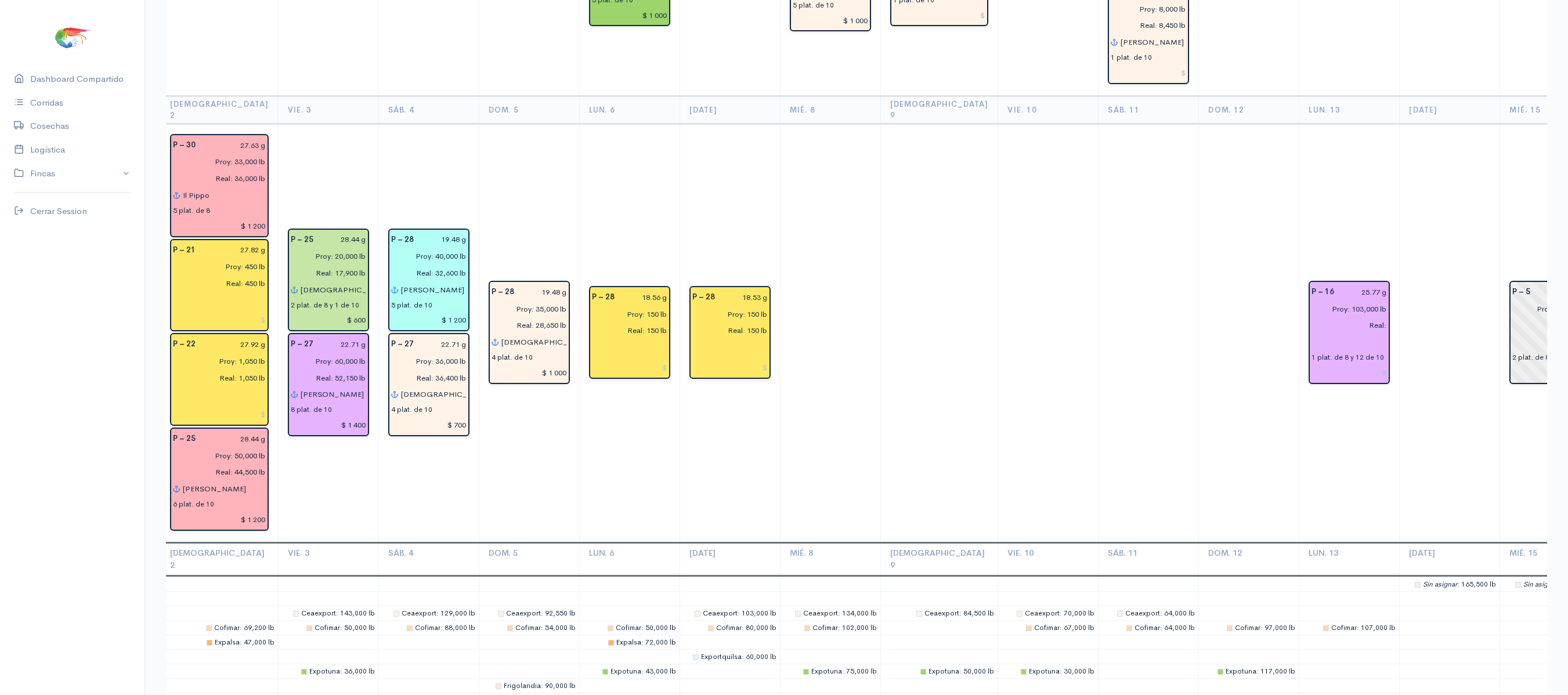
scroll to position [2907, 0]
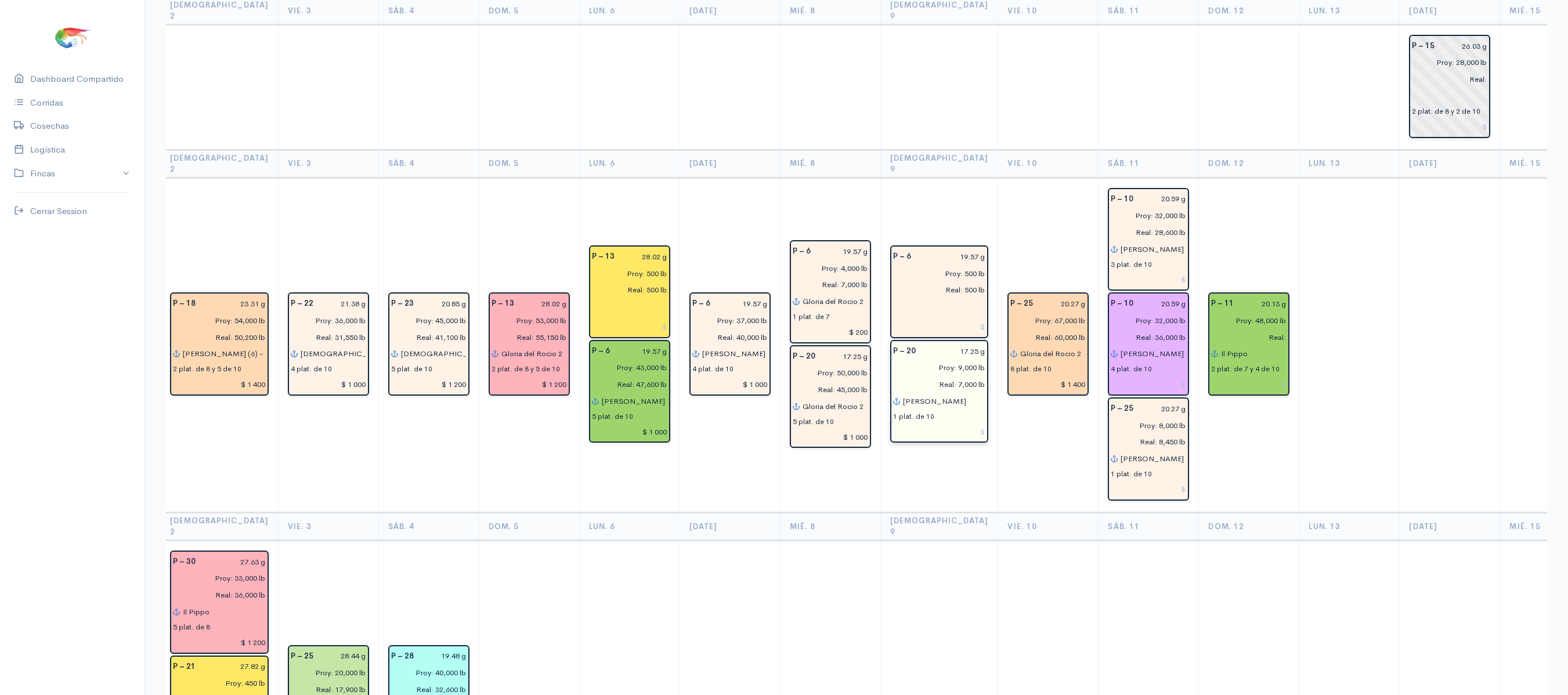
type input "$ 1 200"
click at [928, 424] on input at bounding box center [939, 432] width 93 height 17
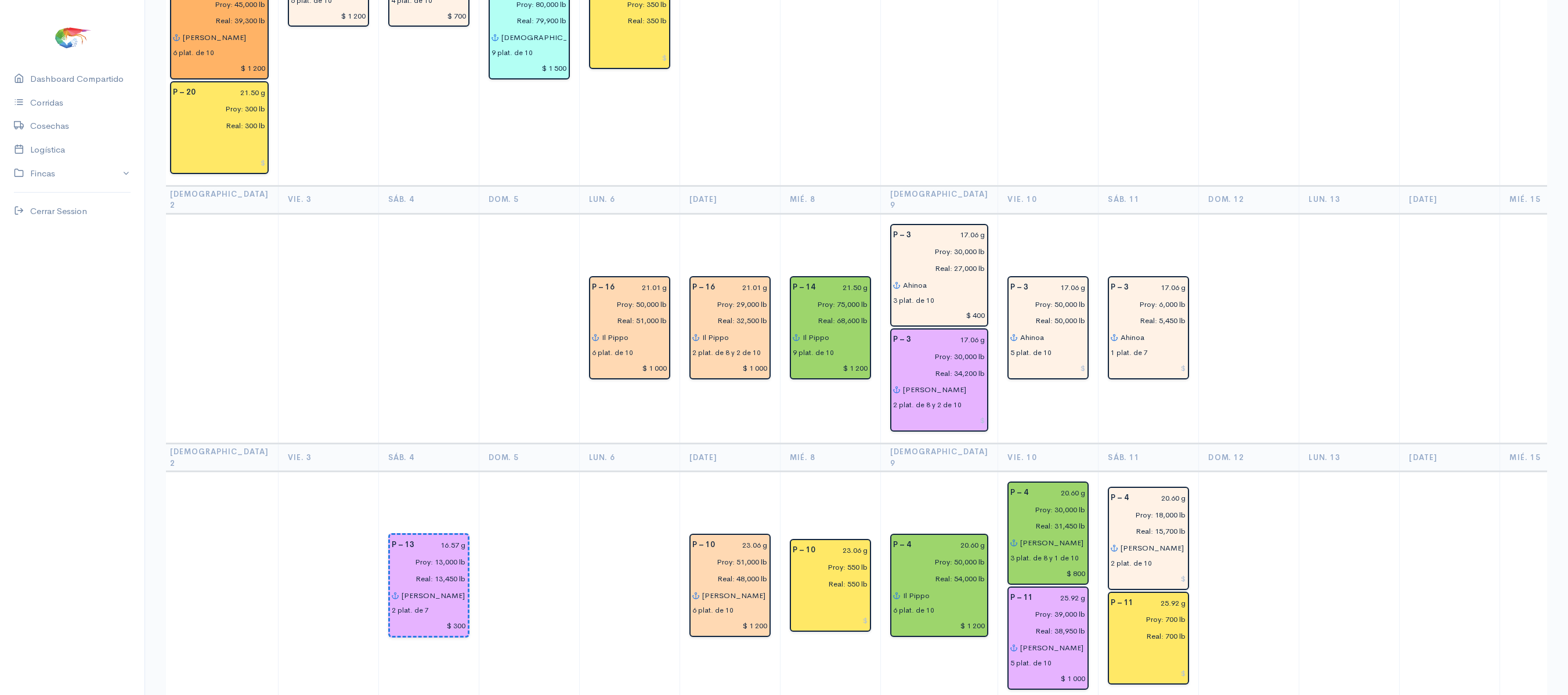
scroll to position [1370, 0]
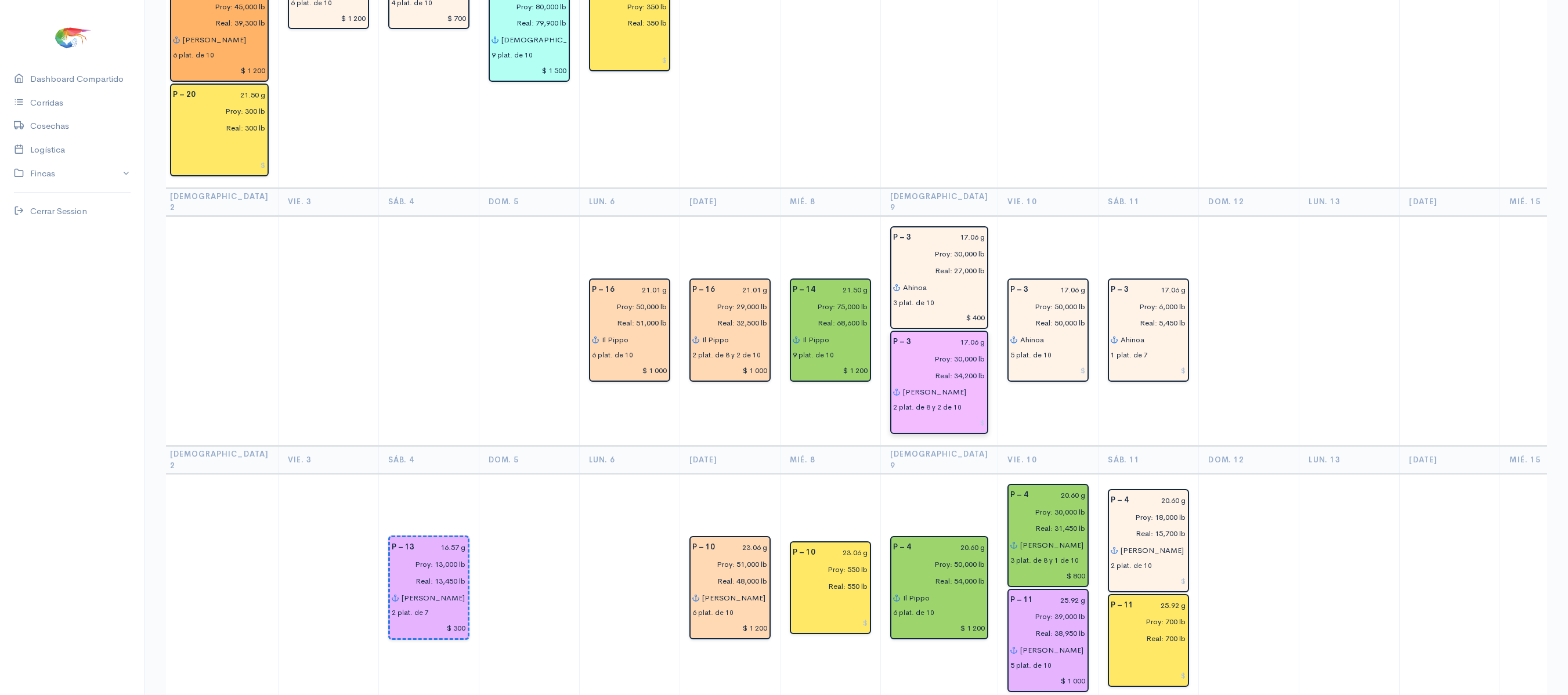
type input "$ 200"
click at [938, 414] on input at bounding box center [939, 423] width 93 height 17
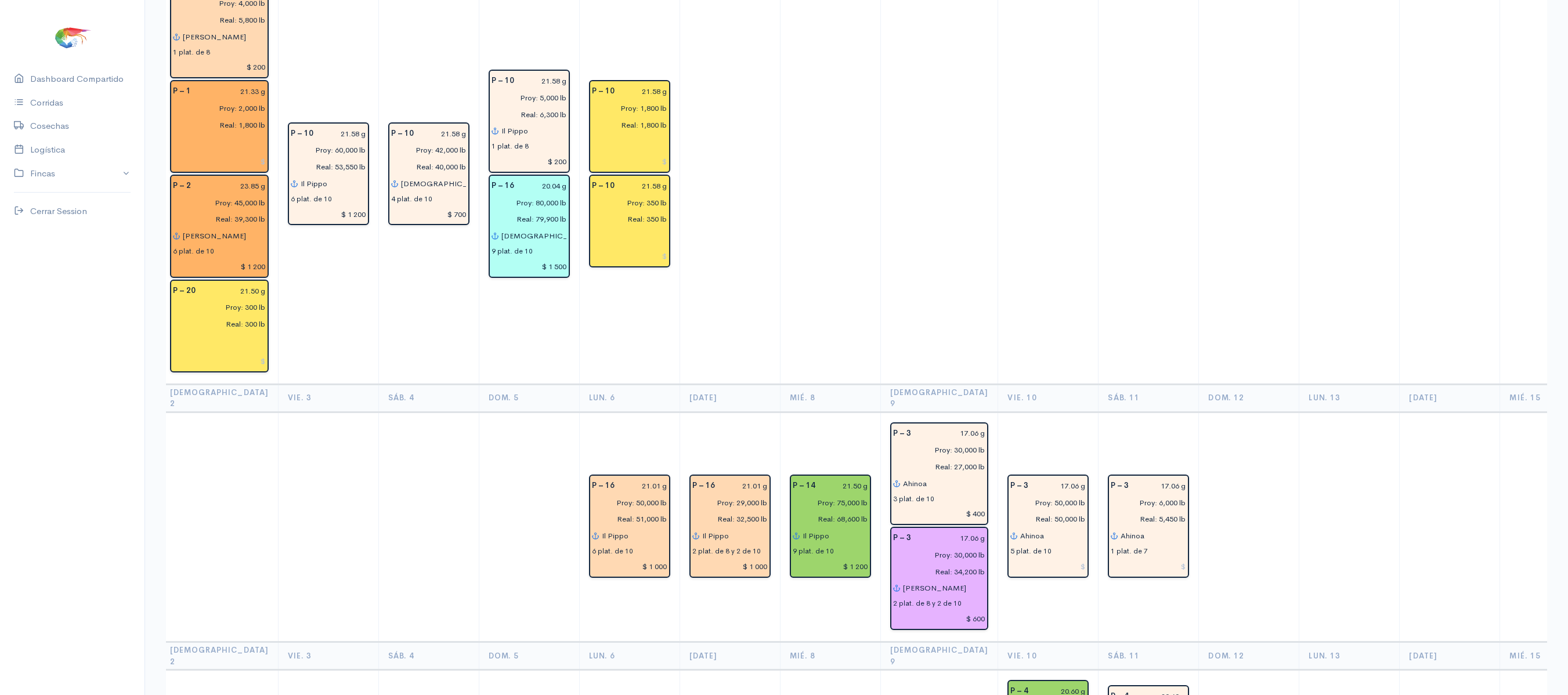
scroll to position [1305, 0]
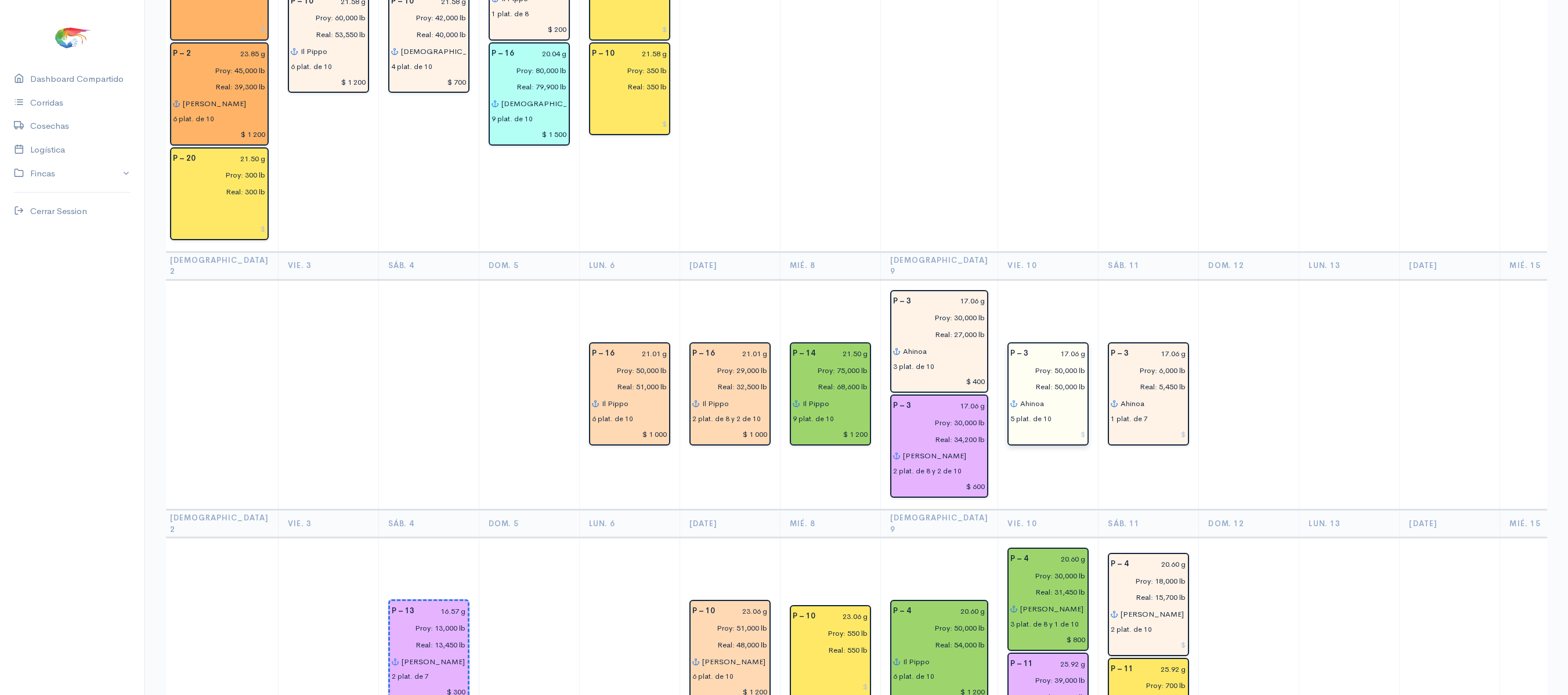
type input "$ 600"
click at [1036, 426] on input at bounding box center [1048, 435] width 75 height 17
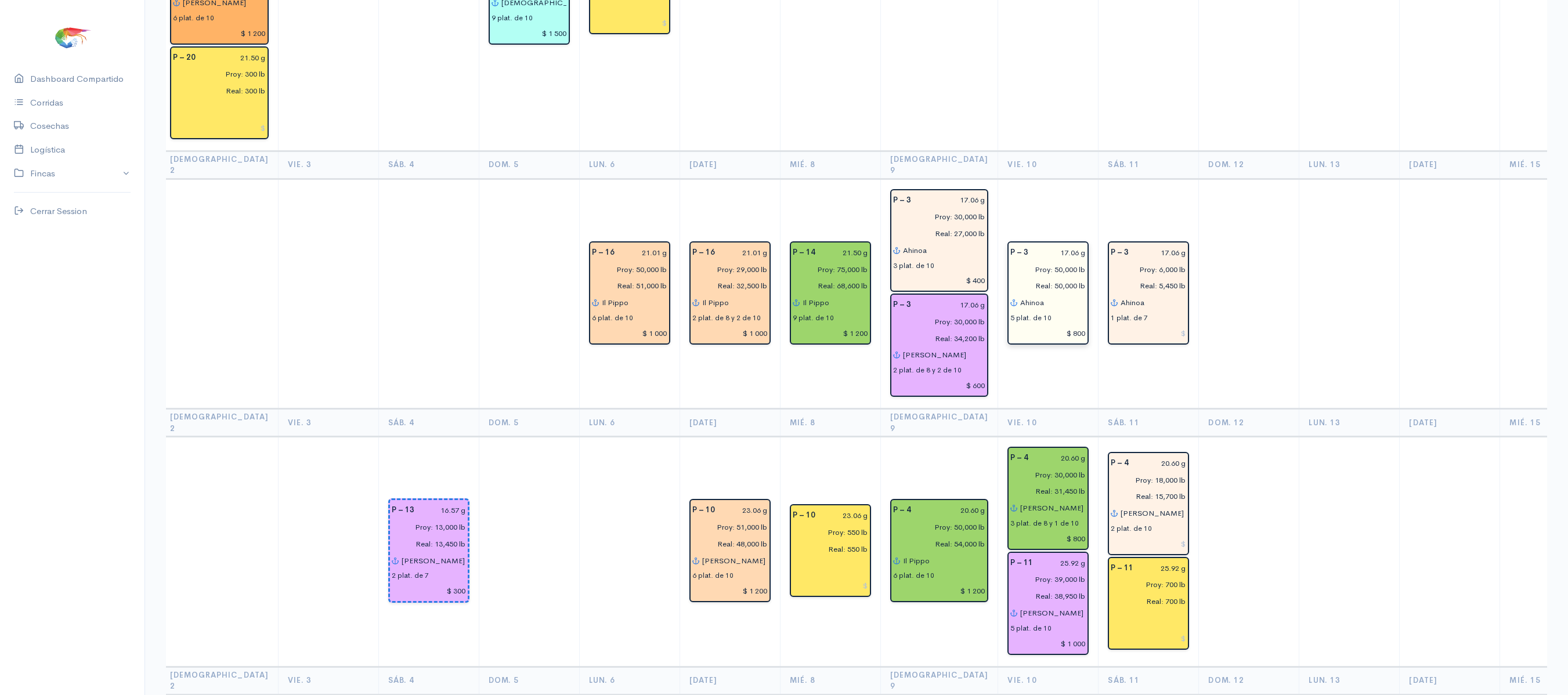
scroll to position [1408, 0]
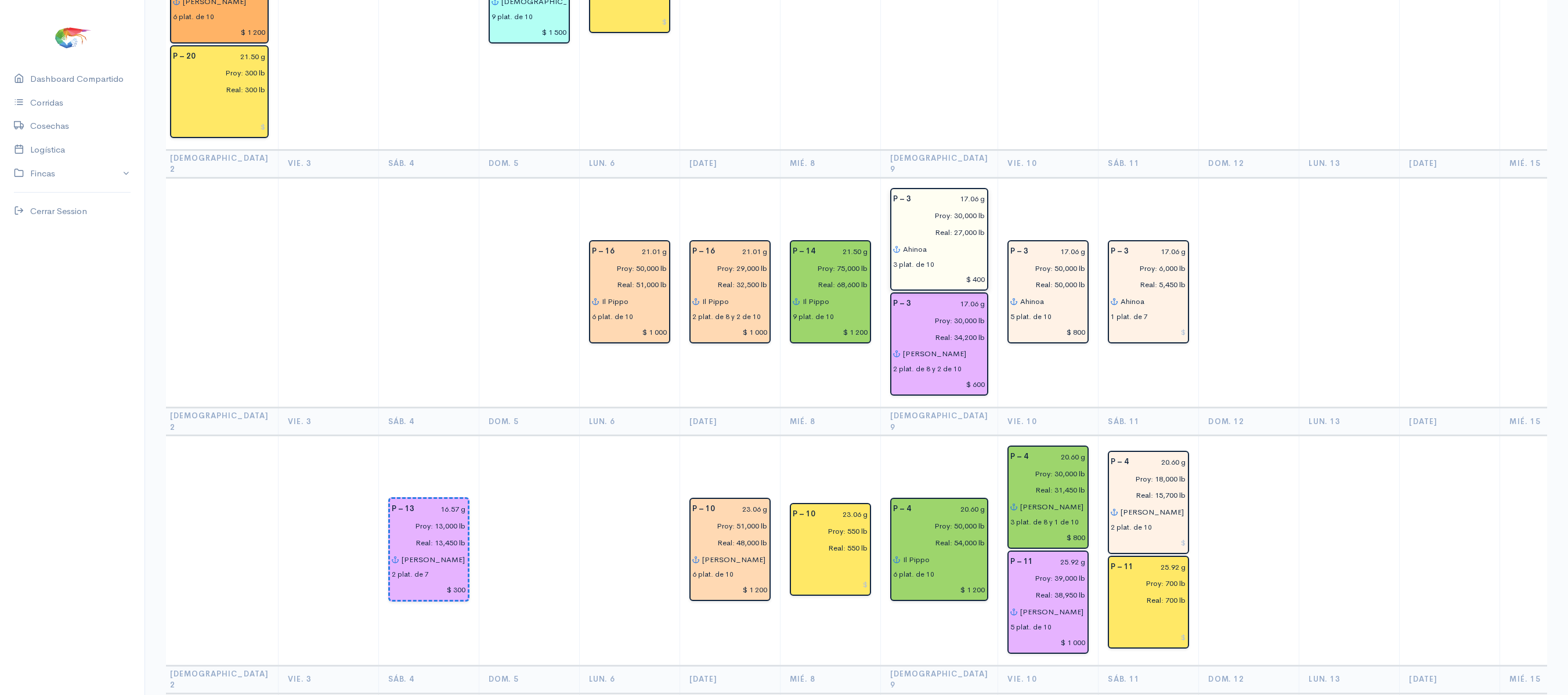
type input "$ 800"
click at [937, 271] on input "$ 400" at bounding box center [939, 280] width 93 height 17
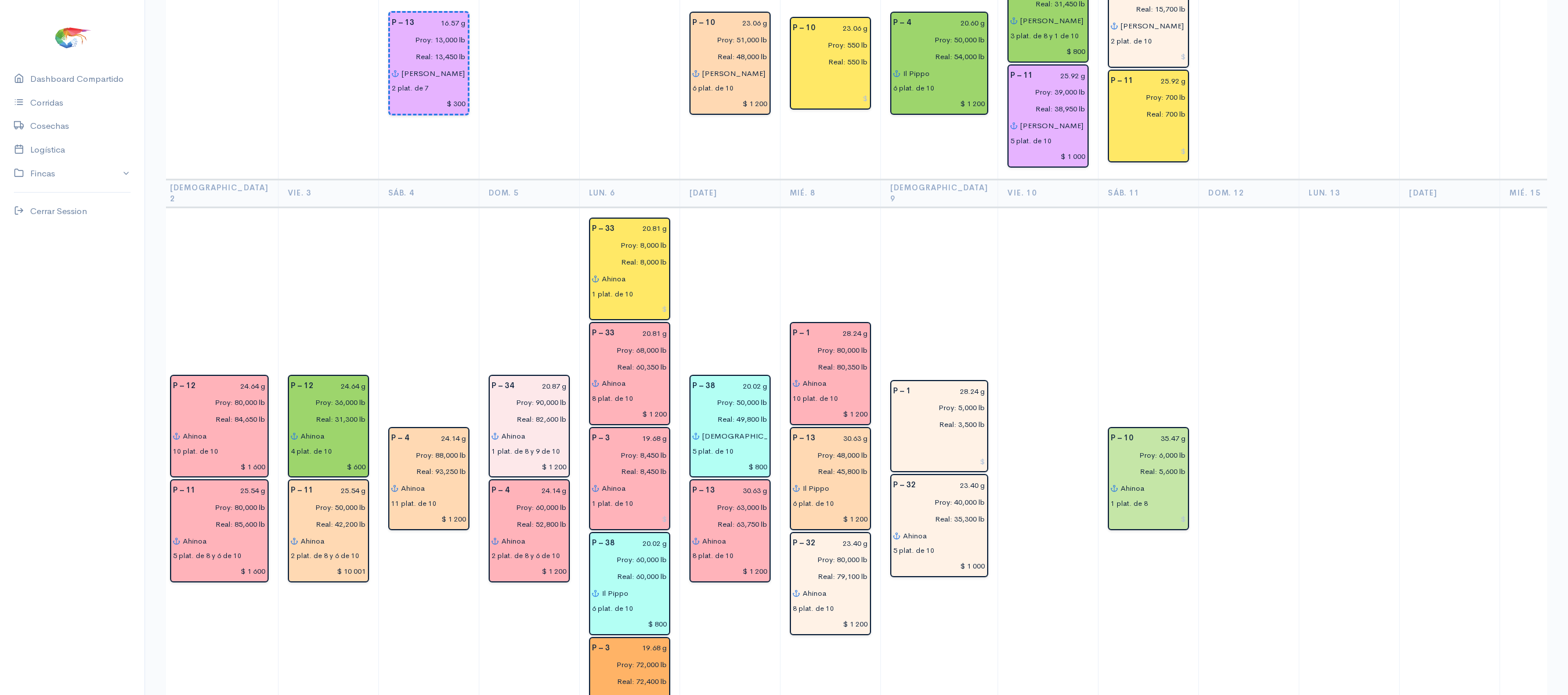
scroll to position [1895, 0]
type input "$ 300"
click at [934, 557] on input "$ 1 000" at bounding box center [939, 565] width 93 height 17
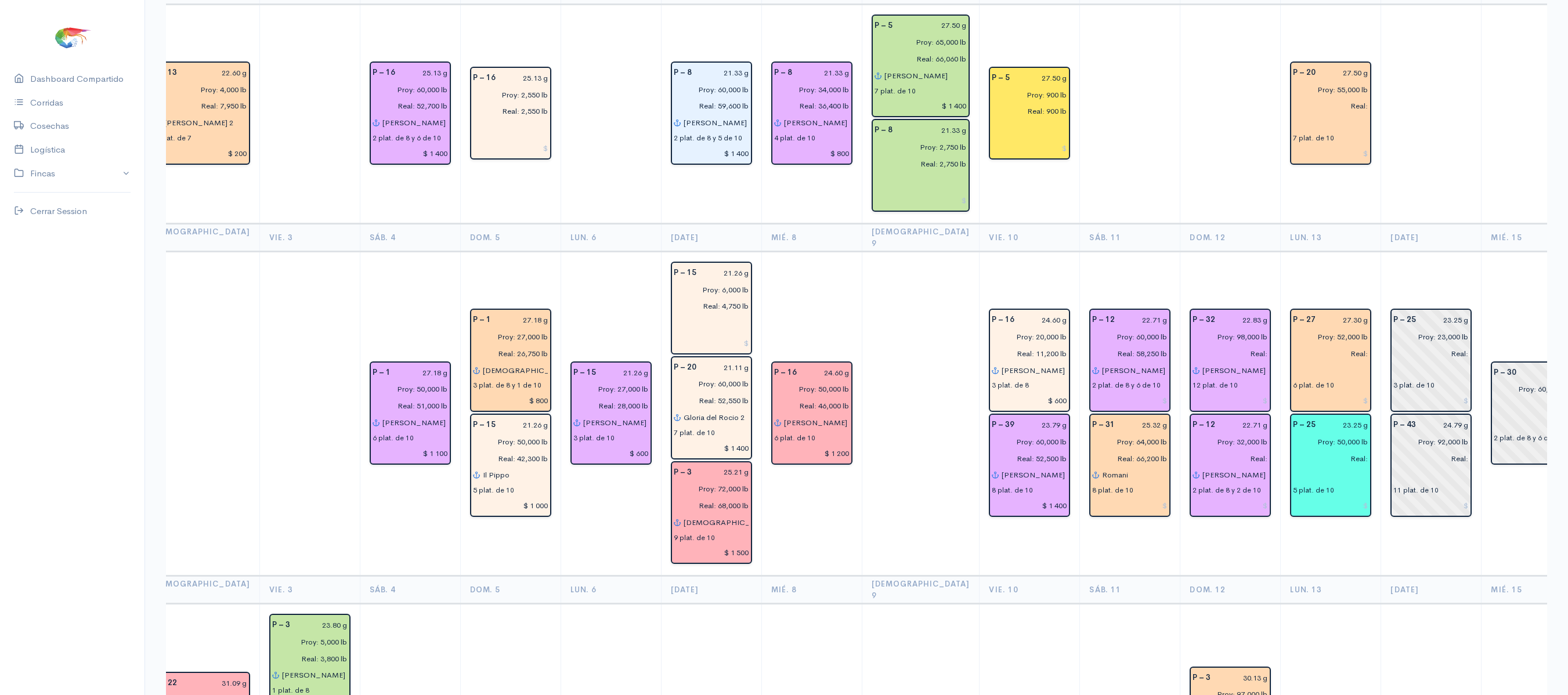
scroll to position [173, 0]
type input "$ 700"
click at [1113, 391] on input at bounding box center [1129, 399] width 75 height 17
type input "$ 1 400"
click at [1121, 497] on input at bounding box center [1129, 505] width 75 height 17
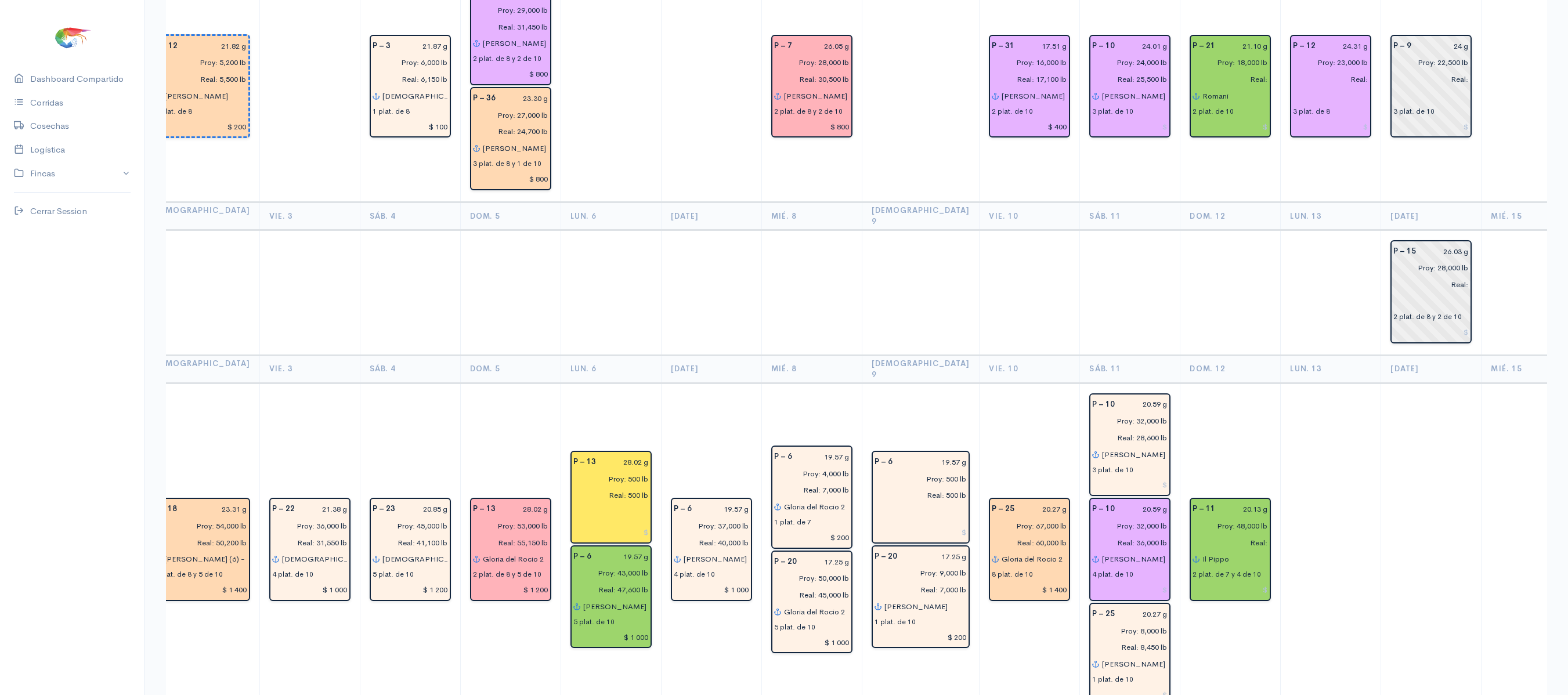
scroll to position [2703, 0]
type input "$ 1 400"
click at [1118, 580] on input at bounding box center [1129, 589] width 75 height 17
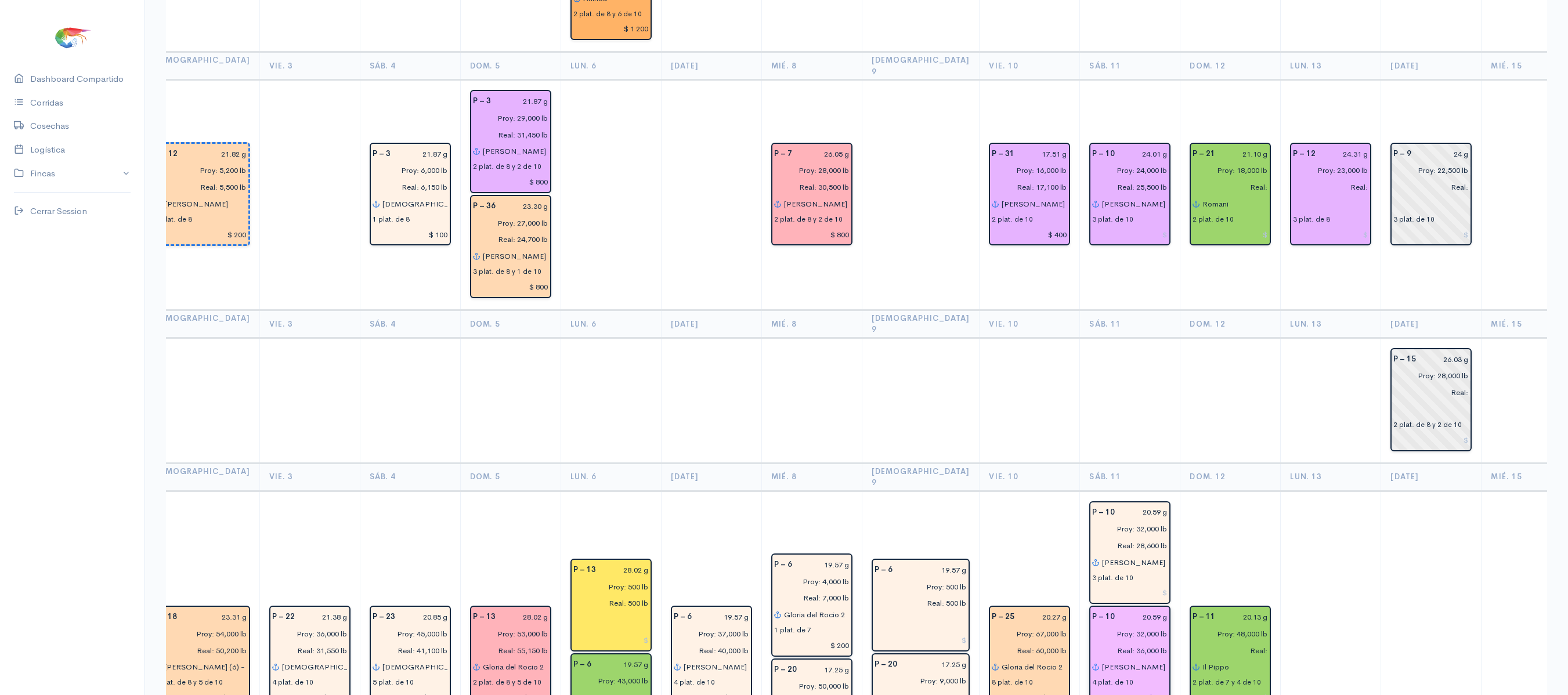
scroll to position [2592, 0]
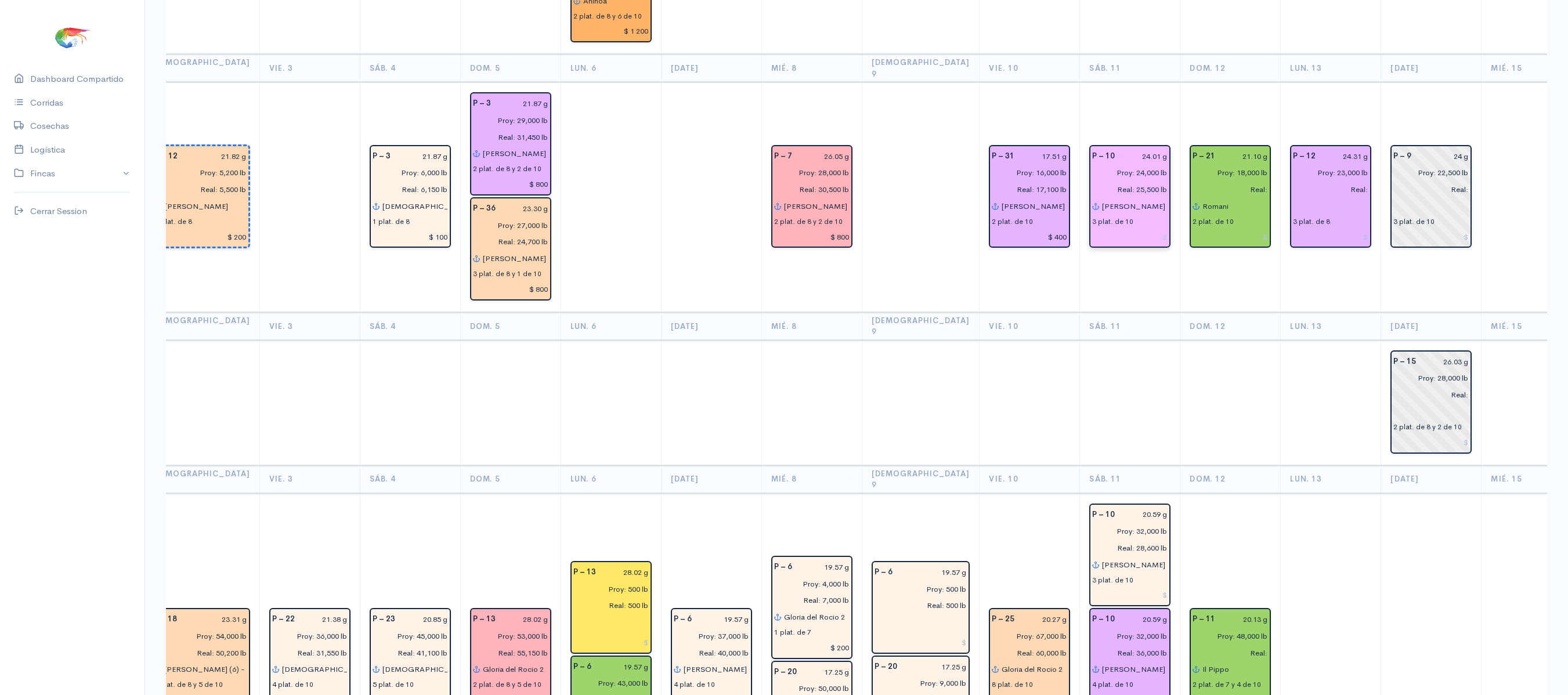
type input "$ 800"
click at [1125, 229] on input at bounding box center [1129, 237] width 75 height 17
type input "$ 600"
click at [1123, 587] on input at bounding box center [1129, 595] width 75 height 17
type input "$"
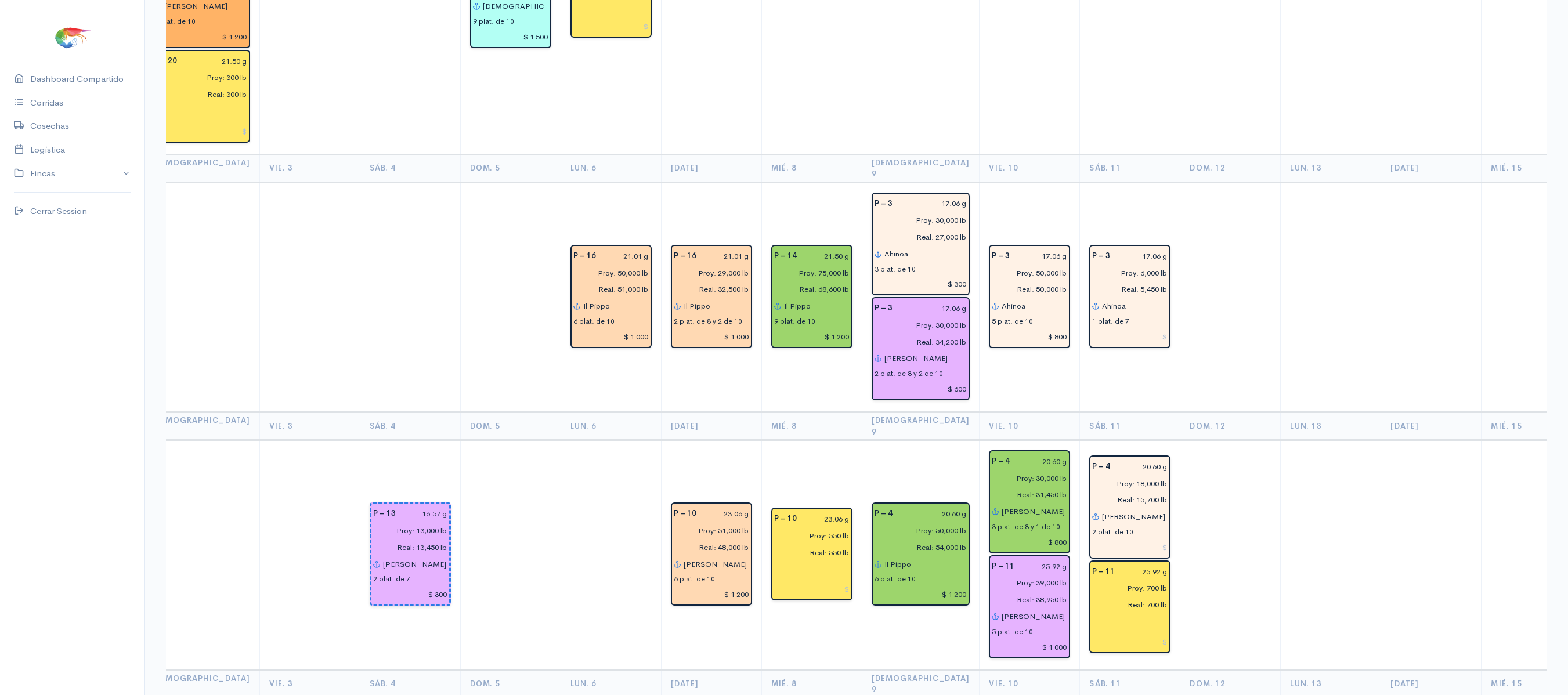
scroll to position [1402, 0]
click at [1123, 540] on input at bounding box center [1129, 548] width 75 height 17
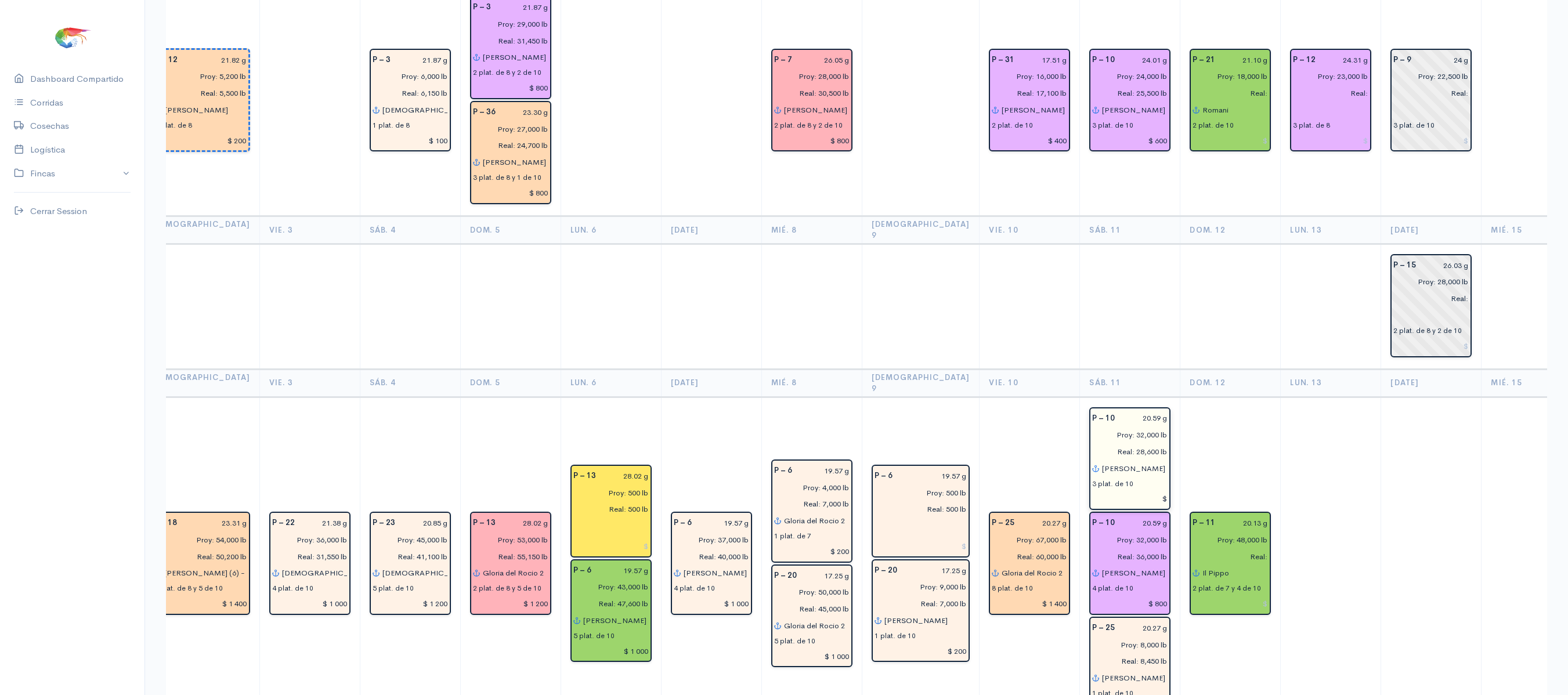
scroll to position [2694, 0]
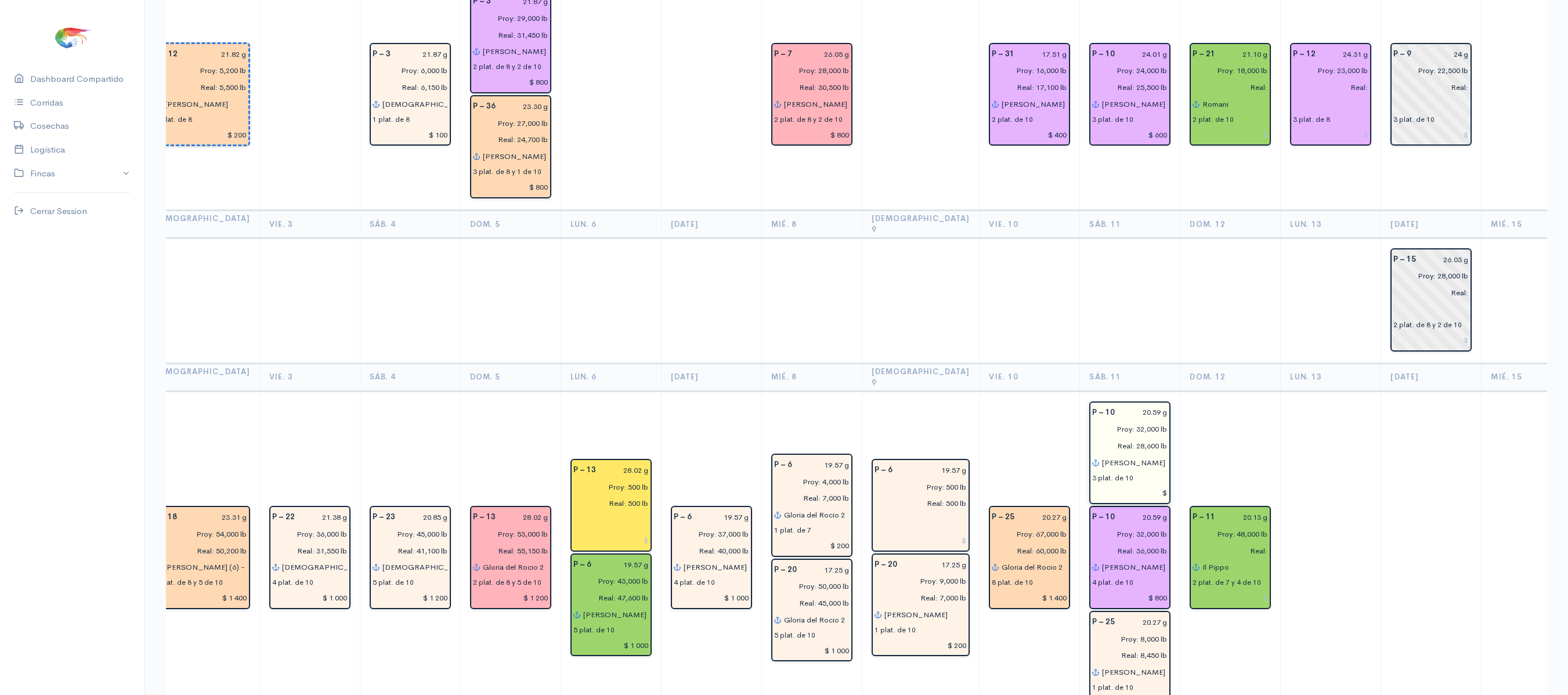
click at [1124, 483] on div "$" at bounding box center [1129, 492] width 75 height 18
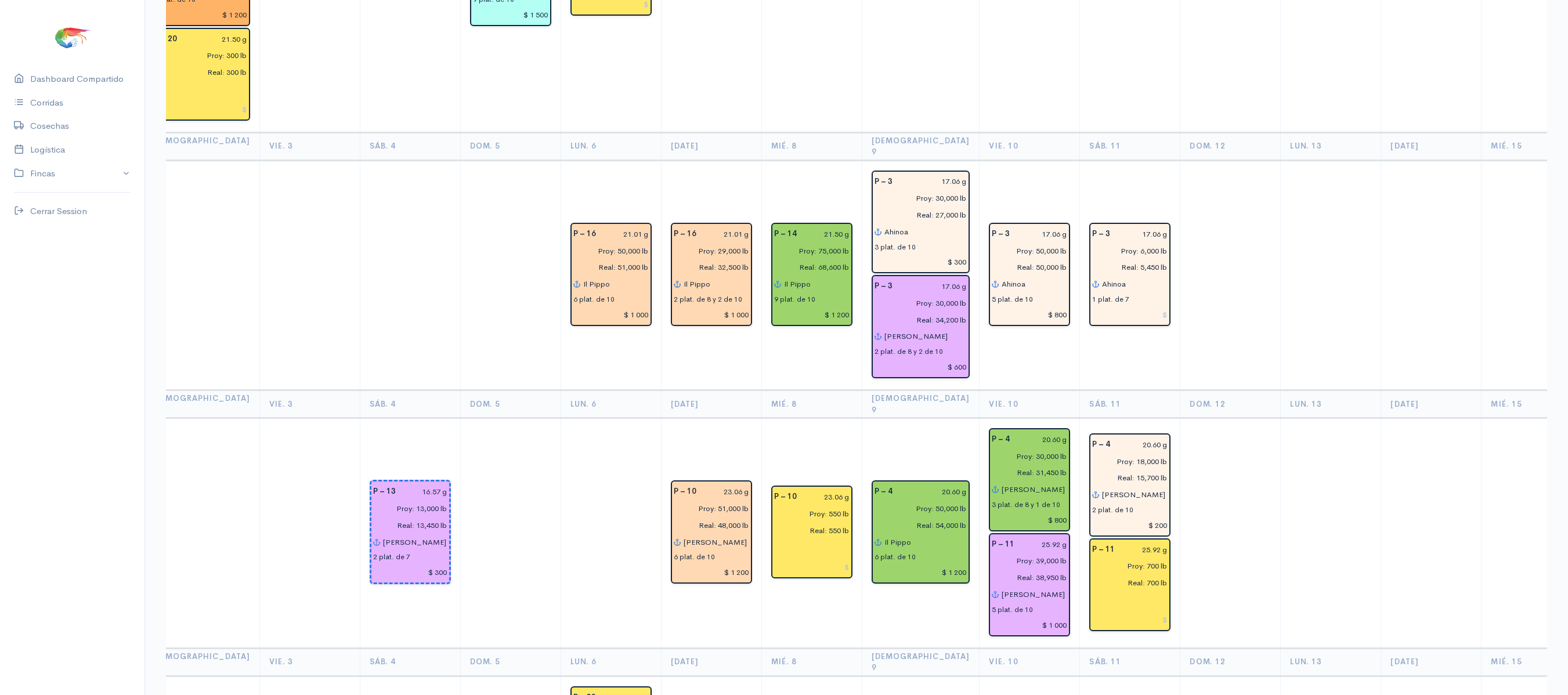
scroll to position [1424, 0]
click at [1118, 518] on input "$ 200" at bounding box center [1129, 527] width 75 height 17
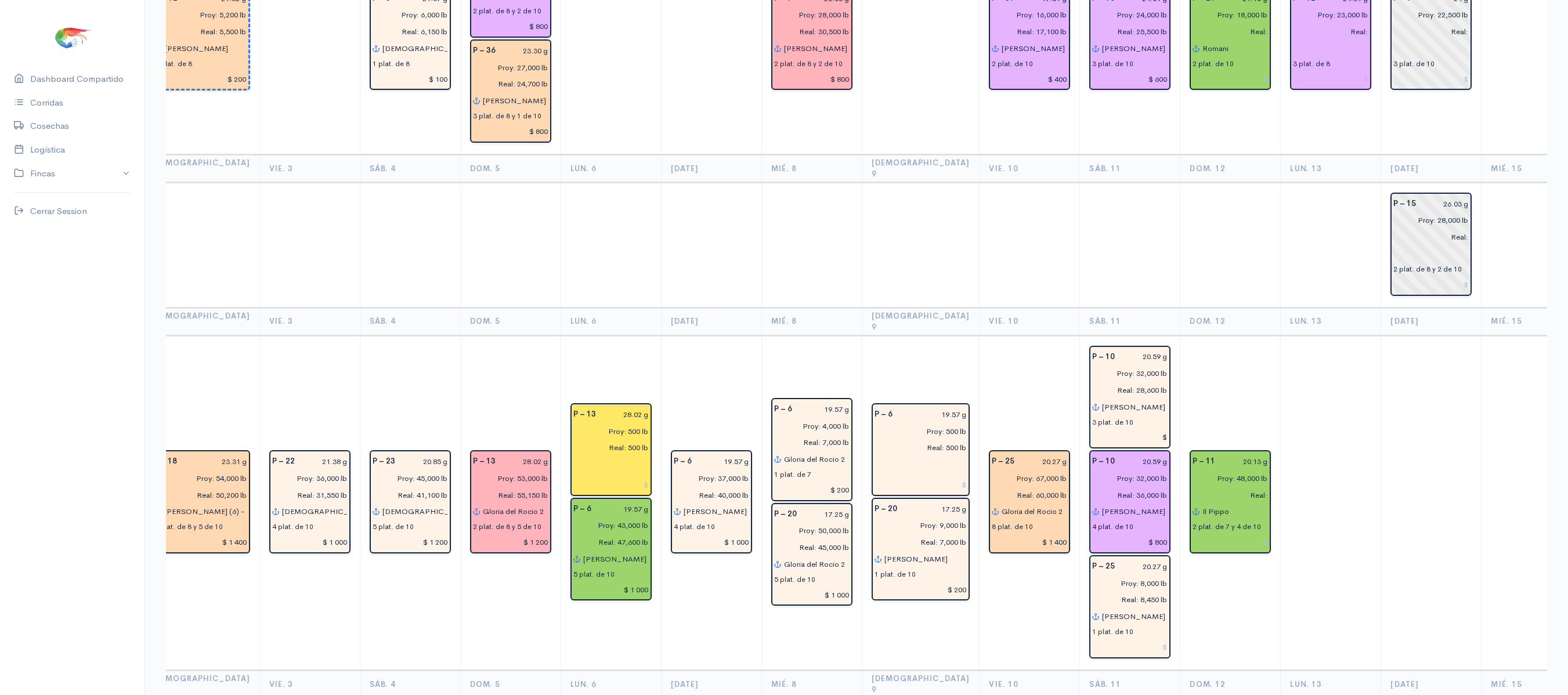
scroll to position [2759, 0]
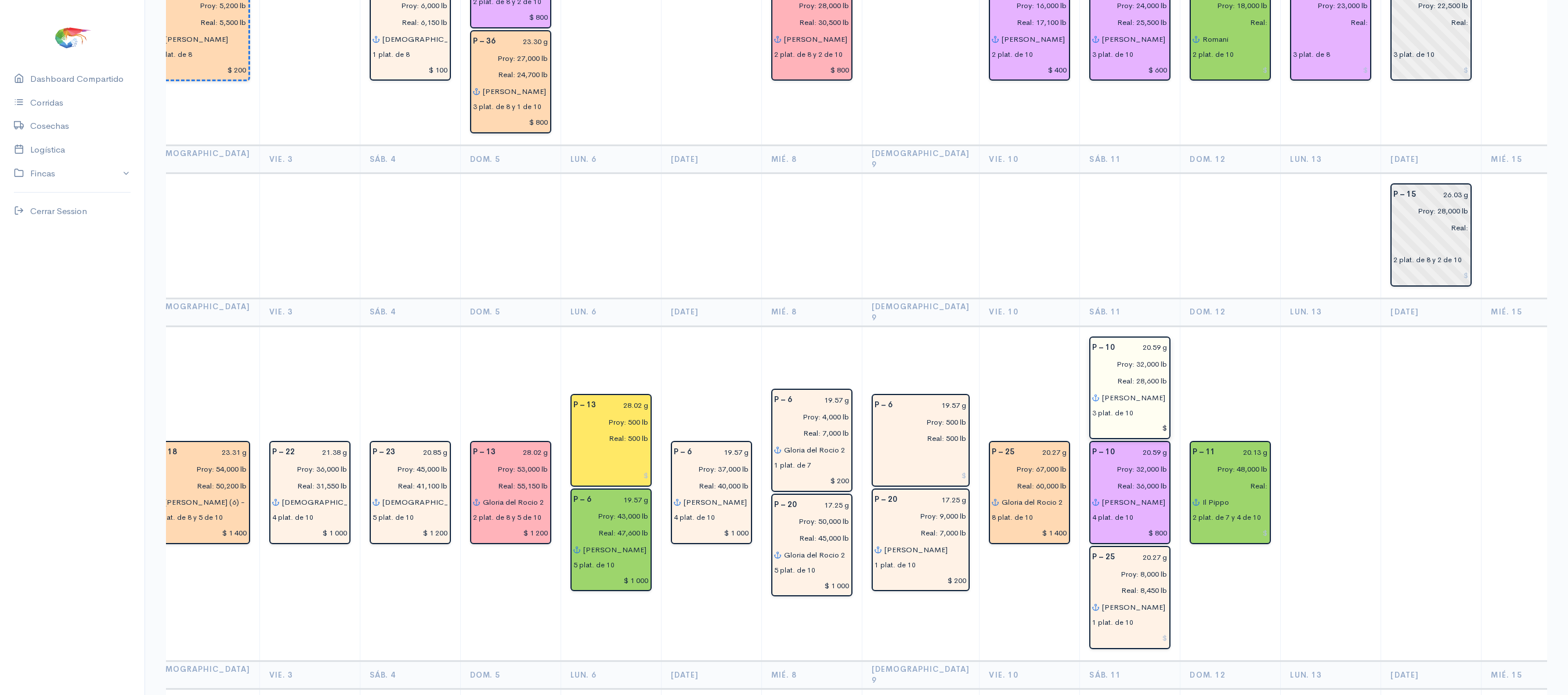
type input "$ 300"
click at [1118, 420] on input "$" at bounding box center [1129, 429] width 75 height 17
type input "$ 700"
click at [1121, 630] on input at bounding box center [1129, 638] width 75 height 17
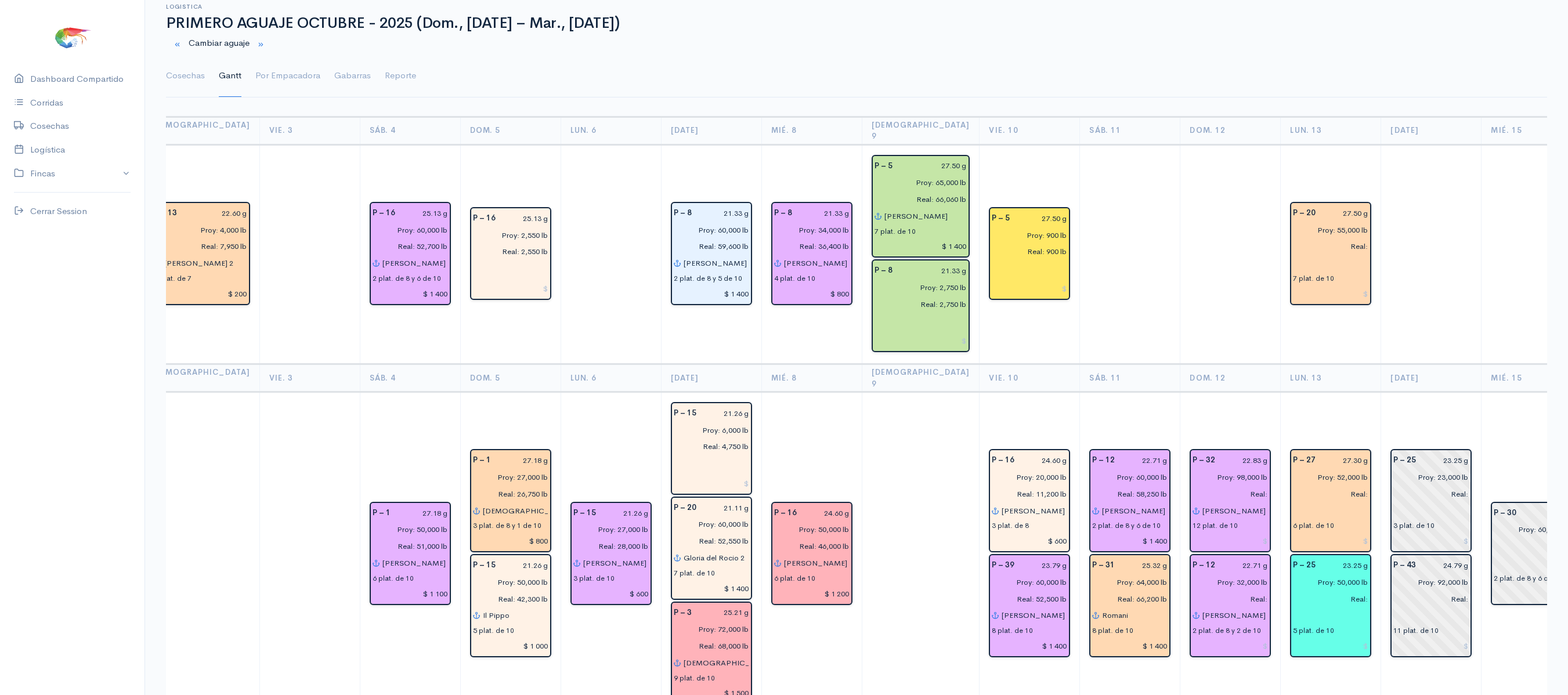
scroll to position [0, 0]
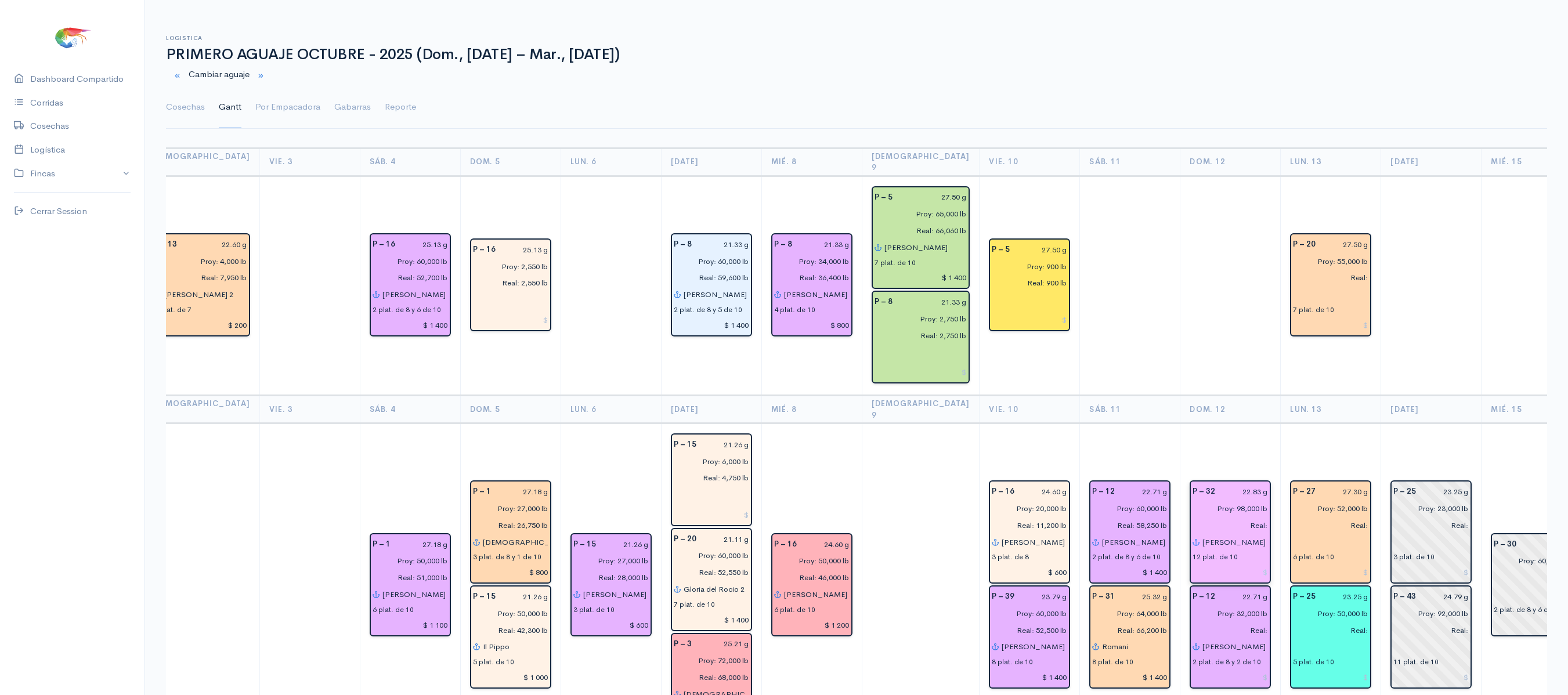
type input "$ 200"
click at [1222, 564] on input at bounding box center [1230, 573] width 75 height 17
type input "$"
click at [1218, 669] on input at bounding box center [1230, 677] width 75 height 17
type input "$ 1 000"
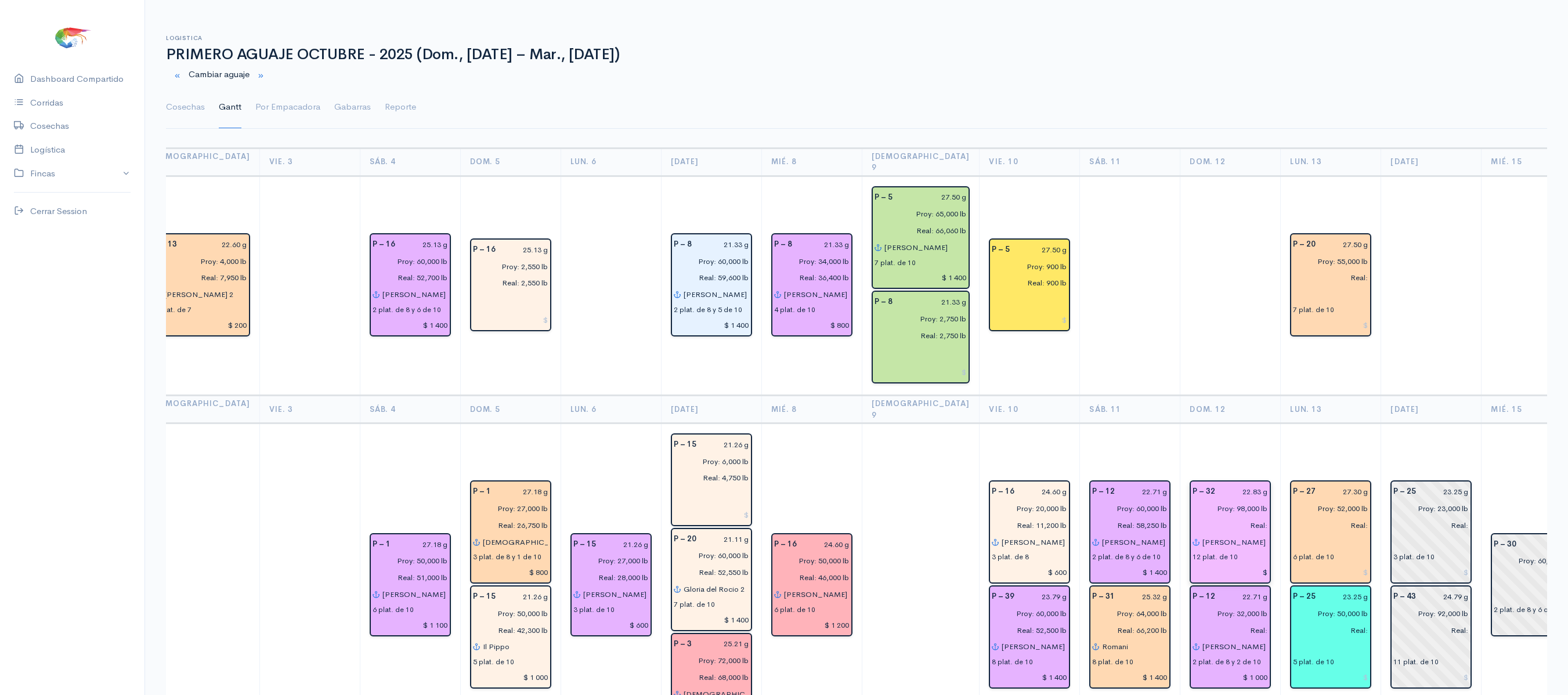
click at [1216, 564] on input "$" at bounding box center [1230, 573] width 75 height 17
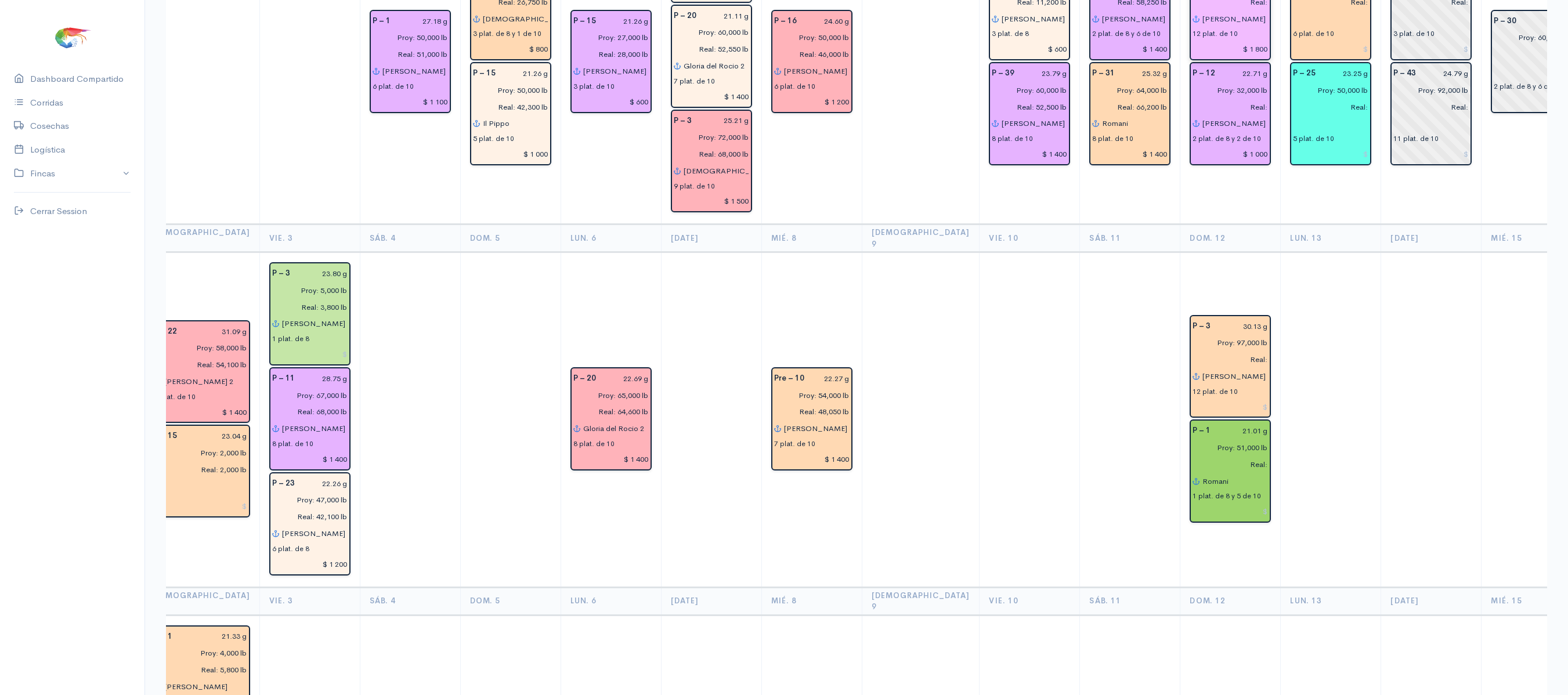
scroll to position [514, 0]
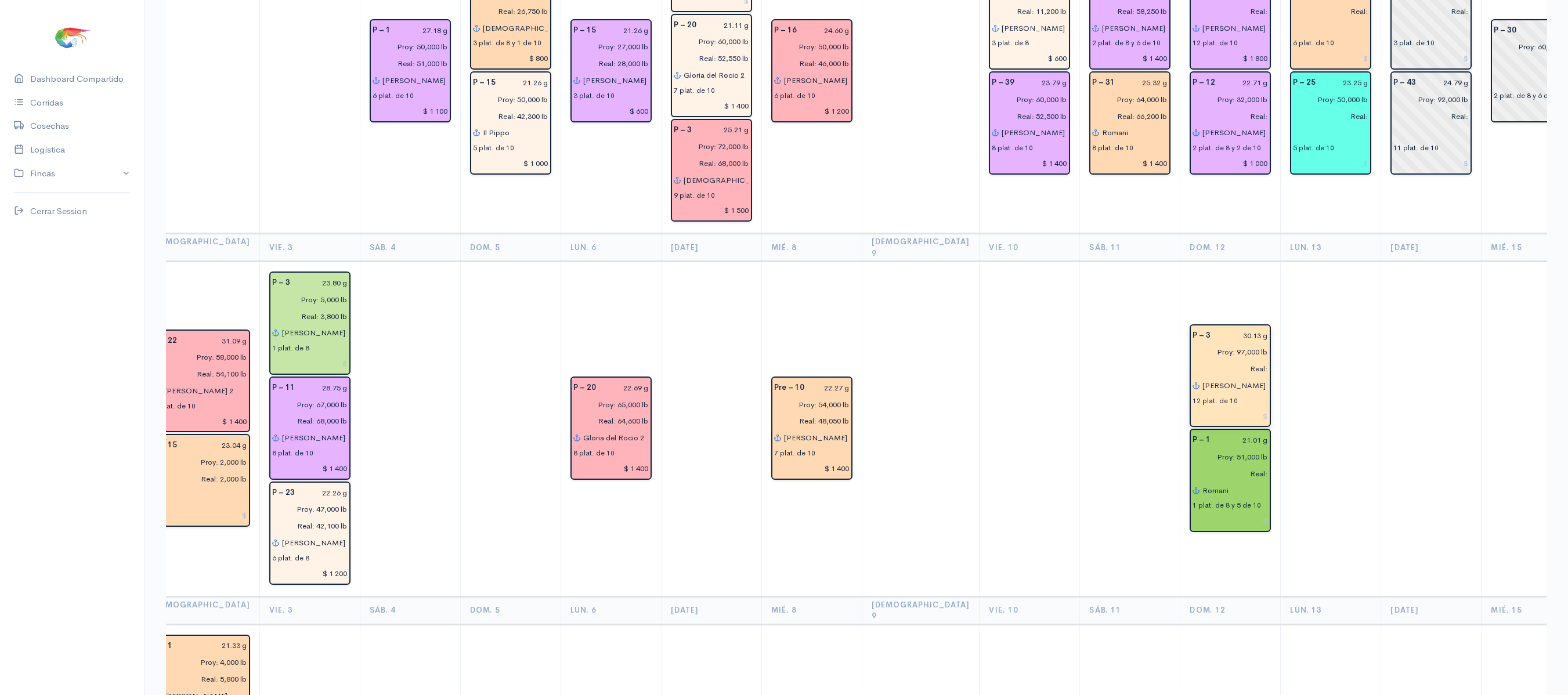
type input "$ 1 800"
click at [1223, 394] on div "12 plat. de 10" at bounding box center [1230, 400] width 75 height 13
click at [1223, 408] on input at bounding box center [1230, 416] width 75 height 17
type input "$ 2 400"
click at [1226, 512] on input at bounding box center [1230, 521] width 75 height 17
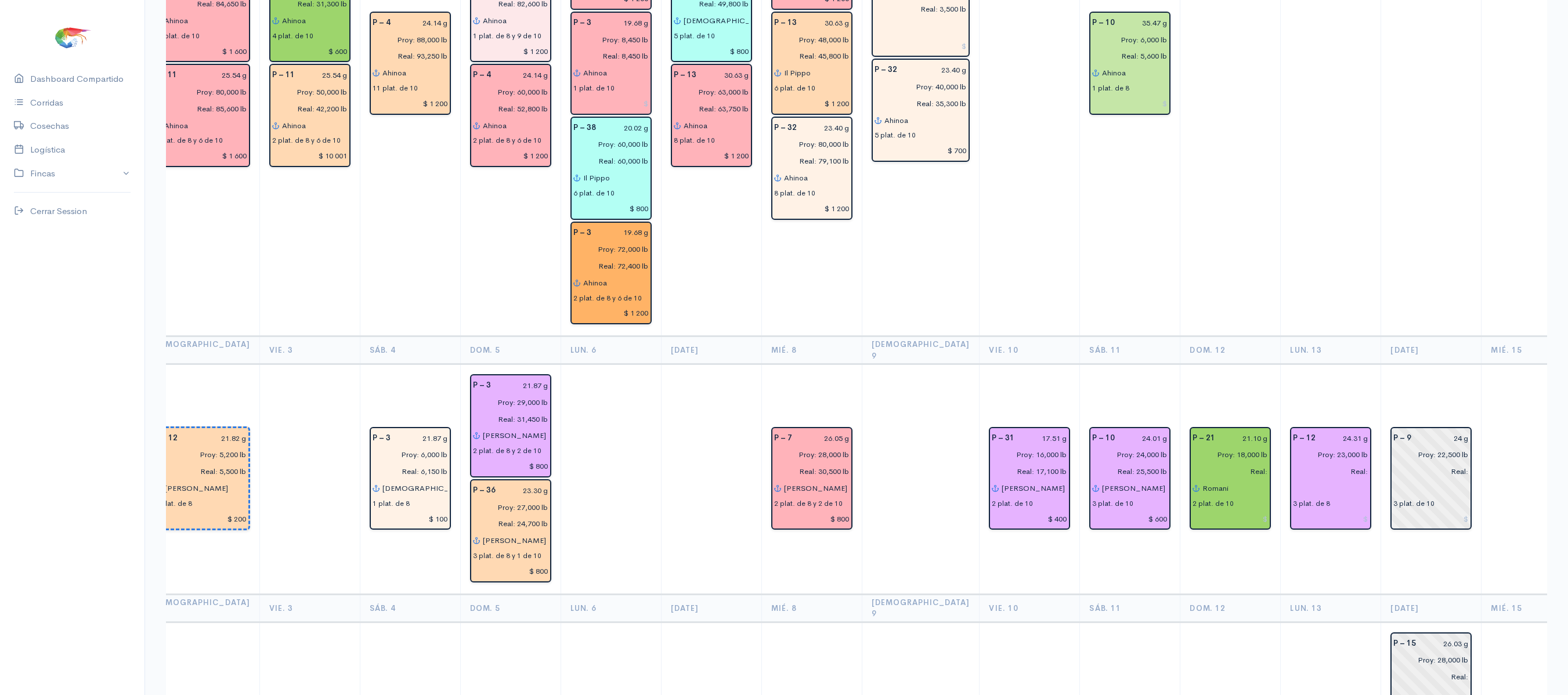
scroll to position [2311, 0]
type input "$ 1 000"
click at [1223, 509] on input at bounding box center [1230, 517] width 75 height 17
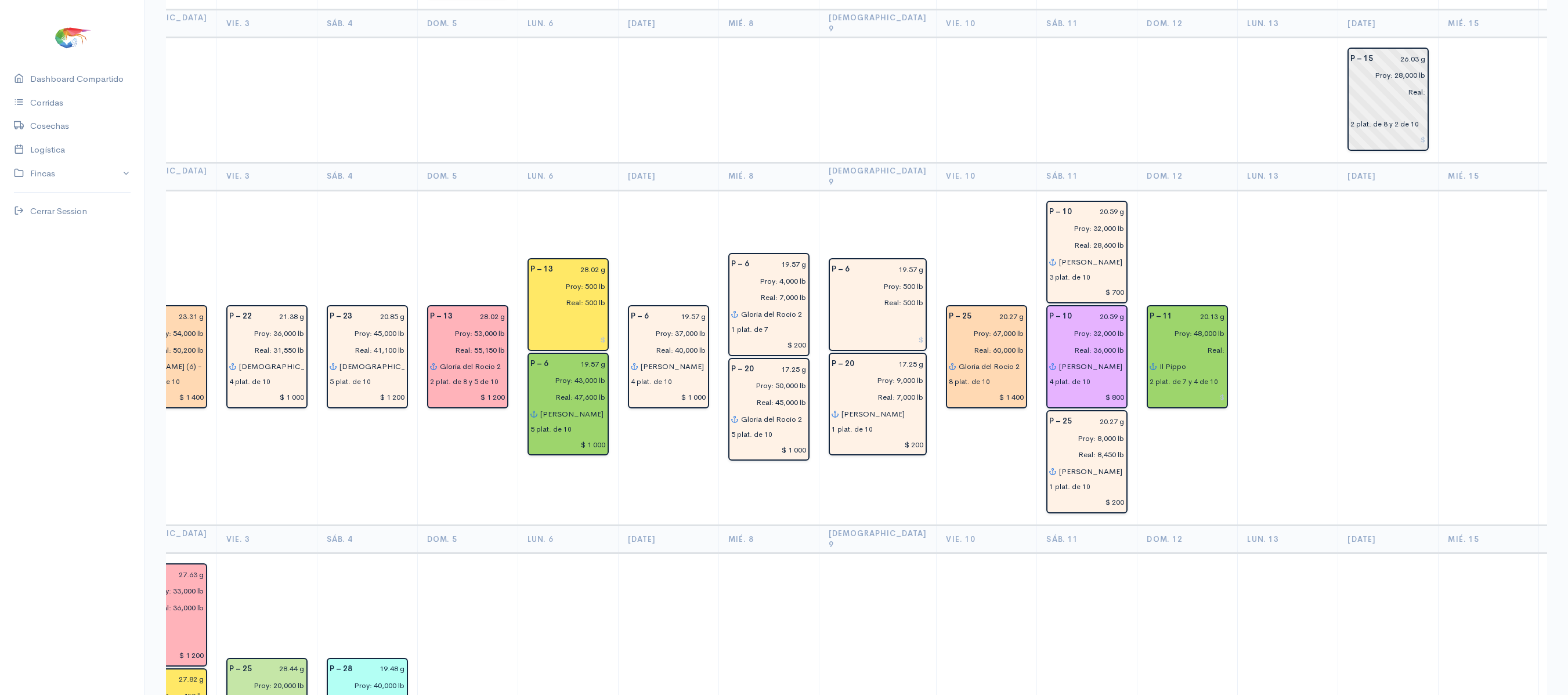
scroll to position [2896, 0]
type input "$ 400"
click at [1164, 388] on input at bounding box center [1187, 396] width 75 height 17
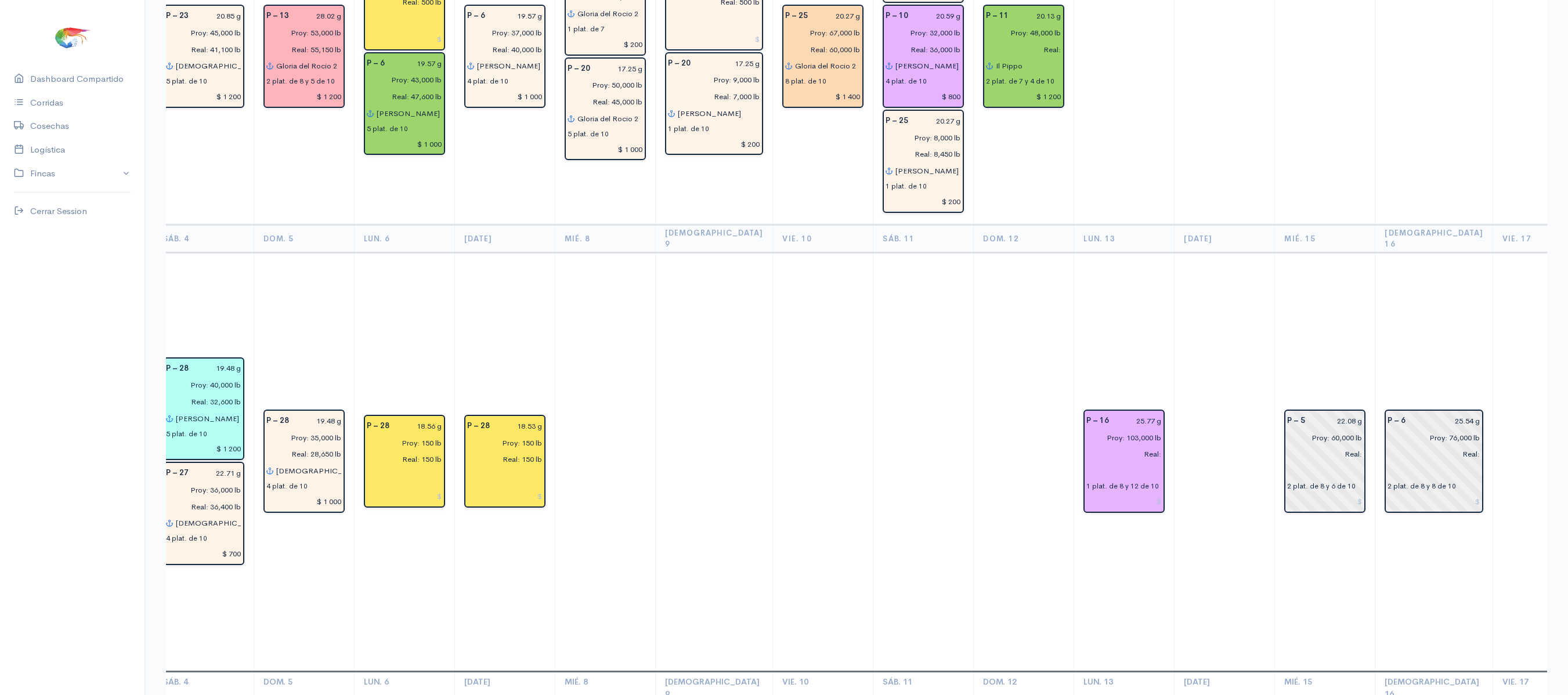
scroll to position [3196, 0]
type input "$ 1 200"
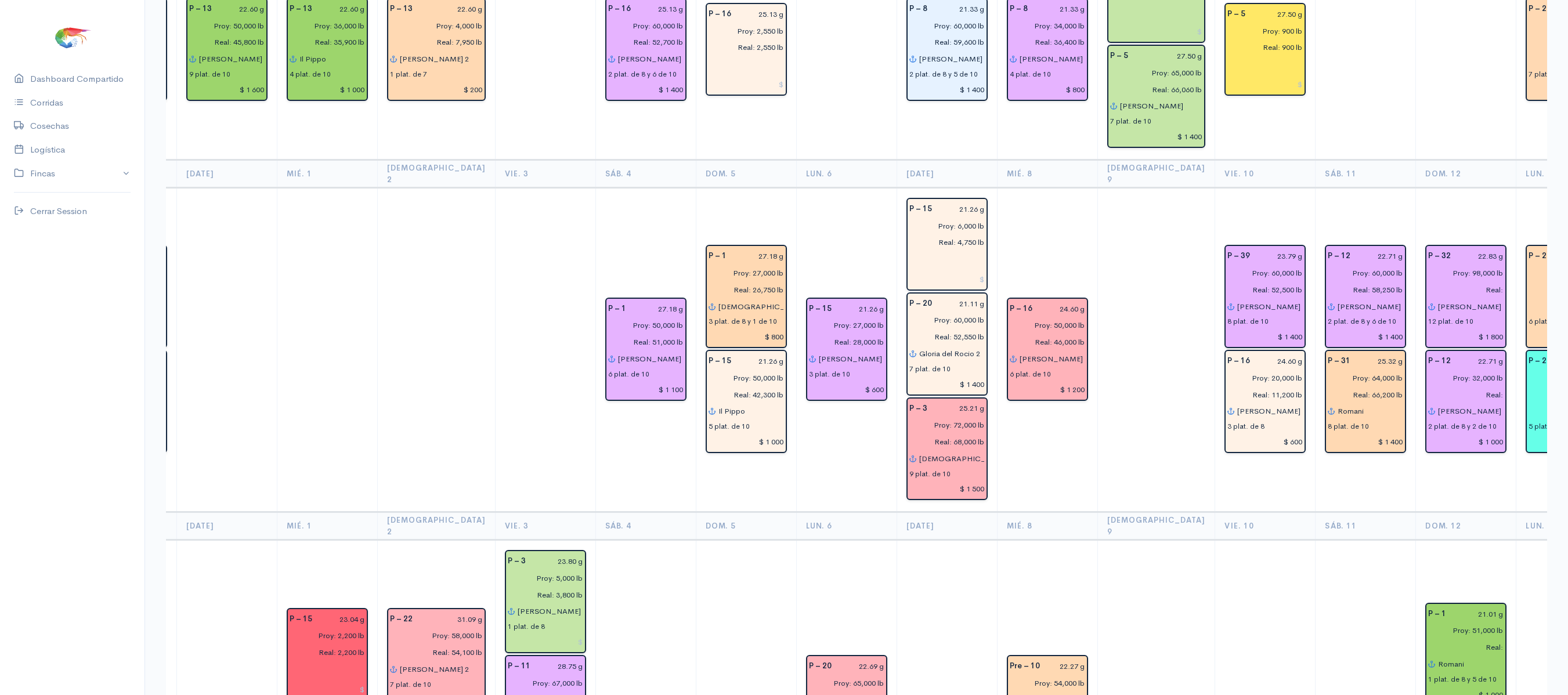
scroll to position [0, 0]
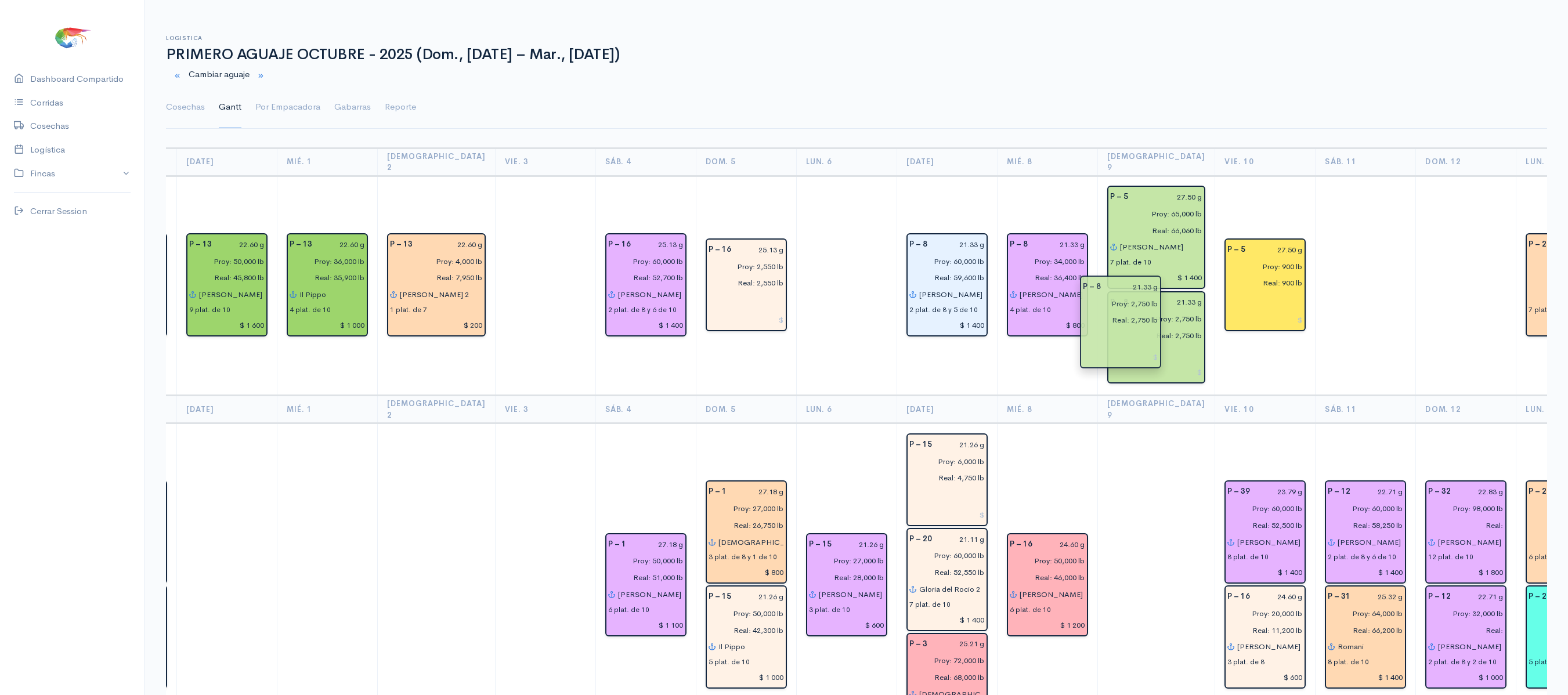
drag, startPoint x: 1128, startPoint y: 246, endPoint x: 1114, endPoint y: 392, distance: 146.7
click at [1172, 398] on th "[DEMOGRAPHIC_DATA] 9" at bounding box center [1156, 409] width 118 height 28
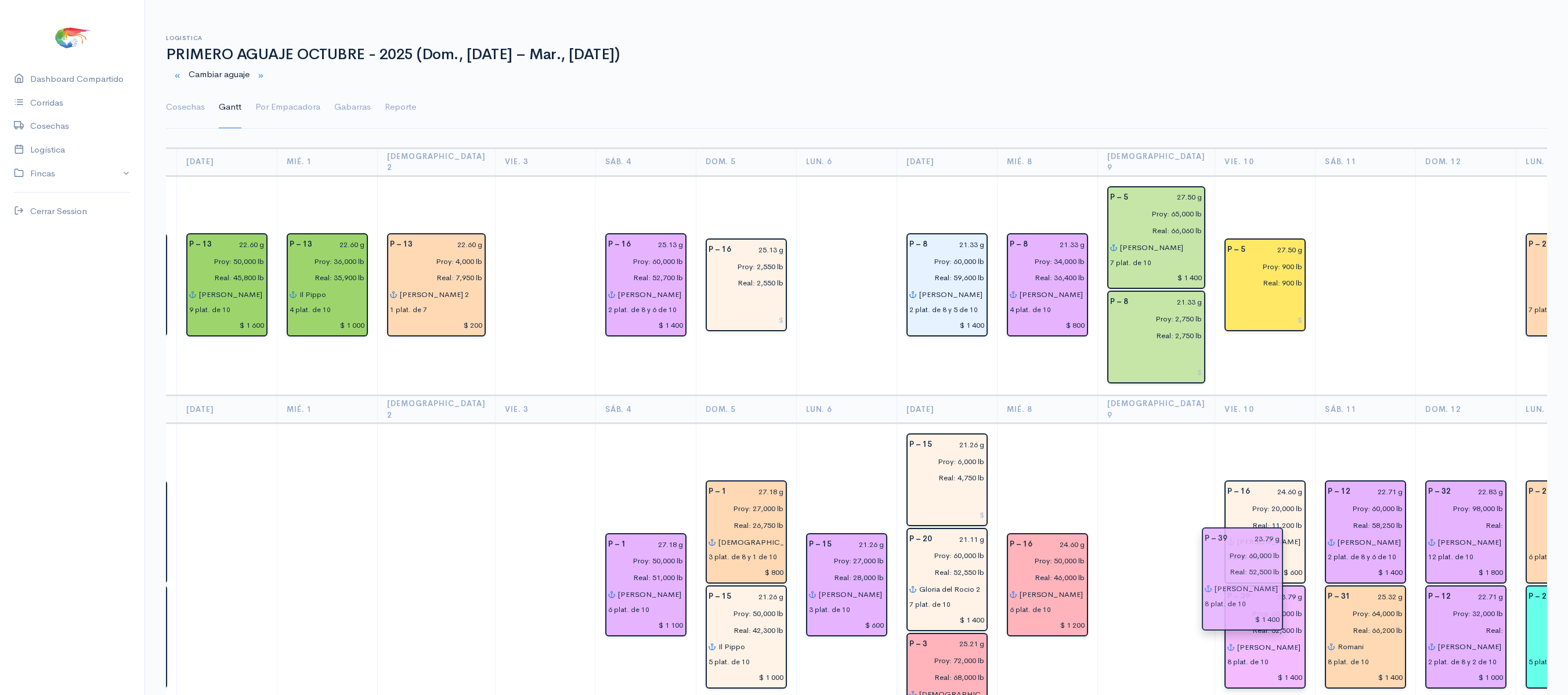
drag, startPoint x: 1242, startPoint y: 565, endPoint x: 1238, endPoint y: 600, distance: 35.2
click at [1232, 373] on td "P – 5 27.50 g Proy: 900 lb Real: 900 lb" at bounding box center [1265, 286] width 100 height 220
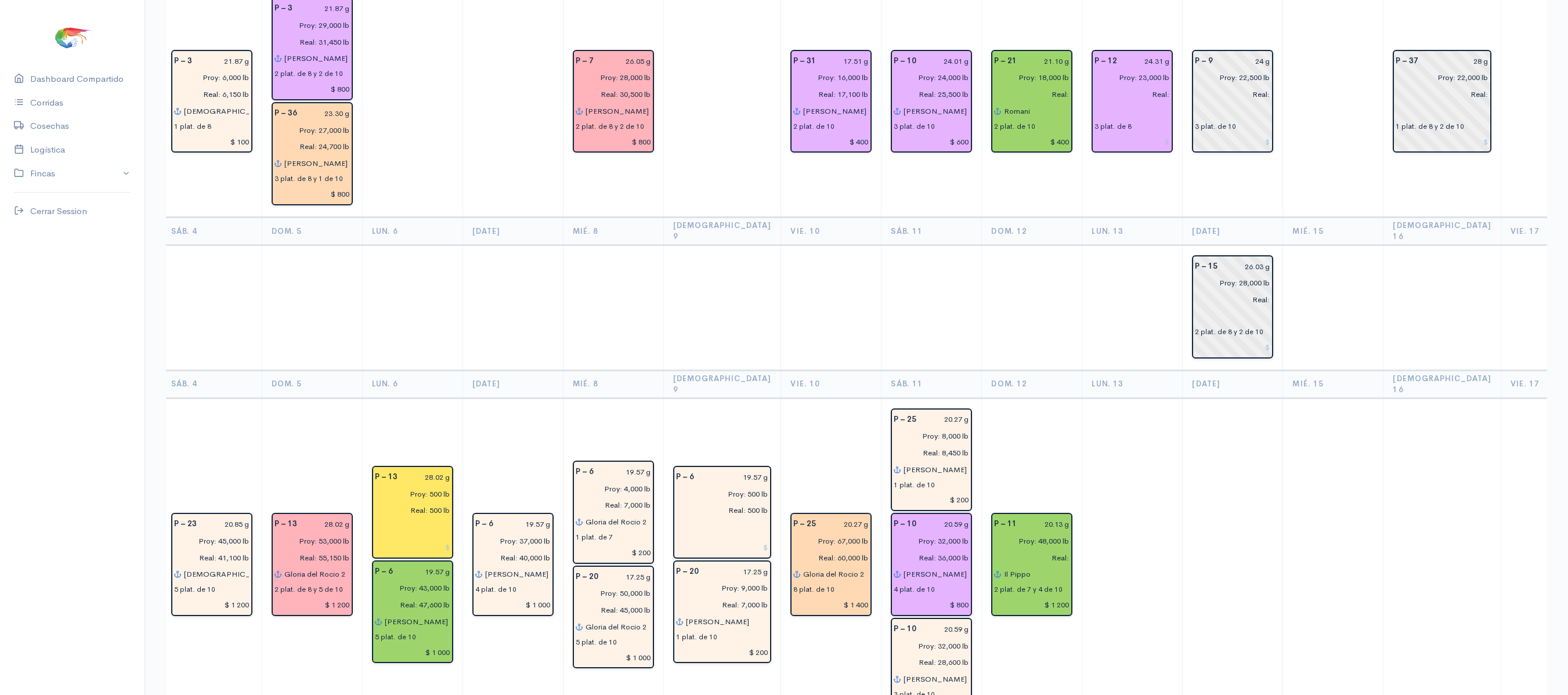
scroll to position [2789, 0]
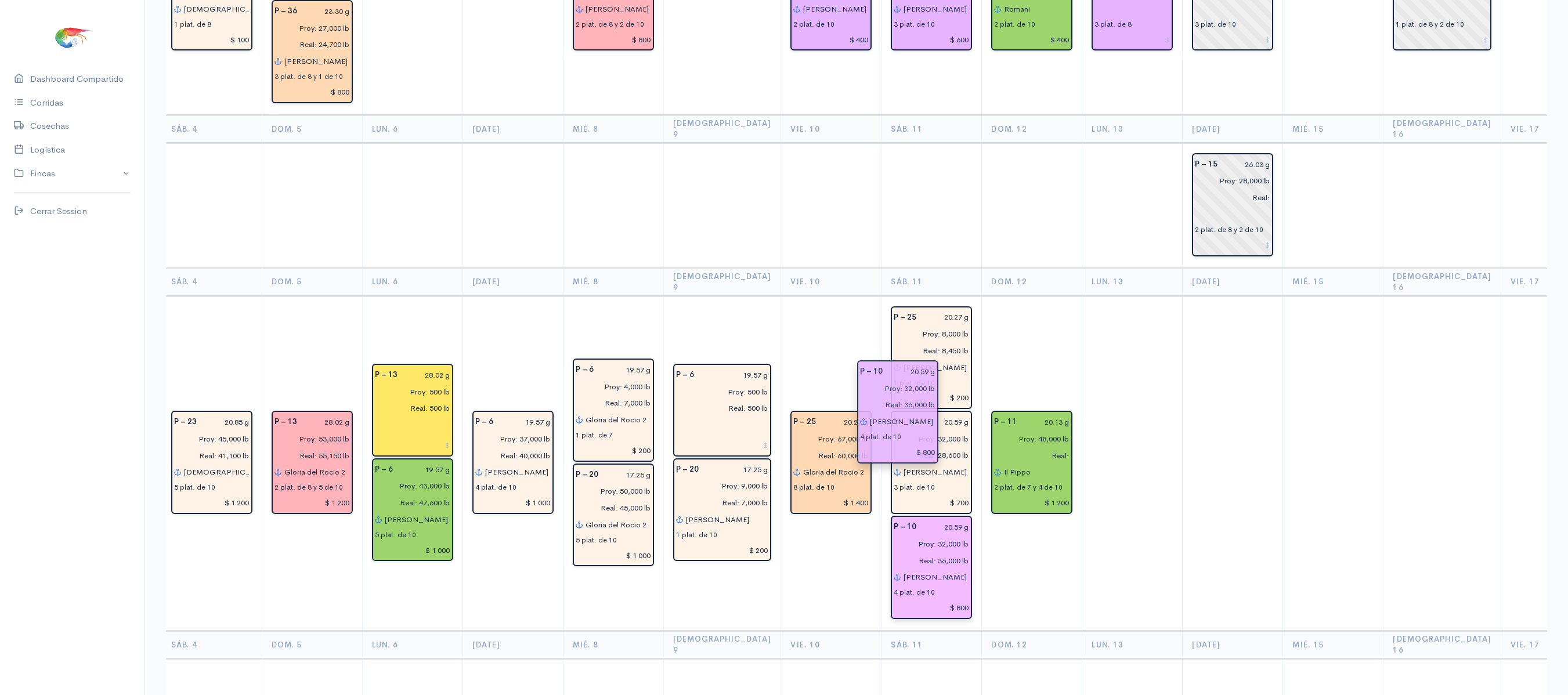
drag, startPoint x: 896, startPoint y: 337, endPoint x: 899, endPoint y: 411, distance: 74.1
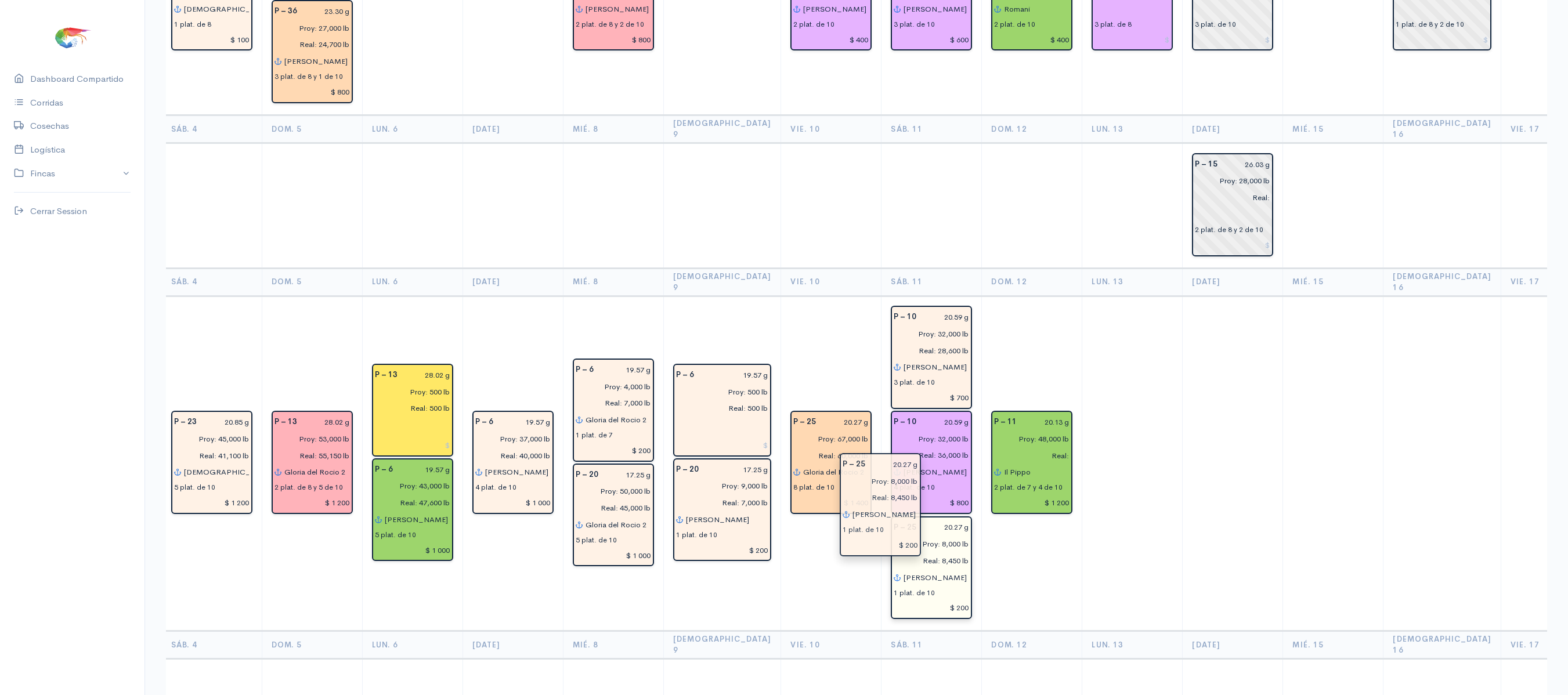
drag, startPoint x: 878, startPoint y: 201, endPoint x: 865, endPoint y: 469, distance: 268.3
click at [982, 450] on td "P – 11 20.13 g Proy: 48,000 lb Real: Il Pippo 2 plat. de 7 y 4 de 10 $ 1 200" at bounding box center [1032, 463] width 100 height 335
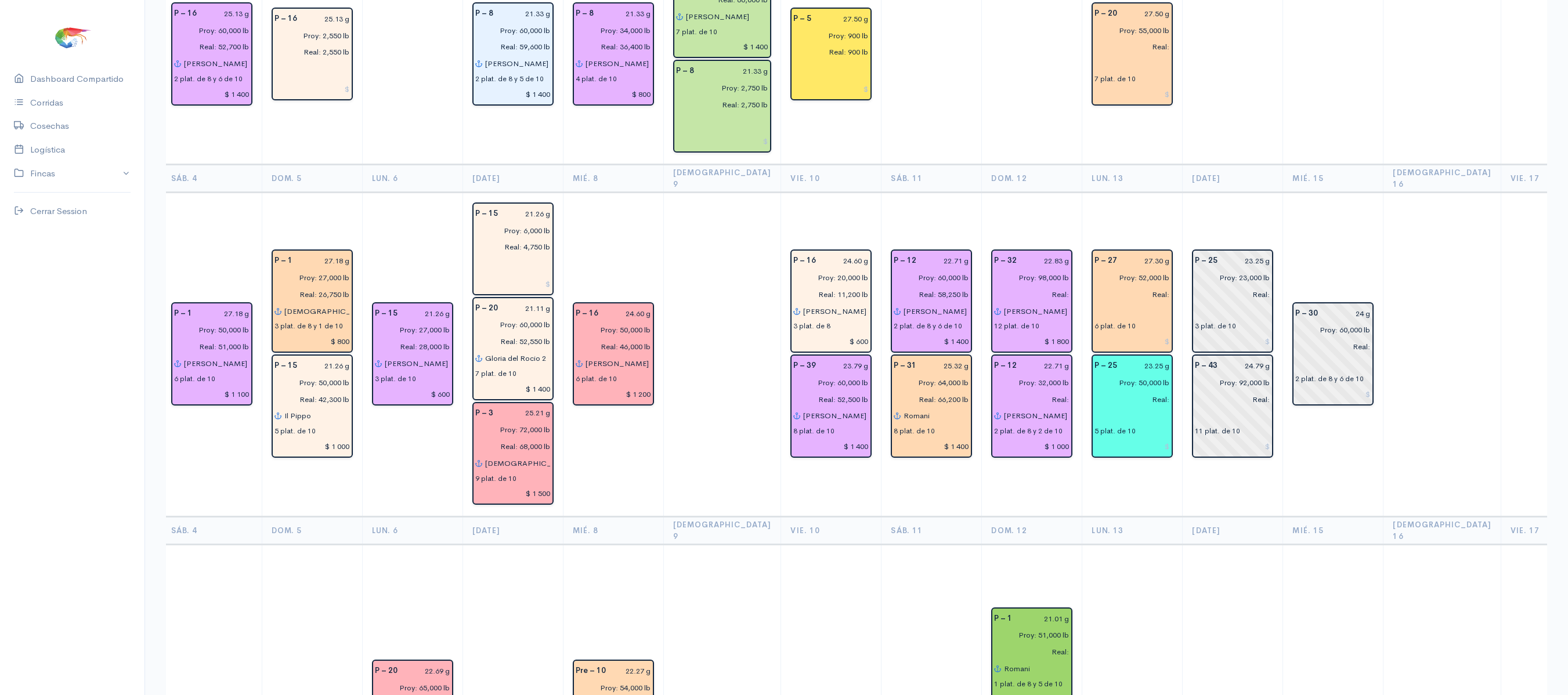
scroll to position [0, 0]
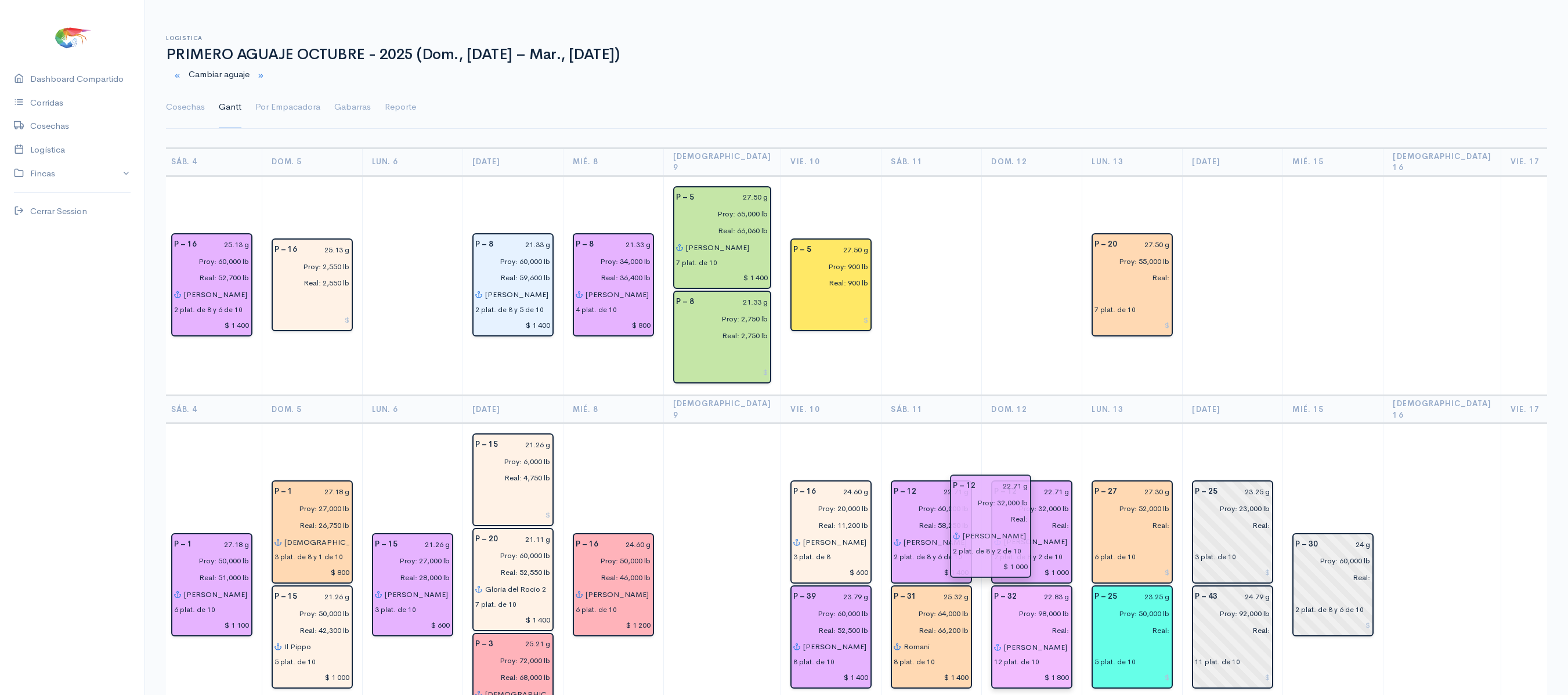
drag, startPoint x: 984, startPoint y: 616, endPoint x: 980, endPoint y: 553, distance: 63.1
click at [1003, 441] on td "P – 12 22.71 g Proy: 32,000 lb Real: [PERSON_NAME] 2 2 plat. de 8 y 2 de 10 $ 1…" at bounding box center [1032, 585] width 100 height 324
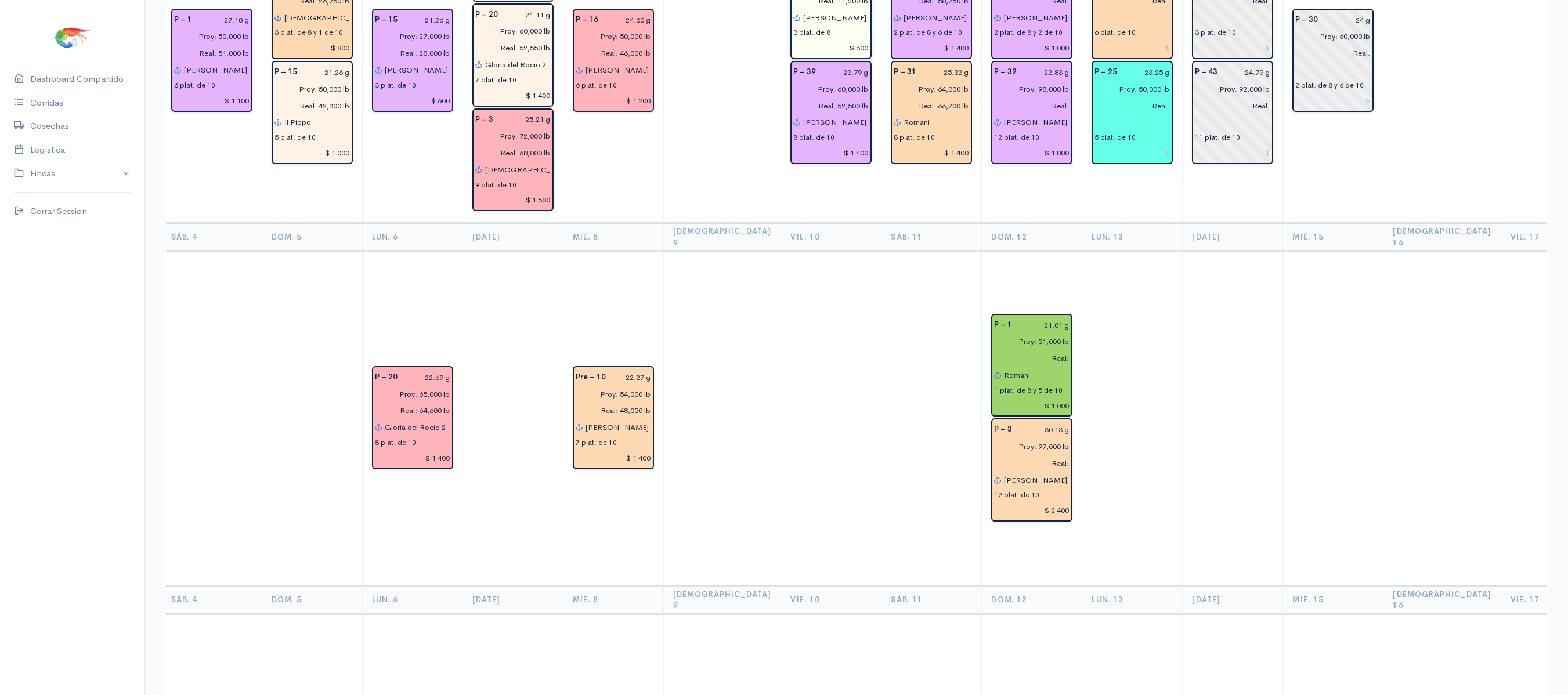
scroll to position [526, 0]
click at [815, 529] on td at bounding box center [831, 418] width 100 height 335
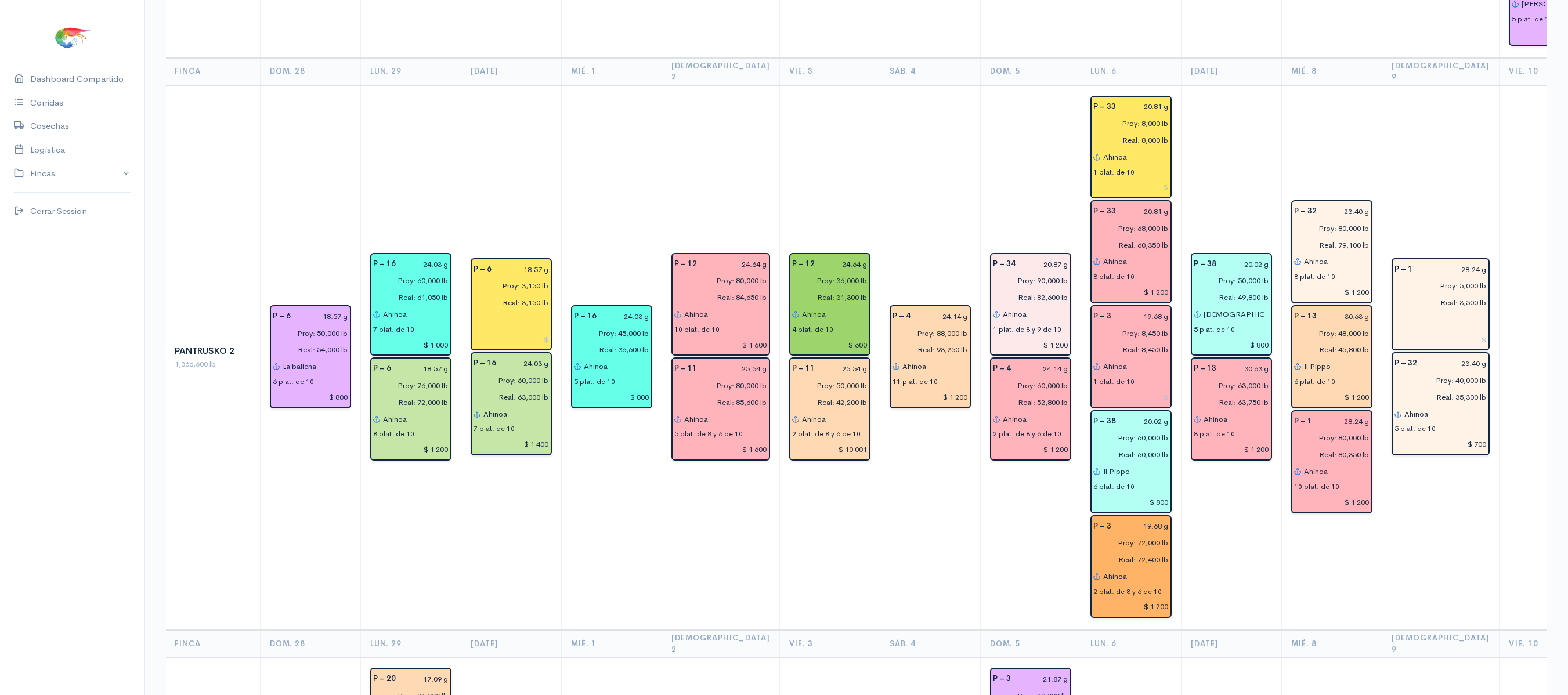
scroll to position [2017, 0]
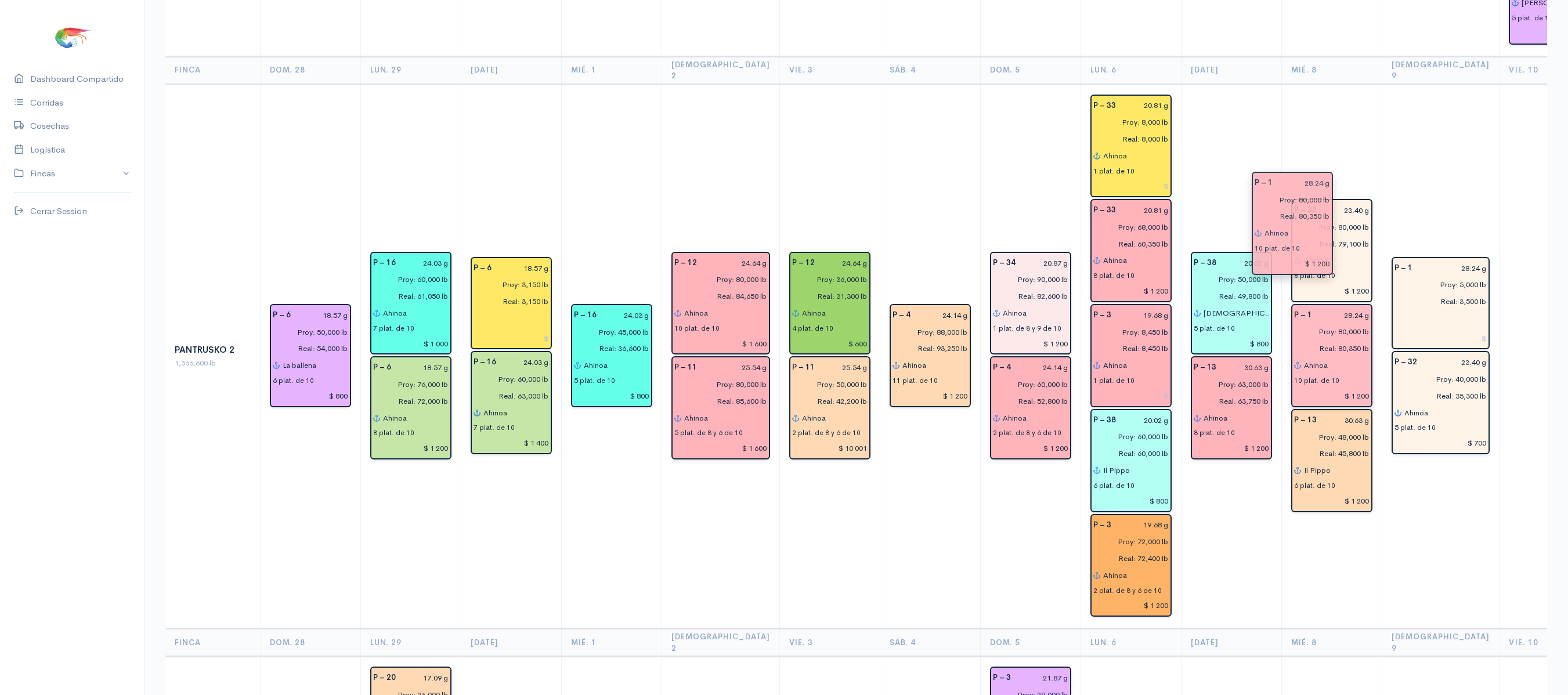
drag, startPoint x: 1323, startPoint y: 376, endPoint x: 1308, endPoint y: 232, distance: 144.8
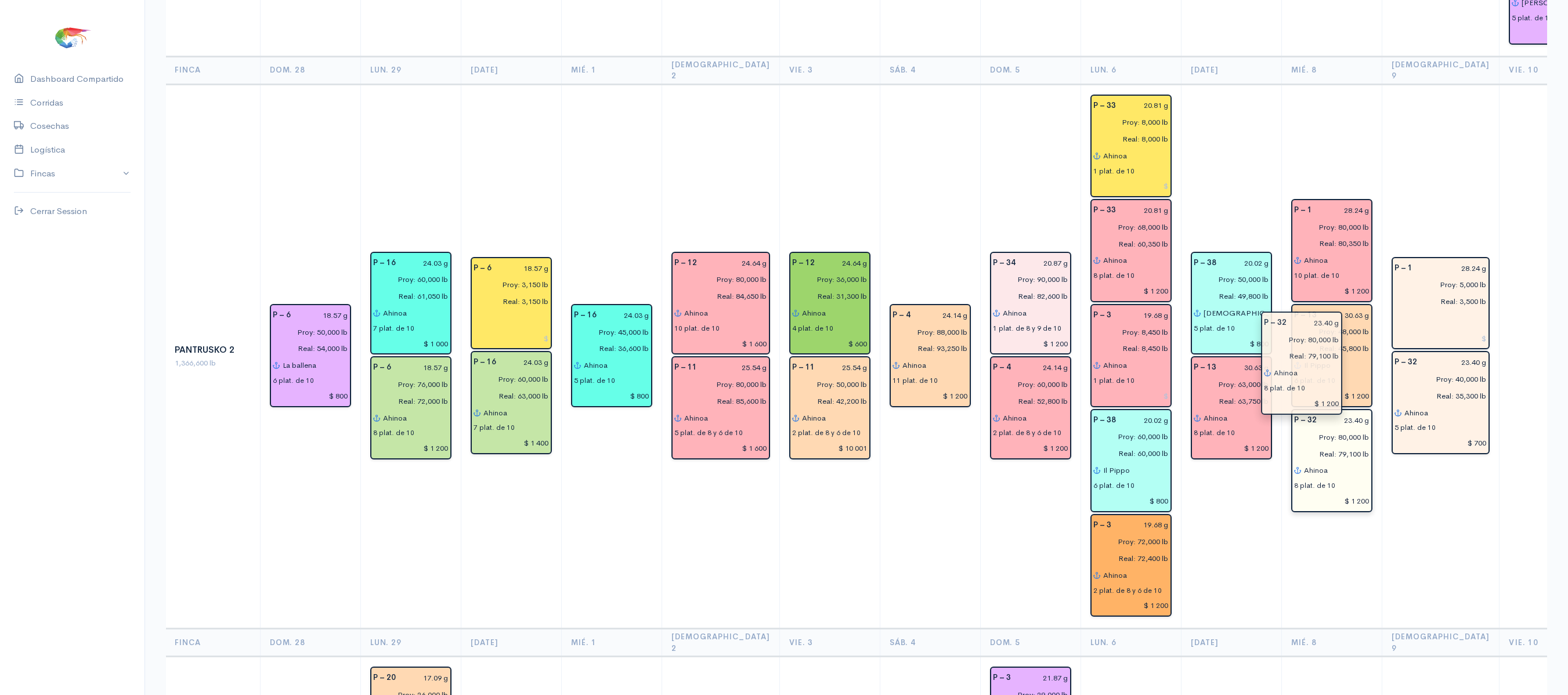
drag, startPoint x: 1319, startPoint y: 165, endPoint x: 1307, endPoint y: 382, distance: 217.3
click at [1329, 438] on td "P – 1 28.24 g Proy: 80,000 lb Real: 80,350 lb Ahinoa 10 plat. de 10 $ 1 200 P –…" at bounding box center [1331, 356] width 100 height 545
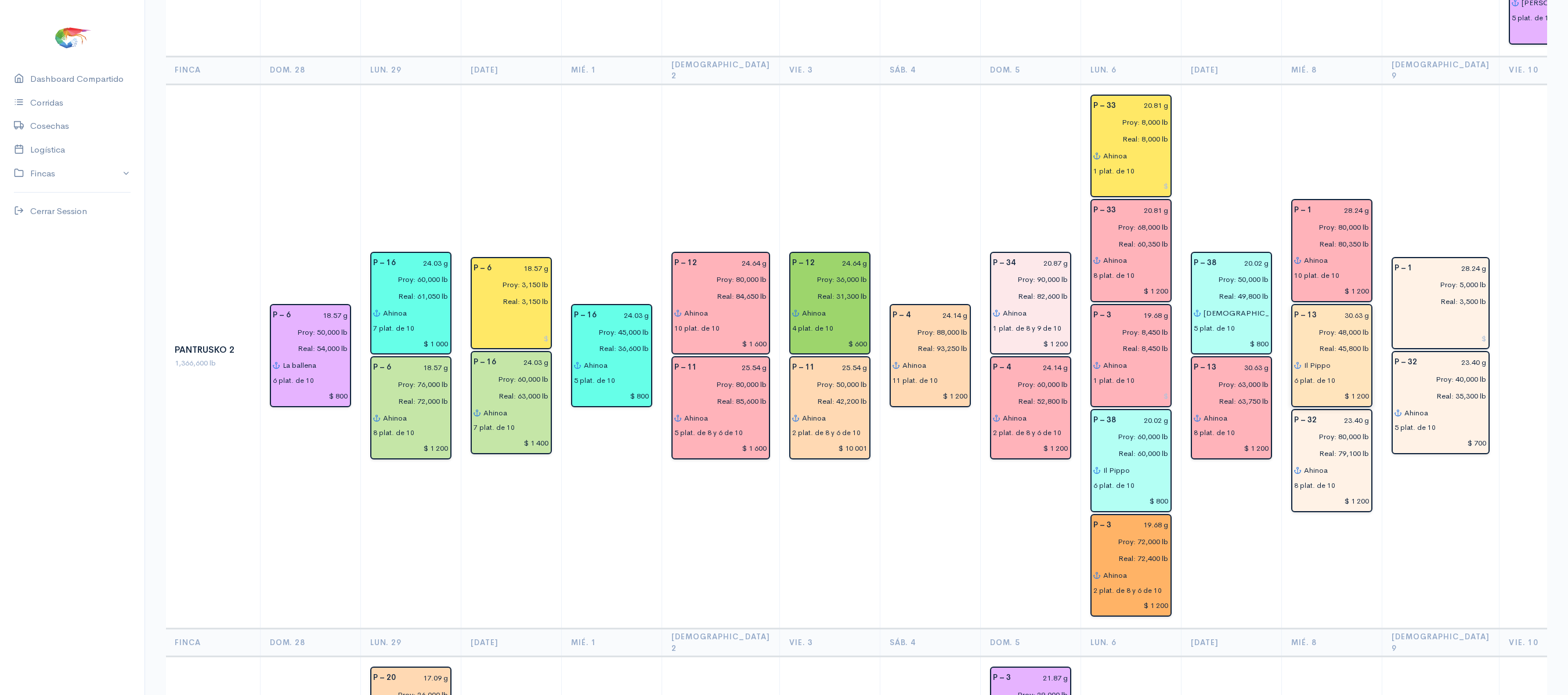
click at [1337, 388] on input "$ 1 200" at bounding box center [1331, 396] width 75 height 17
type input "$ 1 000"
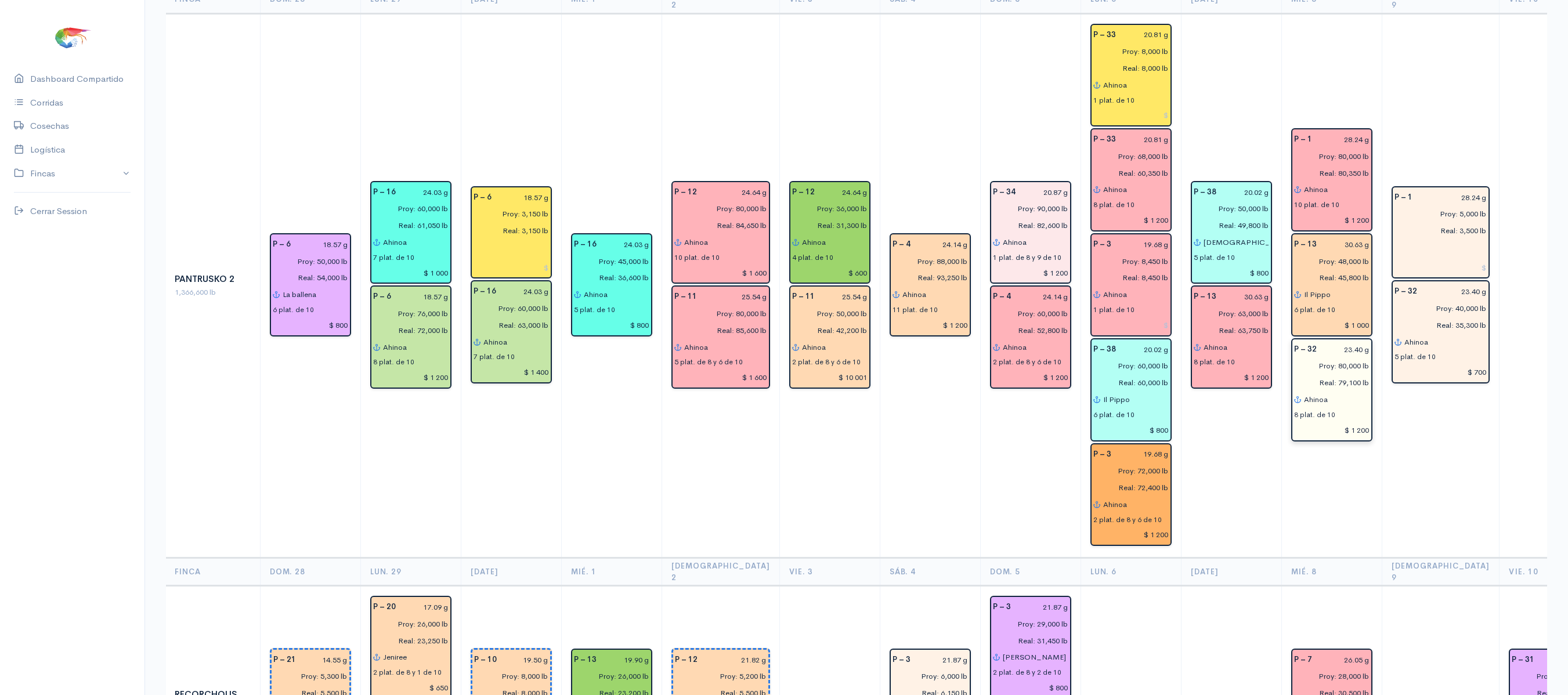
scroll to position [2107, 0]
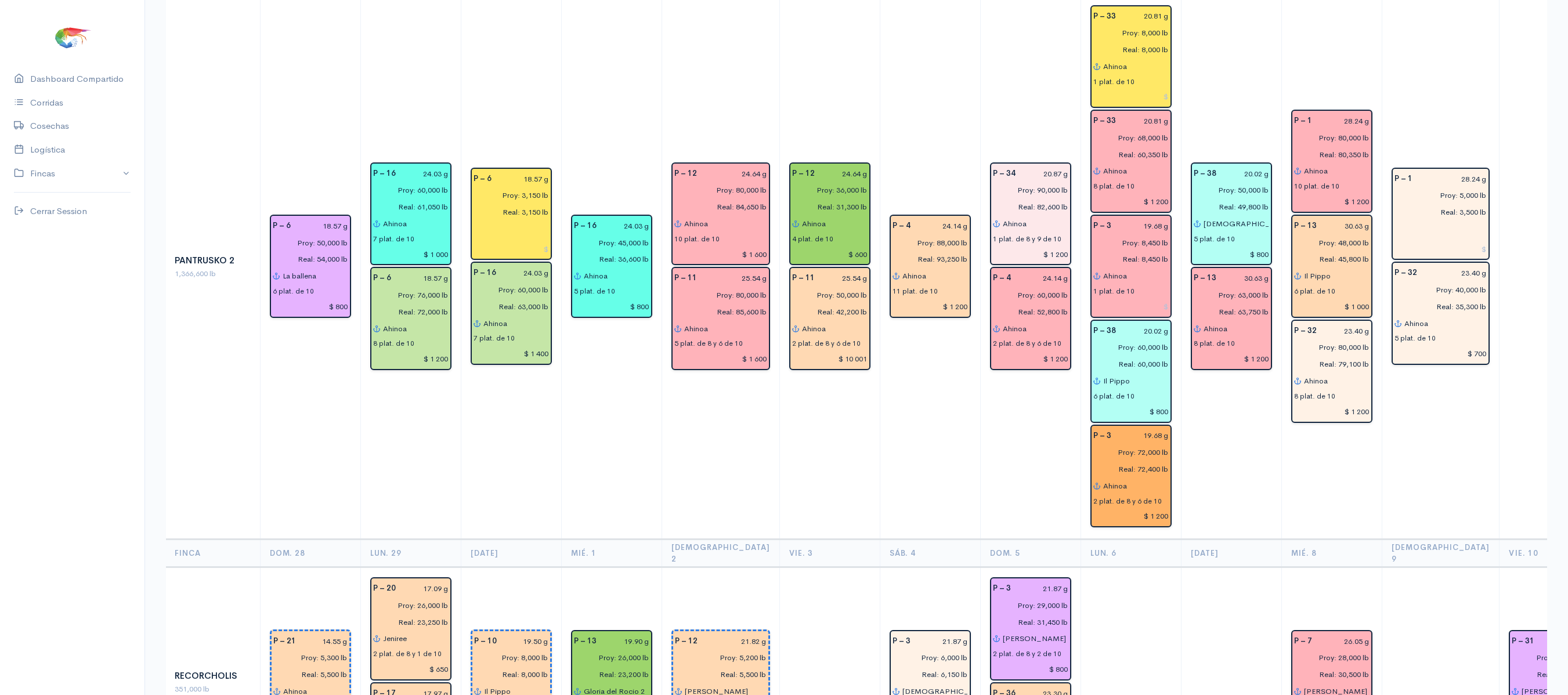
click at [1316, 394] on td "P – 1 28.24 g Proy: 80,000 lb Real: 80,350 lb Ahinoa 10 plat. de 10 $ 1 200 P –…" at bounding box center [1331, 267] width 100 height 545
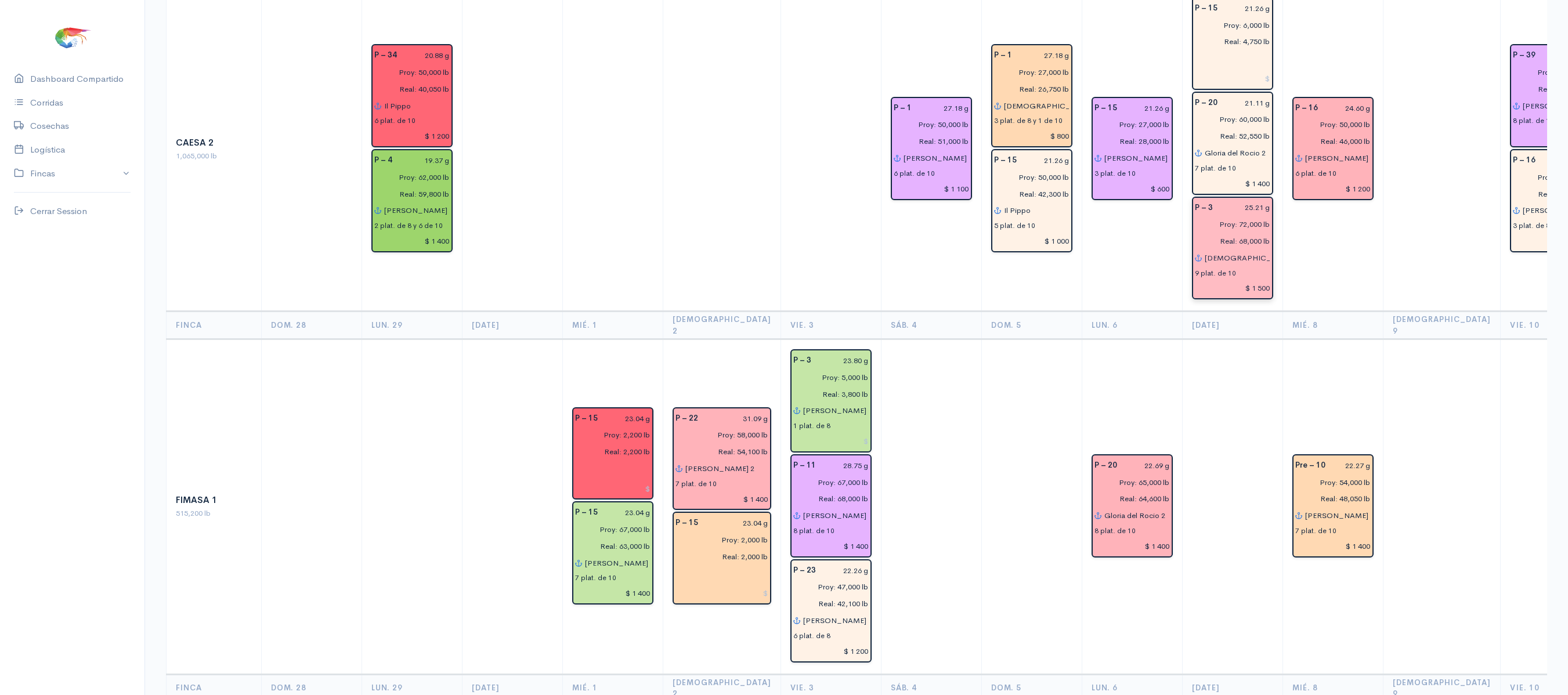
scroll to position [382, 0]
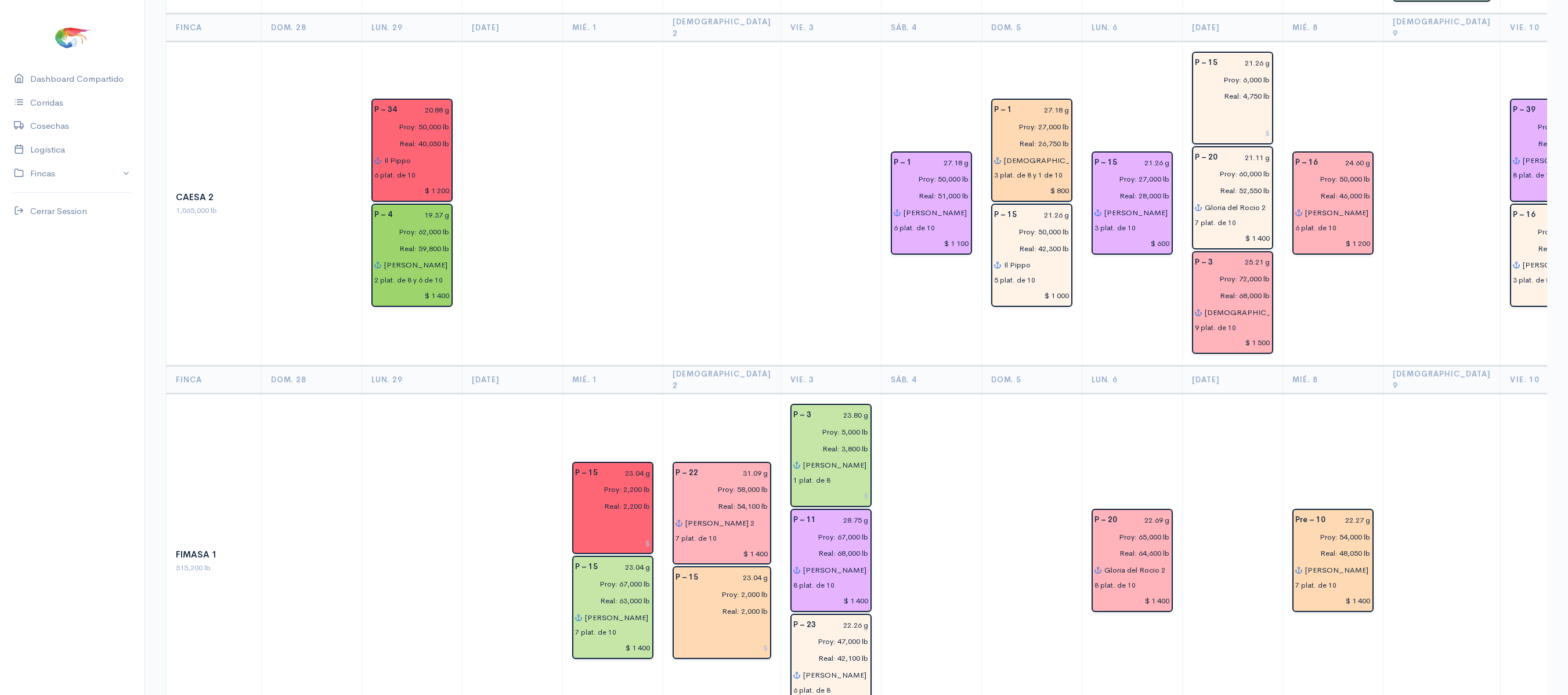
drag, startPoint x: 1182, startPoint y: 286, endPoint x: 1116, endPoint y: 294, distance: 66.5
click at [1116, 294] on td "P – 15 21.26 g Proy: 27,000 lb Real: 28,000 lb [PERSON_NAME] 2 3 plat. de 10 $ …" at bounding box center [1132, 203] width 100 height 324
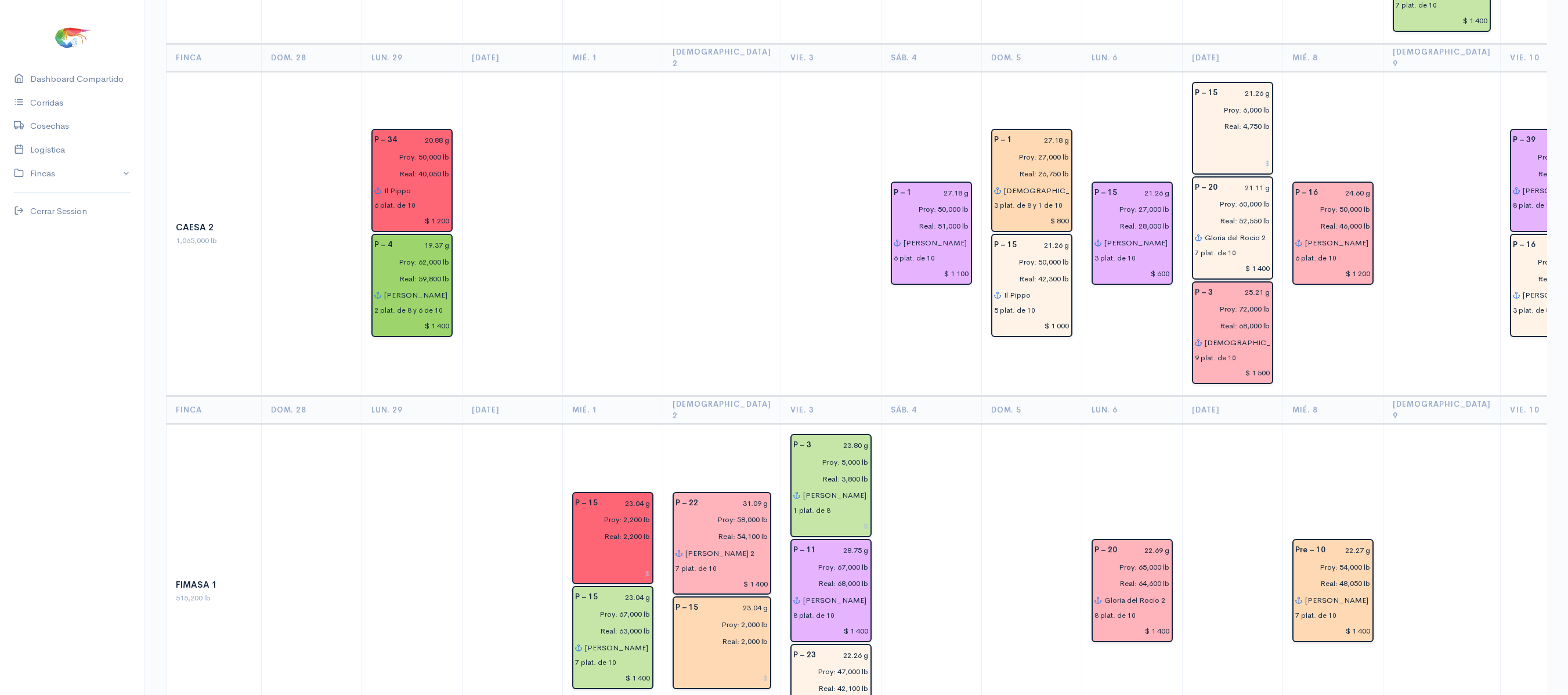
scroll to position [591, 0]
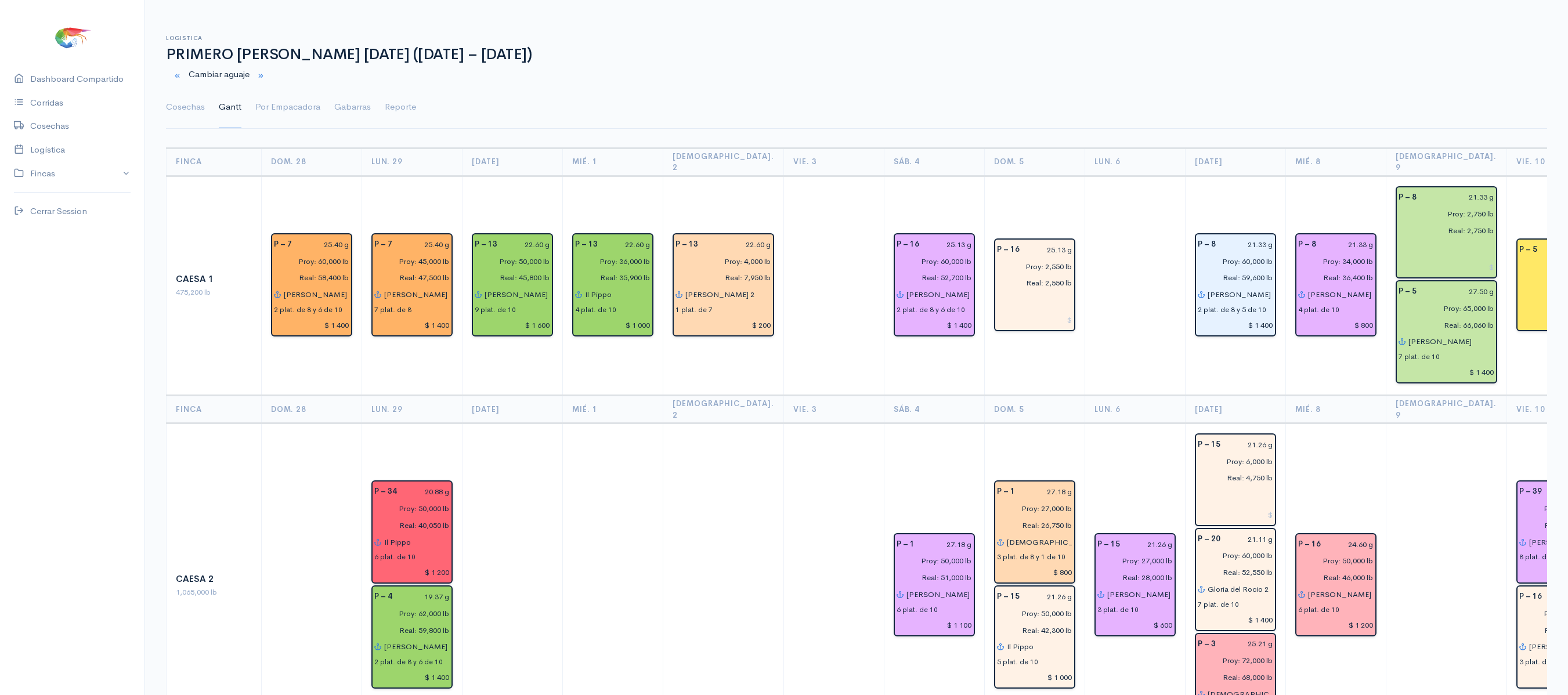
scroll to position [591, 0]
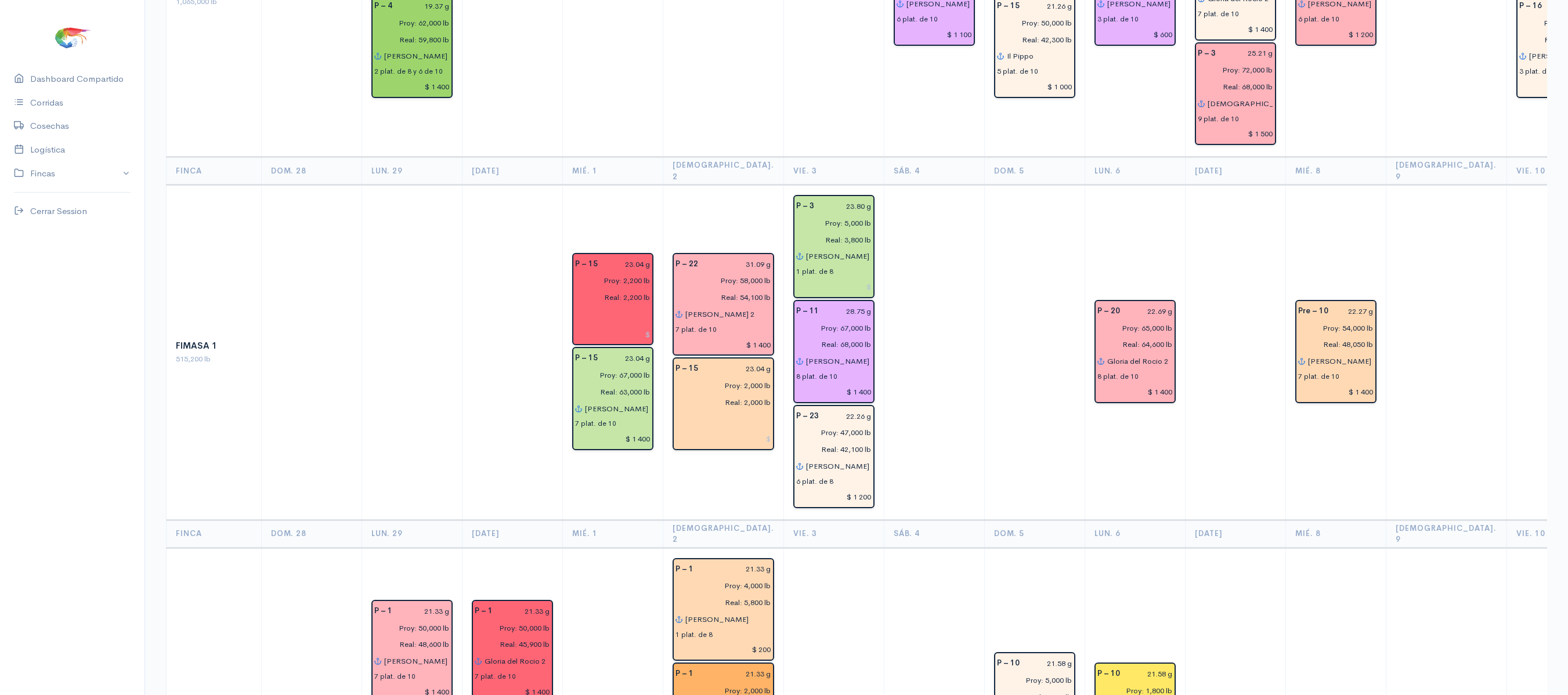
drag, startPoint x: 0, startPoint y: 0, endPoint x: 1157, endPoint y: 415, distance: 1229.2
click at [1157, 415] on td "P – 20 22.69 g Proy: 65,000 lb Real: 64,600 lb Gloria del Rocio 2 8 plat. de 10…" at bounding box center [1134, 353] width 100 height 335
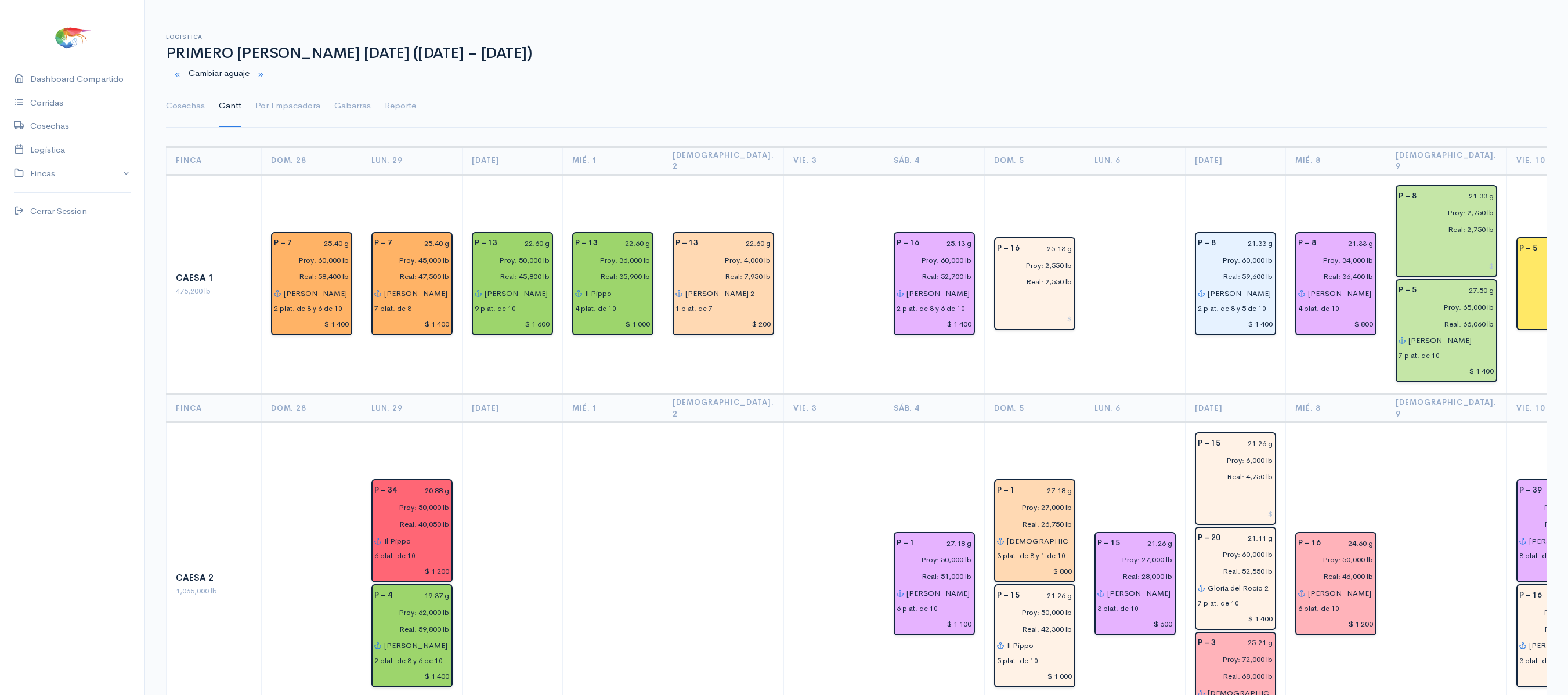
scroll to position [0, 0]
click at [1157, 424] on td "P – 15 21.26 g Proy: 27,000 lb Real: 28,000 lb [PERSON_NAME] 2 3 plat. de 10 $ …" at bounding box center [1134, 585] width 100 height 324
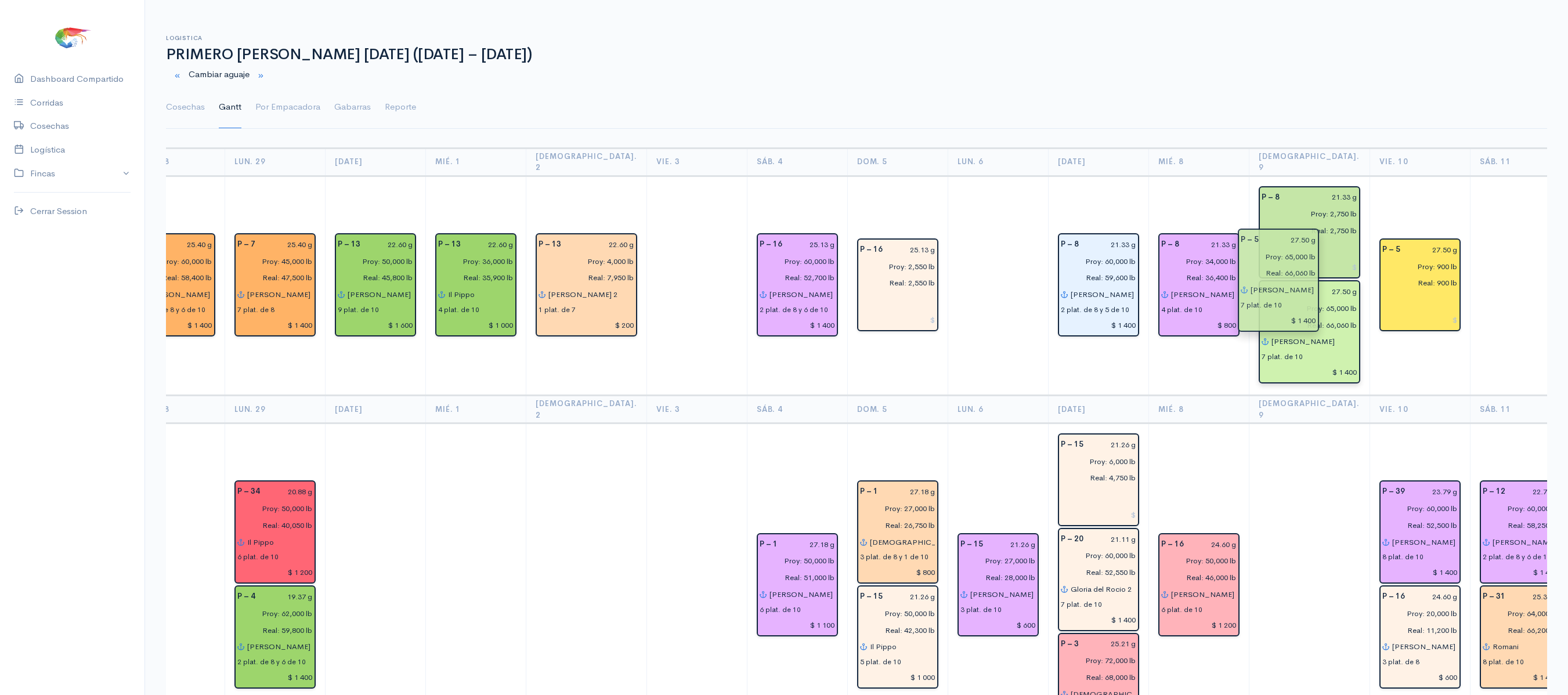
drag, startPoint x: 1292, startPoint y: 321, endPoint x: 1296, endPoint y: 225, distance: 96.1
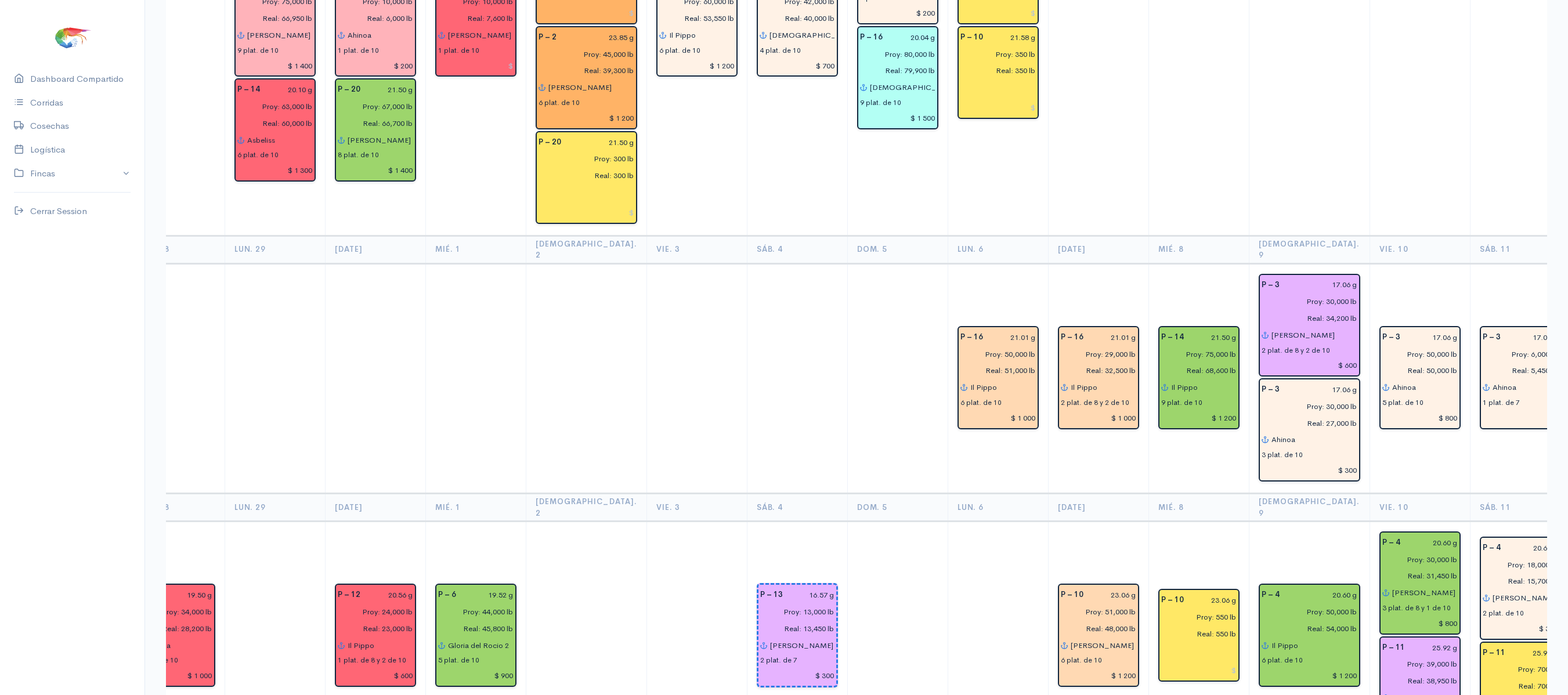
scroll to position [1323, 0]
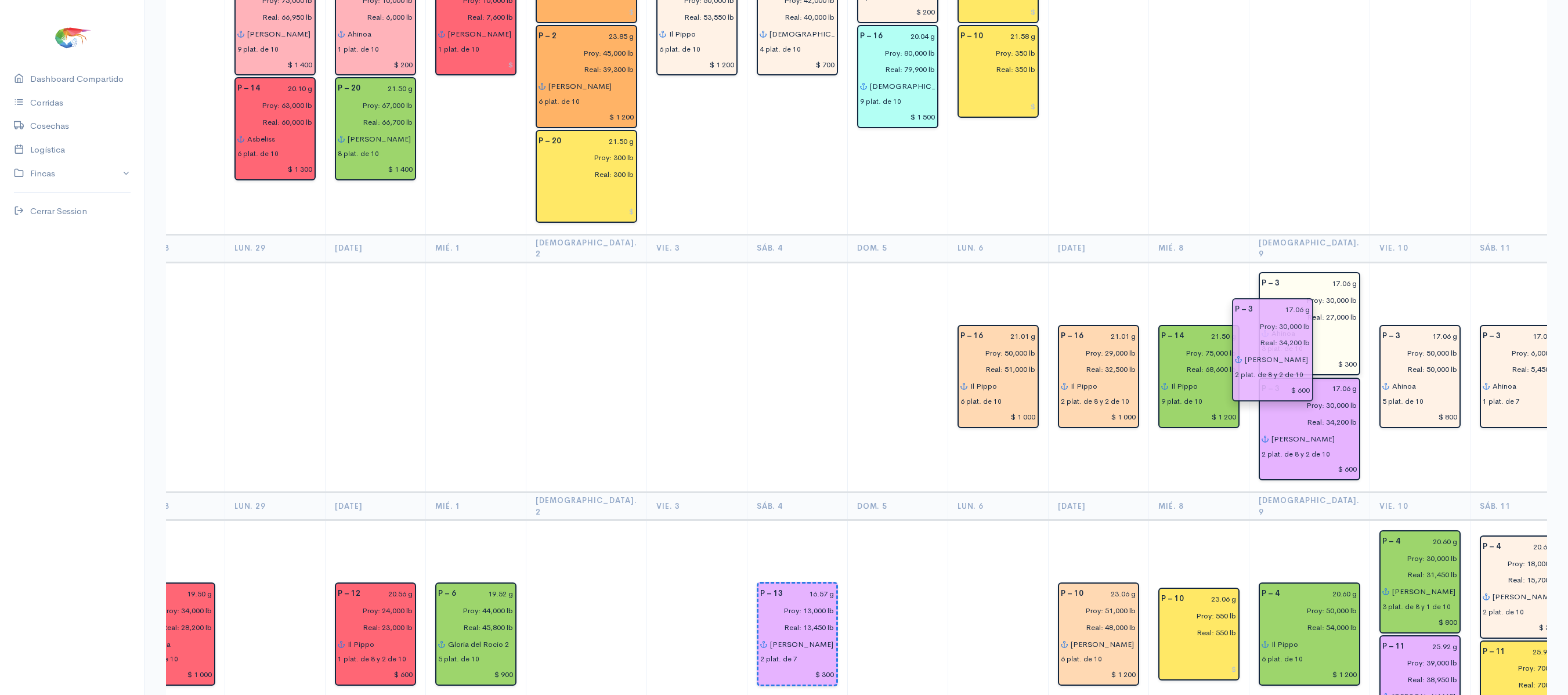
drag, startPoint x: 1281, startPoint y: 262, endPoint x: 1280, endPoint y: 337, distance: 75.0
click at [1370, 262] on td "P – 3 17.06 g Proy: 50,000 lb Real: 50,000 lb Ahinoa 5 plat. de 10 $ 800" at bounding box center [1420, 377] width 100 height 230
drag, startPoint x: 1305, startPoint y: 213, endPoint x: 1365, endPoint y: 193, distance: 63.2
click at [1370, 234] on th "Vie. 10" at bounding box center [1420, 248] width 100 height 28
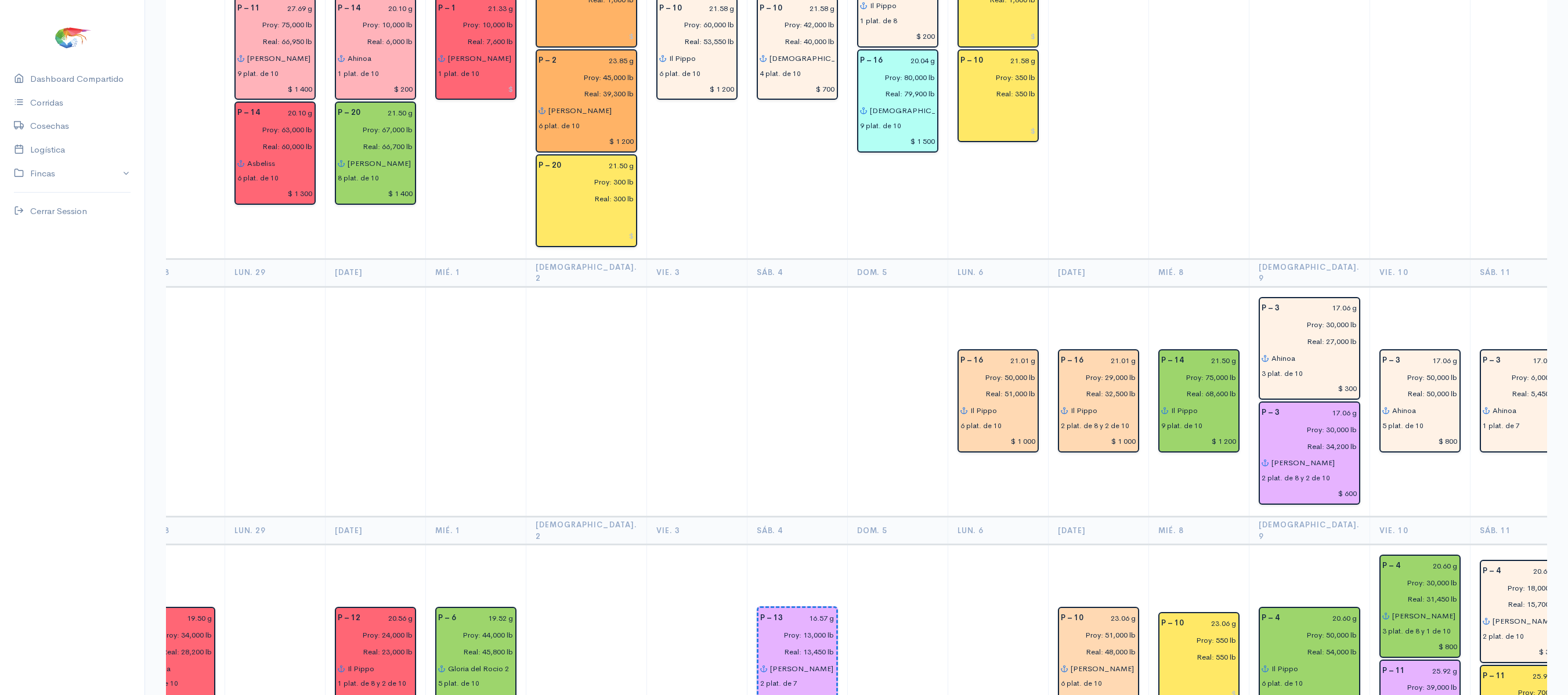
scroll to position [1335, 0]
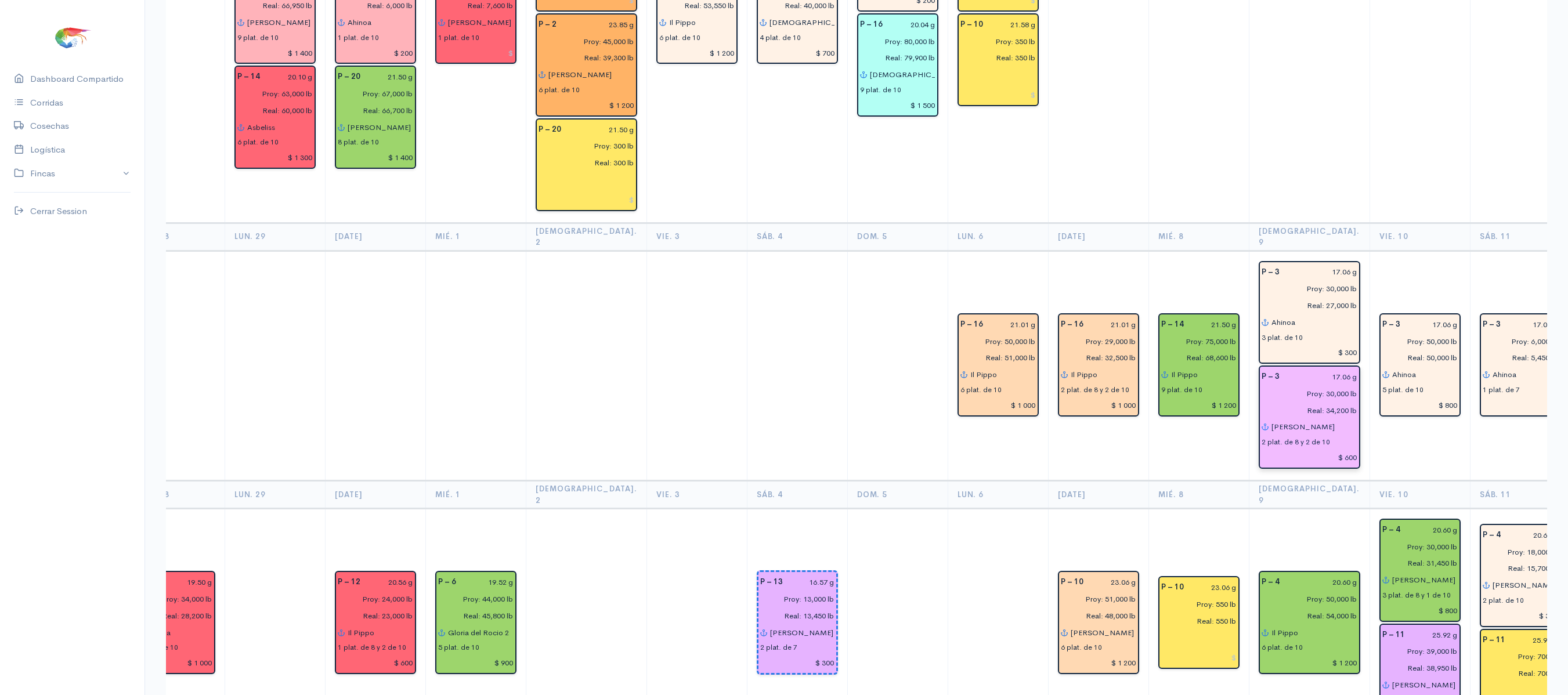
click at [1278, 419] on input "[PERSON_NAME]" at bounding box center [1314, 427] width 86 height 17
click at [1322, 168] on td at bounding box center [1308, 13] width 121 height 419
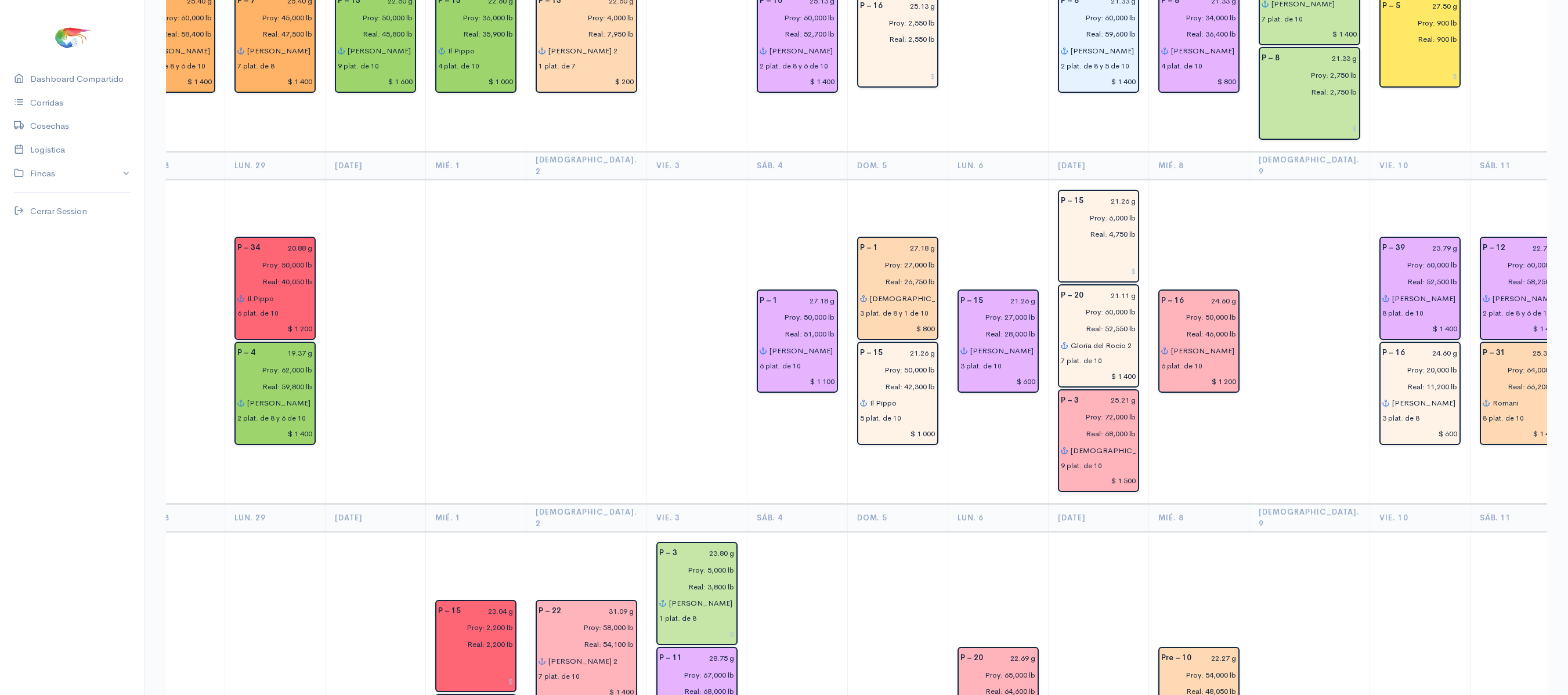
scroll to position [0, 0]
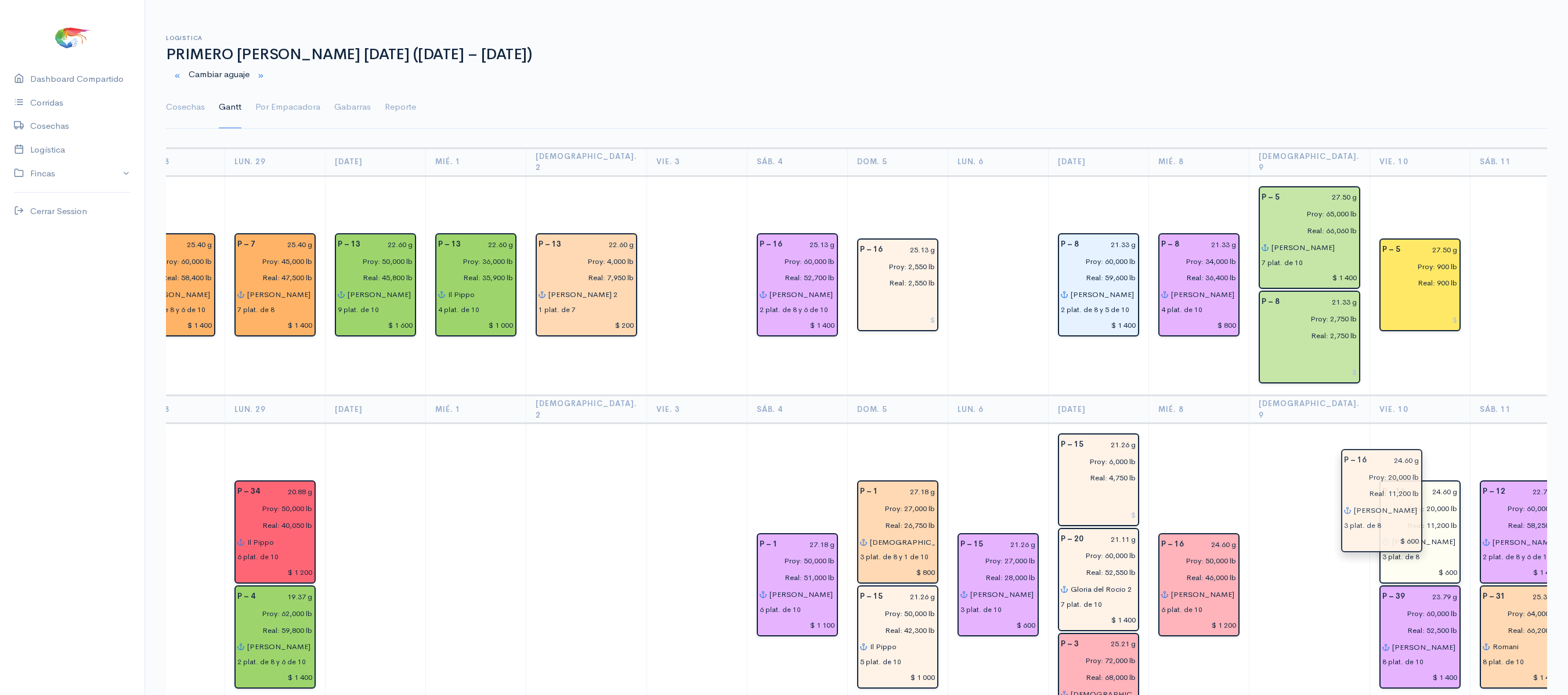
drag, startPoint x: 1385, startPoint y: 606, endPoint x: 1391, endPoint y: 492, distance: 114.2
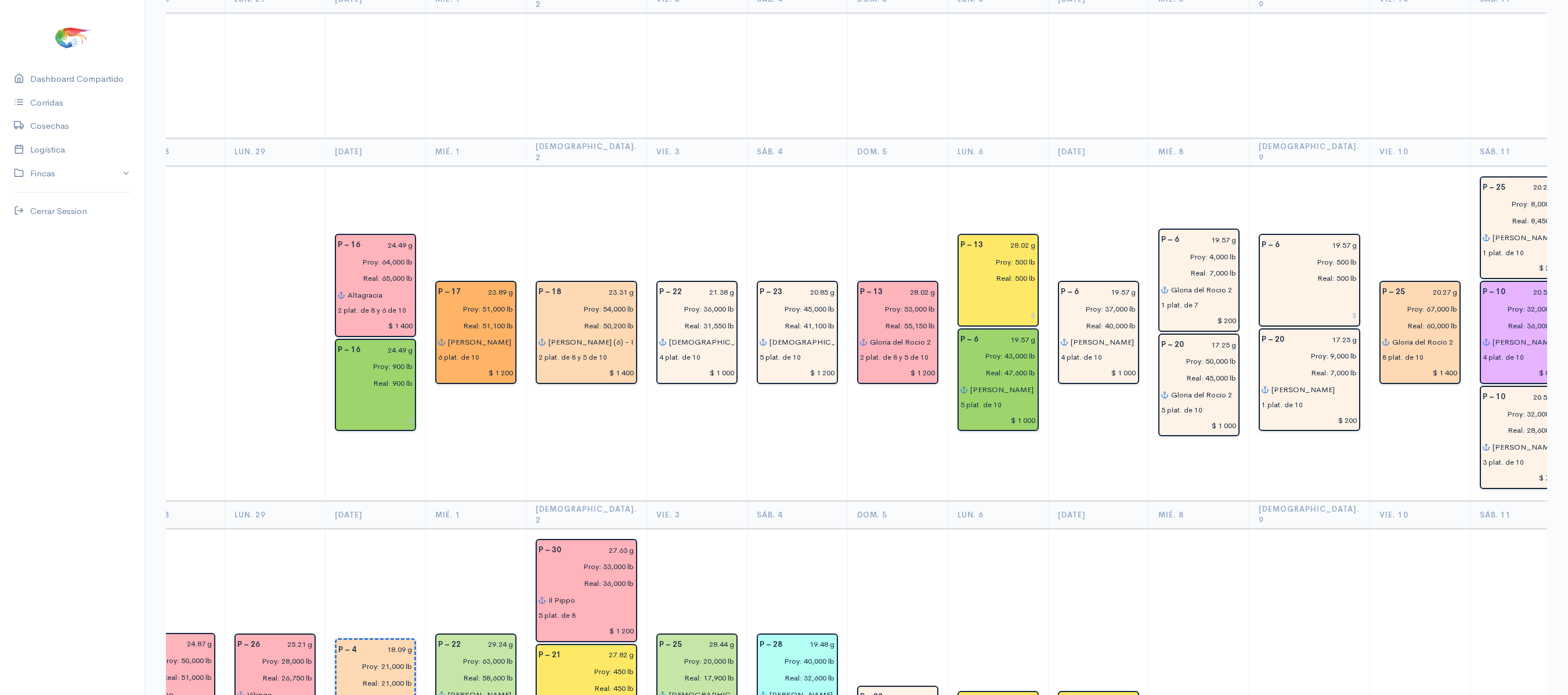
scroll to position [2844, 0]
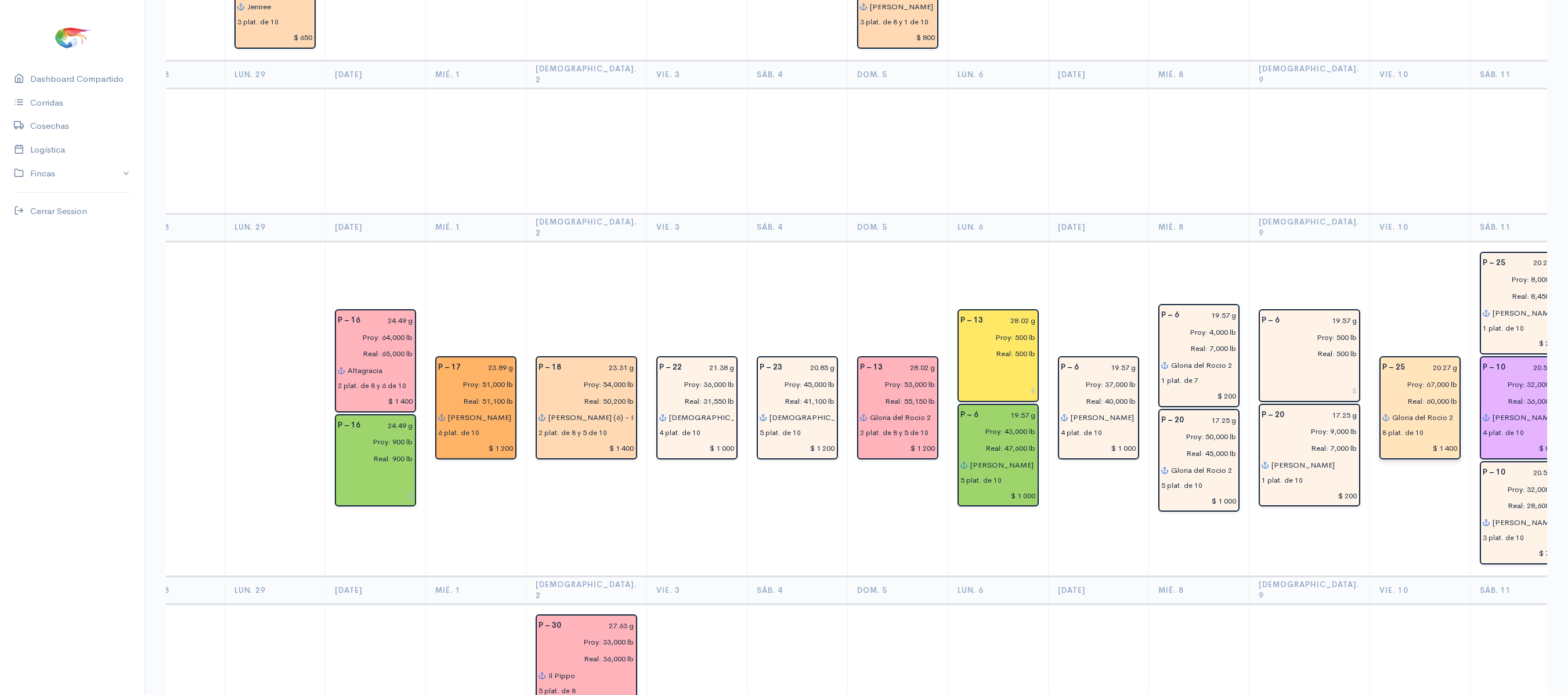
click at [1409, 409] on input "Gloria del Rocio 2" at bounding box center [1424, 418] width 66 height 17
type input "r"
click at [1392, 431] on button "Roman i" at bounding box center [1437, 441] width 91 height 20
type input "Romani"
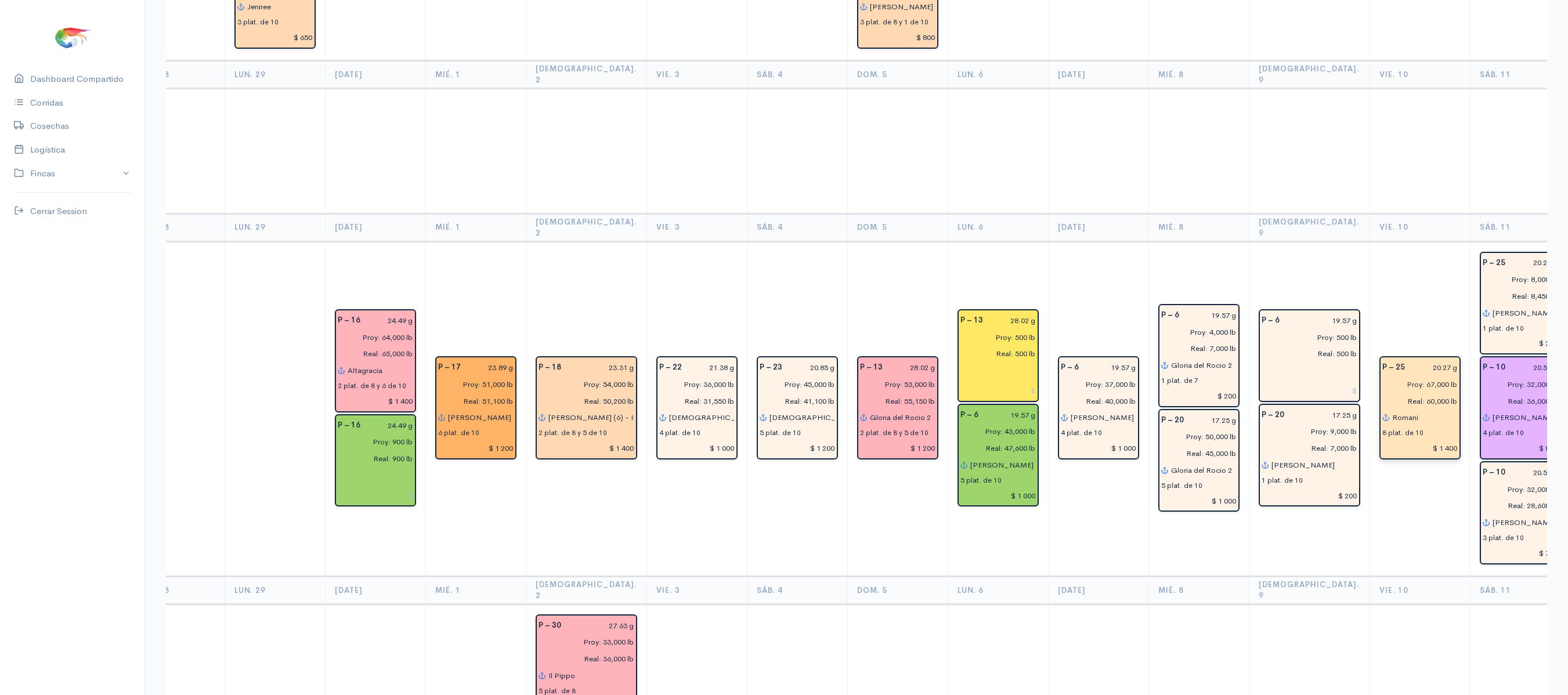
click at [1380, 241] on td "P – 25 20.27 g Proy: 67,000 lb Real: 60,000 lb Romani 8 plat. de 10 $ 1 400" at bounding box center [1420, 409] width 100 height 335
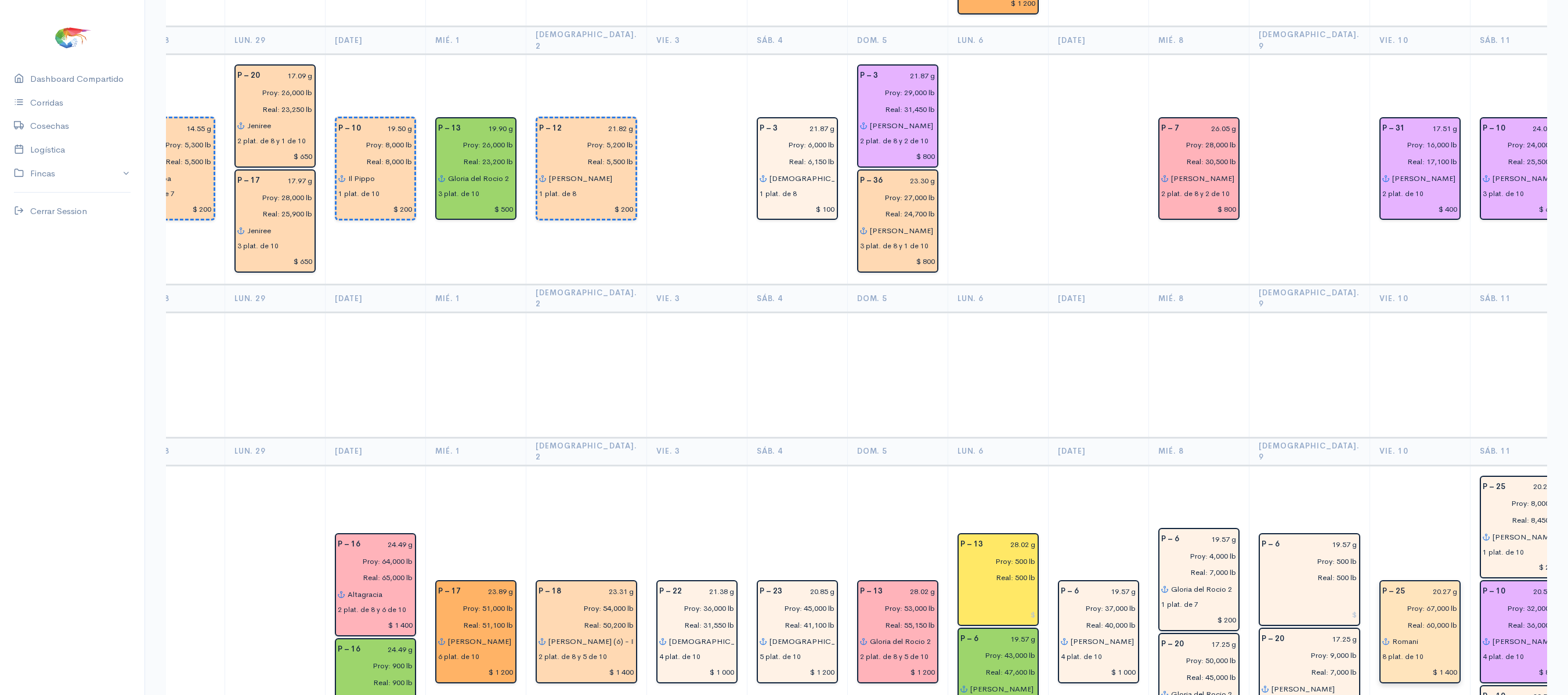
scroll to position [2621, 0]
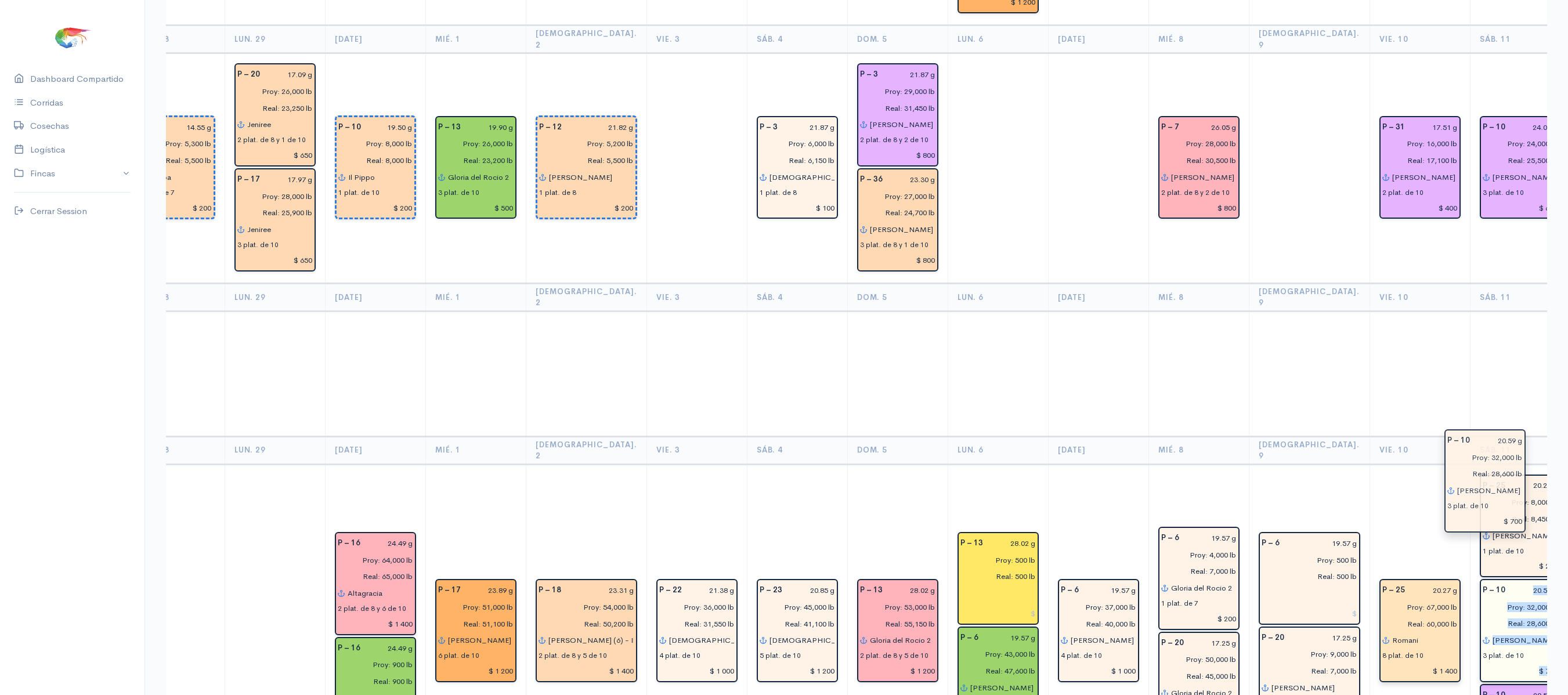
drag, startPoint x: 1479, startPoint y: 610, endPoint x: 1494, endPoint y: 443, distance: 167.7
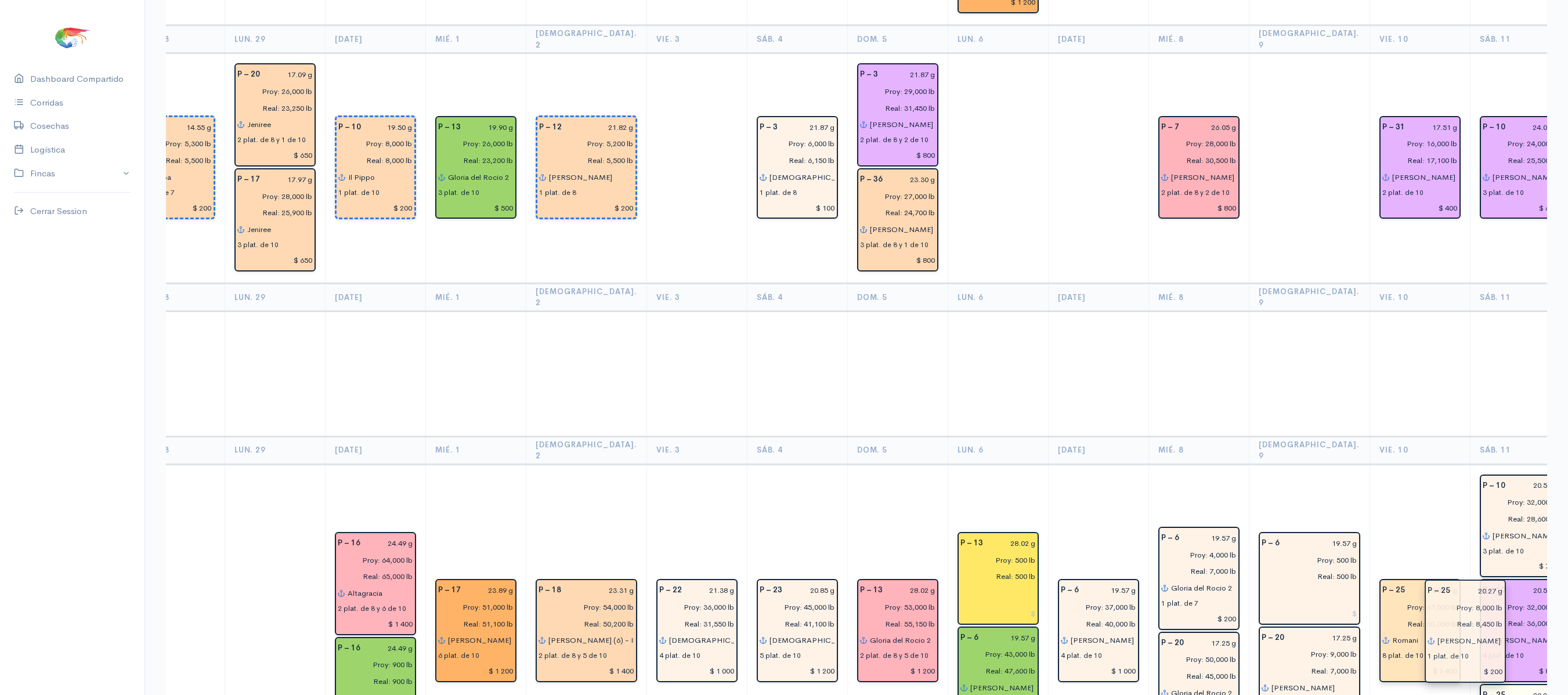
drag, startPoint x: 1473, startPoint y: 476, endPoint x: 1461, endPoint y: 599, distance: 123.6
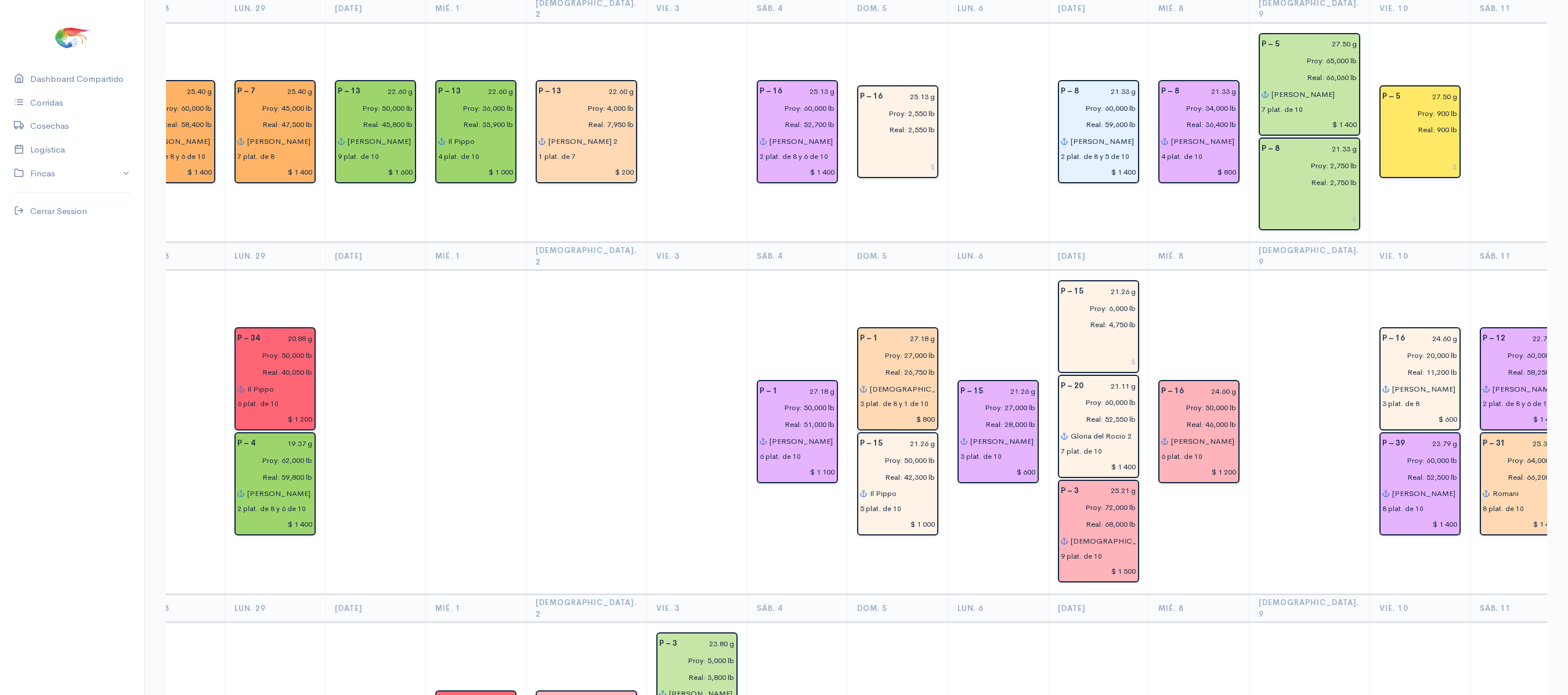
scroll to position [0, 283]
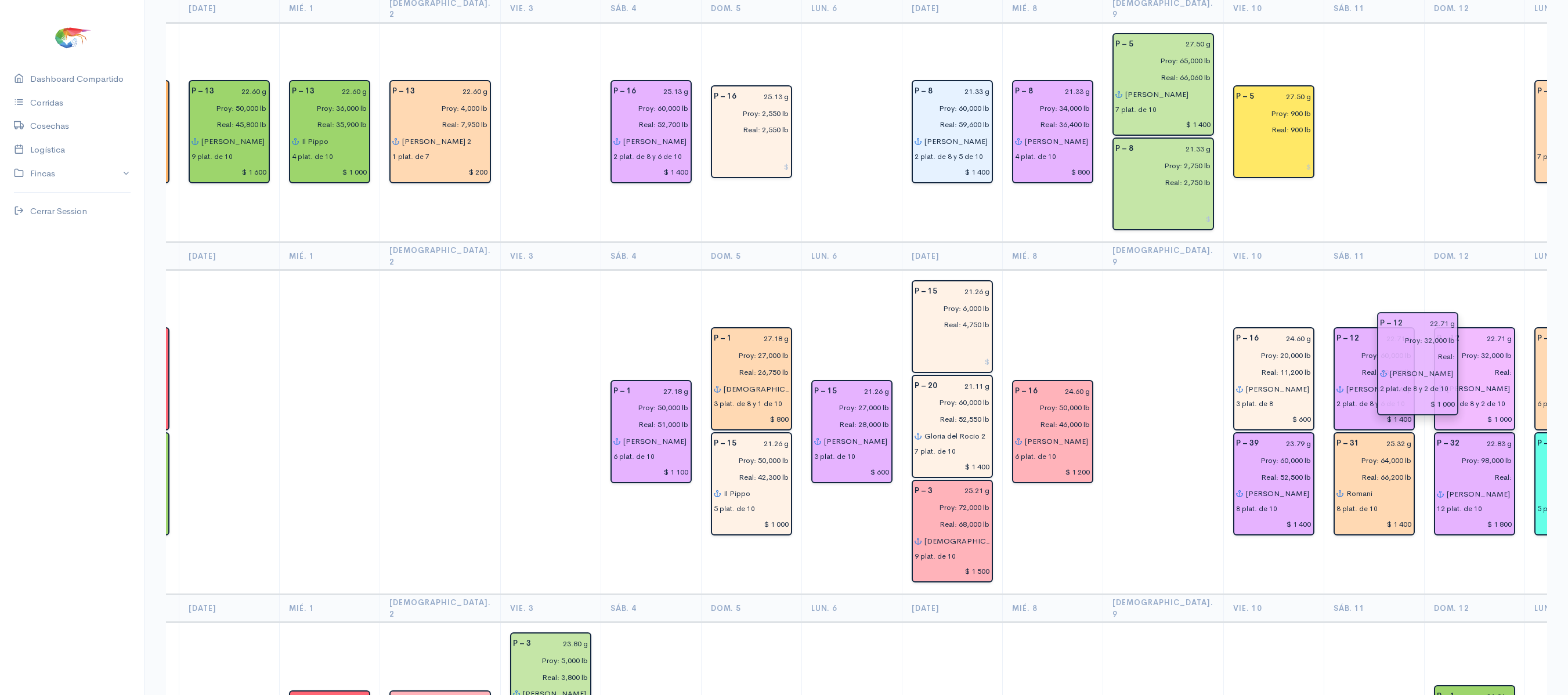
drag, startPoint x: 1449, startPoint y: 474, endPoint x: 1448, endPoint y: 319, distance: 155.0
click at [1454, 270] on td "P – 12 22.71 g Proy: 32,000 lb Real: [PERSON_NAME] 2 2 plat. de 8 y 2 de 10 $ 1…" at bounding box center [1474, 432] width 100 height 324
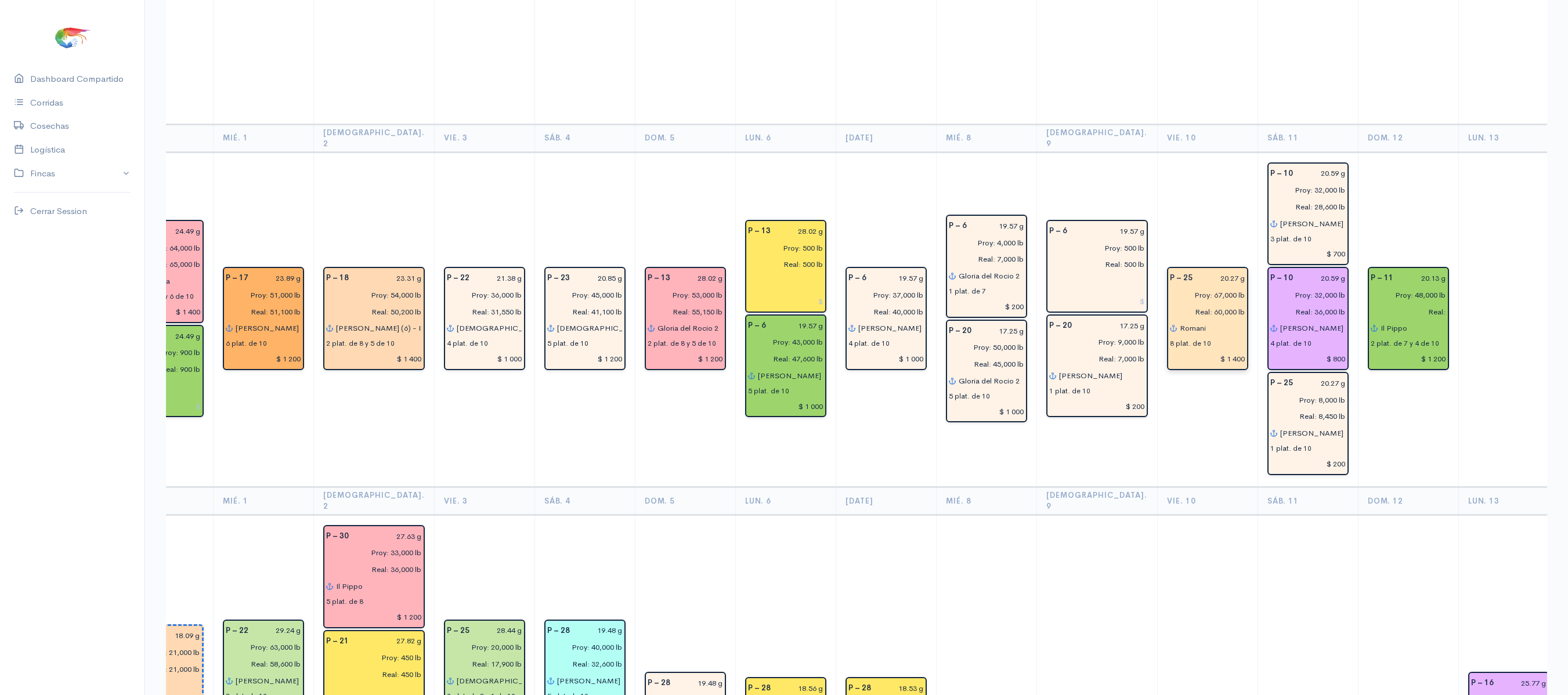
scroll to position [2935, 0]
